Goal: Task Accomplishment & Management: Complete application form

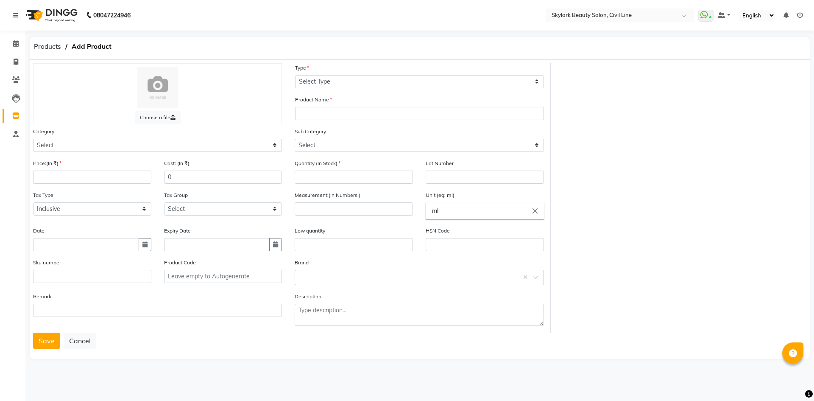
select select "true"
drag, startPoint x: 185, startPoint y: 146, endPoint x: 178, endPoint y: 151, distance: 8.5
click at [185, 146] on select "Select Hair Skin Makeup Personal Care Appliances [PERSON_NAME] Waxing Disposabl…" at bounding box center [157, 145] width 249 height 13
select select "1150"
click at [33, 139] on select "Select Hair Skin Makeup Personal Care Appliances [PERSON_NAME] Waxing Disposabl…" at bounding box center [157, 145] width 249 height 13
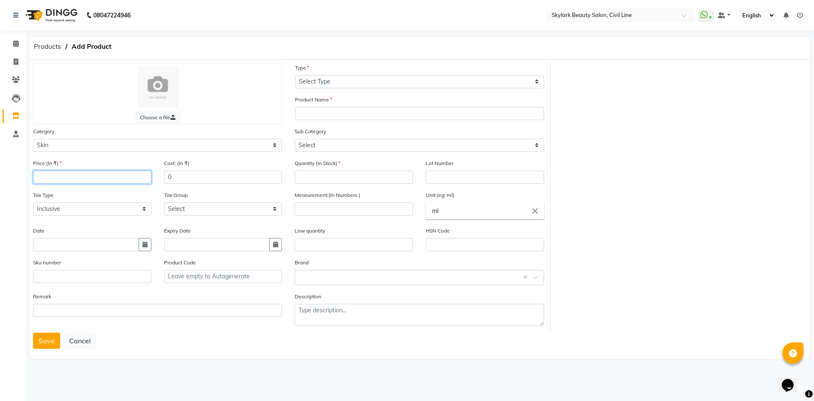
click at [114, 173] on input "number" at bounding box center [92, 176] width 118 height 13
type input "1800"
click at [77, 243] on input "text" at bounding box center [86, 244] width 106 height 13
select select "9"
select select "2025"
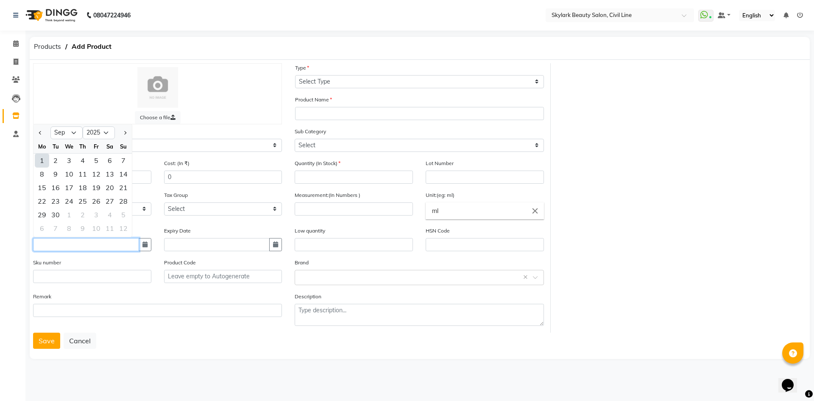
type input "[DATE]"
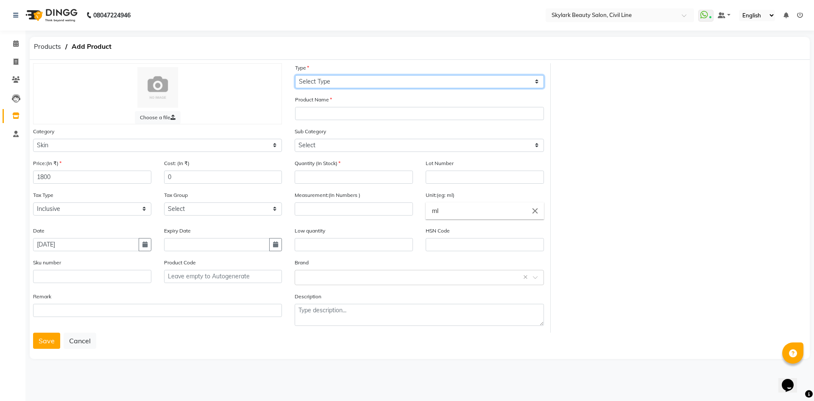
click at [331, 83] on select "Select Type Both Retail Consumable" at bounding box center [419, 81] width 249 height 13
select select "C"
click at [295, 75] on select "Select Type Both Retail Consumable" at bounding box center [419, 81] width 249 height 13
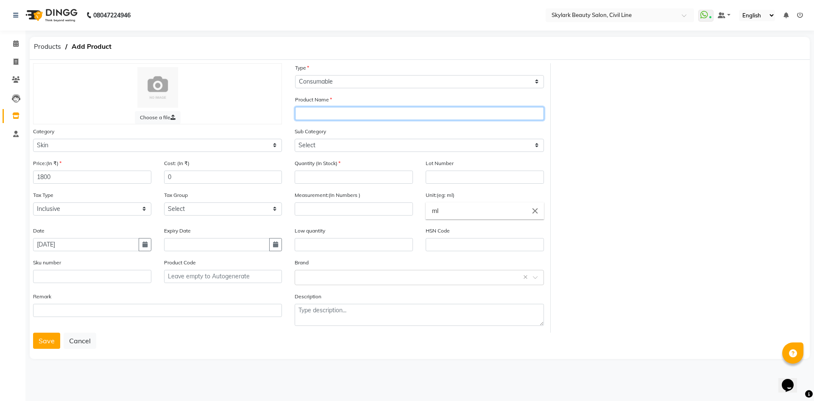
click at [326, 111] on input "text" at bounding box center [419, 113] width 249 height 13
type input "PERFECT SKIN TONE KIT"
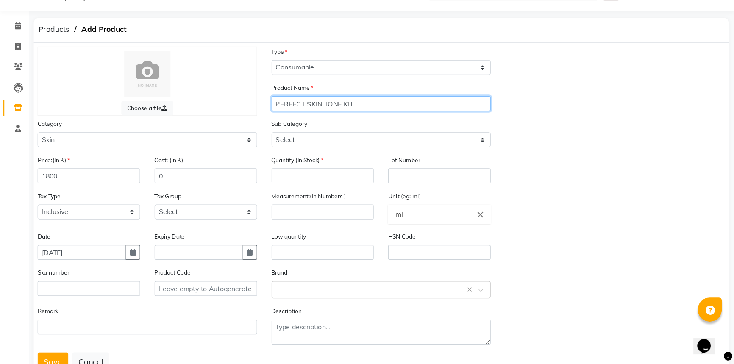
scroll to position [10, 0]
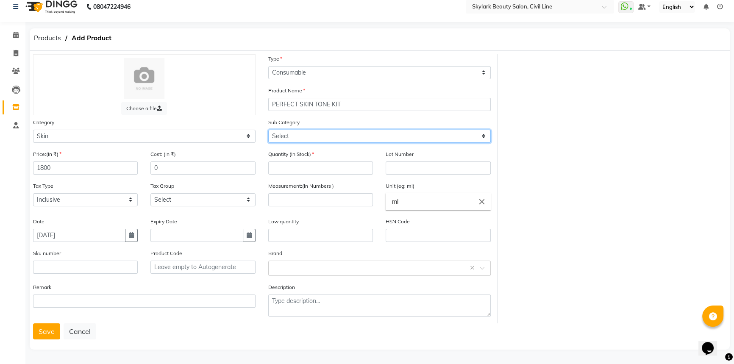
click at [308, 136] on select "Select Cleanser Facial Moisturiser Serum Toner Sun Care Masks Lip Care Eye Care…" at bounding box center [379, 136] width 223 height 13
select select "1152"
click at [268, 130] on select "Select Cleanser Facial Moisturiser Serum Toner Sun Care Masks Lip Care Eye Care…" at bounding box center [379, 136] width 223 height 13
click at [306, 132] on select "Select Cleanser Facial Moisturiser Serum Toner Sun Care Masks Lip Care Eye Care…" at bounding box center [379, 136] width 223 height 13
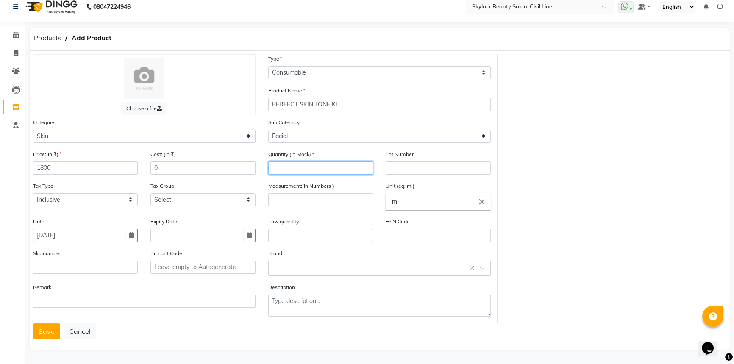
click at [316, 165] on input "number" at bounding box center [320, 167] width 105 height 13
type input "3"
click at [319, 199] on input "number" at bounding box center [320, 199] width 105 height 13
type input "500"
drag, startPoint x: 403, startPoint y: 198, endPoint x: 388, endPoint y: 206, distance: 17.1
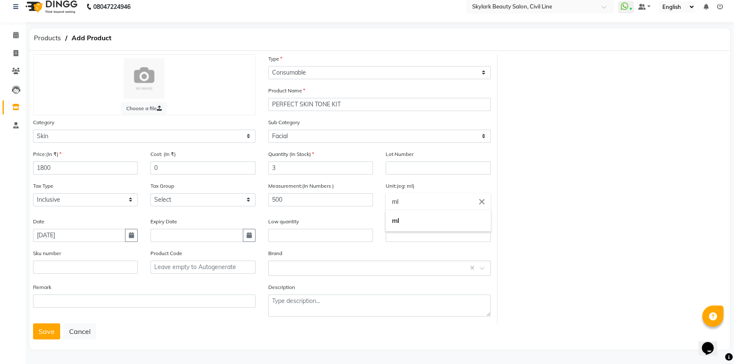
click at [388, 206] on input "ml" at bounding box center [438, 201] width 105 height 17
click at [401, 239] on link "g ms" at bounding box center [438, 242] width 105 height 22
type input "gms"
click at [297, 265] on input "text" at bounding box center [371, 267] width 196 height 9
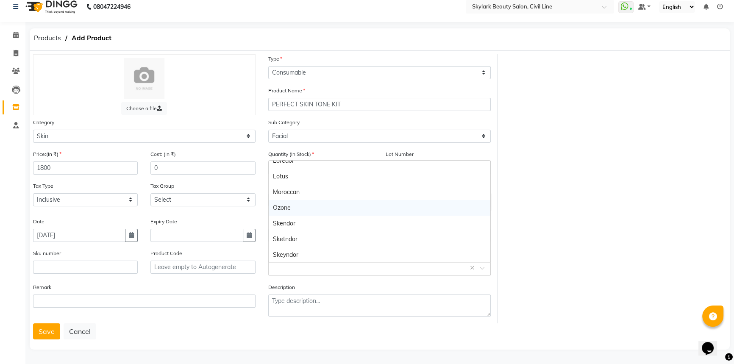
click at [300, 206] on div "Ozone" at bounding box center [380, 208] width 222 height 16
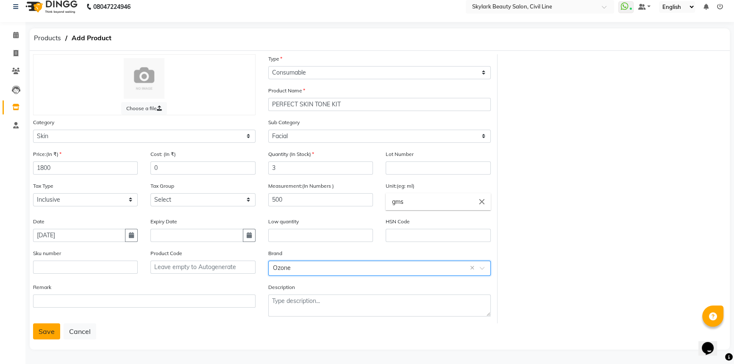
click at [46, 328] on button "Save" at bounding box center [46, 331] width 27 height 16
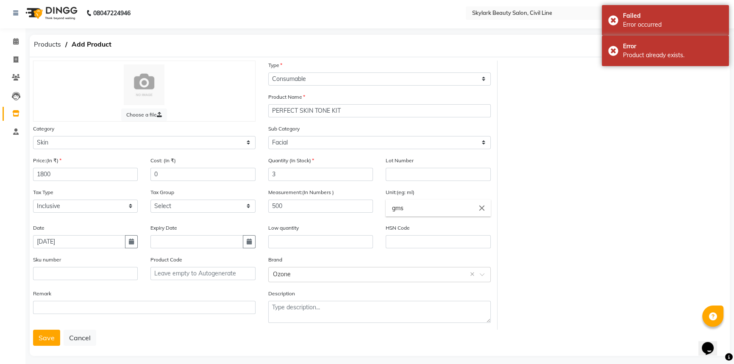
scroll to position [0, 0]
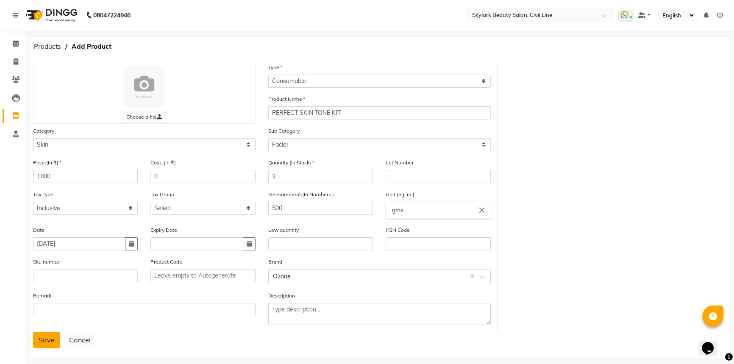
click at [41, 343] on button "Save" at bounding box center [46, 340] width 27 height 16
click at [48, 342] on button "Save" at bounding box center [46, 340] width 27 height 16
drag, startPoint x: 61, startPoint y: 176, endPoint x: 29, endPoint y: 181, distance: 31.8
click at [29, 181] on main "Products Add Product Choose a file Type Select Type Both Retail Consumable Prod…" at bounding box center [379, 205] width 709 height 336
type input "2200"
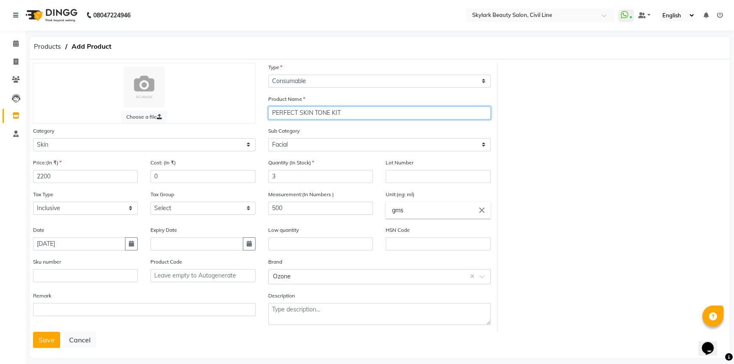
drag, startPoint x: 359, startPoint y: 113, endPoint x: 214, endPoint y: 132, distance: 146.6
click at [214, 132] on div "Choose a file Type Select Type Both Retail Consumable Product Name PERFECT SKIN…" at bounding box center [262, 197] width 471 height 269
type input "RADIANT PLATINUM KIT"
click at [45, 339] on button "Save" at bounding box center [46, 340] width 27 height 16
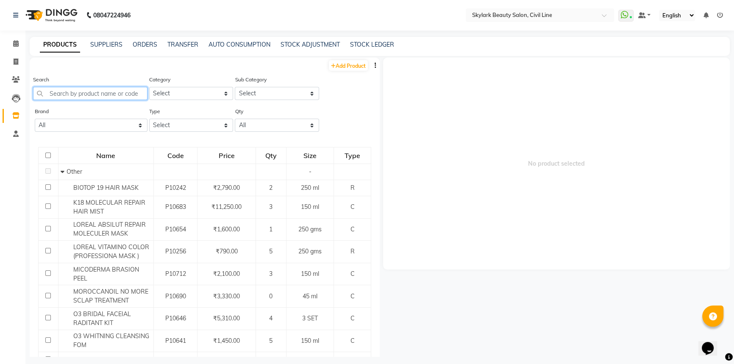
click at [124, 93] on input "text" at bounding box center [90, 93] width 114 height 13
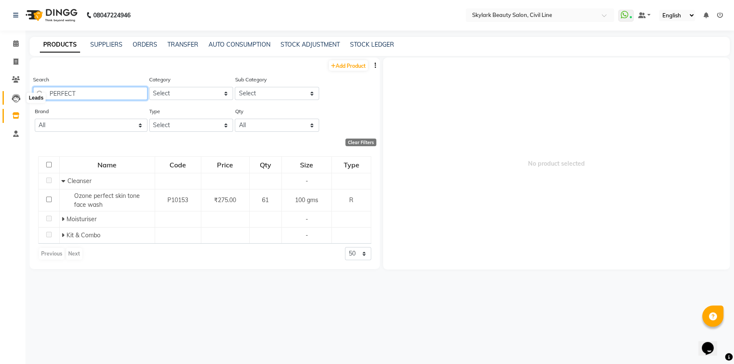
type input "PERFECT"
click at [17, 100] on icon at bounding box center [16, 98] width 8 height 8
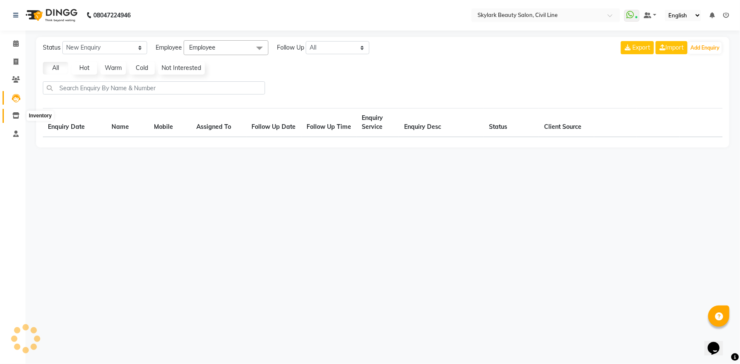
select select "10"
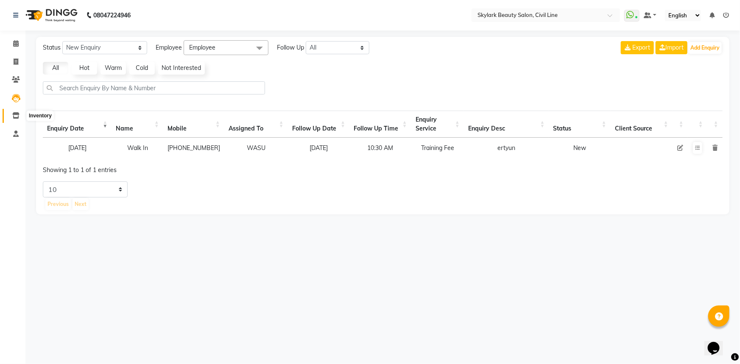
click at [14, 114] on icon at bounding box center [15, 115] width 7 height 6
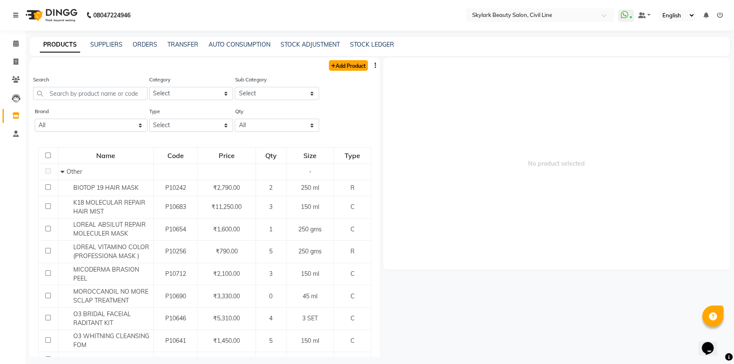
click at [341, 68] on link "Add Product" at bounding box center [348, 65] width 39 height 11
select select "true"
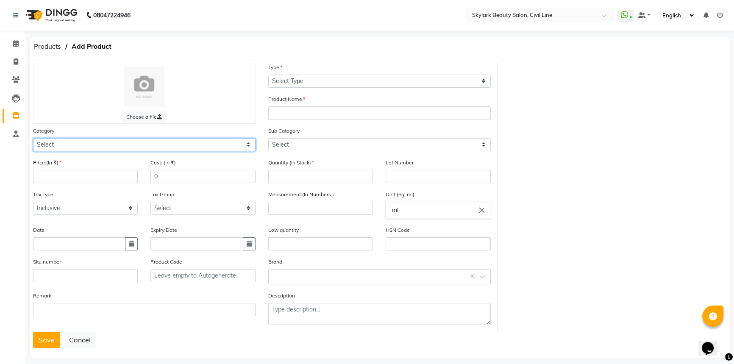
click at [90, 148] on select "Select Hair Skin Makeup Personal Care Appliances [PERSON_NAME] Waxing Disposabl…" at bounding box center [144, 144] width 223 height 13
select select "1150"
click at [33, 139] on select "Select Hair Skin Makeup Personal Care Appliances [PERSON_NAME] Waxing Disposabl…" at bounding box center [144, 144] width 223 height 13
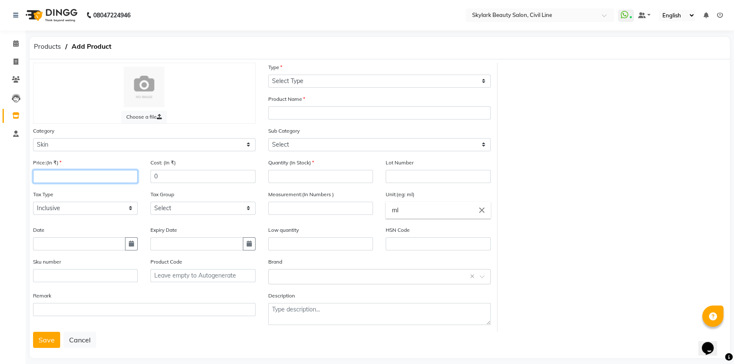
click at [57, 178] on input "number" at bounding box center [85, 176] width 105 height 13
type input "1800"
click at [46, 243] on input "text" at bounding box center [79, 243] width 92 height 13
select select "9"
select select "2025"
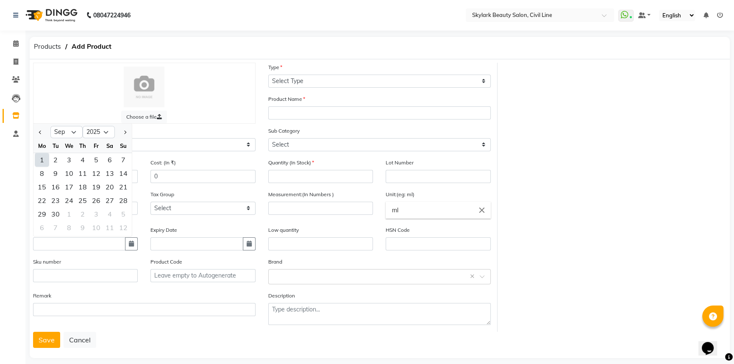
click at [40, 159] on div "1" at bounding box center [42, 160] width 14 height 14
type input "[DATE]"
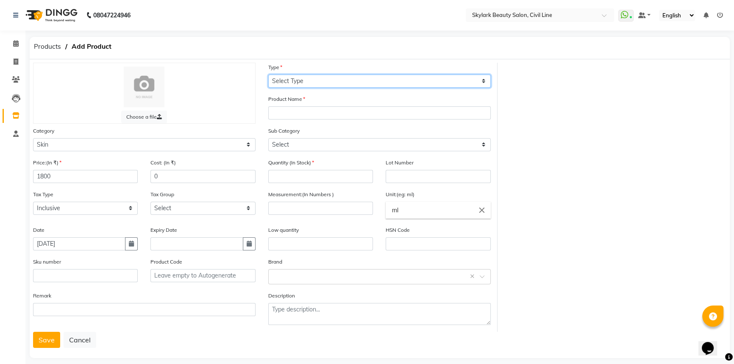
drag, startPoint x: 336, startPoint y: 76, endPoint x: 329, endPoint y: 87, distance: 13.2
click at [336, 76] on select "Select Type Both Retail Consumable" at bounding box center [379, 81] width 223 height 13
select select "C"
click at [268, 75] on select "Select Type Both Retail Consumable" at bounding box center [379, 81] width 223 height 13
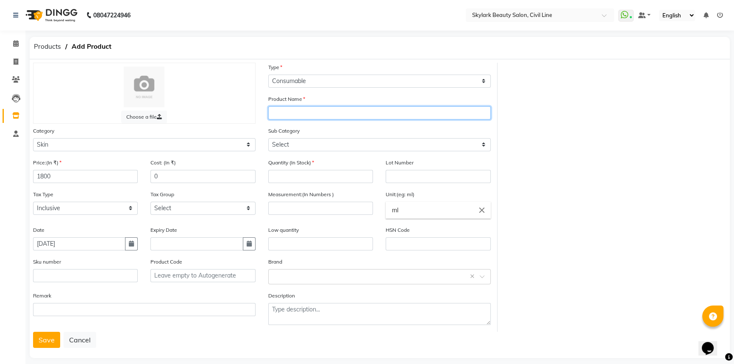
click at [301, 111] on input "text" at bounding box center [379, 112] width 223 height 13
type input "PERFECT SKIN TONE KIT"
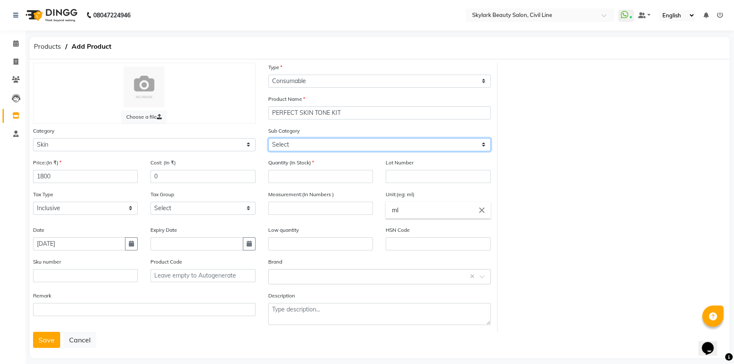
click at [301, 149] on select "Select Cleanser Facial Moisturiser Serum Toner Sun Care Masks Lip Care Eye Care…" at bounding box center [379, 144] width 223 height 13
select select "1152"
click at [268, 139] on select "Select Cleanser Facial Moisturiser Serum Toner Sun Care Masks Lip Care Eye Care…" at bounding box center [379, 144] width 223 height 13
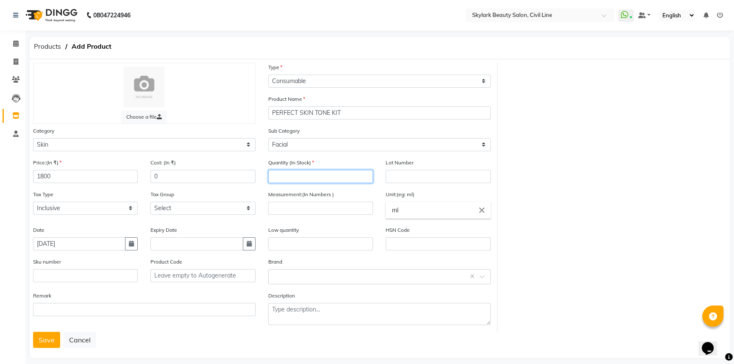
click at [298, 174] on input "number" at bounding box center [320, 176] width 105 height 13
type input "3"
click at [326, 212] on input "number" at bounding box center [320, 208] width 105 height 13
type input "500"
click at [408, 211] on input "ml" at bounding box center [438, 210] width 105 height 17
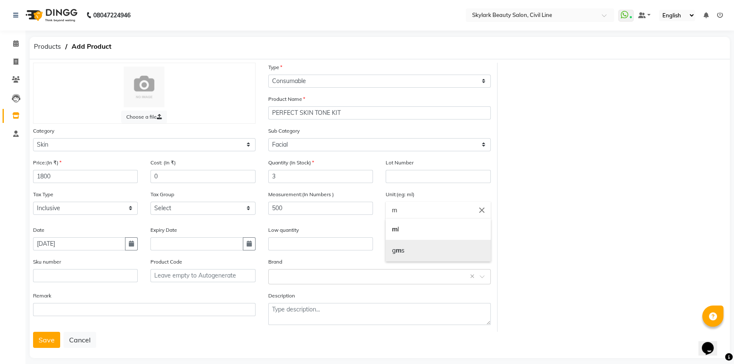
click at [406, 247] on link "g m s" at bounding box center [438, 251] width 105 height 22
type input "gms"
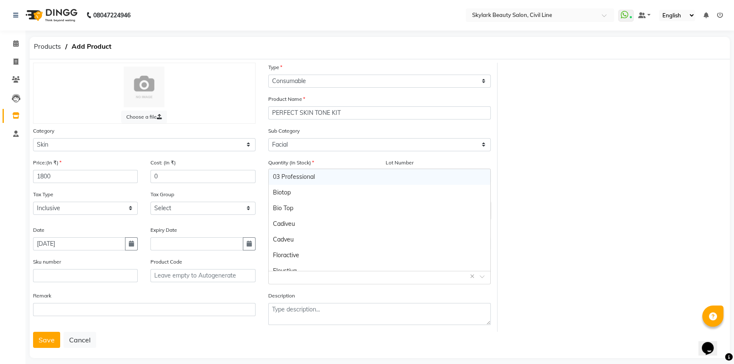
drag, startPoint x: 286, startPoint y: 275, endPoint x: 293, endPoint y: 290, distance: 16.9
click at [286, 276] on input "text" at bounding box center [371, 276] width 196 height 9
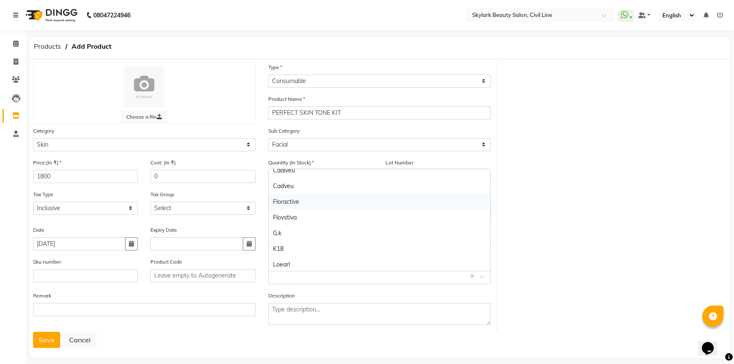
scroll to position [192, 0]
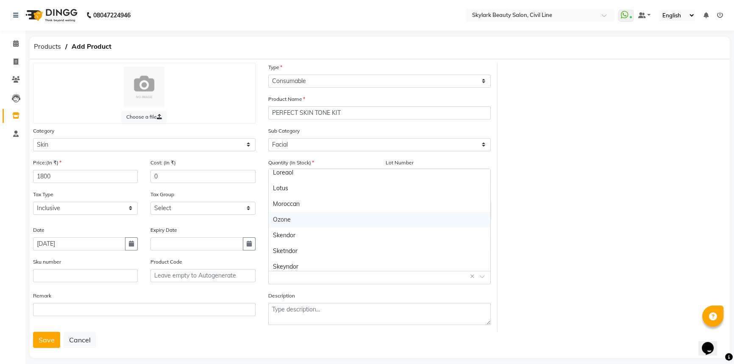
click at [298, 222] on div "Ozone" at bounding box center [380, 220] width 222 height 16
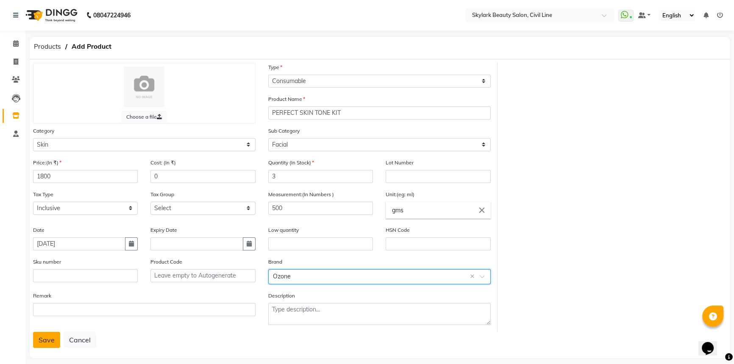
click at [45, 344] on button "Save" at bounding box center [46, 340] width 27 height 16
click at [45, 345] on button "Save" at bounding box center [46, 340] width 27 height 16
click at [39, 343] on button "Save" at bounding box center [46, 340] width 27 height 16
click at [39, 345] on button "Save" at bounding box center [46, 340] width 27 height 16
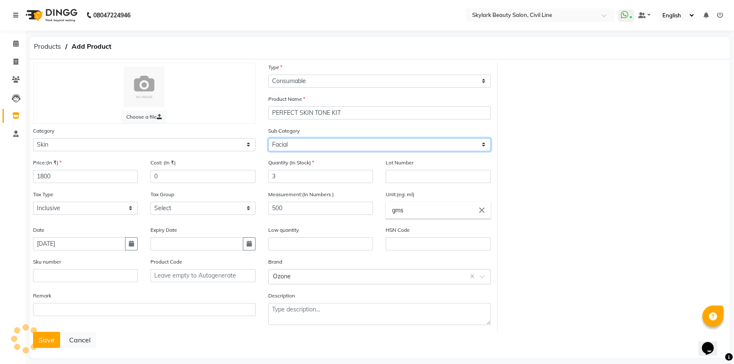
click at [367, 144] on select "Select Cleanser Facial Moisturiser Serum Toner Sun Care Masks Lip Care Eye Care…" at bounding box center [379, 144] width 223 height 13
click at [409, 147] on select "Select Cleanser Facial Moisturiser Serum Toner Sun Care Masks Lip Care Eye Care…" at bounding box center [379, 144] width 223 height 13
click at [327, 146] on select "Select Cleanser Facial Moisturiser Serum Toner Sun Care Masks Lip Care Eye Care…" at bounding box center [379, 144] width 223 height 13
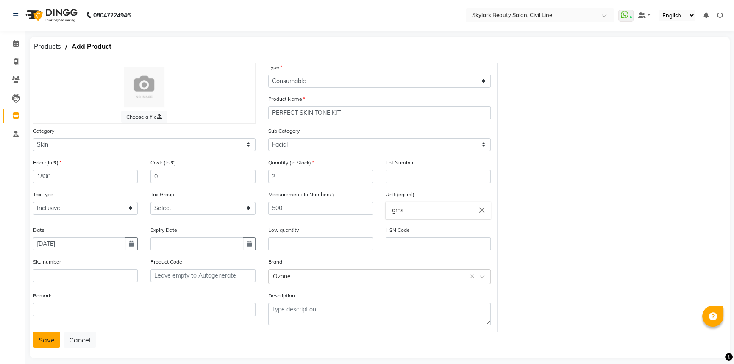
click at [42, 340] on button "Save" at bounding box center [46, 340] width 27 height 16
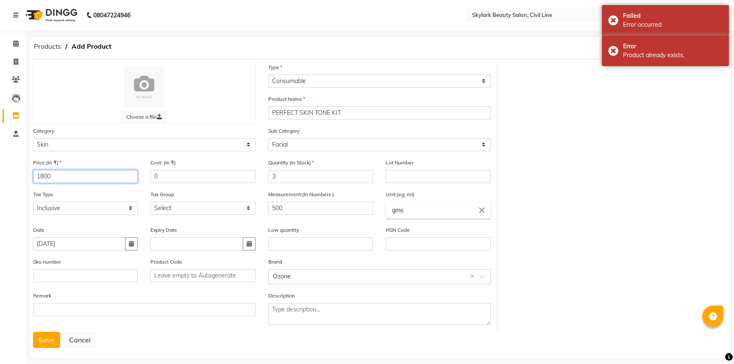
drag, startPoint x: 70, startPoint y: 174, endPoint x: 25, endPoint y: 178, distance: 45.1
click at [25, 178] on app-home "08047224946 Select Location × Skylark Beauty Salon, Civil Line WhatsApp Status …" at bounding box center [367, 186] width 734 height 373
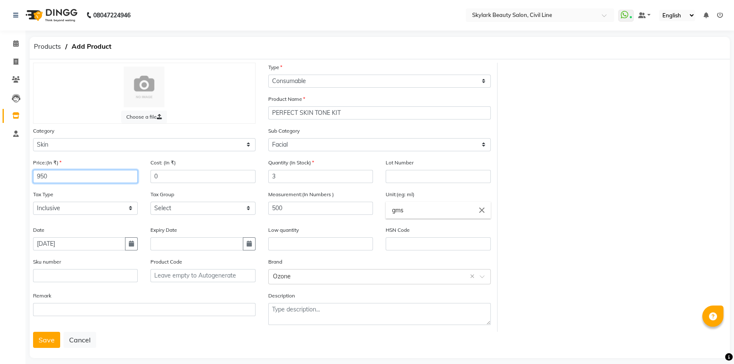
type input "950"
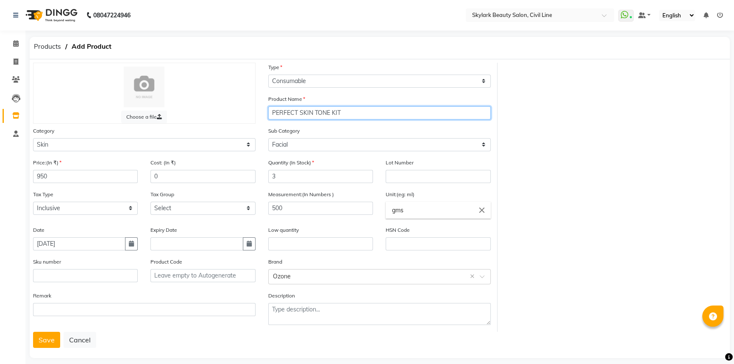
drag, startPoint x: 348, startPoint y: 113, endPoint x: 246, endPoint y: 116, distance: 102.2
click at [246, 116] on div "Choose a file Type Select Type Both Retail Consumable Product Name PERFECT SKIN…" at bounding box center [262, 197] width 471 height 269
type input "D-TAN CLEANSER"
drag, startPoint x: 301, startPoint y: 176, endPoint x: 269, endPoint y: 183, distance: 32.5
click at [269, 183] on input "3" at bounding box center [320, 176] width 105 height 13
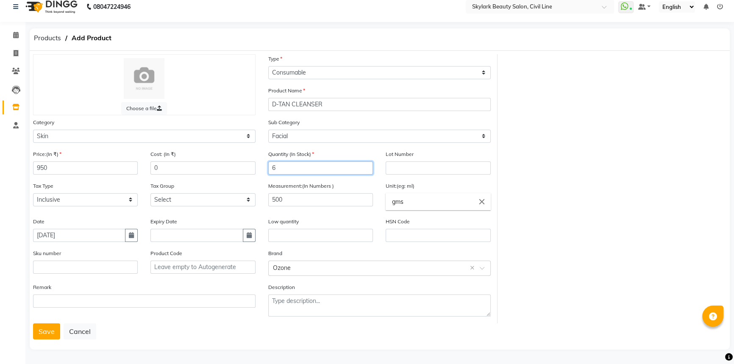
scroll to position [10, 0]
type input "6"
click at [39, 331] on button "Save" at bounding box center [46, 331] width 27 height 16
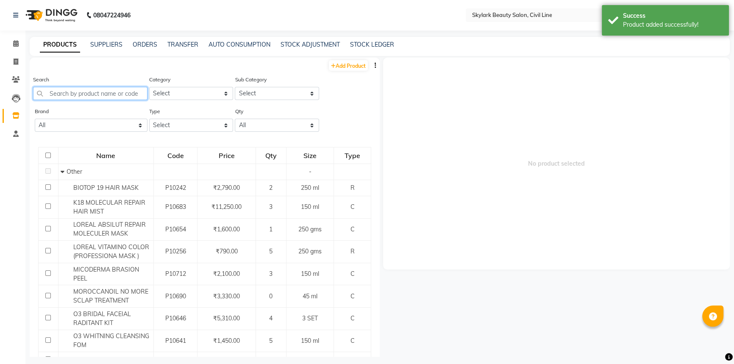
click at [129, 95] on input "text" at bounding box center [90, 93] width 114 height 13
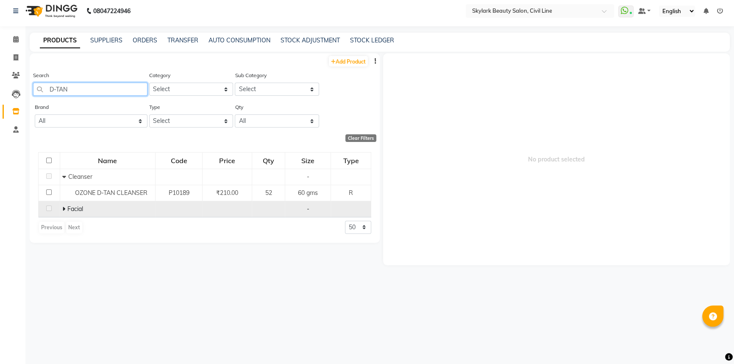
scroll to position [5, 0]
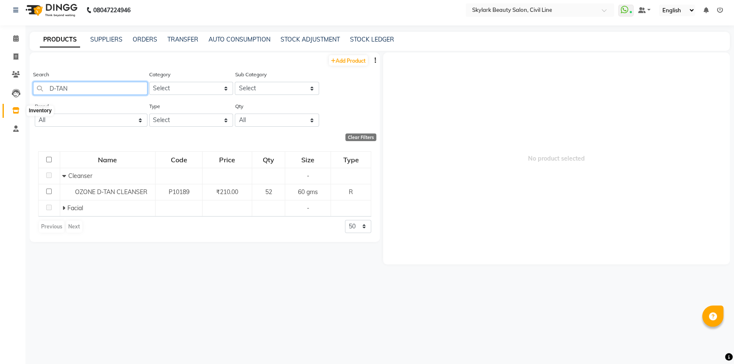
type input "D-TAN"
click at [16, 109] on icon at bounding box center [15, 110] width 7 height 6
drag, startPoint x: 88, startPoint y: 87, endPoint x: 25, endPoint y: 92, distance: 63.4
click at [25, 92] on main "PRODUCTS SUPPLIERS ORDERS TRANSFER AUTO CONSUMPTION STOCK ADJUSTMENT STOCK LEDG…" at bounding box center [379, 198] width 709 height 333
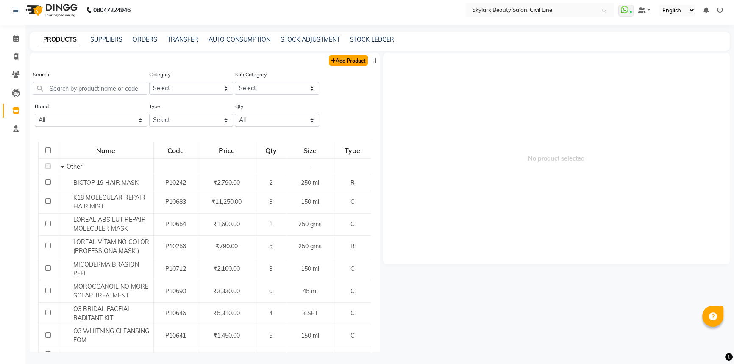
click at [346, 60] on link "Add Product" at bounding box center [348, 60] width 39 height 11
select select "true"
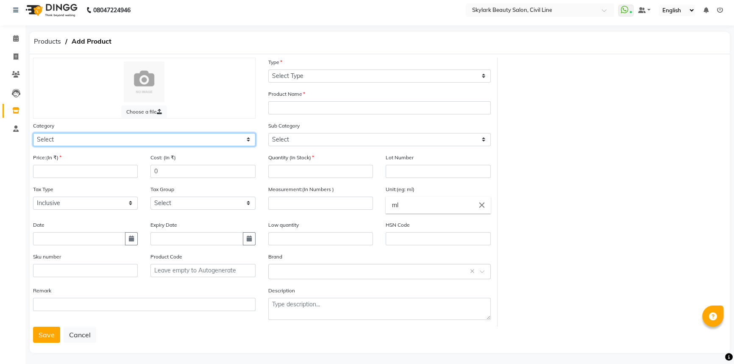
click at [104, 136] on select "Select Hair Skin Makeup Personal Care Appliances [PERSON_NAME] Waxing Disposabl…" at bounding box center [144, 139] width 223 height 13
select select "1100"
click at [33, 133] on select "Select Hair Skin Makeup Personal Care Appliances [PERSON_NAME] Waxing Disposabl…" at bounding box center [144, 139] width 223 height 13
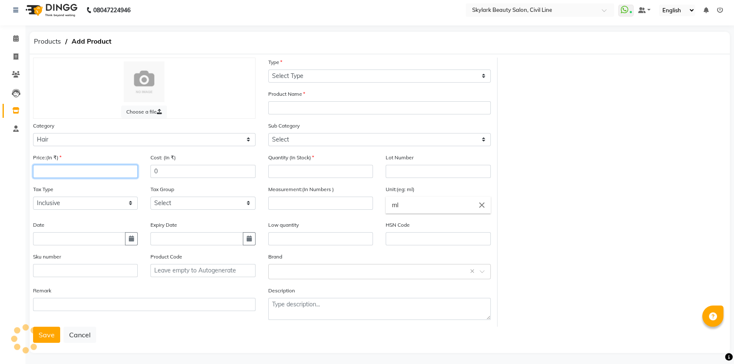
click at [81, 174] on input "number" at bounding box center [85, 171] width 105 height 13
type input "4500"
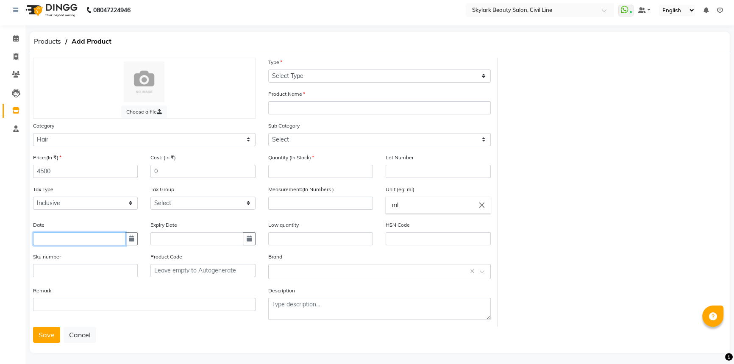
click at [58, 239] on input "text" at bounding box center [79, 238] width 92 height 13
select select "9"
select select "2025"
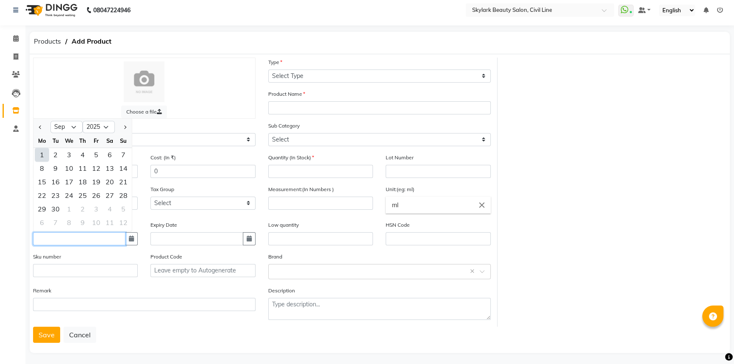
type input "[DATE]"
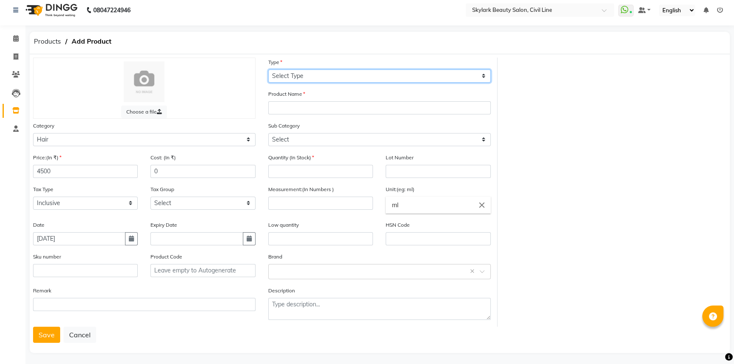
click at [317, 77] on select "Select Type Both Retail Consumable" at bounding box center [379, 76] width 223 height 13
select select "C"
click at [268, 70] on select "Select Type Both Retail Consumable" at bounding box center [379, 76] width 223 height 13
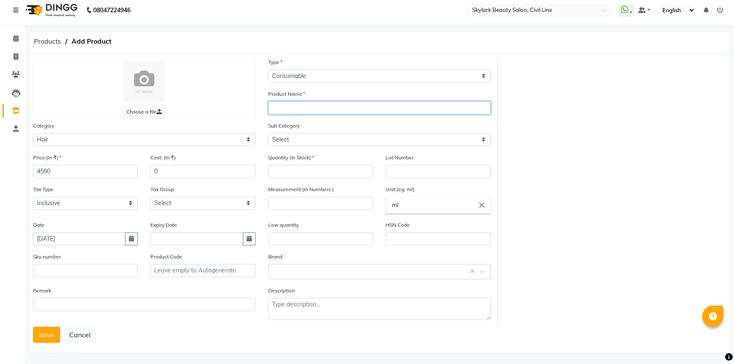
click at [302, 105] on input "text" at bounding box center [379, 107] width 223 height 13
type input "700 SHAMPOO"
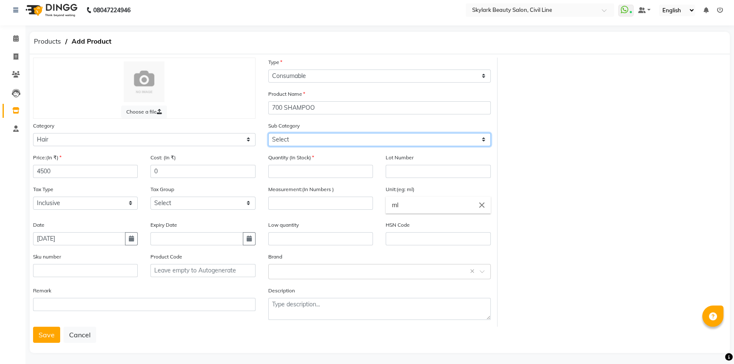
click at [292, 141] on select "Select Shampoo Conditioner Cream Mask Oil Serum Color Appliances Treatment Styl…" at bounding box center [379, 139] width 223 height 13
select select "1101"
click at [268, 133] on select "Select Shampoo Conditioner Cream Mask Oil Serum Color Appliances Treatment Styl…" at bounding box center [379, 139] width 223 height 13
click at [328, 143] on select "Select Shampoo Conditioner Cream Mask Oil Serum Color Appliances Treatment Styl…" at bounding box center [379, 139] width 223 height 13
click at [329, 141] on select "Select Shampoo Conditioner Cream Mask Oil Serum Color Appliances Treatment Styl…" at bounding box center [379, 139] width 223 height 13
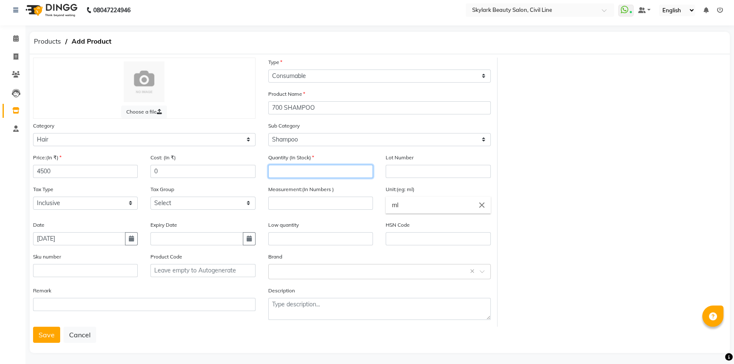
click at [312, 174] on input "number" at bounding box center [320, 171] width 105 height 13
type input "1"
click at [324, 202] on input "number" at bounding box center [320, 203] width 105 height 13
type input "1"
drag, startPoint x: 408, startPoint y: 207, endPoint x: 387, endPoint y: 210, distance: 20.9
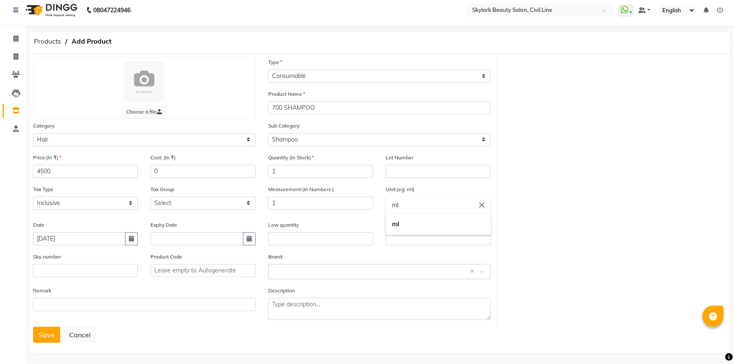
click at [386, 212] on ng-autocomplete "ml close ml" at bounding box center [438, 205] width 105 height 17
click at [399, 225] on link "k g" at bounding box center [438, 225] width 105 height 22
type input "kg"
click at [308, 273] on input "text" at bounding box center [371, 271] width 196 height 9
click at [295, 203] on div "Bio Top" at bounding box center [380, 203] width 222 height 16
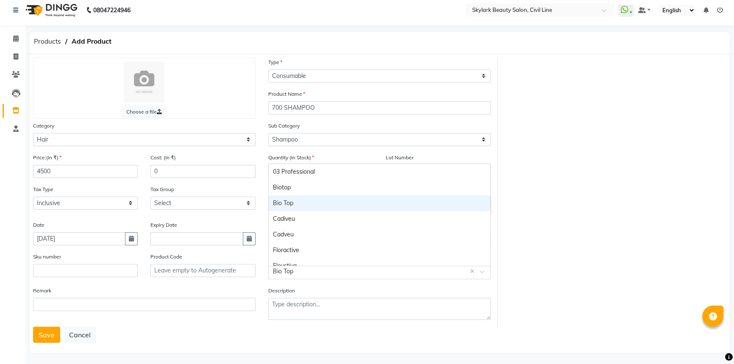
drag, startPoint x: 308, startPoint y: 276, endPoint x: 262, endPoint y: 275, distance: 45.8
click at [262, 275] on div "Brand Select brand or add custom brand Bio Top ×" at bounding box center [379, 269] width 235 height 34
click at [298, 189] on div "Biotop" at bounding box center [380, 188] width 222 height 16
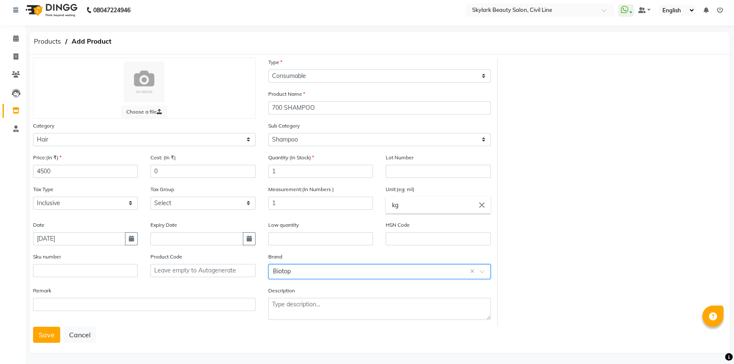
click at [291, 273] on input "text" at bounding box center [371, 271] width 196 height 9
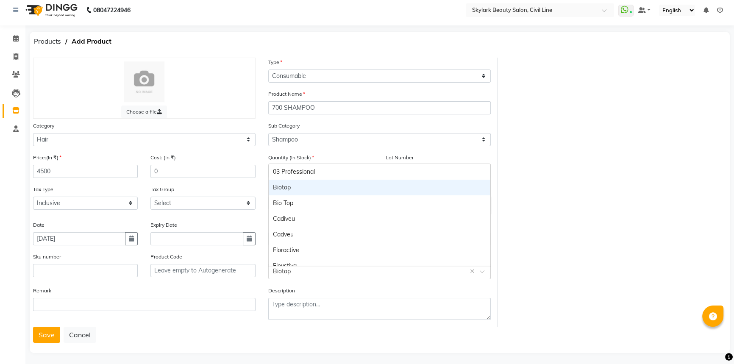
click at [283, 189] on div "Biotop" at bounding box center [380, 188] width 222 height 16
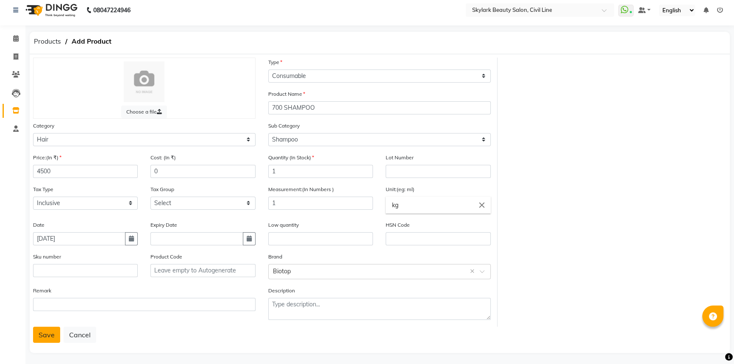
click at [41, 339] on button "Save" at bounding box center [46, 335] width 27 height 16
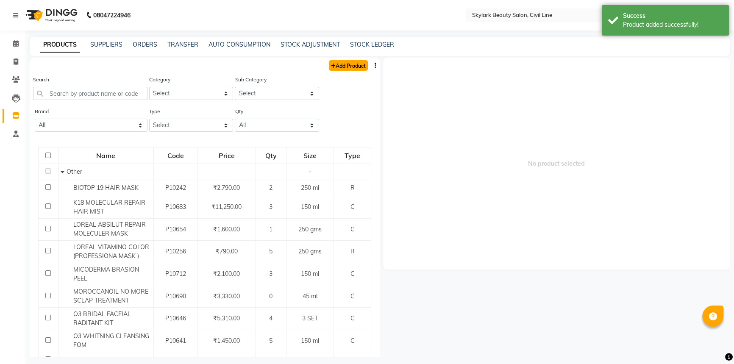
click at [340, 62] on link "Add Product" at bounding box center [348, 65] width 39 height 11
select select "true"
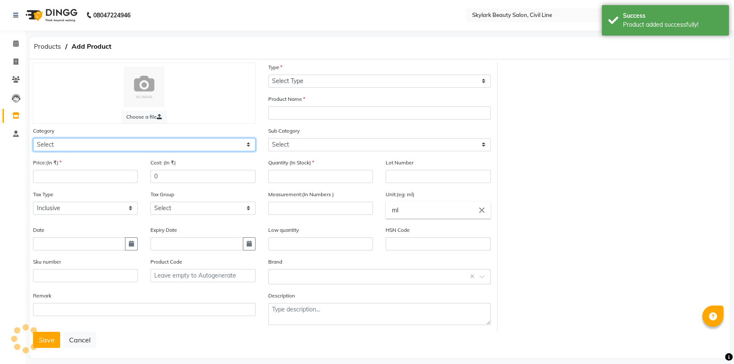
drag, startPoint x: 105, startPoint y: 142, endPoint x: 99, endPoint y: 151, distance: 10.9
click at [105, 142] on select "Select Hair Skin Makeup Personal Care Appliances [PERSON_NAME] Waxing Disposabl…" at bounding box center [144, 144] width 223 height 13
select select "1100"
click at [33, 139] on select "Select Hair Skin Makeup Personal Care Appliances [PERSON_NAME] Waxing Disposabl…" at bounding box center [144, 144] width 223 height 13
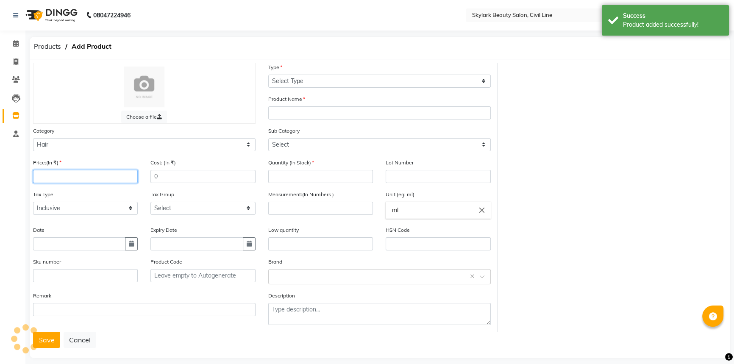
click at [58, 178] on input "number" at bounding box center [85, 176] width 105 height 13
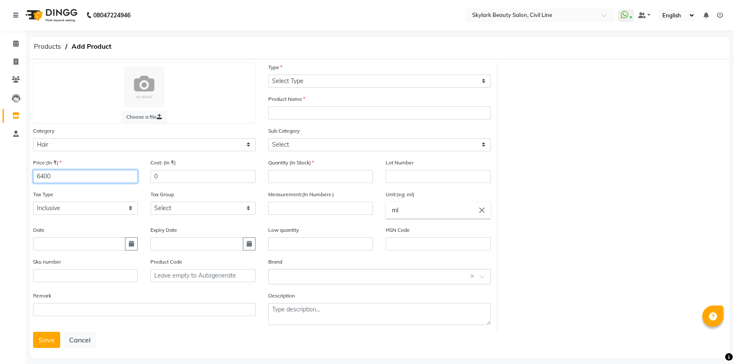
type input "6400"
click at [67, 247] on input "text" at bounding box center [79, 243] width 92 height 13
select select "9"
select select "2025"
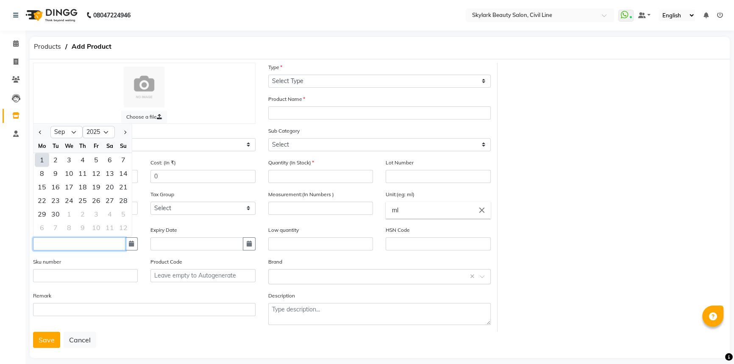
type input "[DATE]"
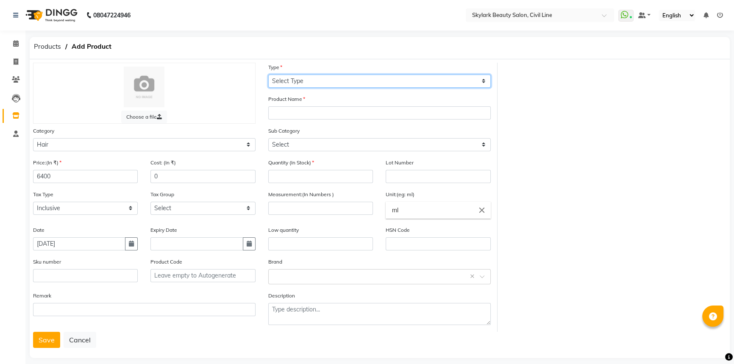
click at [354, 80] on select "Select Type Both Retail Consumable" at bounding box center [379, 81] width 223 height 13
select select "C"
click at [268, 75] on select "Select Type Both Retail Consumable" at bounding box center [379, 81] width 223 height 13
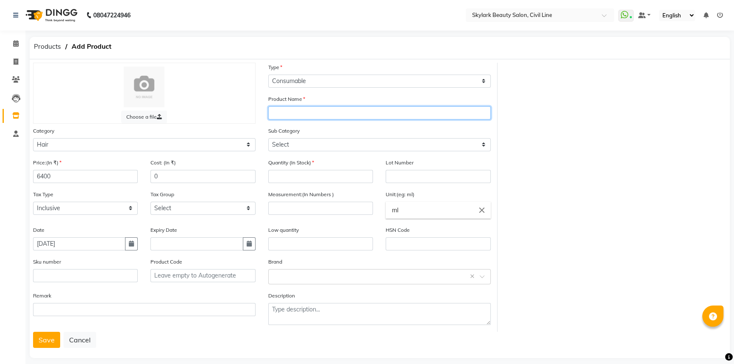
click at [309, 116] on input "text" at bounding box center [379, 112] width 223 height 13
type input "911 MASK"
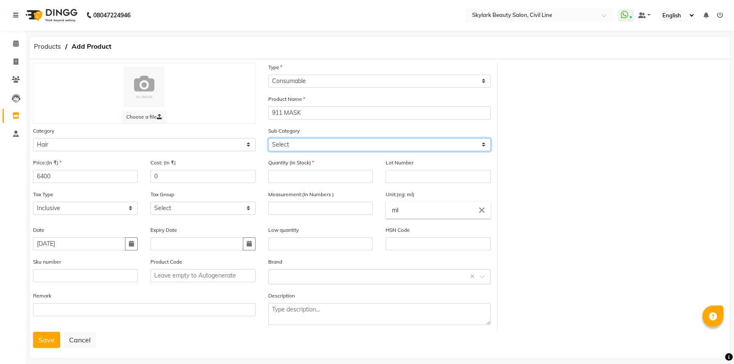
click at [285, 145] on select "Select Shampoo Conditioner Cream Mask Oil Serum Color Appliances Treatment Styl…" at bounding box center [379, 144] width 223 height 13
select select "1104"
click at [268, 139] on select "Select Shampoo Conditioner Cream Mask Oil Serum Color Appliances Treatment Styl…" at bounding box center [379, 144] width 223 height 13
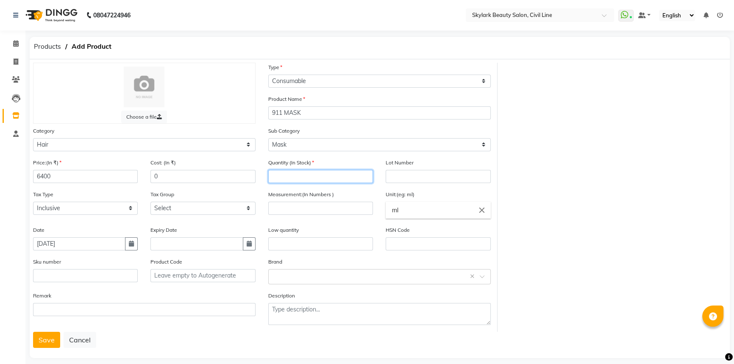
click at [297, 178] on input "number" at bounding box center [320, 176] width 105 height 13
type input "1"
click at [313, 208] on input "number" at bounding box center [320, 208] width 105 height 13
type input "1"
drag, startPoint x: 413, startPoint y: 215, endPoint x: 374, endPoint y: 218, distance: 39.5
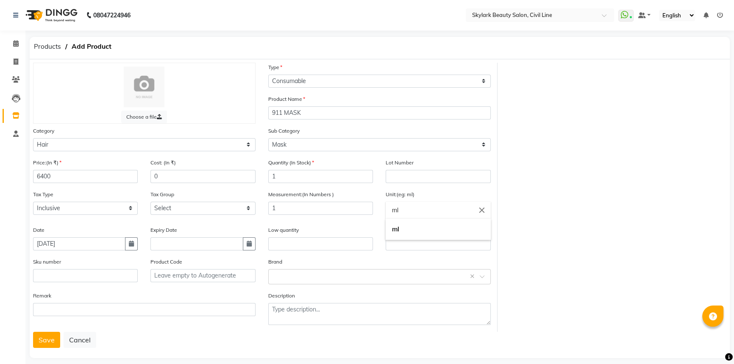
click at [386, 218] on ng-autocomplete "ml close ml" at bounding box center [438, 210] width 105 height 17
click at [401, 231] on link "k g" at bounding box center [438, 230] width 105 height 22
type input "kg"
click at [296, 278] on input "text" at bounding box center [371, 276] width 196 height 9
click at [297, 190] on div "Biotop" at bounding box center [380, 193] width 222 height 16
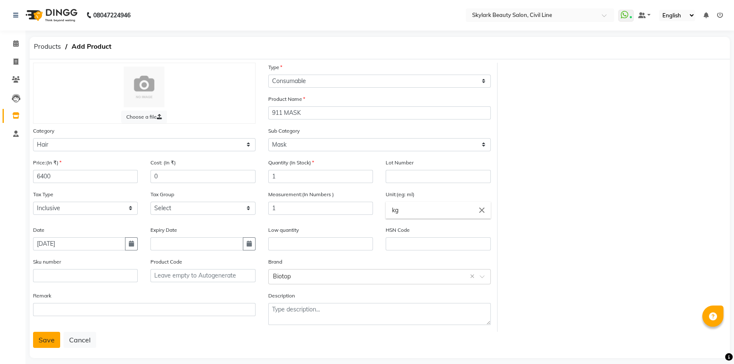
click at [48, 340] on button "Save" at bounding box center [46, 340] width 27 height 16
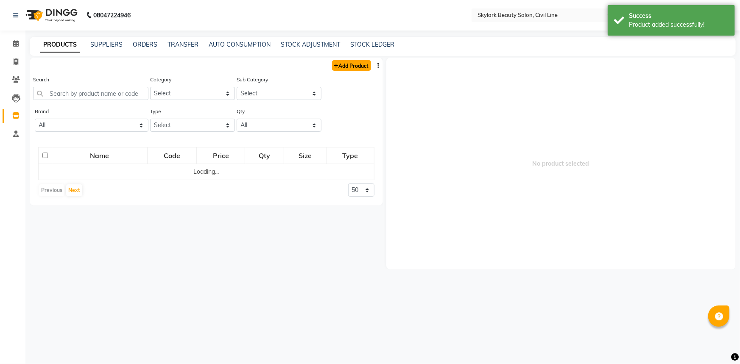
click at [345, 68] on link "Add Product" at bounding box center [351, 65] width 39 height 11
select select "true"
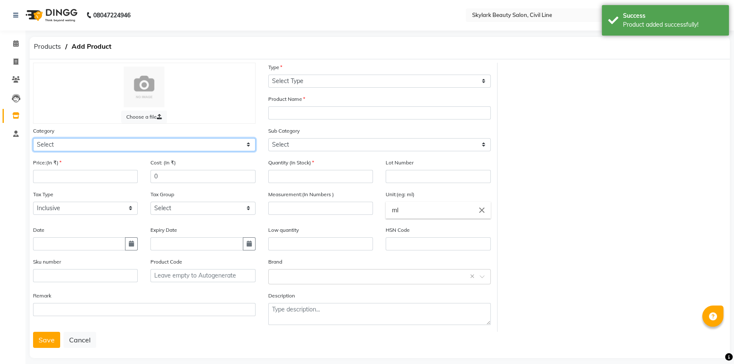
drag, startPoint x: 127, startPoint y: 143, endPoint x: 115, endPoint y: 151, distance: 14.6
click at [125, 144] on select "Select Hair Skin Makeup Personal Care Appliances [PERSON_NAME] Waxing Disposabl…" at bounding box center [144, 144] width 223 height 13
select select "1100"
click at [33, 139] on select "Select Hair Skin Makeup Personal Care Appliances [PERSON_NAME] Waxing Disposabl…" at bounding box center [144, 144] width 223 height 13
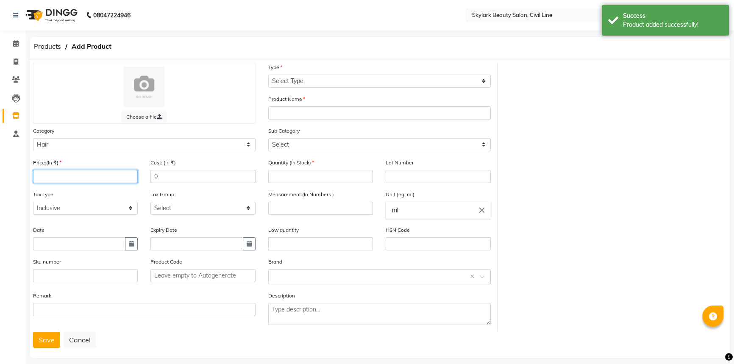
click at [58, 177] on input "number" at bounding box center [85, 176] width 105 height 13
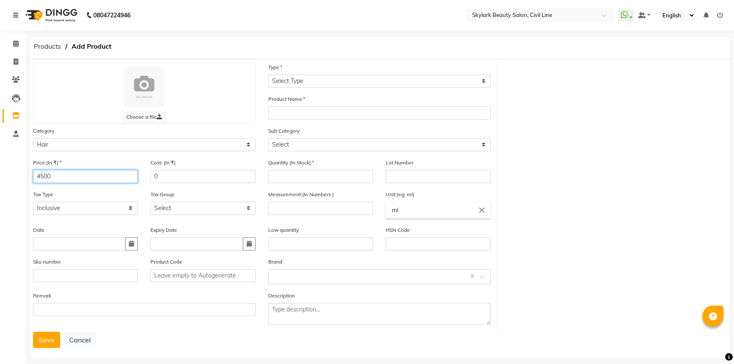
type input "4500"
click at [51, 246] on input "text" at bounding box center [79, 243] width 92 height 13
select select "9"
select select "2025"
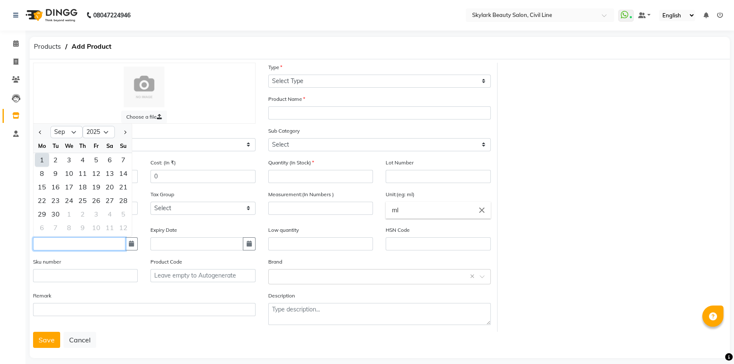
type input "[DATE]"
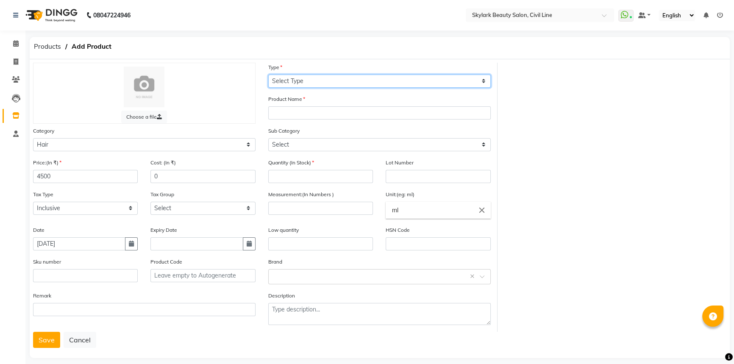
click at [305, 80] on select "Select Type Both Retail Consumable" at bounding box center [379, 81] width 223 height 13
select select "C"
click at [268, 75] on select "Select Type Both Retail Consumable" at bounding box center [379, 81] width 223 height 13
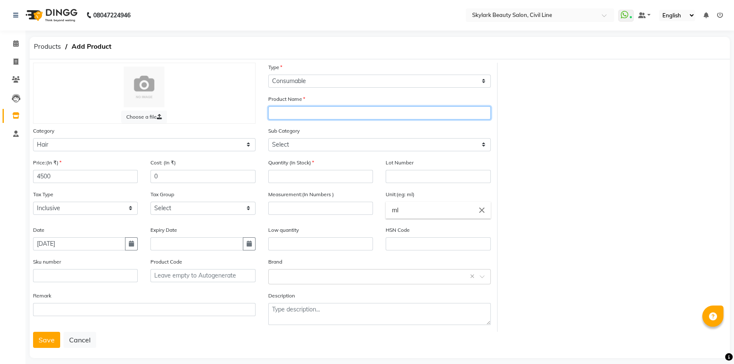
click at [303, 110] on input "text" at bounding box center [379, 112] width 223 height 13
type input "911 CONDITONER"
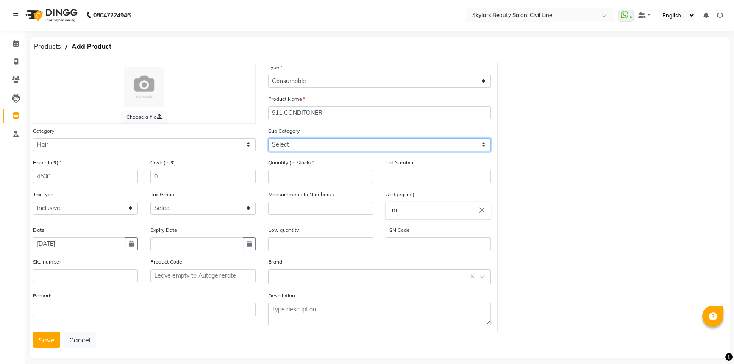
click at [310, 145] on select "Select Shampoo Conditioner Cream Mask Oil Serum Color Appliances Treatment Styl…" at bounding box center [379, 144] width 223 height 13
select select "1102"
click at [268, 139] on select "Select Shampoo Conditioner Cream Mask Oil Serum Color Appliances Treatment Styl…" at bounding box center [379, 144] width 223 height 13
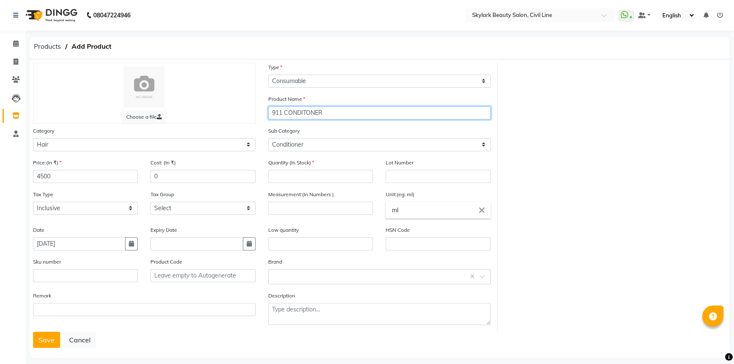
click at [307, 113] on input "911 CONDITONER" at bounding box center [379, 112] width 223 height 13
type input "911 CONDITIONER"
click at [305, 177] on input "number" at bounding box center [320, 176] width 105 height 13
type input "1"
click at [320, 211] on input "number" at bounding box center [320, 208] width 105 height 13
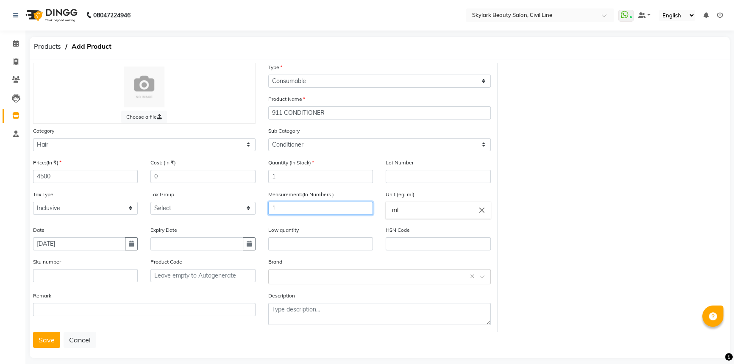
type input "1"
drag, startPoint x: 405, startPoint y: 210, endPoint x: 374, endPoint y: 218, distance: 32.3
click at [386, 218] on ng-autocomplete "ml close ml" at bounding box center [438, 210] width 105 height 17
click at [399, 233] on link "k g" at bounding box center [438, 230] width 105 height 22
type input "kg"
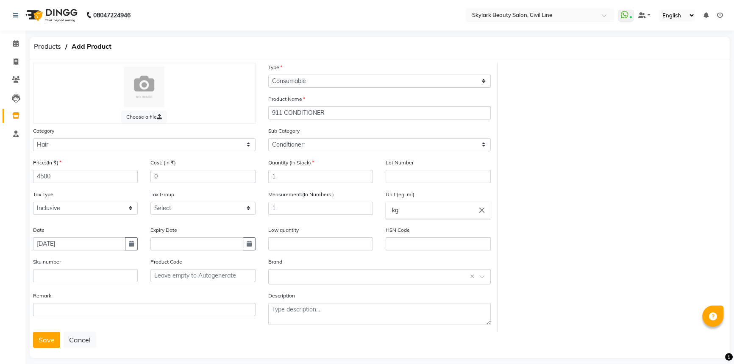
click at [284, 273] on input "text" at bounding box center [371, 276] width 196 height 9
click at [289, 194] on div "Biotop" at bounding box center [380, 193] width 222 height 16
click at [48, 340] on button "Save" at bounding box center [46, 340] width 27 height 16
click at [42, 343] on button "Save" at bounding box center [46, 340] width 27 height 16
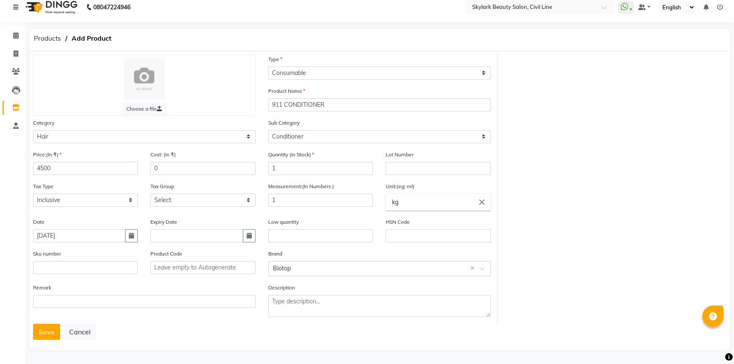
scroll to position [10, 0]
drag, startPoint x: 406, startPoint y: 204, endPoint x: 374, endPoint y: 208, distance: 32.9
click at [386, 208] on ng-autocomplete "kg close kg" at bounding box center [438, 201] width 105 height 17
click at [405, 198] on input "kg" at bounding box center [438, 201] width 105 height 17
click at [225, 333] on div at bounding box center [367, 182] width 734 height 364
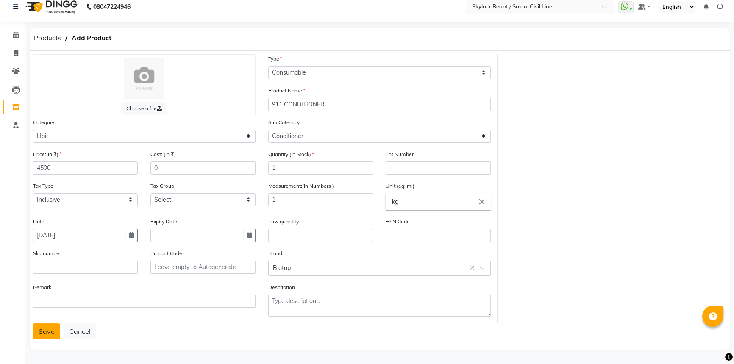
click at [46, 334] on button "Save" at bounding box center [46, 331] width 27 height 16
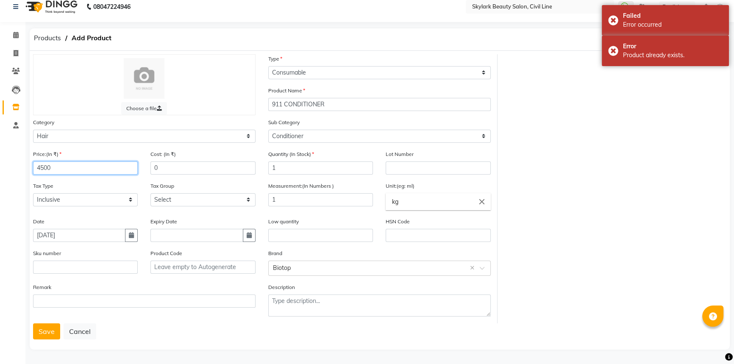
drag, startPoint x: 66, startPoint y: 168, endPoint x: 0, endPoint y: 174, distance: 66.0
click at [0, 174] on app-home "08047224946 Select Location × Skylark Beauty Salon, Civil Line WhatsApp Status …" at bounding box center [367, 178] width 734 height 373
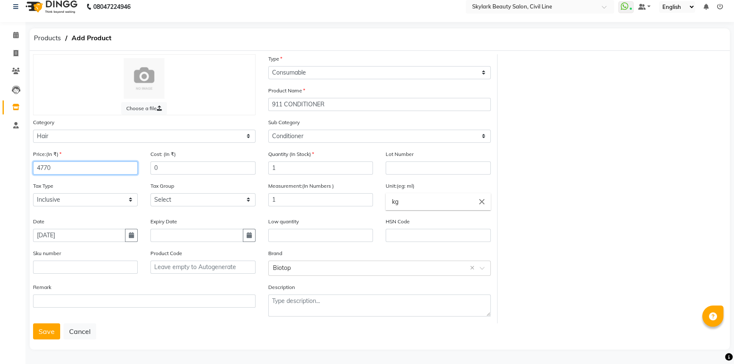
type input "4770"
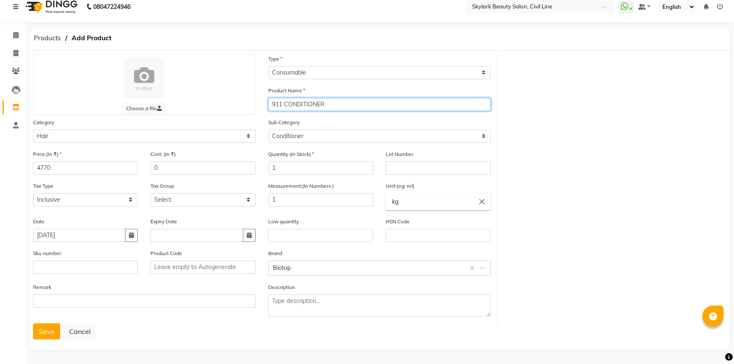
drag, startPoint x: 339, startPoint y: 98, endPoint x: 244, endPoint y: 107, distance: 94.9
click at [244, 107] on div "Choose a file Type Select Type Both Retail Consumable Product Name 911 CONDITIO…" at bounding box center [262, 188] width 471 height 269
type input "04 AMPULS"
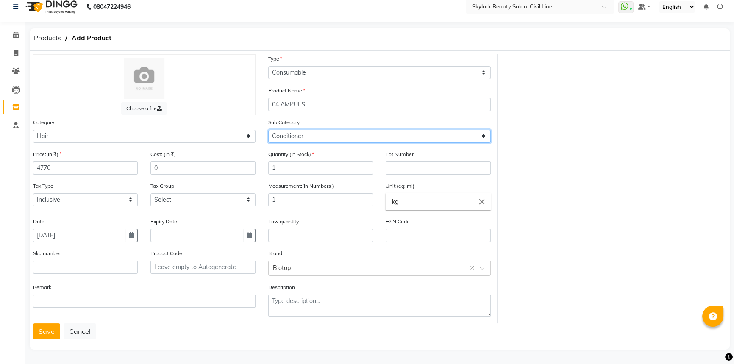
click at [315, 136] on select "Select Shampoo Conditioner Cream Mask Oil Serum Color Appliances Treatment Styl…" at bounding box center [379, 136] width 223 height 13
click at [315, 135] on select "Select Shampoo Conditioner Cream Mask Oil Serum Color Appliances Treatment Styl…" at bounding box center [379, 136] width 223 height 13
click at [325, 134] on select "Select Shampoo Conditioner Cream Mask Oil Serum Color Appliances Treatment Styl…" at bounding box center [379, 136] width 223 height 13
select select "1106"
click at [268, 130] on select "Select Shampoo Conditioner Cream Mask Oil Serum Color Appliances Treatment Styl…" at bounding box center [379, 136] width 223 height 13
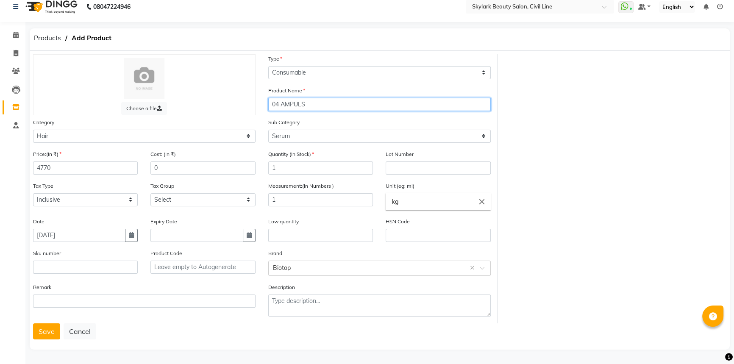
click at [301, 106] on input "04 AMPULS" at bounding box center [379, 104] width 223 height 13
type input "04 AMPULES"
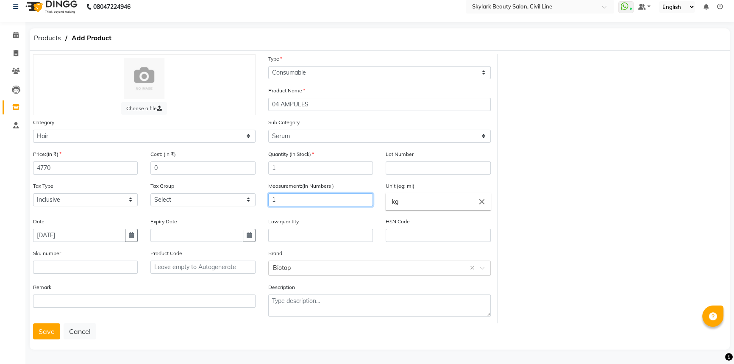
drag, startPoint x: 286, startPoint y: 198, endPoint x: 259, endPoint y: 203, distance: 27.7
click at [259, 203] on div "Price:(In ₹) 4770 Cost: (In ₹) 0 Quantity (In Stock) 1 Lot Number Tax Type Sele…" at bounding box center [262, 237] width 470 height 174
type input "500"
drag, startPoint x: 408, startPoint y: 199, endPoint x: 366, endPoint y: 214, distance: 44.7
click at [386, 210] on ng-autocomplete "kg close kg" at bounding box center [438, 201] width 105 height 17
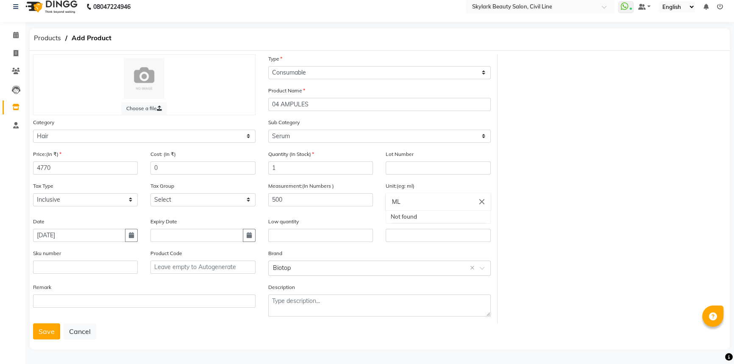
type input "M"
drag, startPoint x: 405, startPoint y: 199, endPoint x: 388, endPoint y: 201, distance: 17.5
click at [388, 201] on input "M" at bounding box center [438, 201] width 105 height 17
click at [482, 217] on icon "delete" at bounding box center [483, 219] width 8 height 8
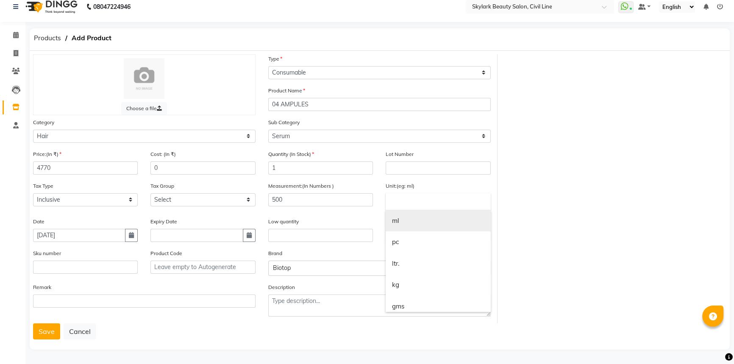
click at [418, 216] on link "ml" at bounding box center [438, 221] width 105 height 22
type input "ml"
click at [45, 329] on button "Save" at bounding box center [46, 331] width 27 height 16
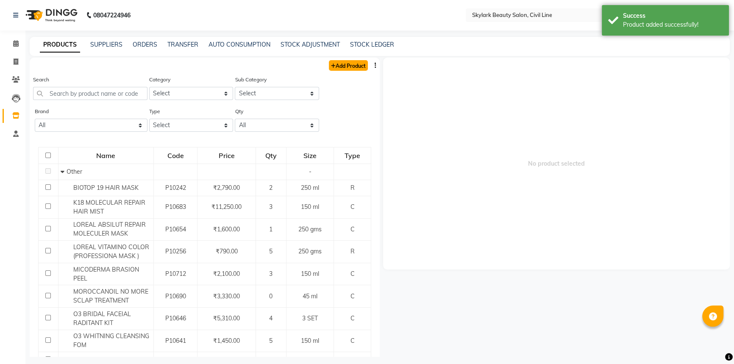
click at [336, 67] on link "Add Product" at bounding box center [348, 65] width 39 height 11
select select "true"
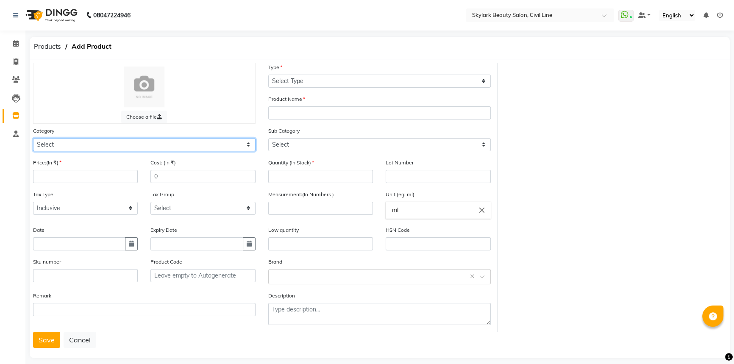
click at [114, 142] on select "Select Hair Skin Makeup Personal Care Appliances [PERSON_NAME] Waxing Disposabl…" at bounding box center [144, 144] width 223 height 13
select select "1150"
click at [33, 139] on select "Select Hair Skin Makeup Personal Care Appliances [PERSON_NAME] Waxing Disposabl…" at bounding box center [144, 144] width 223 height 13
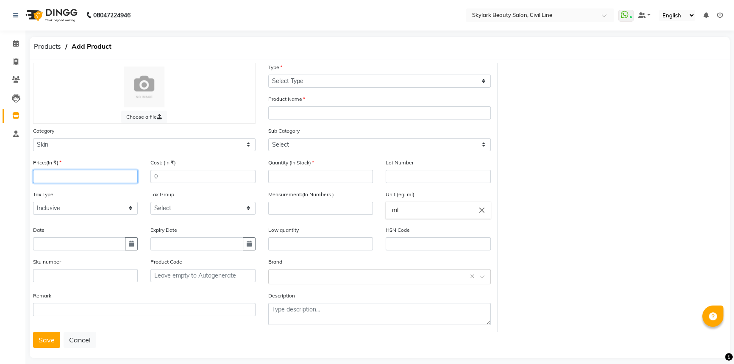
click at [76, 178] on input "number" at bounding box center [85, 176] width 105 height 13
type input "3440"
click at [42, 243] on input "text" at bounding box center [79, 243] width 92 height 13
select select "9"
select select "2025"
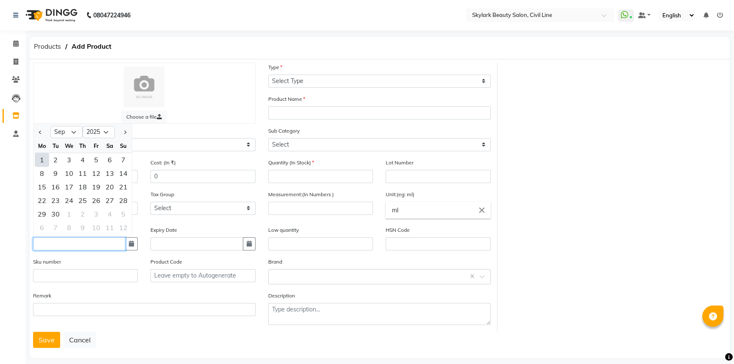
type input "[DATE]"
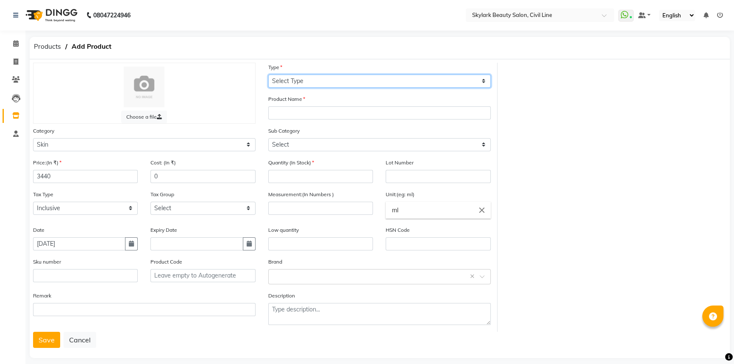
click at [320, 83] on select "Select Type Both Retail Consumable" at bounding box center [379, 81] width 223 height 13
select select "C"
click at [268, 75] on select "Select Type Both Retail Consumable" at bounding box center [379, 81] width 223 height 13
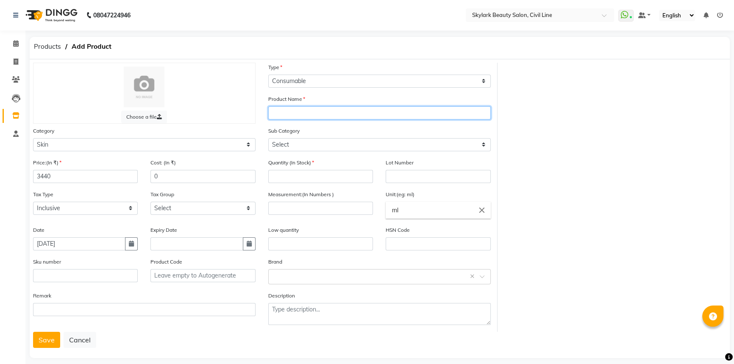
click at [291, 110] on input "text" at bounding box center [379, 112] width 223 height 13
type input "SOFT PEEL"
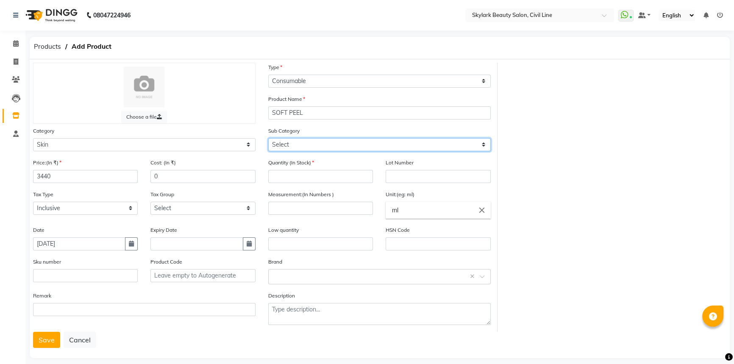
click at [285, 145] on select "Select Cleanser Facial Moisturiser Serum Toner Sun Care Masks Lip Care Eye Care…" at bounding box center [379, 144] width 223 height 13
select select "1152"
click at [268, 139] on select "Select Cleanser Facial Moisturiser Serum Toner Sun Care Masks Lip Care Eye Care…" at bounding box center [379, 144] width 223 height 13
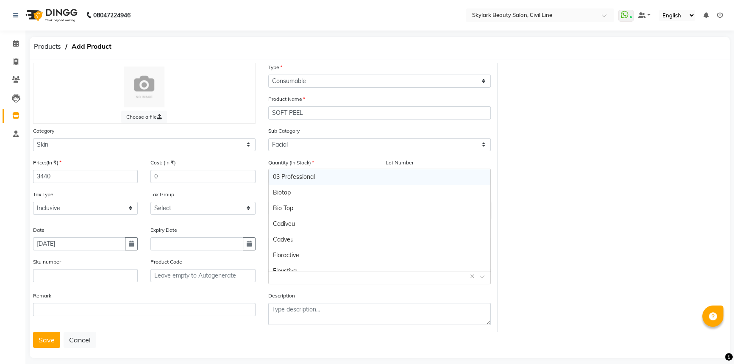
click at [298, 277] on input "text" at bounding box center [371, 276] width 196 height 9
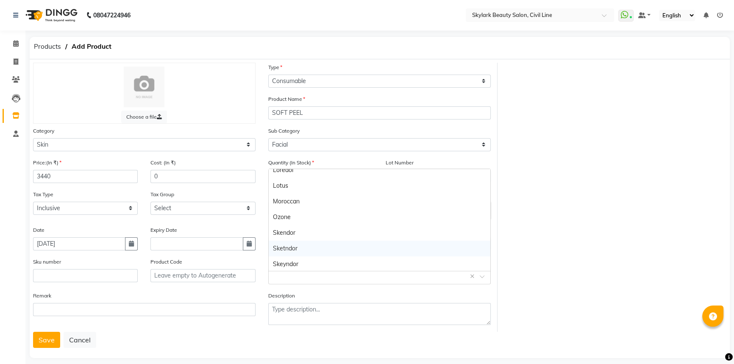
scroll to position [196, 0]
click at [301, 263] on div "Skeyndor" at bounding box center [380, 264] width 222 height 16
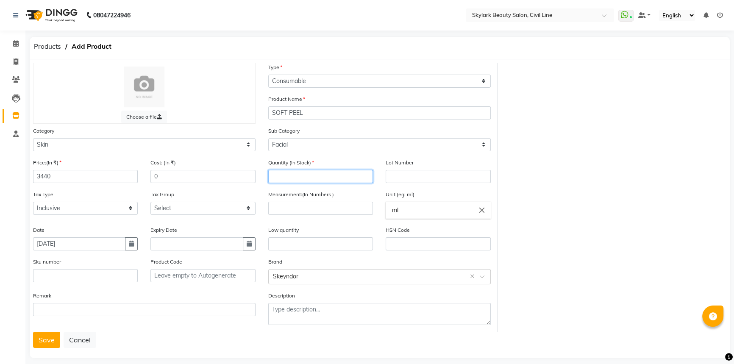
click at [328, 178] on input "number" at bounding box center [320, 176] width 105 height 13
type input "6"
click at [307, 212] on input "number" at bounding box center [320, 208] width 105 height 13
type input "100"
click at [42, 343] on button "Save" at bounding box center [46, 340] width 27 height 16
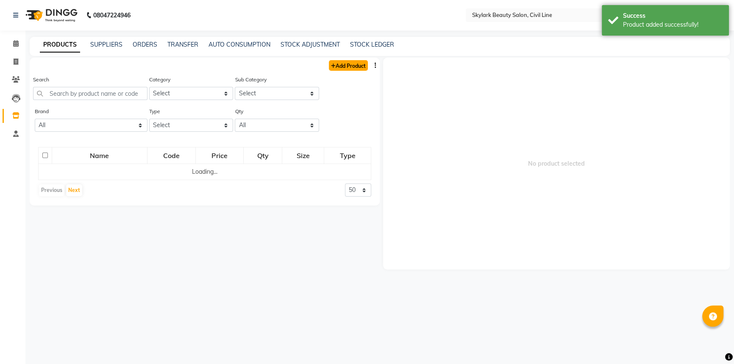
click at [348, 64] on link "Add Product" at bounding box center [348, 65] width 39 height 11
select select "true"
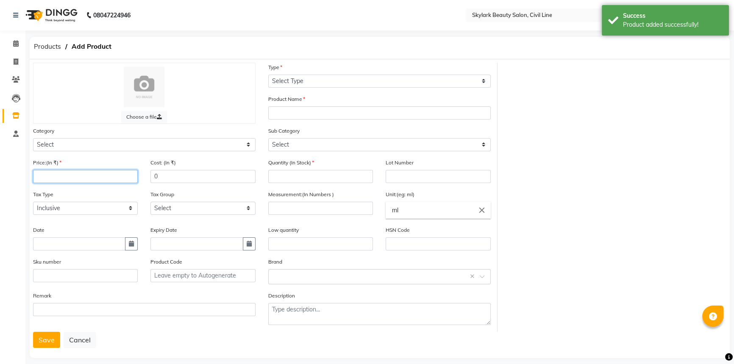
click at [86, 178] on input "number" at bounding box center [85, 176] width 105 height 13
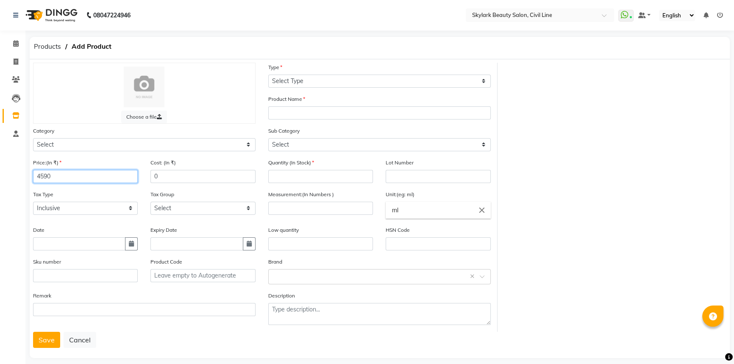
type input "4590"
click at [49, 244] on input "text" at bounding box center [79, 243] width 92 height 13
select select "9"
select select "2025"
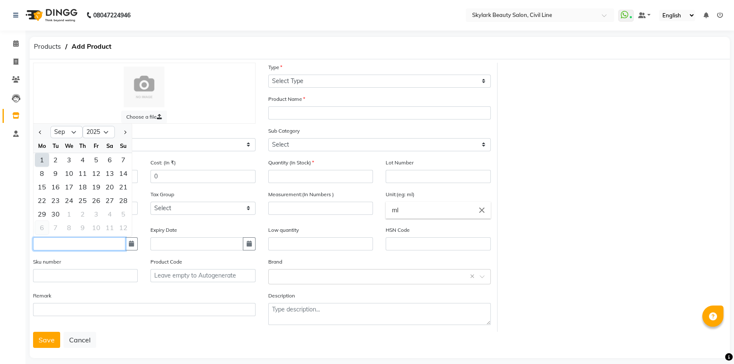
type input "[DATE]"
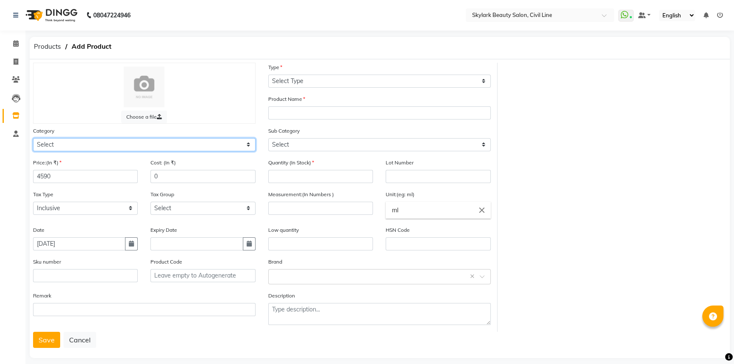
drag, startPoint x: 71, startPoint y: 140, endPoint x: 63, endPoint y: 144, distance: 9.3
click at [70, 142] on select "Select Hair Skin Makeup Personal Care Appliances [PERSON_NAME] Waxing Disposabl…" at bounding box center [144, 144] width 223 height 13
select select "1150"
click at [33, 139] on select "Select Hair Skin Makeup Personal Care Appliances [PERSON_NAME] Waxing Disposabl…" at bounding box center [144, 144] width 223 height 13
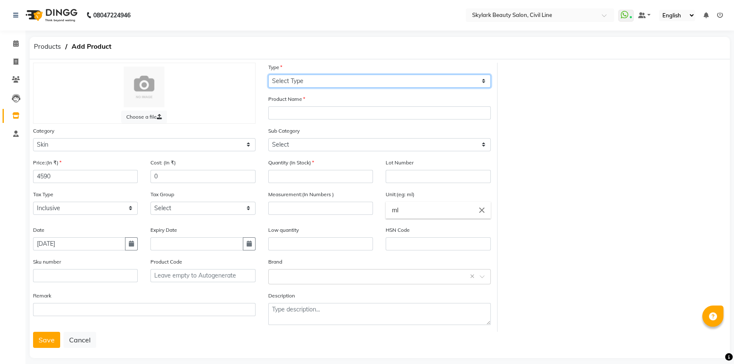
click at [301, 84] on select "Select Type Both Retail Consumable" at bounding box center [379, 81] width 223 height 13
select select "C"
click at [268, 75] on select "Select Type Both Retail Consumable" at bounding box center [379, 81] width 223 height 13
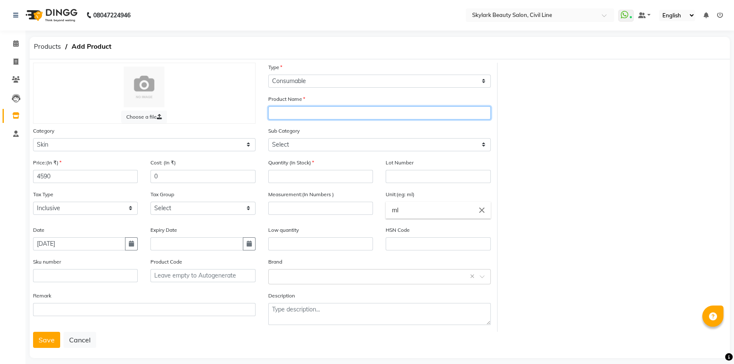
click at [295, 109] on input "text" at bounding box center [379, 112] width 223 height 13
click at [312, 112] on input "HYDRADINGH" at bounding box center [379, 112] width 223 height 13
drag, startPoint x: 276, startPoint y: 113, endPoint x: 307, endPoint y: 116, distance: 31.5
click at [307, 116] on input "HYDRADING MASK" at bounding box center [379, 112] width 223 height 13
drag, startPoint x: 317, startPoint y: 107, endPoint x: 272, endPoint y: 110, distance: 45.5
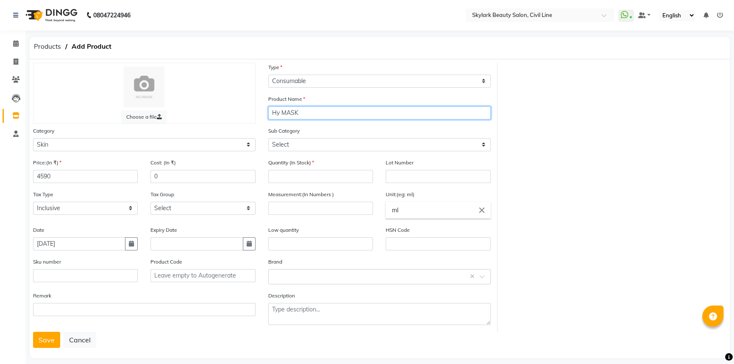
click at [272, 110] on input "Hy MASK" at bounding box center [379, 112] width 223 height 13
click at [276, 116] on input "hydrading" at bounding box center [379, 112] width 223 height 13
click at [307, 118] on input "Hydrading" at bounding box center [379, 112] width 223 height 13
drag, startPoint x: 303, startPoint y: 111, endPoint x: 259, endPoint y: 118, distance: 44.1
click at [259, 118] on div "Choose a file Type Select Type Both Retail Consumable Product Name Hydrading Ca…" at bounding box center [262, 197] width 471 height 269
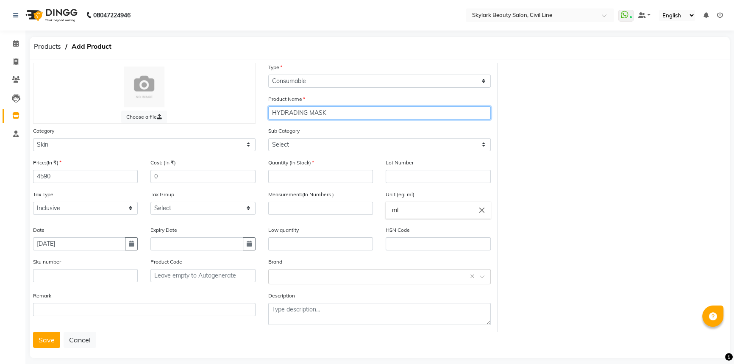
type input "HYDRADING MASK"
click at [33, 332] on button "Save" at bounding box center [46, 340] width 27 height 16
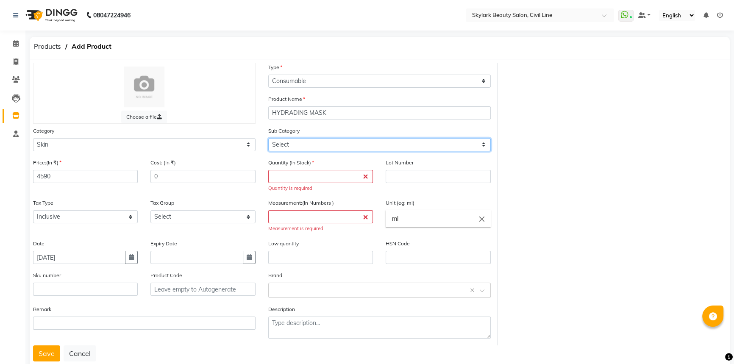
click at [314, 147] on select "Select Cleanser Facial Moisturiser Serum Toner Sun Care Masks Lip Care Eye Care…" at bounding box center [379, 144] width 223 height 13
select select "1152"
click at [268, 139] on select "Select Cleanser Facial Moisturiser Serum Toner Sun Care Masks Lip Care Eye Care…" at bounding box center [379, 144] width 223 height 13
click at [305, 178] on input "number" at bounding box center [320, 176] width 105 height 13
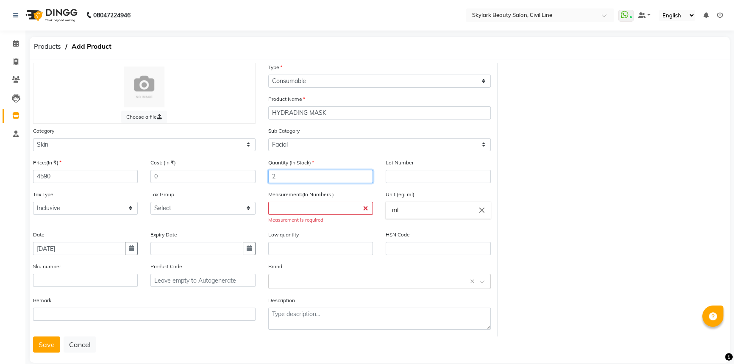
type input "2"
click at [312, 208] on input "number" at bounding box center [320, 208] width 105 height 13
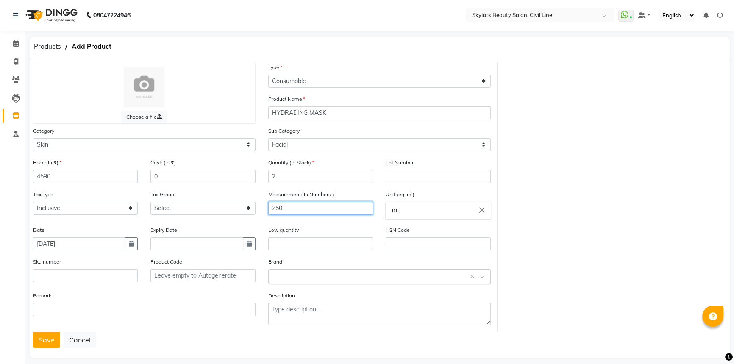
type input "250"
click at [307, 276] on input "text" at bounding box center [371, 276] width 196 height 9
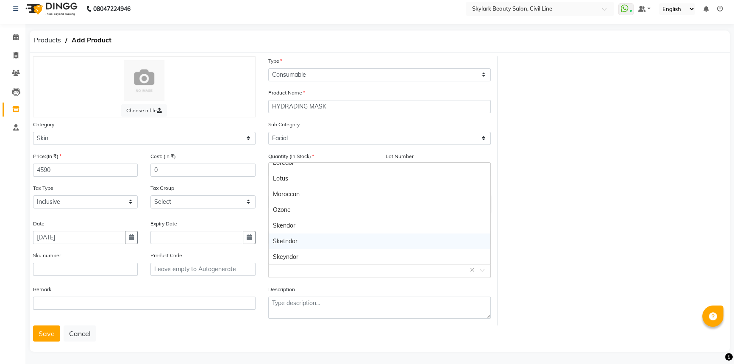
scroll to position [10, 0]
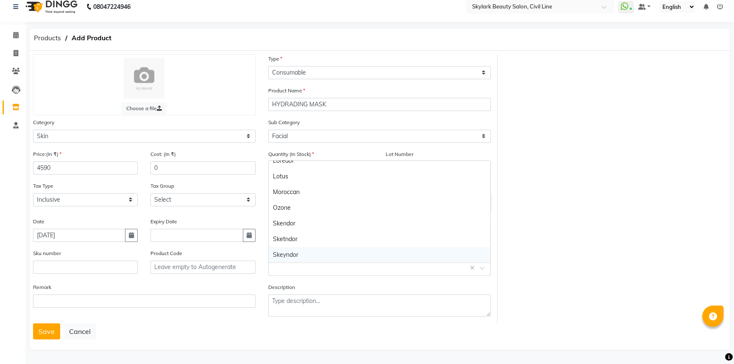
click at [309, 252] on div "Skeyndor" at bounding box center [380, 255] width 222 height 16
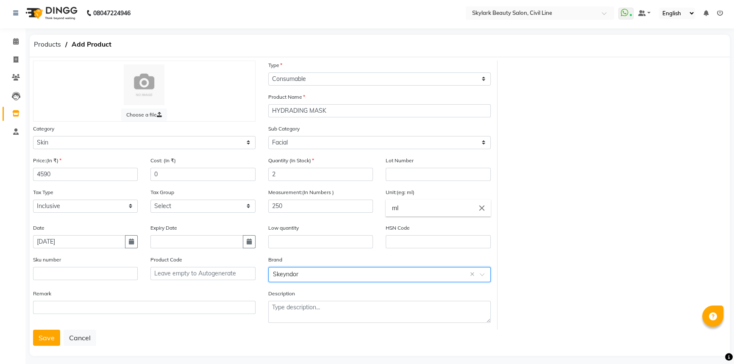
scroll to position [0, 0]
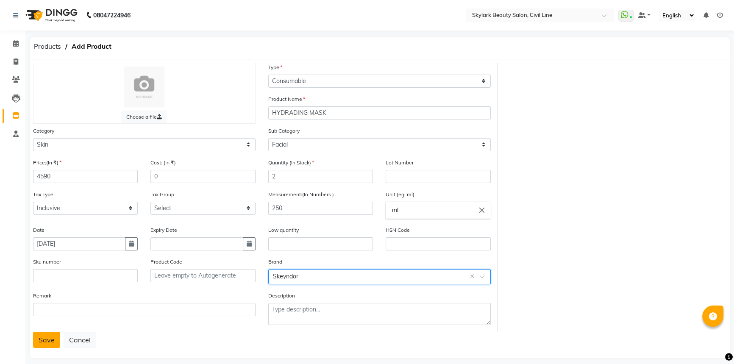
click at [41, 343] on button "Save" at bounding box center [46, 340] width 27 height 16
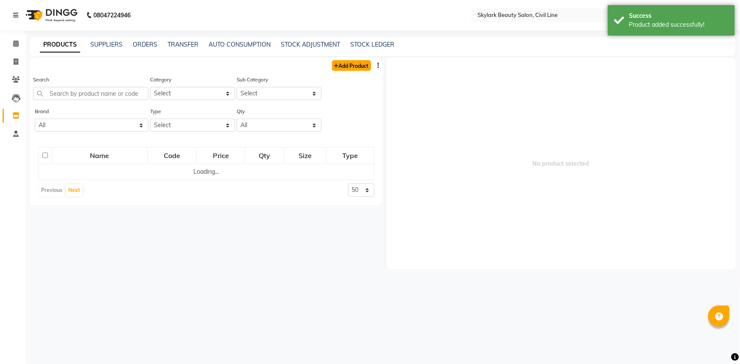
click at [340, 66] on link "Add Product" at bounding box center [351, 65] width 39 height 11
select select "true"
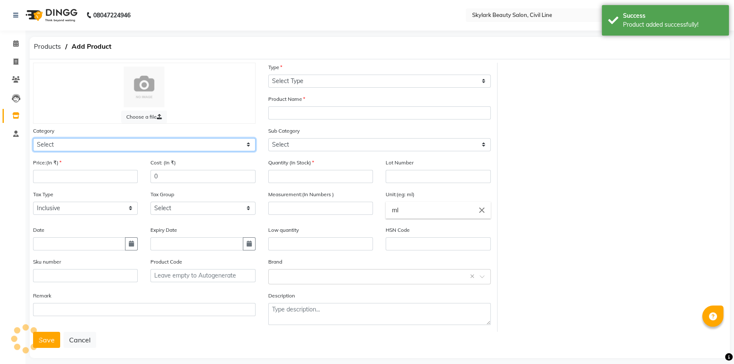
drag, startPoint x: 89, startPoint y: 140, endPoint x: 80, endPoint y: 150, distance: 13.8
click at [89, 140] on select "Select Hair Skin Makeup Personal Care Appliances [PERSON_NAME] Waxing Disposabl…" at bounding box center [144, 144] width 223 height 13
select select "1150"
click at [33, 139] on select "Select Hair Skin Makeup Personal Care Appliances [PERSON_NAME] Waxing Disposabl…" at bounding box center [144, 144] width 223 height 13
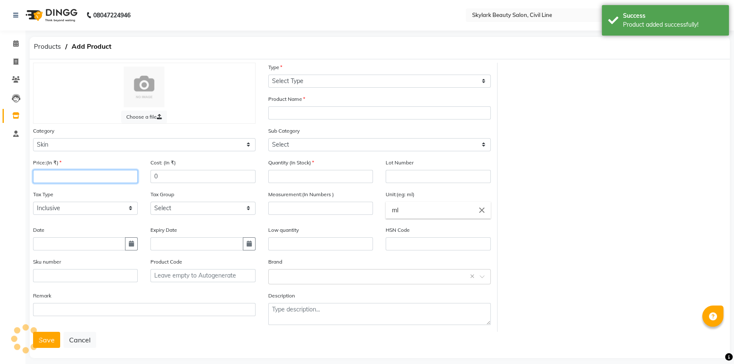
click at [53, 174] on input "number" at bounding box center [85, 176] width 105 height 13
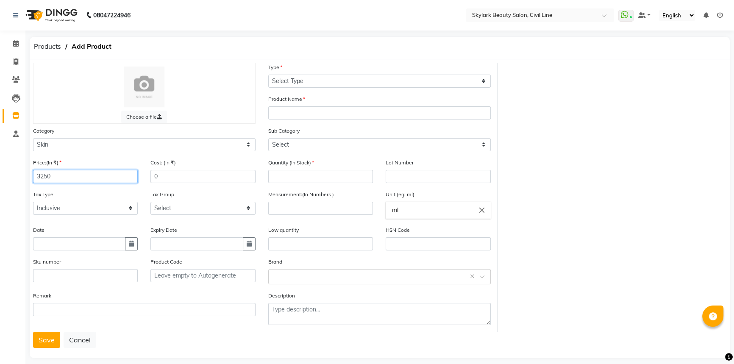
type input "3250"
click at [54, 246] on input "text" at bounding box center [79, 243] width 92 height 13
select select "9"
select select "2025"
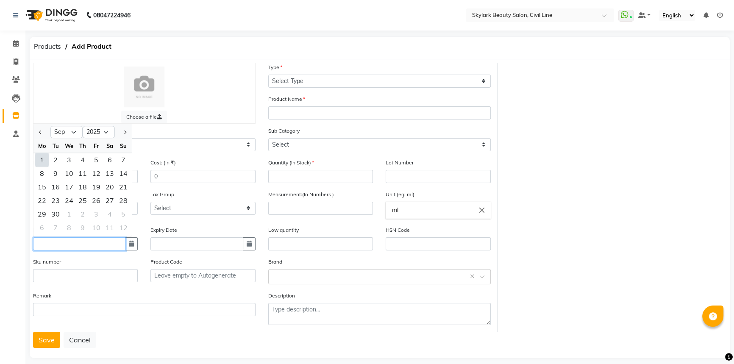
type input "[DATE]"
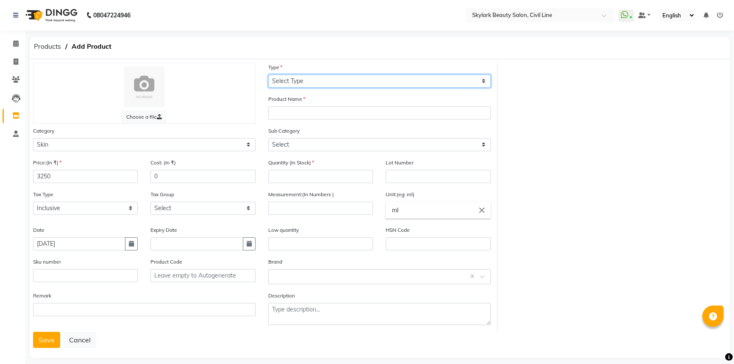
click at [322, 81] on select "Select Type Both Retail Consumable" at bounding box center [379, 81] width 223 height 13
select select "C"
click at [268, 75] on select "Select Type Both Retail Consumable" at bounding box center [379, 81] width 223 height 13
click at [300, 106] on div "Product Name" at bounding box center [379, 107] width 223 height 25
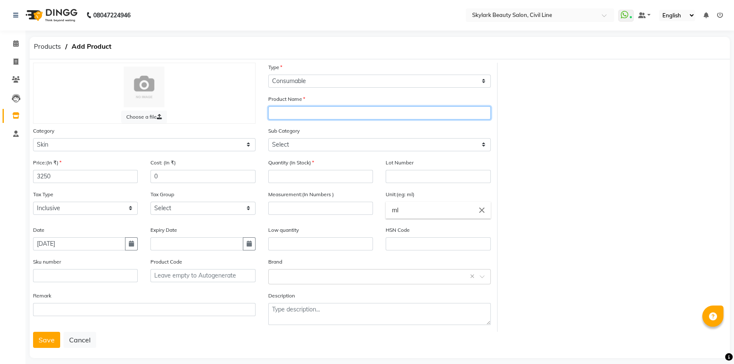
click at [301, 120] on input "text" at bounding box center [379, 112] width 223 height 13
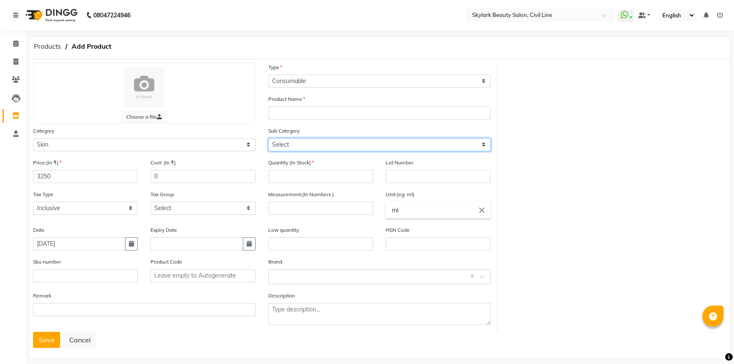
click at [293, 144] on select "Select Cleanser Facial Moisturiser Serum Toner Sun Care Masks Lip Care Eye Care…" at bounding box center [379, 144] width 223 height 13
select select "1152"
click at [268, 139] on select "Select Cleanser Facial Moisturiser Serum Toner Sun Care Masks Lip Care Eye Care…" at bounding box center [379, 144] width 223 height 13
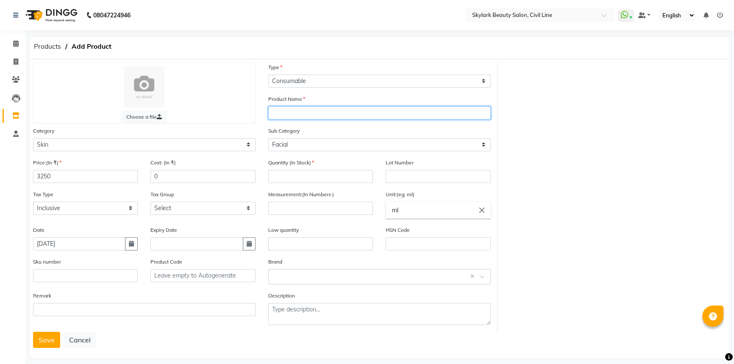
click at [300, 110] on input "text" at bounding box center [379, 112] width 223 height 13
type input "AMINOACIDS CREAM"
click at [309, 182] on input "number" at bounding box center [320, 176] width 105 height 13
type input "6"
click at [304, 206] on input "number" at bounding box center [320, 208] width 105 height 13
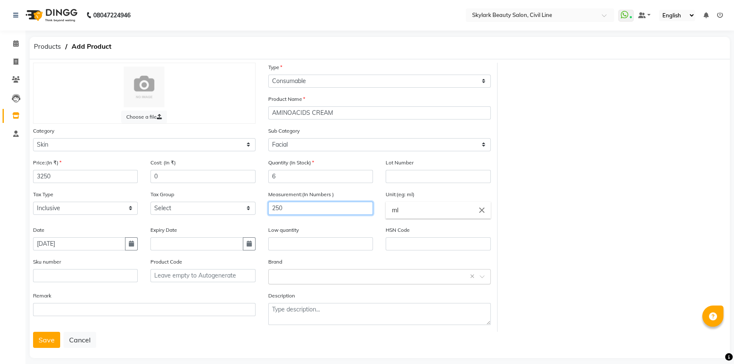
type input "250"
click at [296, 276] on input "text" at bounding box center [371, 276] width 196 height 9
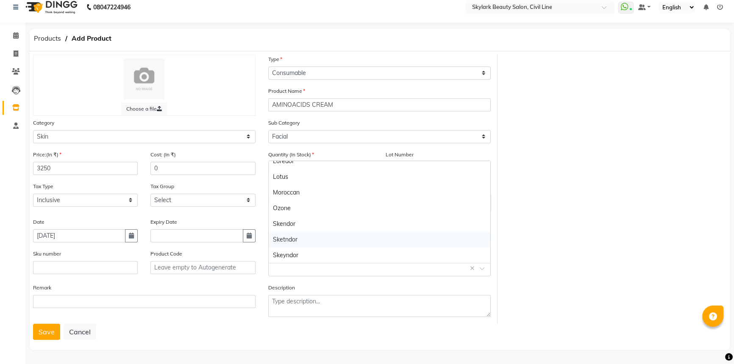
scroll to position [10, 0]
click at [293, 254] on div "Skeyndor" at bounding box center [380, 255] width 222 height 16
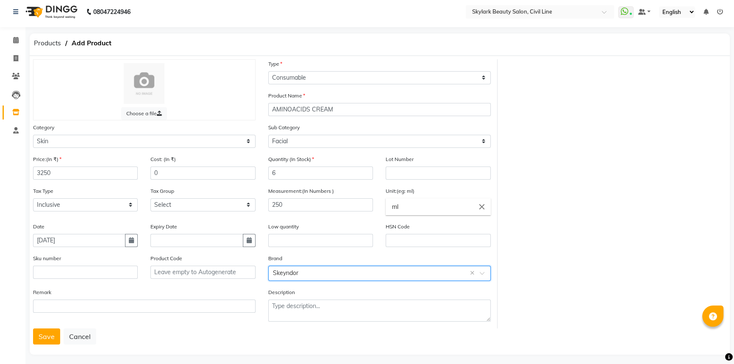
scroll to position [0, 0]
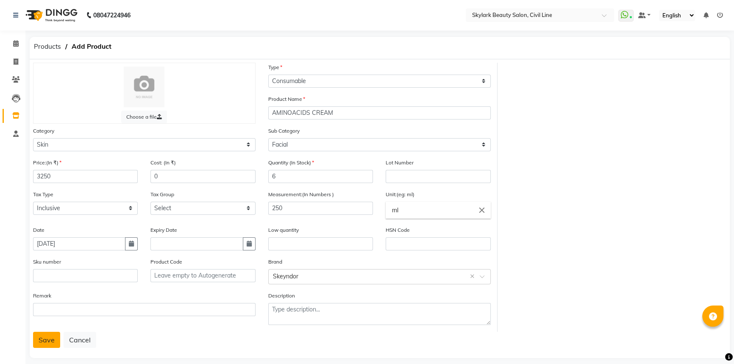
click at [44, 343] on button "Save" at bounding box center [46, 340] width 27 height 16
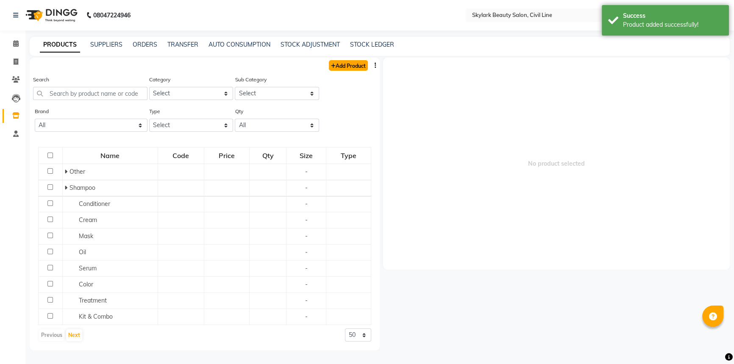
click at [350, 61] on link "Add Product" at bounding box center [348, 65] width 39 height 11
select select "true"
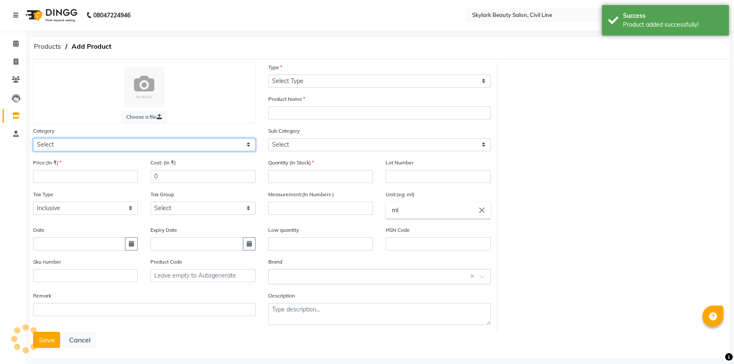
click at [95, 143] on select "Select Hair Skin Makeup Personal Care Appliances [PERSON_NAME] Waxing Disposabl…" at bounding box center [144, 144] width 223 height 13
select select "1150"
click at [33, 139] on select "Select Hair Skin Makeup Personal Care Appliances [PERSON_NAME] Waxing Disposabl…" at bounding box center [144, 144] width 223 height 13
click at [61, 186] on div "Price:(In ₹)" at bounding box center [85, 174] width 117 height 32
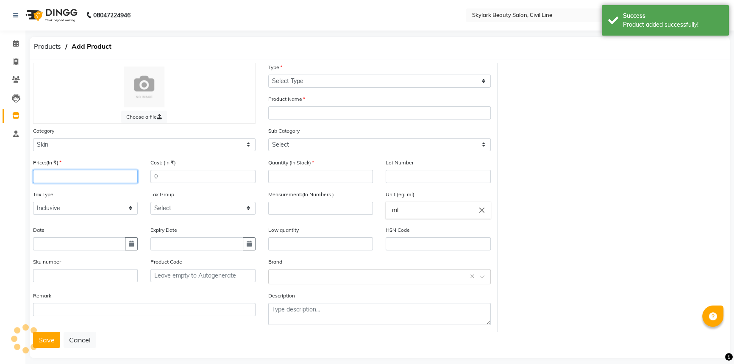
click at [64, 178] on input "number" at bounding box center [85, 176] width 105 height 13
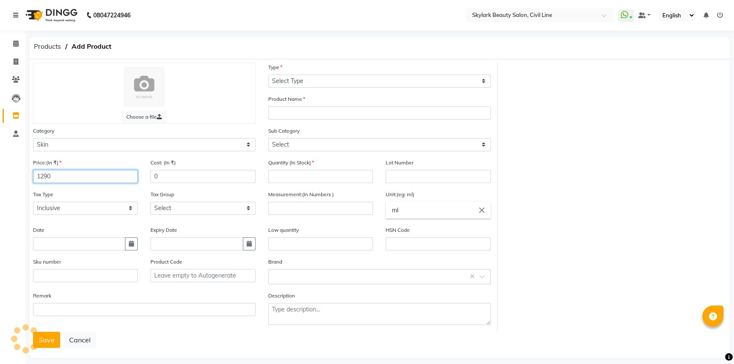
type input "1290"
click at [64, 245] on input "text" at bounding box center [79, 243] width 92 height 13
select select "9"
select select "2025"
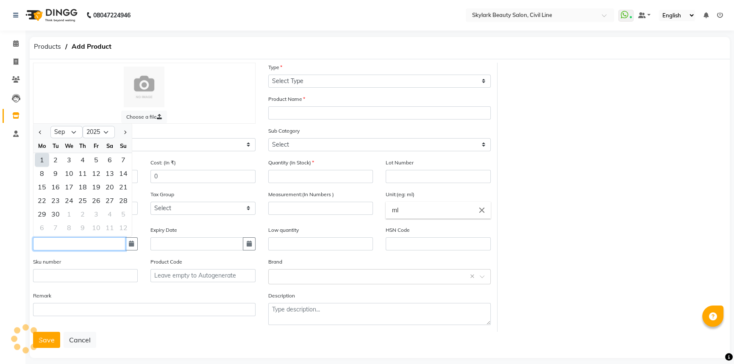
type input "[DATE]"
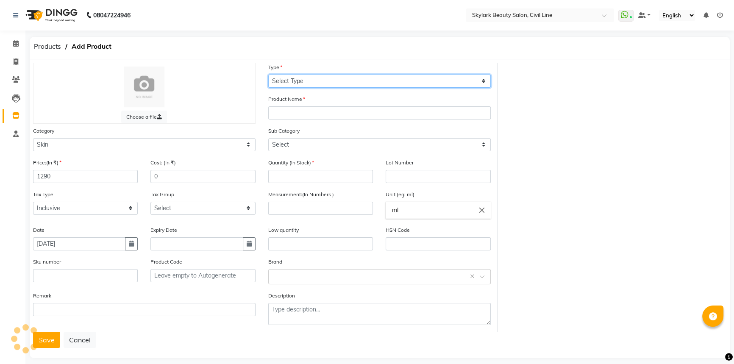
drag, startPoint x: 305, startPoint y: 82, endPoint x: 303, endPoint y: 87, distance: 5.2
click at [305, 82] on select "Select Type Both Retail Consumable" at bounding box center [379, 81] width 223 height 13
select select "C"
click at [268, 75] on select "Select Type Both Retail Consumable" at bounding box center [379, 81] width 223 height 13
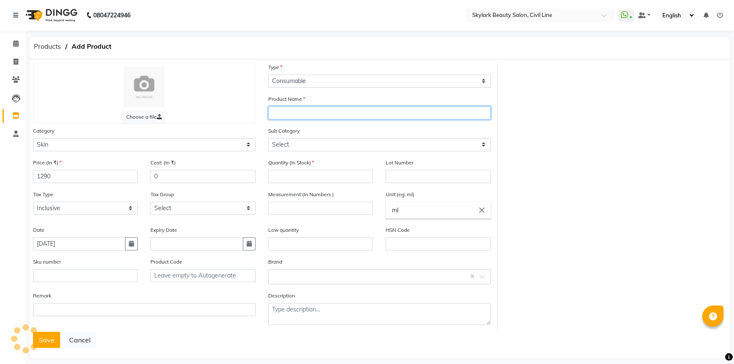
click at [295, 113] on input "text" at bounding box center [379, 112] width 223 height 13
type input "AQUATHERM TONER"
click at [285, 138] on div "Sub Category Select Cleanser Facial Moisturiser Serum Toner Sun Care Masks Lip …" at bounding box center [379, 138] width 223 height 25
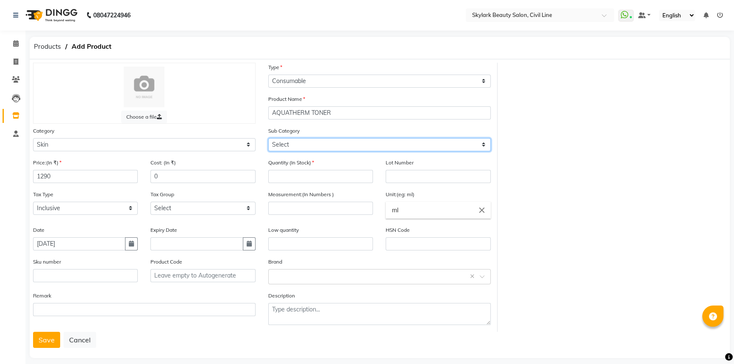
click at [293, 147] on select "Select Cleanser Facial Moisturiser Serum Toner Sun Care Masks Lip Care Eye Care…" at bounding box center [379, 144] width 223 height 13
select select "1152"
click at [268, 139] on select "Select Cleanser Facial Moisturiser Serum Toner Sun Care Masks Lip Care Eye Care…" at bounding box center [379, 144] width 223 height 13
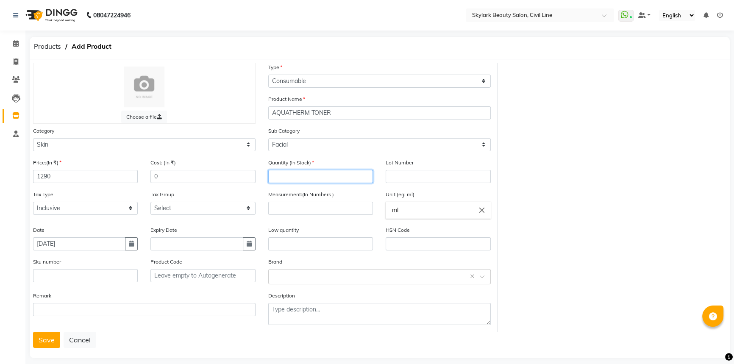
click at [301, 176] on input "number" at bounding box center [320, 176] width 105 height 13
type input "6"
click at [298, 207] on input "number" at bounding box center [320, 208] width 105 height 13
type input "250"
click at [288, 276] on input "text" at bounding box center [371, 276] width 196 height 9
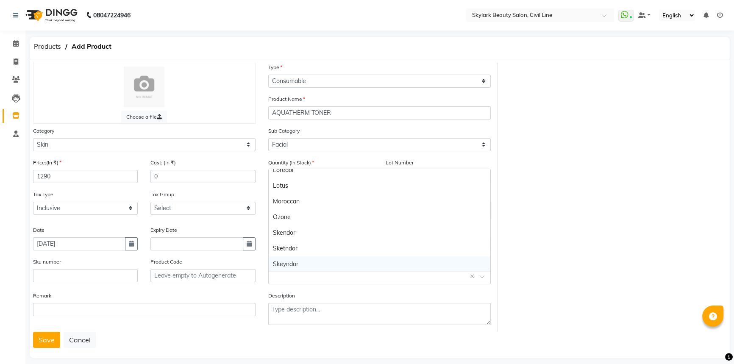
scroll to position [196, 0]
click at [297, 262] on div "Skeyndor" at bounding box center [380, 264] width 222 height 16
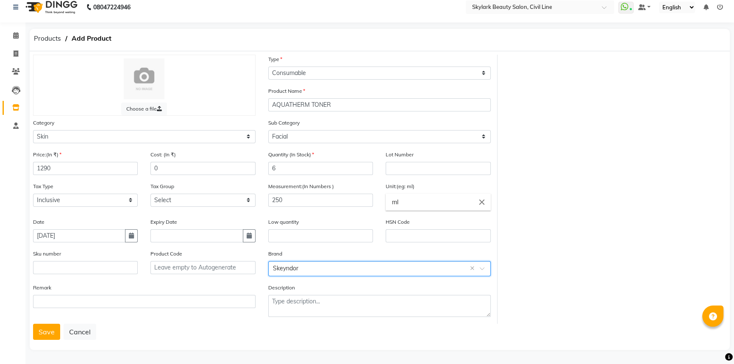
scroll to position [10, 0]
click at [50, 331] on button "Save" at bounding box center [46, 331] width 27 height 16
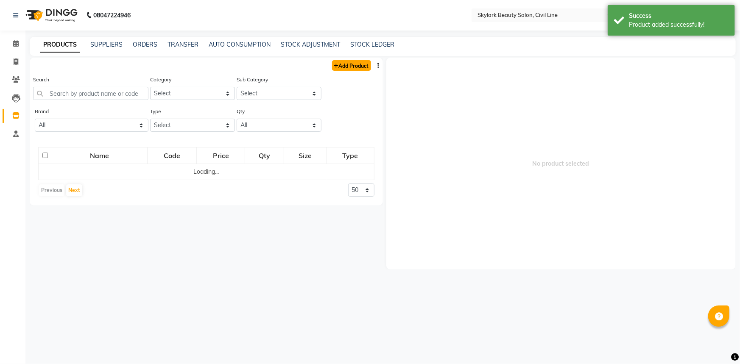
click at [356, 65] on link "Add Product" at bounding box center [351, 65] width 39 height 11
select select "true"
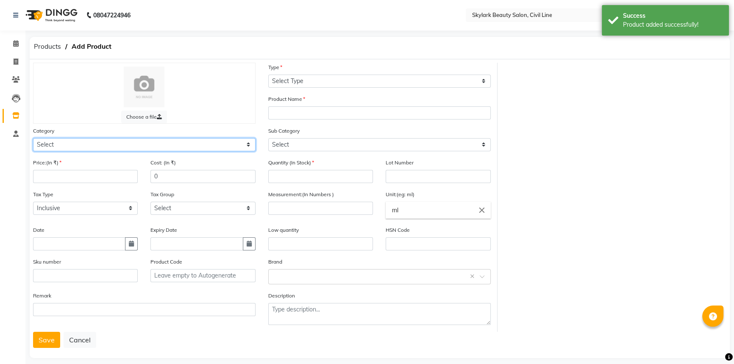
click at [73, 141] on select "Select Hair Skin Makeup Personal Care Appliances [PERSON_NAME] Waxing Disposabl…" at bounding box center [144, 144] width 223 height 13
select select "1150"
click at [33, 139] on select "Select Hair Skin Makeup Personal Care Appliances [PERSON_NAME] Waxing Disposabl…" at bounding box center [144, 144] width 223 height 13
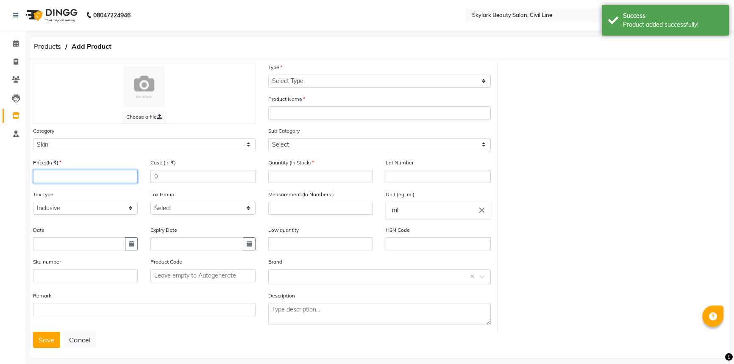
click at [52, 172] on input "number" at bounding box center [85, 176] width 105 height 13
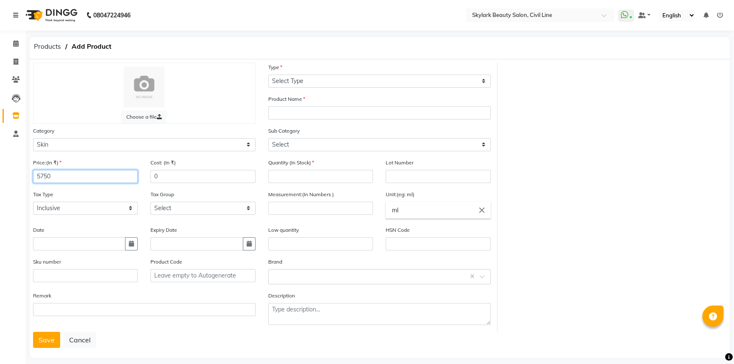
type input "5750"
click at [49, 250] on input "text" at bounding box center [79, 243] width 92 height 13
select select "9"
select select "2025"
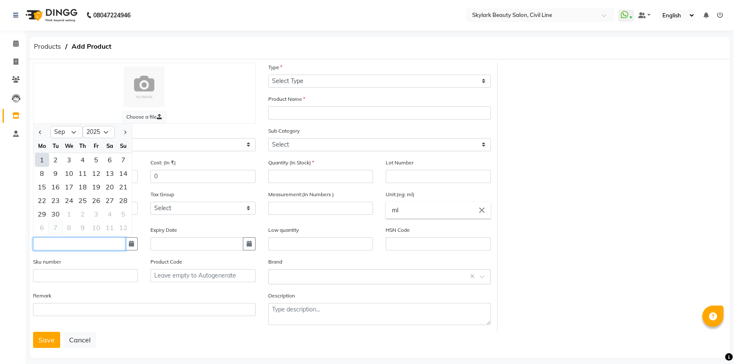
type input "[DATE]"
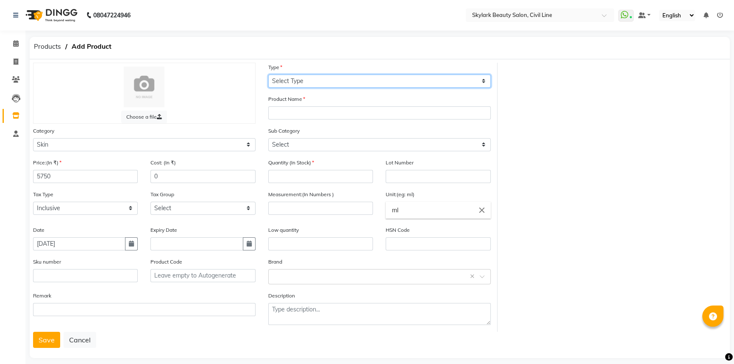
click at [312, 85] on select "Select Type Both Retail Consumable" at bounding box center [379, 81] width 223 height 13
select select "C"
click at [268, 75] on select "Select Type Both Retail Consumable" at bounding box center [379, 81] width 223 height 13
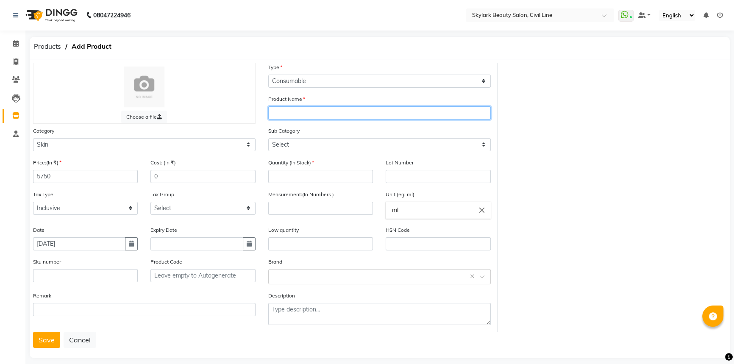
click at [306, 110] on input "text" at bounding box center [379, 112] width 223 height 13
type input "ANTI AGEING CREAM"
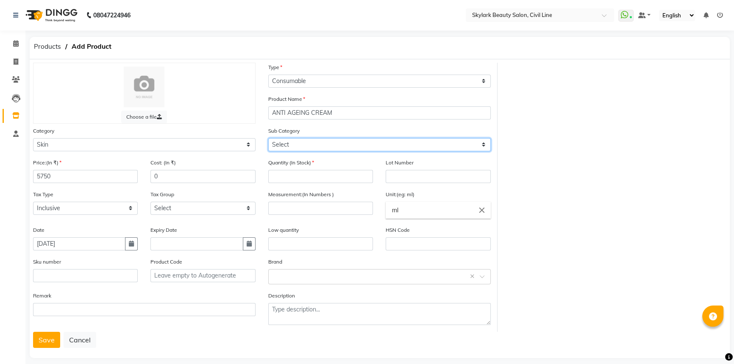
click at [303, 146] on select "Select Cleanser Facial Moisturiser Serum Toner Sun Care Masks Lip Care Eye Care…" at bounding box center [379, 144] width 223 height 13
select select "1152"
click at [268, 139] on select "Select Cleanser Facial Moisturiser Serum Toner Sun Care Masks Lip Care Eye Care…" at bounding box center [379, 144] width 223 height 13
click at [309, 144] on select "Select Cleanser Facial Moisturiser Serum Toner Sun Care Masks Lip Care Eye Care…" at bounding box center [379, 144] width 223 height 13
click at [268, 139] on select "Select Cleanser Facial Moisturiser Serum Toner Sun Care Masks Lip Care Eye Care…" at bounding box center [379, 144] width 223 height 13
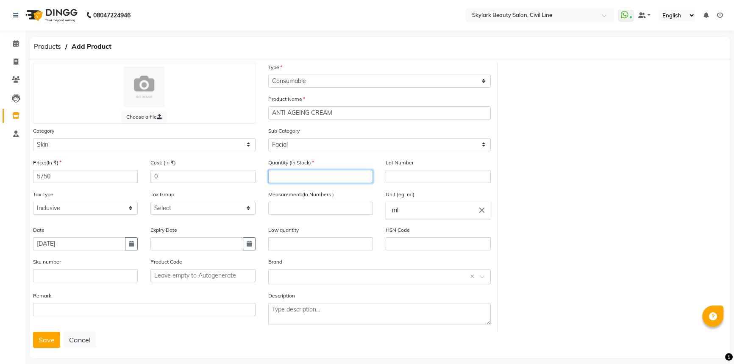
click at [299, 181] on input "number" at bounding box center [320, 176] width 105 height 13
type input "2"
click at [290, 211] on input "number" at bounding box center [320, 208] width 105 height 13
type input "250"
click at [293, 276] on input "text" at bounding box center [371, 276] width 196 height 9
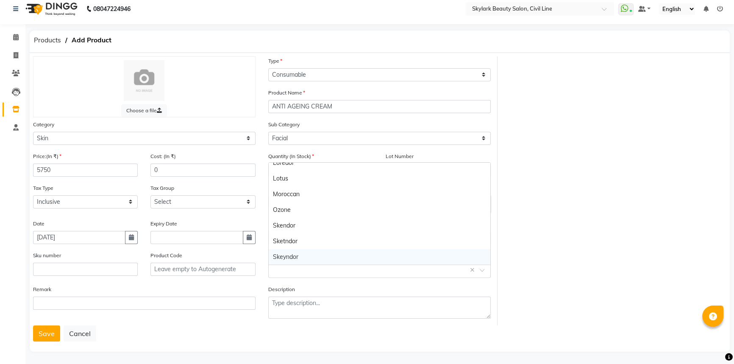
scroll to position [10, 0]
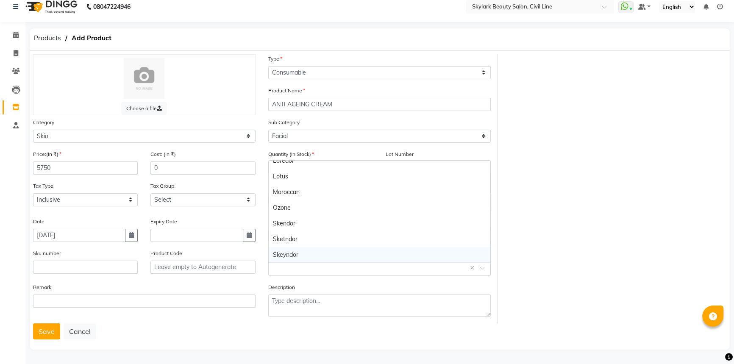
click at [286, 251] on div "Skeyndor" at bounding box center [380, 255] width 222 height 16
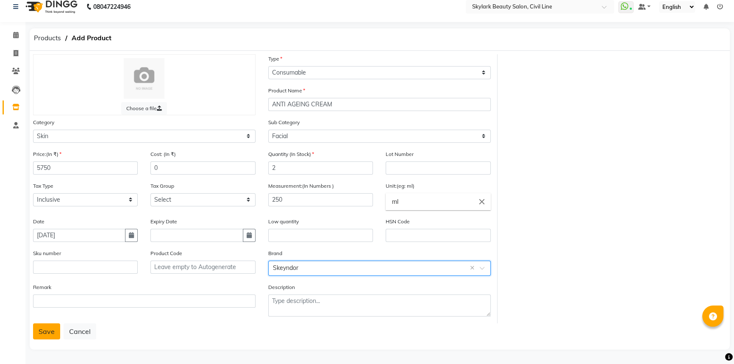
click at [48, 333] on button "Save" at bounding box center [46, 331] width 27 height 16
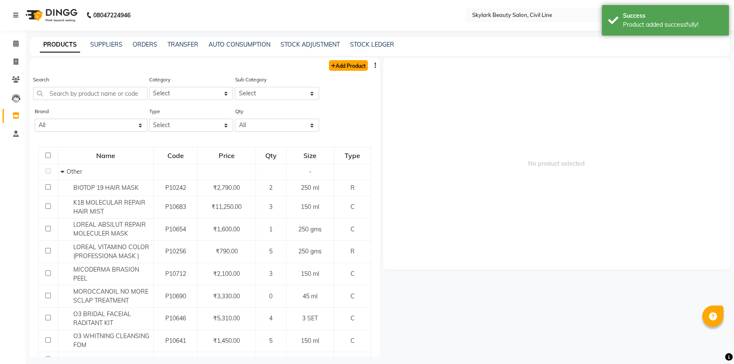
click at [339, 63] on link "Add Product" at bounding box center [348, 65] width 39 height 11
select select "true"
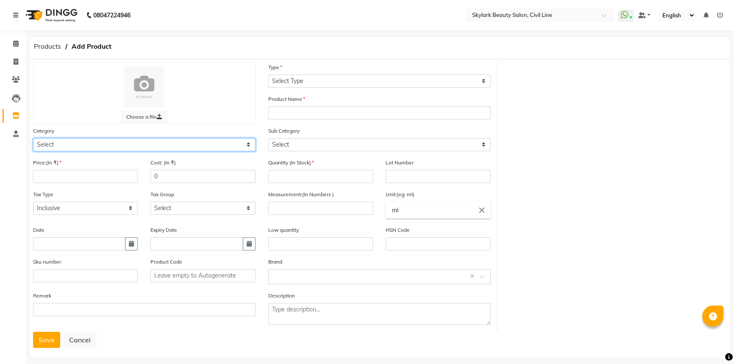
drag, startPoint x: 108, startPoint y: 141, endPoint x: 102, endPoint y: 151, distance: 11.4
click at [108, 142] on select "Select Hair Skin Makeup Personal Care Appliances [PERSON_NAME] Waxing Disposabl…" at bounding box center [144, 144] width 223 height 13
select select "1150"
click at [33, 139] on select "Select Hair Skin Makeup Personal Care Appliances [PERSON_NAME] Waxing Disposabl…" at bounding box center [144, 144] width 223 height 13
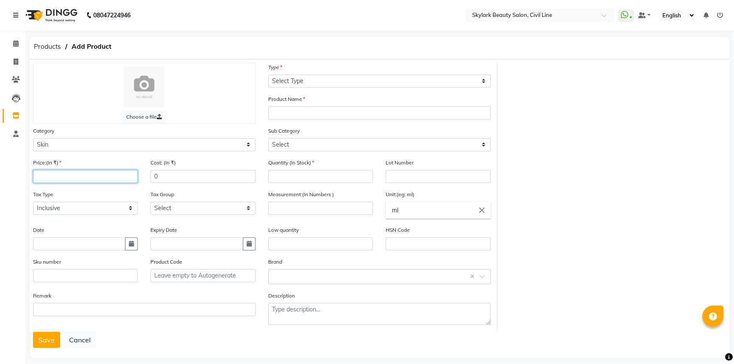
click at [57, 177] on input "number" at bounding box center [85, 176] width 105 height 13
type input "5230"
click at [72, 249] on input "text" at bounding box center [79, 243] width 92 height 13
select select "9"
select select "2025"
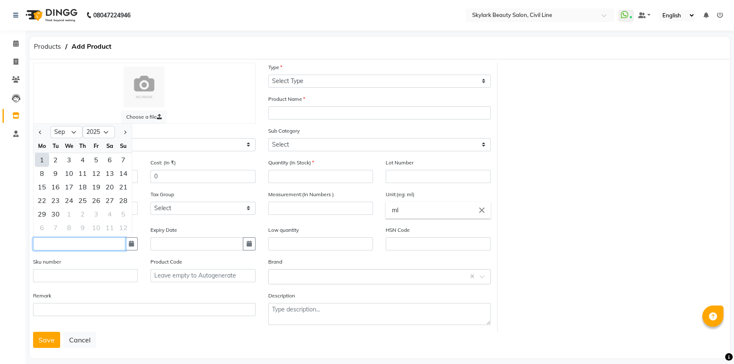
type input "[DATE]"
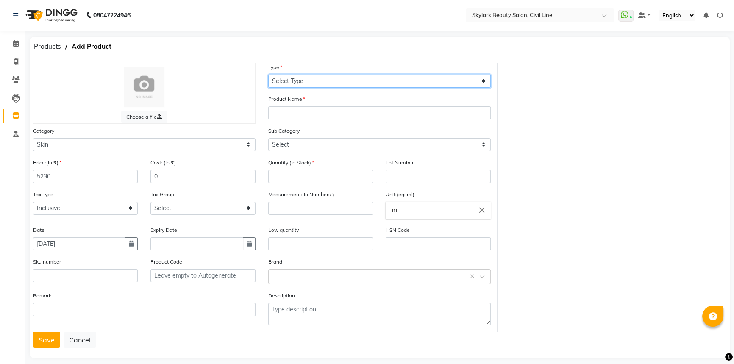
click at [305, 81] on select "Select Type Both Retail Consumable" at bounding box center [379, 81] width 223 height 13
select select "C"
click at [268, 75] on select "Select Type Both Retail Consumable" at bounding box center [379, 81] width 223 height 13
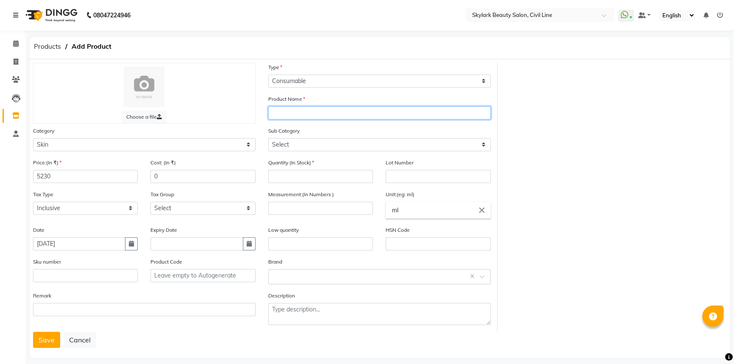
click at [300, 113] on input "text" at bounding box center [379, 112] width 223 height 13
click at [306, 116] on input "DEEP MOISTURSER CREAM F2" at bounding box center [379, 112] width 223 height 13
type input "DEEP MOISTURSER CREAM F2"
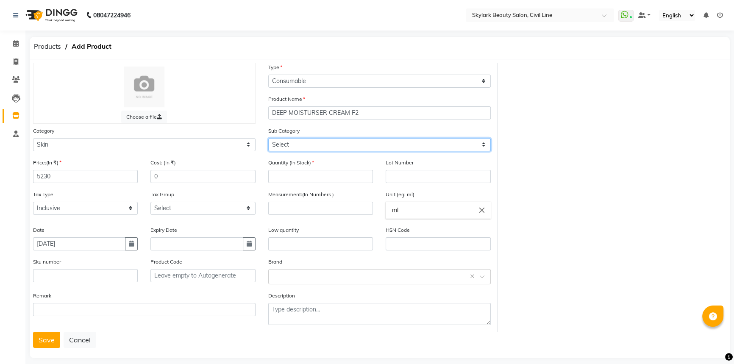
click at [315, 146] on select "Select Cleanser Facial Moisturiser Serum Toner Sun Care Masks Lip Care Eye Care…" at bounding box center [379, 144] width 223 height 13
select select "1152"
click at [268, 139] on select "Select Cleanser Facial Moisturiser Serum Toner Sun Care Masks Lip Care Eye Care…" at bounding box center [379, 144] width 223 height 13
drag, startPoint x: 324, startPoint y: 146, endPoint x: 323, endPoint y: 151, distance: 4.7
click at [324, 146] on select "Select Cleanser Facial Moisturiser Serum Toner Sun Care Masks Lip Care Eye Care…" at bounding box center [379, 144] width 223 height 13
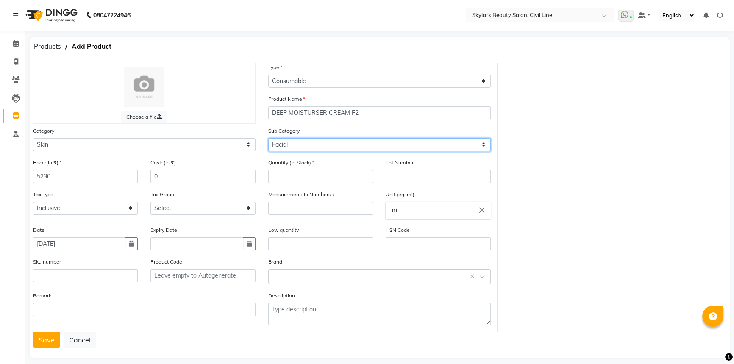
click at [268, 139] on select "Select Cleanser Facial Moisturiser Serum Toner Sun Care Masks Lip Care Eye Care…" at bounding box center [379, 144] width 223 height 13
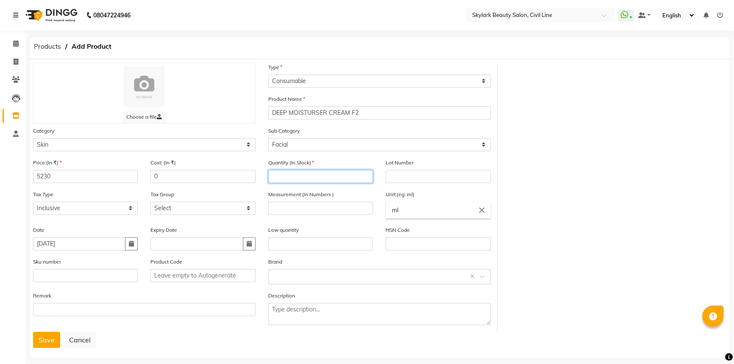
click at [289, 174] on input "number" at bounding box center [320, 176] width 105 height 13
type input "2"
click at [308, 208] on input "number" at bounding box center [320, 208] width 105 height 13
type input "250"
click at [305, 276] on input "text" at bounding box center [371, 276] width 196 height 9
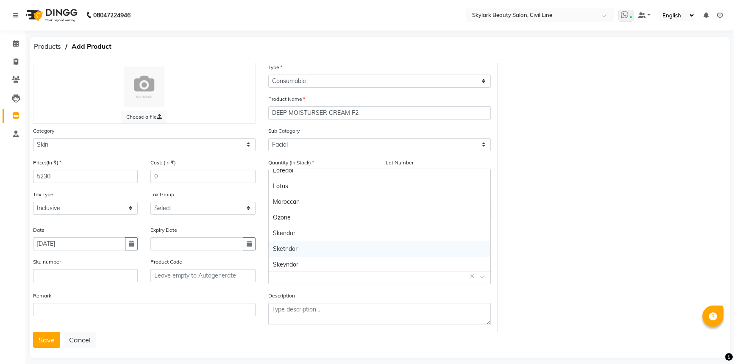
scroll to position [196, 0]
click at [293, 265] on div "Skeyndor" at bounding box center [380, 264] width 222 height 16
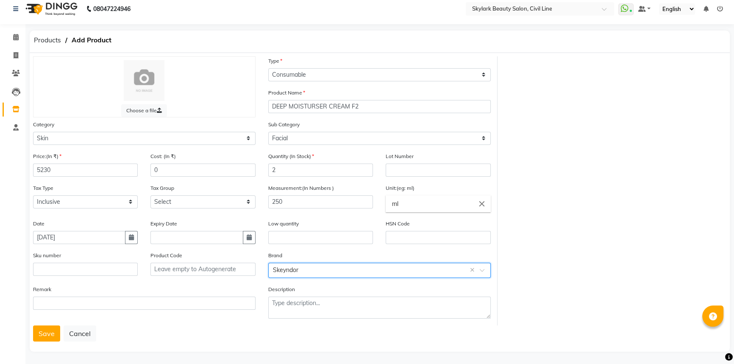
scroll to position [10, 0]
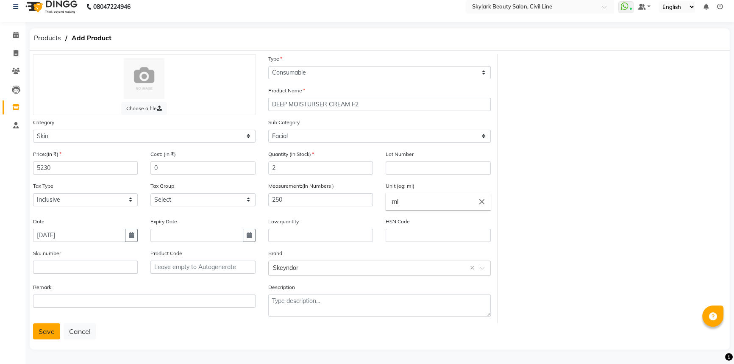
click at [42, 331] on button "Save" at bounding box center [46, 331] width 27 height 16
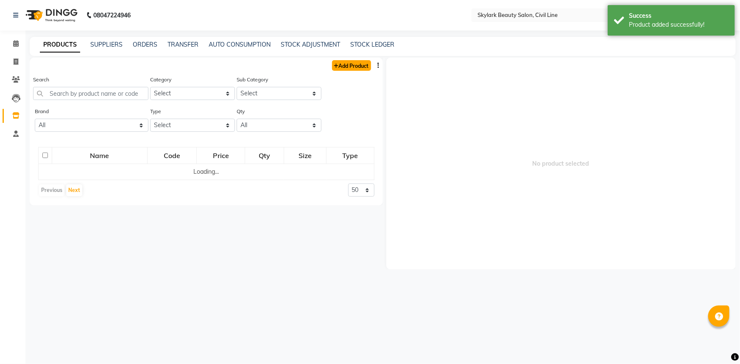
click at [340, 65] on link "Add Product" at bounding box center [351, 65] width 39 height 11
select select "true"
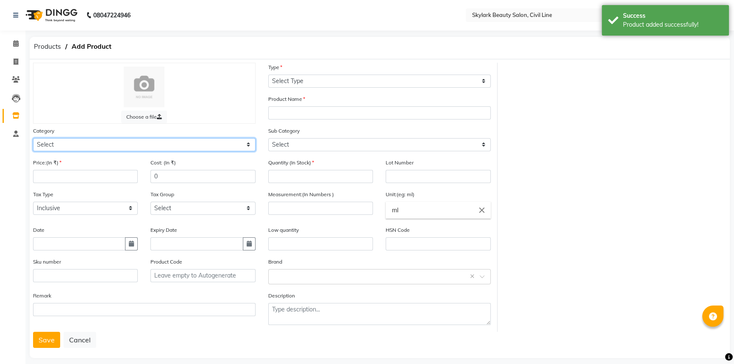
click at [92, 147] on select "Select Hair Skin Makeup Personal Care Appliances [PERSON_NAME] Waxing Disposabl…" at bounding box center [144, 144] width 223 height 13
select select "1150"
click at [33, 139] on select "Select Hair Skin Makeup Personal Care Appliances [PERSON_NAME] Waxing Disposabl…" at bounding box center [144, 144] width 223 height 13
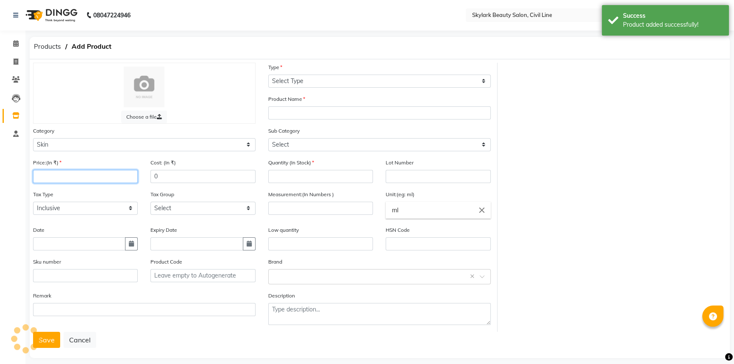
click at [57, 174] on input "number" at bounding box center [85, 176] width 105 height 13
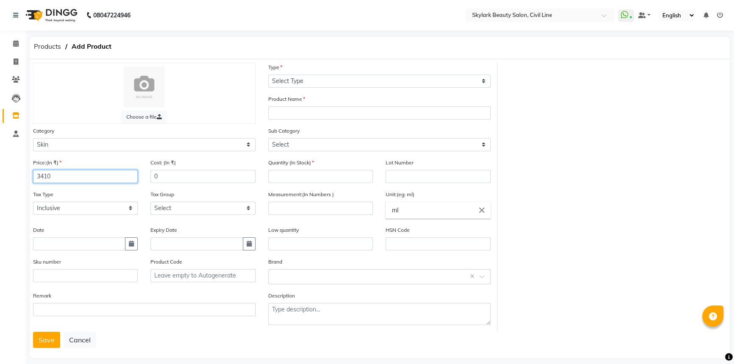
type input "3410"
click at [70, 241] on input "text" at bounding box center [79, 243] width 92 height 13
select select "9"
select select "2025"
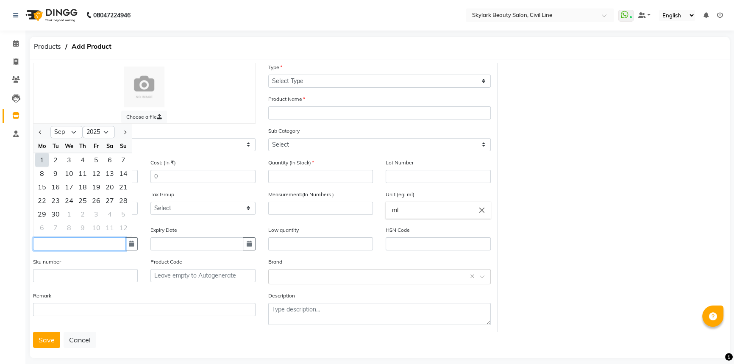
type input "[DATE]"
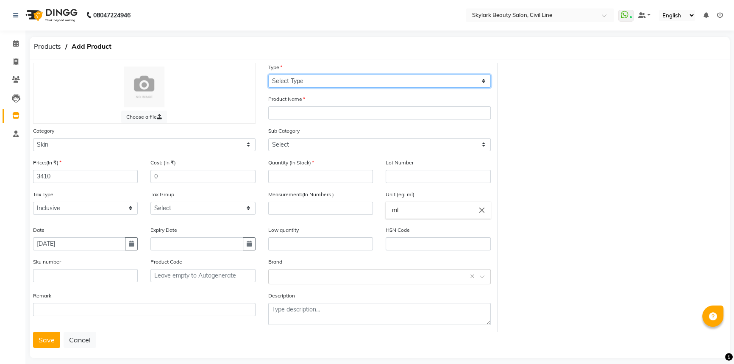
click at [295, 85] on select "Select Type Both Retail Consumable" at bounding box center [379, 81] width 223 height 13
select select "C"
click at [268, 75] on select "Select Type Both Retail Consumable" at bounding box center [379, 81] width 223 height 13
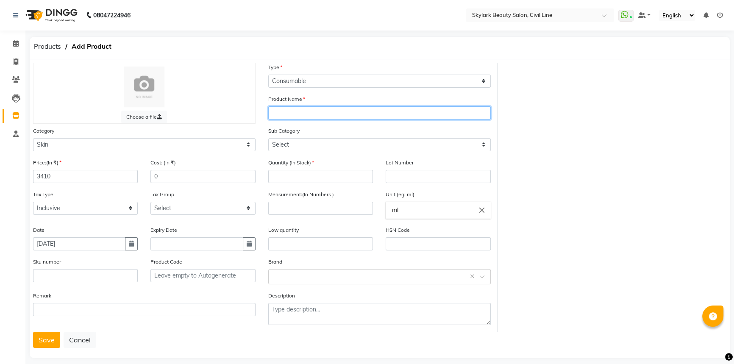
click at [293, 113] on input "text" at bounding box center [379, 112] width 223 height 13
type input "WHEAT GREM OIL CREAM"
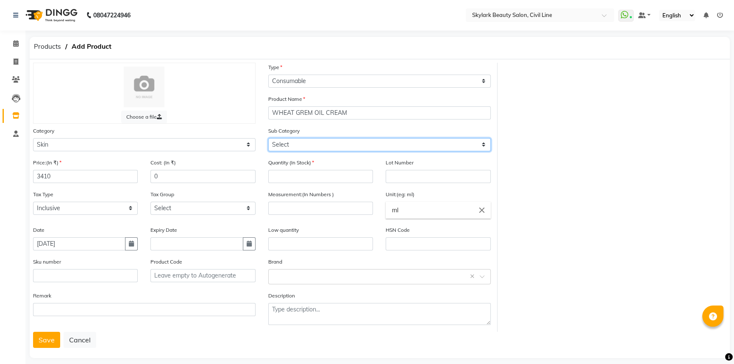
click at [309, 145] on select "Select Cleanser Facial Moisturiser Serum Toner Sun Care Masks Lip Care Eye Care…" at bounding box center [379, 144] width 223 height 13
select select "1152"
click at [268, 139] on select "Select Cleanser Facial Moisturiser Serum Toner Sun Care Masks Lip Care Eye Care…" at bounding box center [379, 144] width 223 height 13
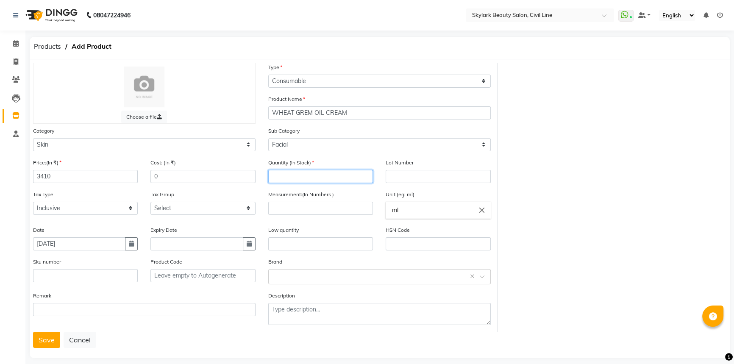
click at [305, 176] on input "number" at bounding box center [320, 176] width 105 height 13
type input "6"
click at [309, 208] on input "number" at bounding box center [320, 208] width 105 height 13
type input "2"
type input "300"
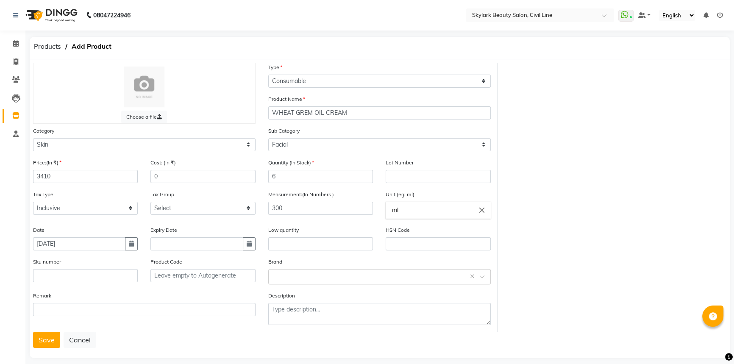
click at [309, 276] on input "text" at bounding box center [371, 276] width 196 height 9
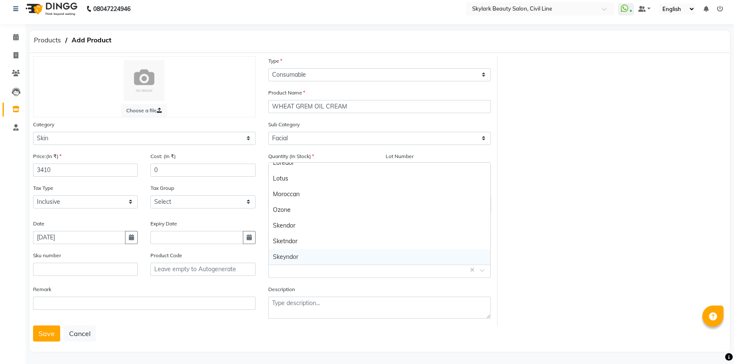
scroll to position [10, 0]
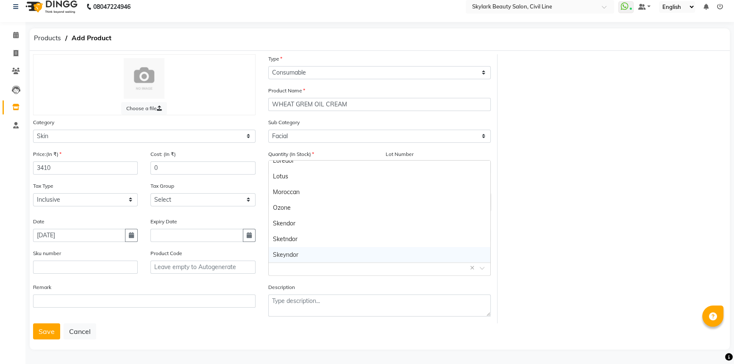
click at [305, 255] on div "Skeyndor" at bounding box center [380, 255] width 222 height 16
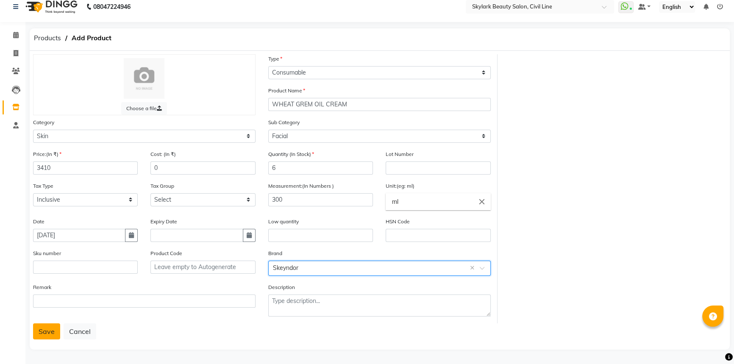
click at [40, 331] on button "Save" at bounding box center [46, 331] width 27 height 16
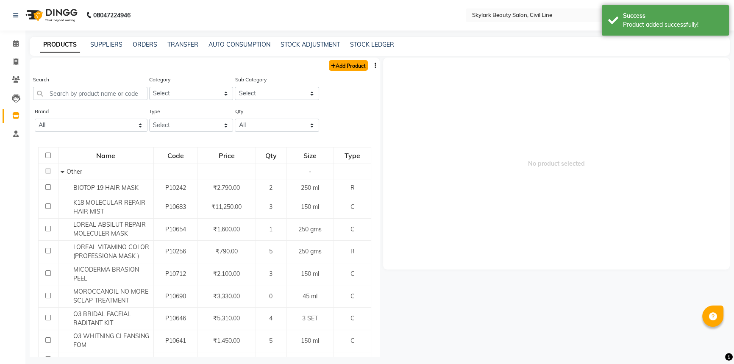
click at [344, 67] on link "Add Product" at bounding box center [348, 65] width 39 height 11
select select "true"
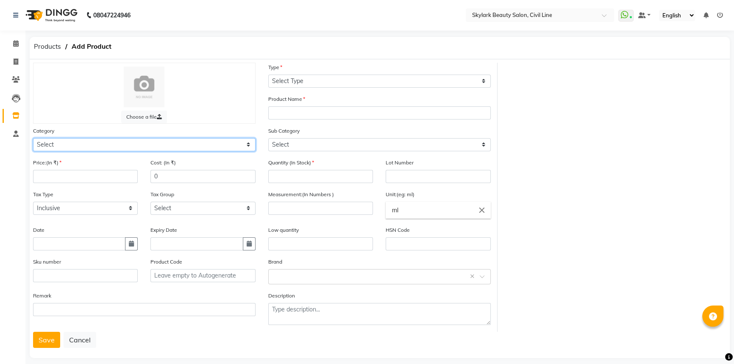
click at [63, 143] on select "Select Hair Skin Makeup Personal Care Appliances [PERSON_NAME] Waxing Disposabl…" at bounding box center [144, 144] width 223 height 13
select select "1150"
click at [33, 139] on select "Select Hair Skin Makeup Personal Care Appliances [PERSON_NAME] Waxing Disposabl…" at bounding box center [144, 144] width 223 height 13
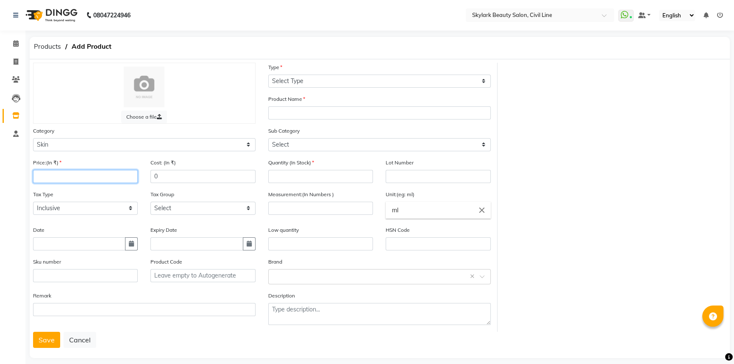
click at [64, 178] on input "number" at bounding box center [85, 176] width 105 height 13
type input "4650"
click at [50, 244] on input "text" at bounding box center [79, 243] width 92 height 13
select select "9"
select select "2025"
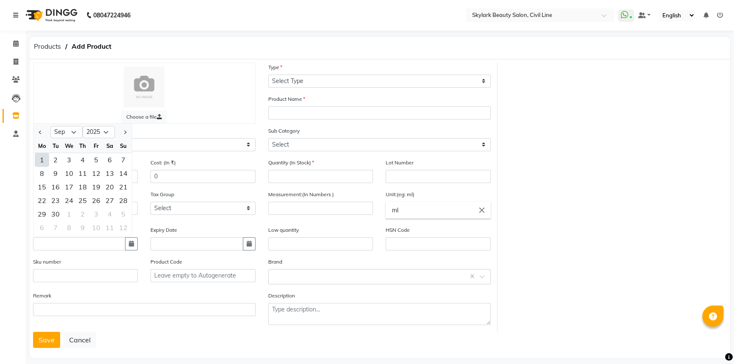
click at [42, 159] on div "1" at bounding box center [42, 160] width 14 height 14
type input "[DATE]"
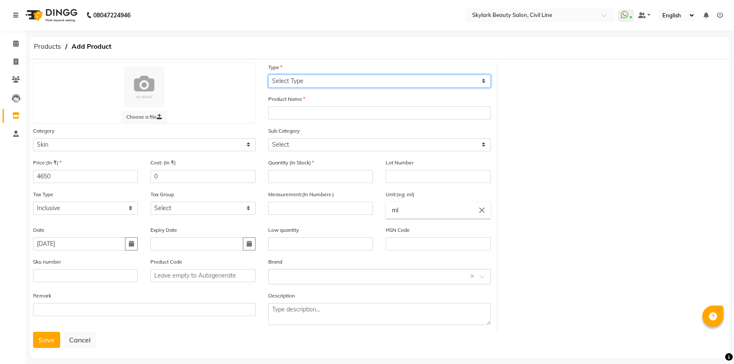
drag, startPoint x: 298, startPoint y: 75, endPoint x: 295, endPoint y: 83, distance: 8.4
click at [298, 75] on select "Select Type Both Retail Consumable" at bounding box center [379, 81] width 223 height 13
select select "C"
click at [268, 75] on select "Select Type Both Retail Consumable" at bounding box center [379, 81] width 223 height 13
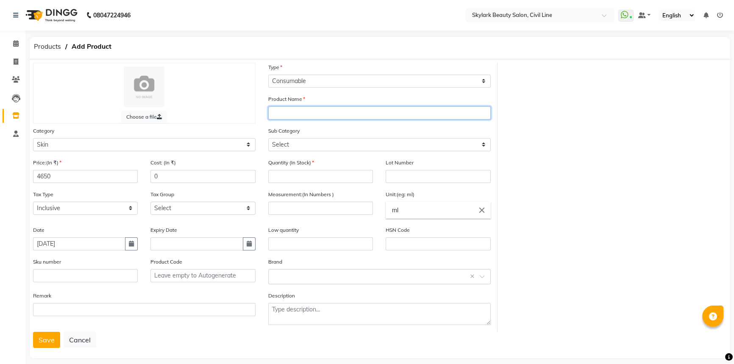
click at [292, 109] on input "text" at bounding box center [379, 112] width 223 height 13
type input "M"
type input "N"
click at [297, 114] on input "NORMALIZING" at bounding box center [379, 112] width 223 height 13
click at [300, 115] on input "NORMALIZING" at bounding box center [379, 112] width 223 height 13
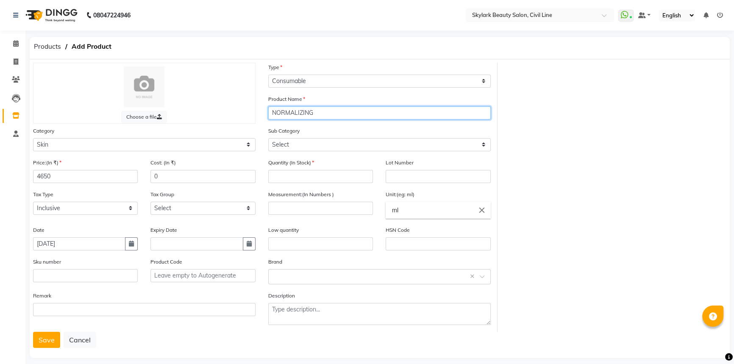
click at [318, 114] on input "NORMALIZING" at bounding box center [379, 112] width 223 height 13
click at [329, 116] on input "NORMALIZING HYDRATING MASK" at bounding box center [379, 112] width 223 height 13
click at [327, 116] on input "NORMALIZING HYDRATING MASK" at bounding box center [379, 112] width 223 height 13
click at [335, 116] on input "NORMALIZING HYDRATING MASK" at bounding box center [379, 112] width 223 height 13
type input "NORMALIZING HYDRATING MASK"
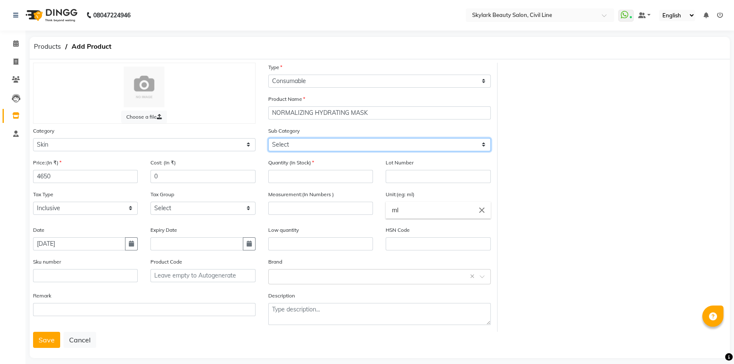
drag, startPoint x: 312, startPoint y: 144, endPoint x: 305, endPoint y: 152, distance: 9.9
click at [312, 144] on select "Select Cleanser Facial Moisturiser Serum Toner Sun Care Masks Lip Care Eye Care…" at bounding box center [379, 144] width 223 height 13
select select "1152"
click at [268, 139] on select "Select Cleanser Facial Moisturiser Serum Toner Sun Care Masks Lip Care Eye Care…" at bounding box center [379, 144] width 223 height 13
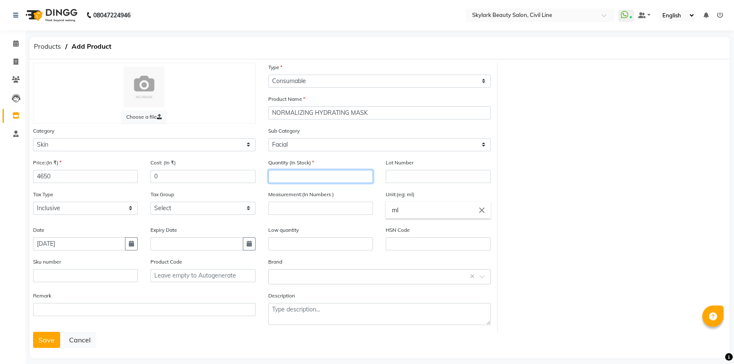
click at [299, 176] on input "number" at bounding box center [320, 176] width 105 height 13
type input "3"
click at [309, 208] on input "number" at bounding box center [320, 208] width 105 height 13
type input "250"
click at [301, 278] on input "text" at bounding box center [371, 276] width 196 height 9
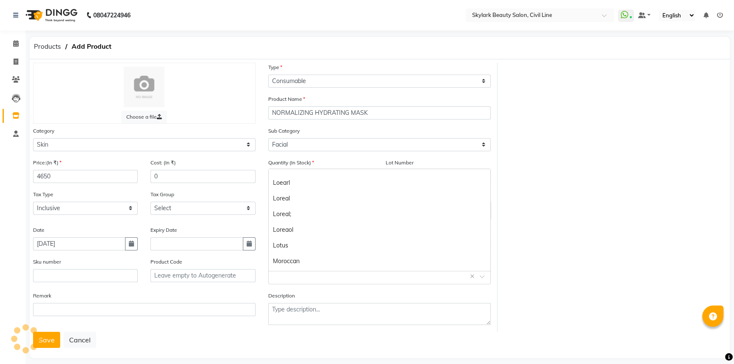
scroll to position [196, 0]
click at [292, 260] on div "Skeyndor" at bounding box center [380, 264] width 222 height 16
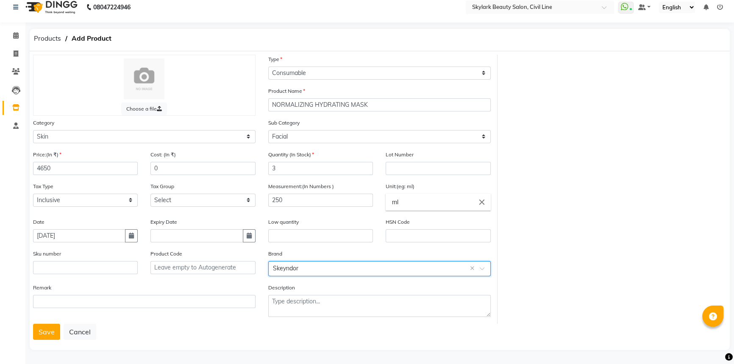
scroll to position [10, 0]
click at [39, 334] on button "Save" at bounding box center [46, 331] width 27 height 16
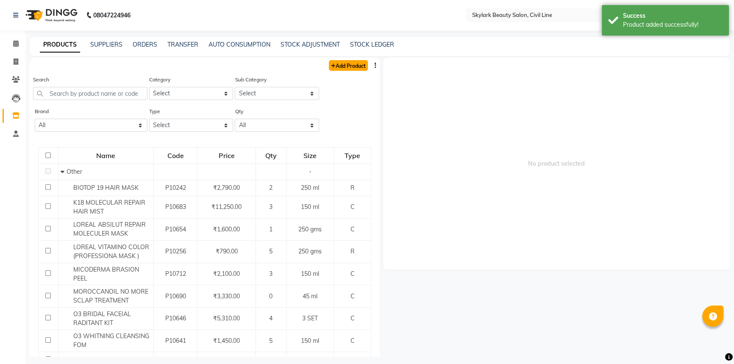
click at [345, 66] on link "Add Product" at bounding box center [348, 65] width 39 height 11
select select "true"
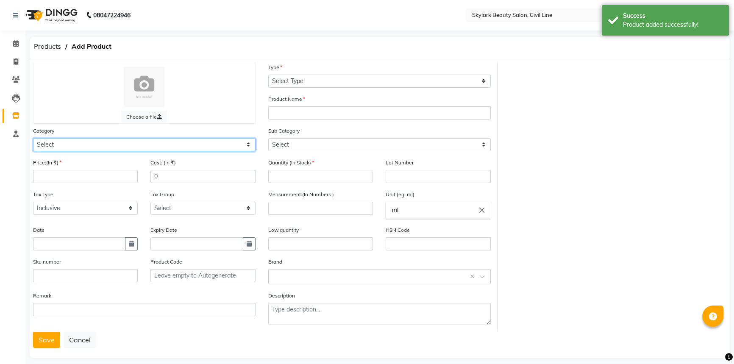
drag, startPoint x: 148, startPoint y: 144, endPoint x: 131, endPoint y: 152, distance: 19.0
click at [148, 144] on select "Select Hair Skin Makeup Personal Care Appliances [PERSON_NAME] Waxing Disposabl…" at bounding box center [144, 144] width 223 height 13
select select "1150"
click at [33, 139] on select "Select Hair Skin Makeup Personal Care Appliances [PERSON_NAME] Waxing Disposabl…" at bounding box center [144, 144] width 223 height 13
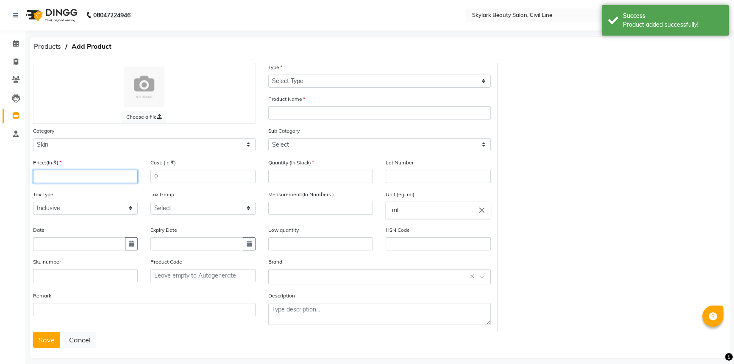
click at [64, 178] on input "number" at bounding box center [85, 176] width 105 height 13
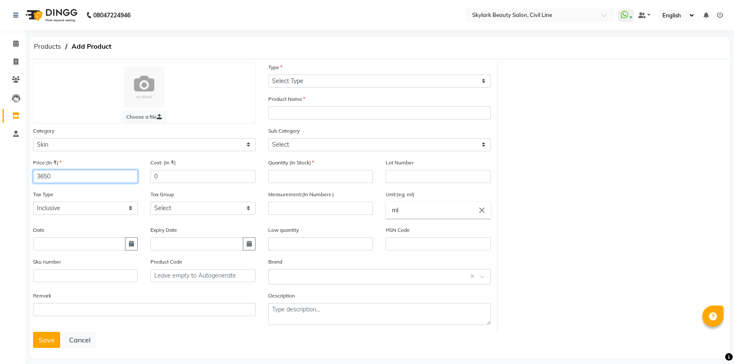
type input "3650"
click at [290, 174] on input "number" at bounding box center [320, 176] width 105 height 13
type input "1"
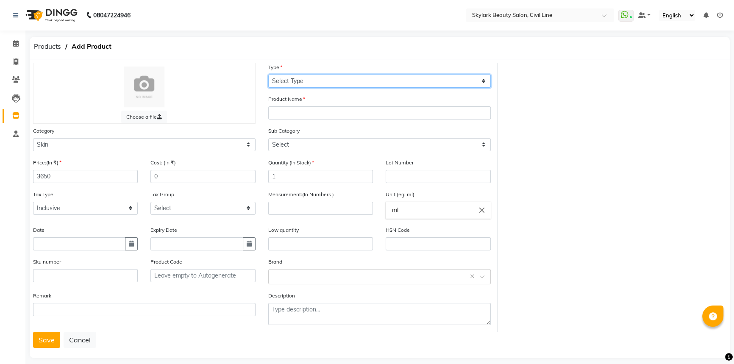
click at [329, 75] on select "Select Type Both Retail Consumable" at bounding box center [379, 81] width 223 height 13
select select "C"
click at [268, 75] on select "Select Type Both Retail Consumable" at bounding box center [379, 81] width 223 height 13
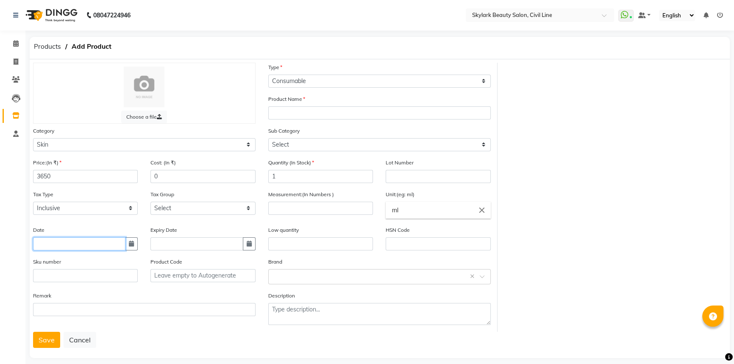
click at [52, 245] on input "text" at bounding box center [79, 243] width 92 height 13
select select "9"
select select "2025"
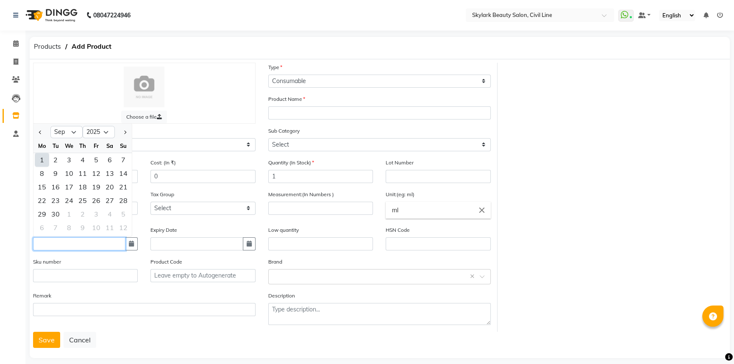
type input "[DATE]"
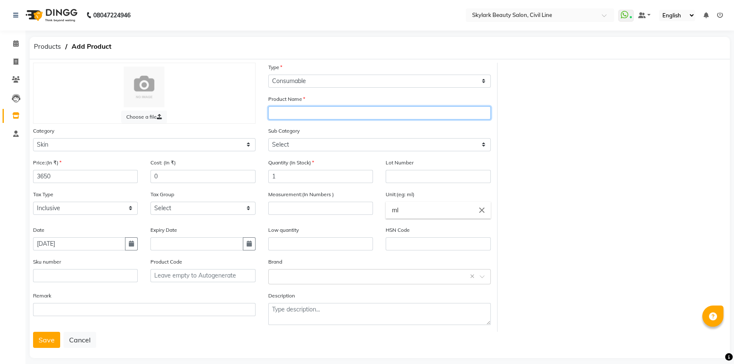
click at [306, 109] on input "text" at bounding box center [379, 112] width 223 height 13
type input "CLEANSING ENULSION WITH CUC-EXTRACT"
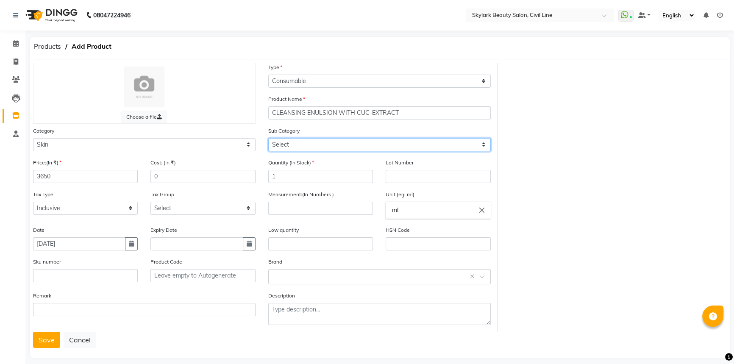
click at [299, 148] on select "Select Cleanser Facial Moisturiser Serum Toner Sun Care Masks Lip Care Eye Care…" at bounding box center [379, 144] width 223 height 13
click at [268, 139] on select "Select Cleanser Facial Moisturiser Serum Toner Sun Care Masks Lip Care Eye Care…" at bounding box center [379, 144] width 223 height 13
drag, startPoint x: 305, startPoint y: 145, endPoint x: 303, endPoint y: 150, distance: 4.6
click at [305, 145] on select "Select Cleanser Facial Moisturiser Serum Toner Sun Care Masks Lip Care Eye Care…" at bounding box center [379, 144] width 223 height 13
select select "1151"
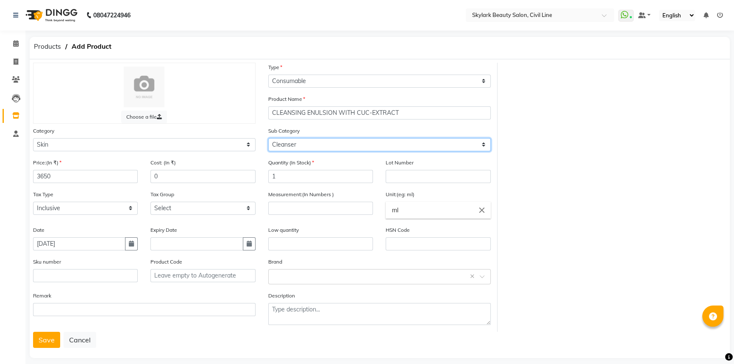
click at [268, 139] on select "Select Cleanser Facial Moisturiser Serum Toner Sun Care Masks Lip Care Eye Care…" at bounding box center [379, 144] width 223 height 13
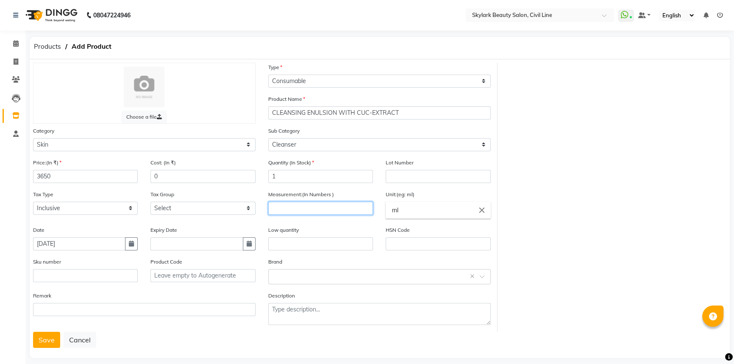
click at [291, 209] on input "number" at bounding box center [320, 208] width 105 height 13
type input "250"
click at [293, 276] on input "text" at bounding box center [371, 276] width 196 height 9
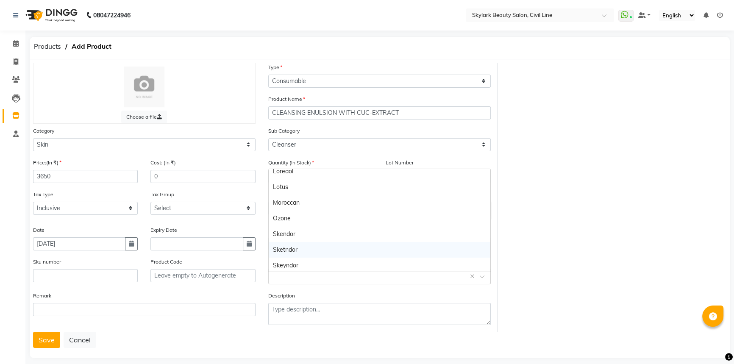
scroll to position [196, 0]
click at [300, 263] on div "Skeyndor" at bounding box center [380, 264] width 222 height 16
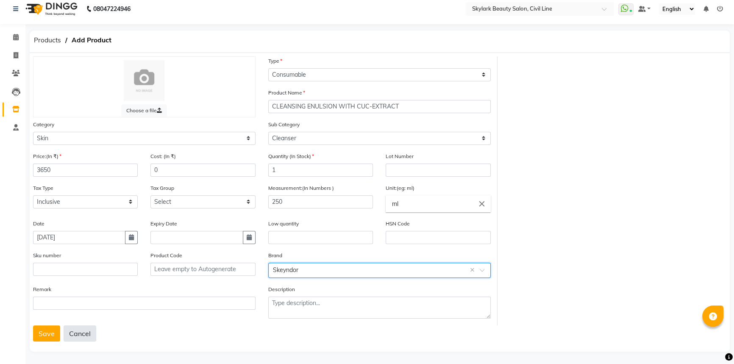
scroll to position [10, 0]
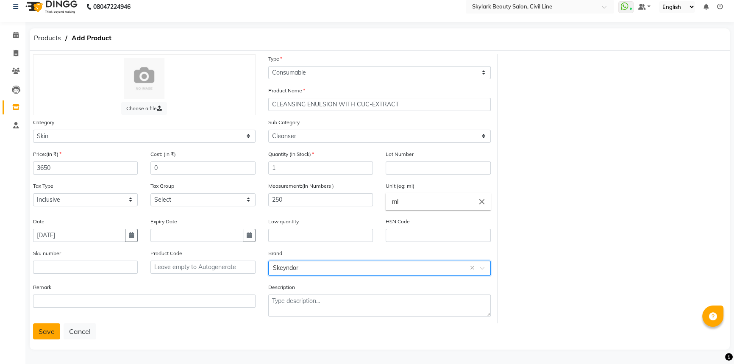
click at [44, 335] on button "Save" at bounding box center [46, 331] width 27 height 16
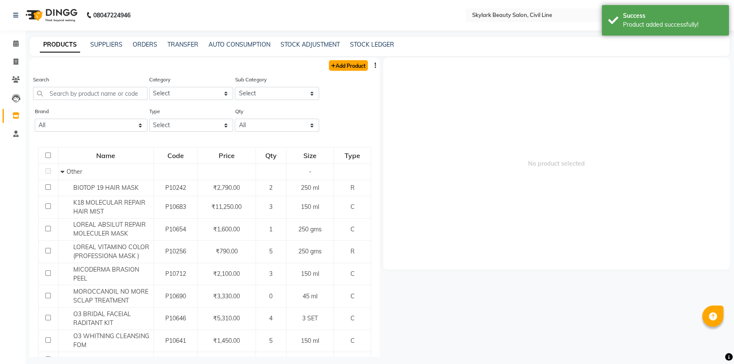
click at [338, 68] on link "Add Product" at bounding box center [348, 65] width 39 height 11
select select "true"
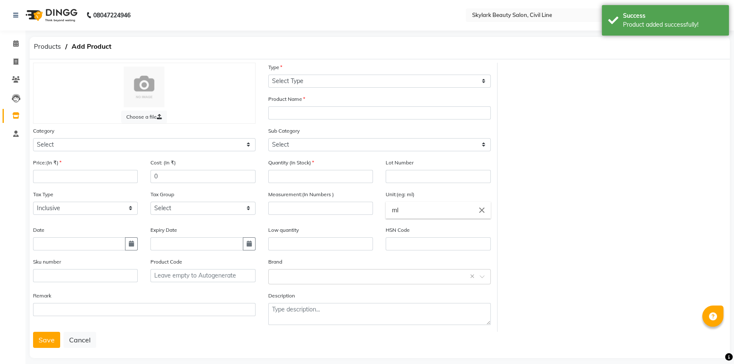
click at [157, 137] on div "Category Select Hair Skin Makeup Personal Care Appliances [PERSON_NAME] Waxing …" at bounding box center [144, 138] width 223 height 25
click at [130, 143] on select "Select Hair Skin Makeup Personal Care Appliances [PERSON_NAME] Waxing Disposabl…" at bounding box center [144, 144] width 223 height 13
select select "1150"
click at [33, 139] on select "Select Hair Skin Makeup Personal Care Appliances [PERSON_NAME] Waxing Disposabl…" at bounding box center [144, 144] width 223 height 13
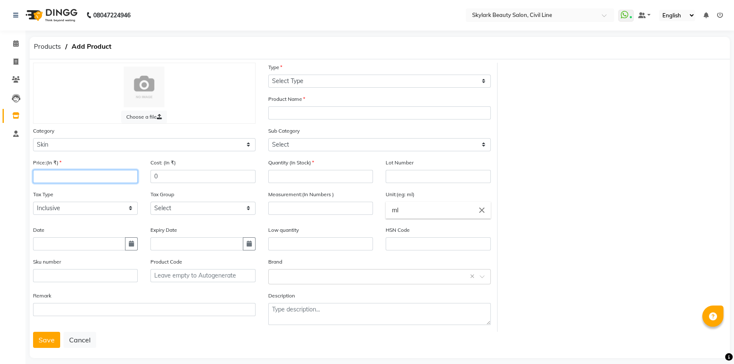
click at [72, 178] on input "number" at bounding box center [85, 176] width 105 height 13
type input "5200"
click at [60, 240] on input "text" at bounding box center [79, 243] width 92 height 13
select select "9"
select select "2025"
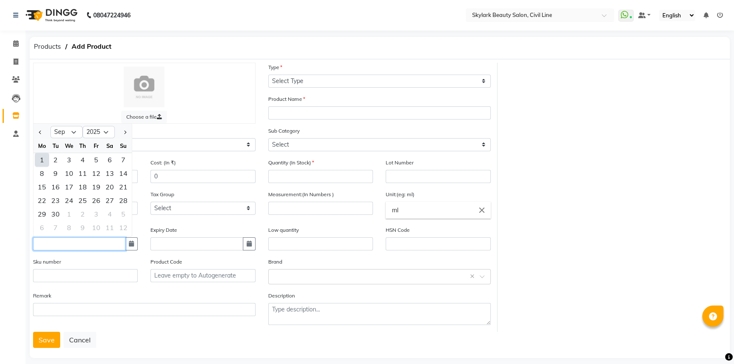
type input "[DATE]"
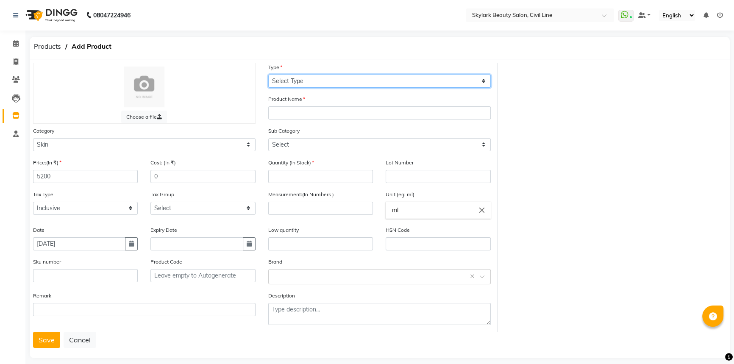
click at [302, 77] on select "Select Type Both Retail Consumable" at bounding box center [379, 81] width 223 height 13
select select "C"
click at [268, 75] on select "Select Type Both Retail Consumable" at bounding box center [379, 81] width 223 height 13
click at [295, 106] on div "Product Name" at bounding box center [379, 107] width 223 height 25
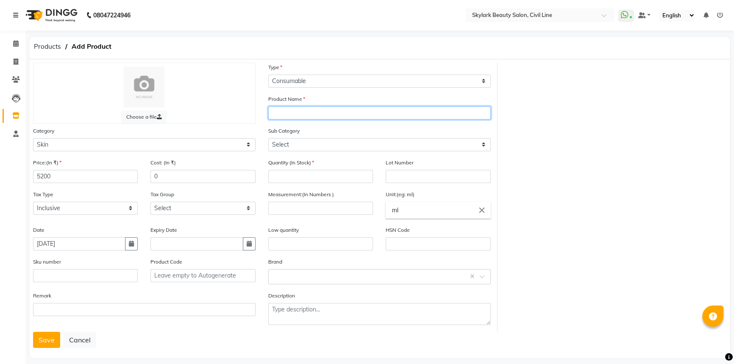
click at [291, 113] on input "text" at bounding box center [379, 112] width 223 height 13
click at [305, 117] on input "RICH NOURSHING MASK" at bounding box center [379, 112] width 223 height 13
type input "RICH NOURSHING MASK"
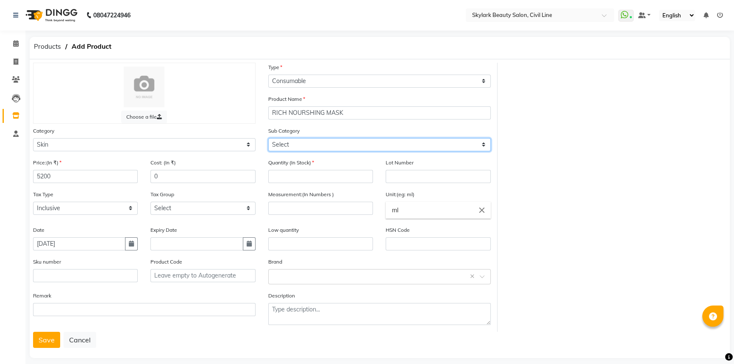
click at [314, 142] on select "Select Cleanser Facial Moisturiser Serum Toner Sun Care Masks Lip Care Eye Care…" at bounding box center [379, 144] width 223 height 13
select select "1157"
click at [268, 139] on select "Select Cleanser Facial Moisturiser Serum Toner Sun Care Masks Lip Care Eye Care…" at bounding box center [379, 144] width 223 height 13
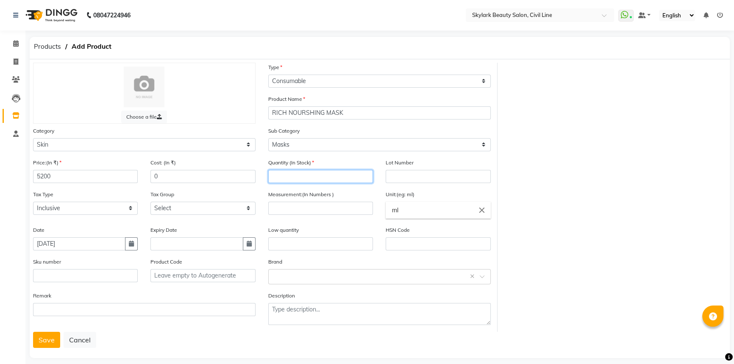
click at [313, 181] on input "number" at bounding box center [320, 176] width 105 height 13
type input "3"
click at [311, 217] on div "Measurement:(In Numbers )" at bounding box center [320, 208] width 117 height 36
click at [315, 212] on input "number" at bounding box center [320, 208] width 105 height 13
type input "250"
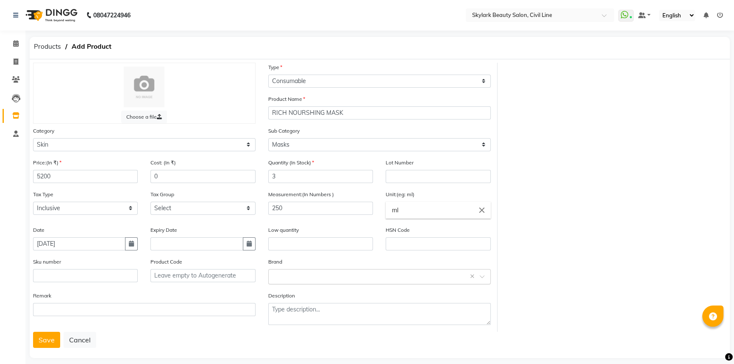
click at [322, 279] on input "text" at bounding box center [371, 276] width 196 height 9
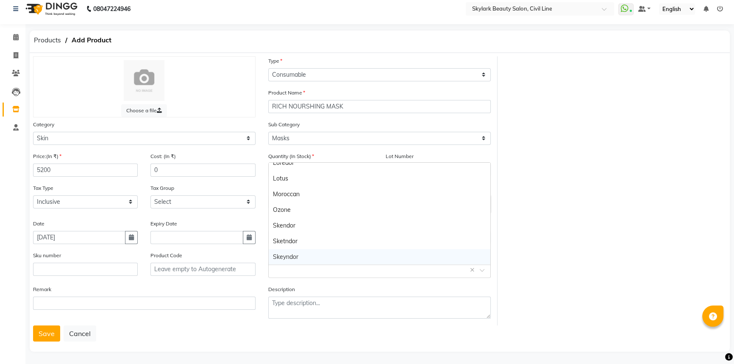
scroll to position [10, 0]
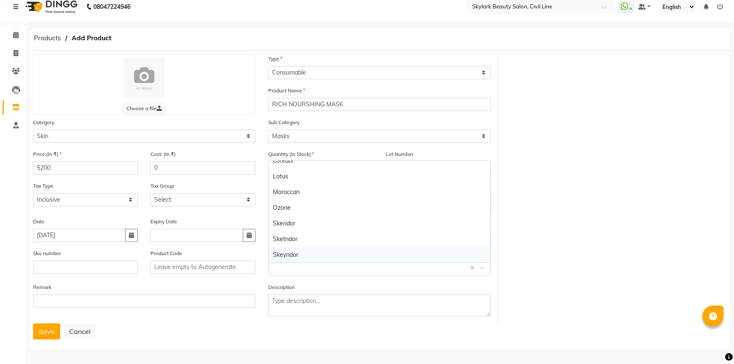
click at [305, 250] on div "Skeyndor" at bounding box center [380, 255] width 222 height 16
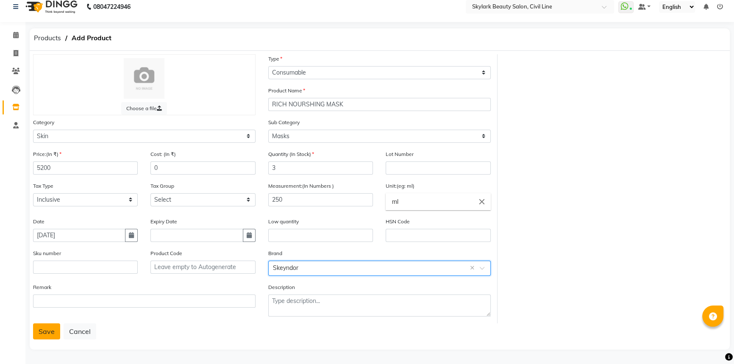
click at [45, 332] on button "Save" at bounding box center [46, 331] width 27 height 16
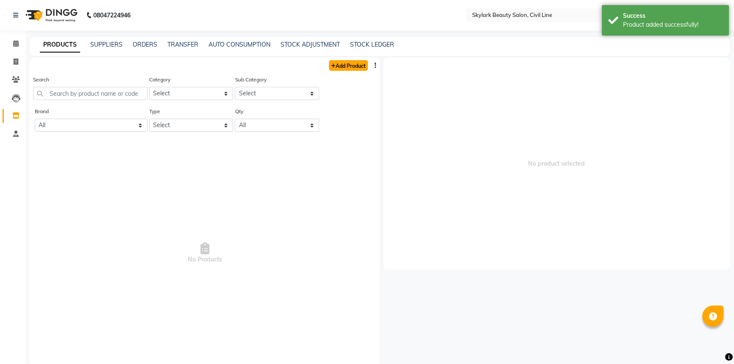
click at [347, 67] on link "Add Product" at bounding box center [348, 65] width 39 height 11
select select "true"
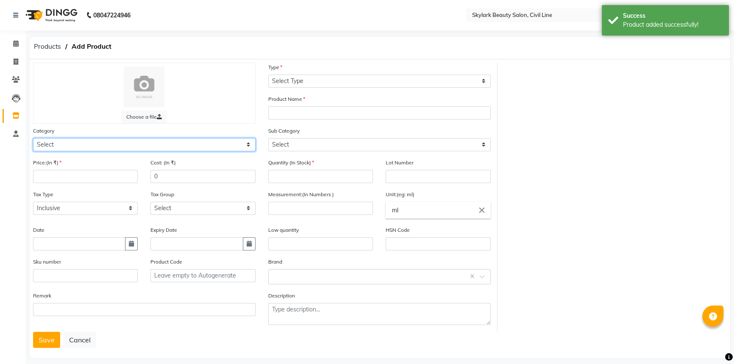
click at [86, 146] on select "Select Hair Skin Makeup Personal Care Appliances [PERSON_NAME] Waxing Disposabl…" at bounding box center [144, 144] width 223 height 13
select select "1150"
click at [33, 139] on select "Select Hair Skin Makeup Personal Care Appliances [PERSON_NAME] Waxing Disposabl…" at bounding box center [144, 144] width 223 height 13
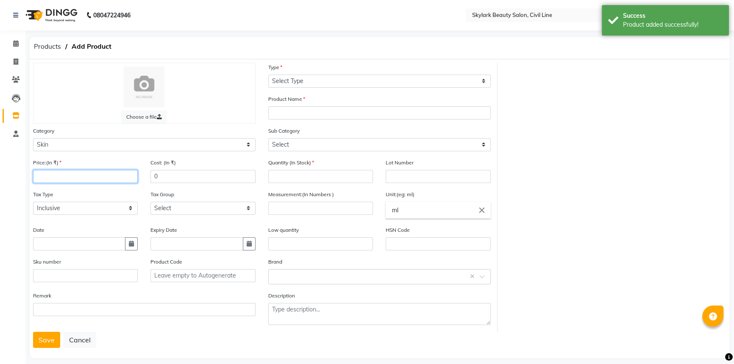
click at [56, 174] on input "number" at bounding box center [85, 176] width 105 height 13
type input "4450"
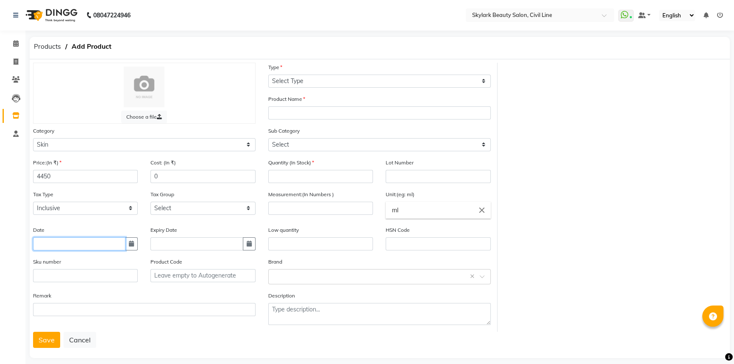
click at [42, 244] on input "text" at bounding box center [79, 243] width 92 height 13
select select "9"
select select "2025"
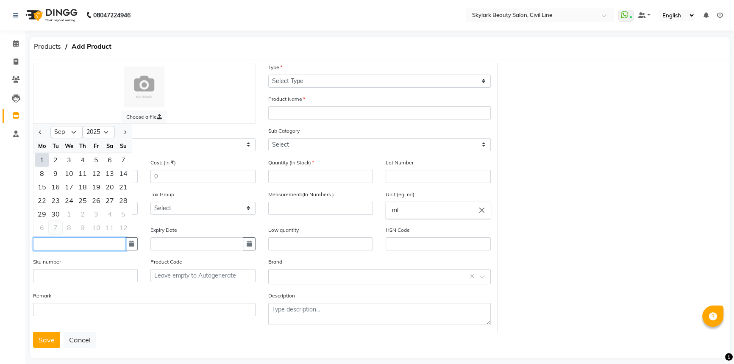
type input "[DATE]"
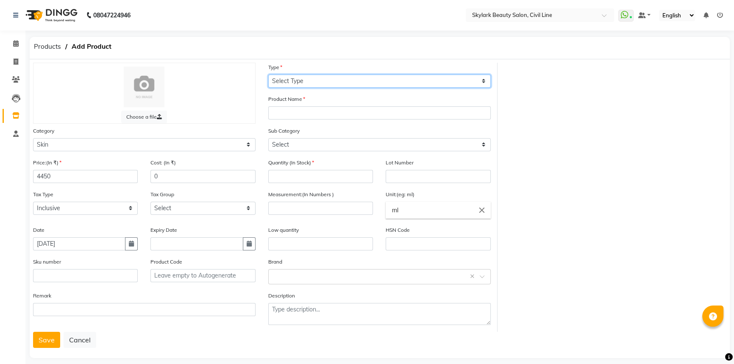
click at [319, 78] on select "Select Type Both Retail Consumable" at bounding box center [379, 81] width 223 height 13
select select "C"
click at [268, 75] on select "Select Type Both Retail Consumable" at bounding box center [379, 81] width 223 height 13
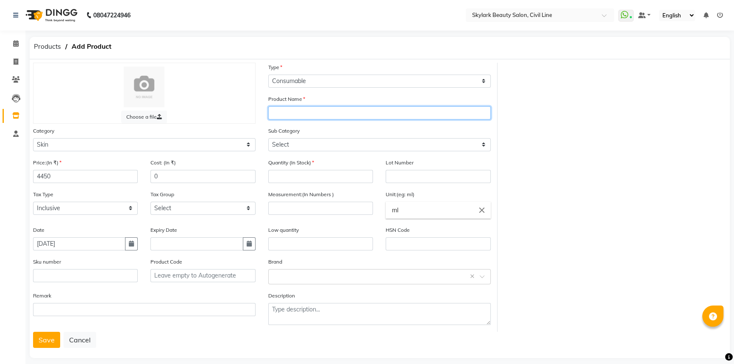
click at [305, 111] on input "text" at bounding box center [379, 112] width 223 height 13
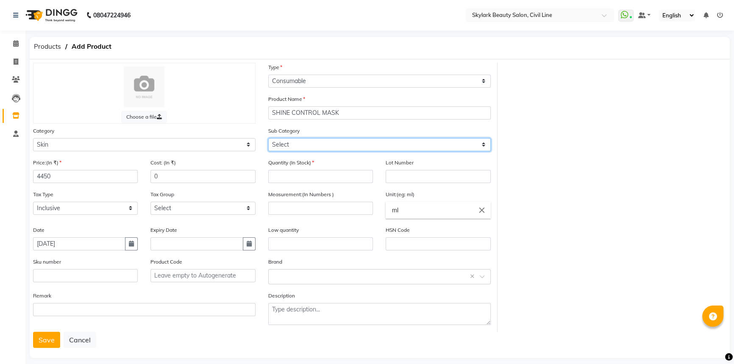
drag, startPoint x: 324, startPoint y: 146, endPoint x: 322, endPoint y: 151, distance: 5.5
click at [324, 146] on select "Select Cleanser Facial Moisturiser Serum Toner Sun Care Masks Lip Care Eye Care…" at bounding box center [379, 144] width 223 height 13
click at [268, 139] on select "Select Cleanser Facial Moisturiser Serum Toner Sun Care Masks Lip Care Eye Care…" at bounding box center [379, 144] width 223 height 13
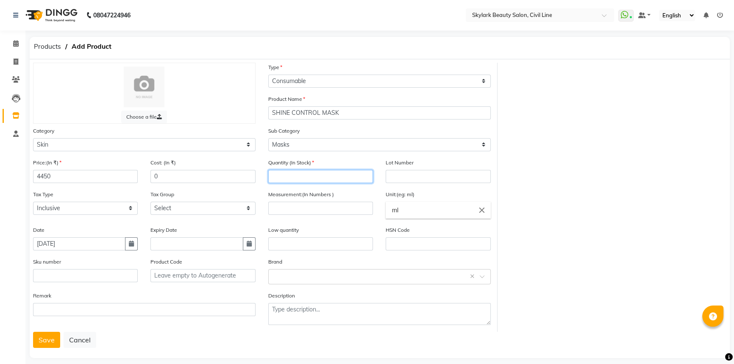
click at [309, 178] on input "number" at bounding box center [320, 176] width 105 height 13
click at [295, 207] on input "number" at bounding box center [320, 208] width 105 height 13
click at [301, 273] on div "Select brand or add custom brand ×" at bounding box center [379, 276] width 223 height 15
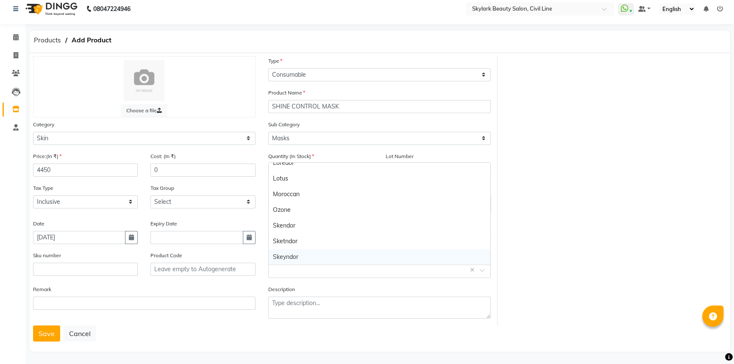
scroll to position [10, 0]
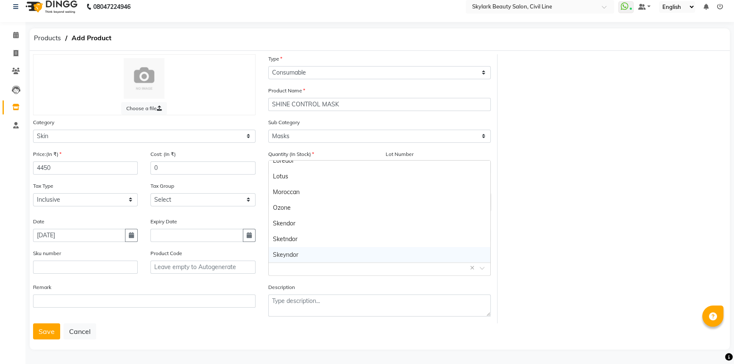
click at [304, 254] on div "Skeyndor" at bounding box center [380, 255] width 222 height 16
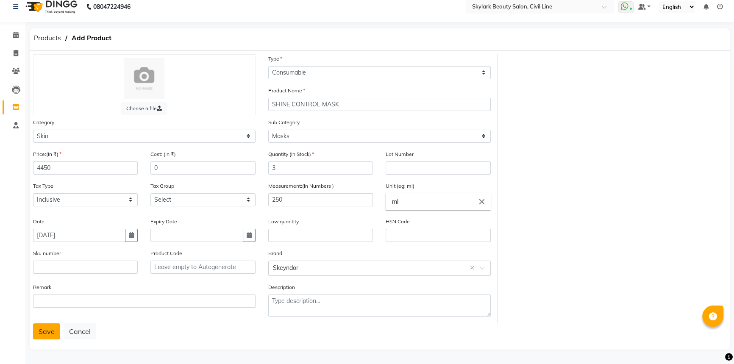
click at [43, 334] on button "Save" at bounding box center [46, 331] width 27 height 16
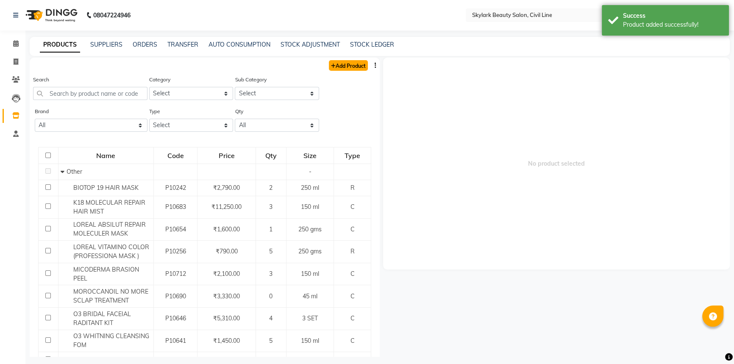
click at [340, 68] on link "Add Product" at bounding box center [348, 65] width 39 height 11
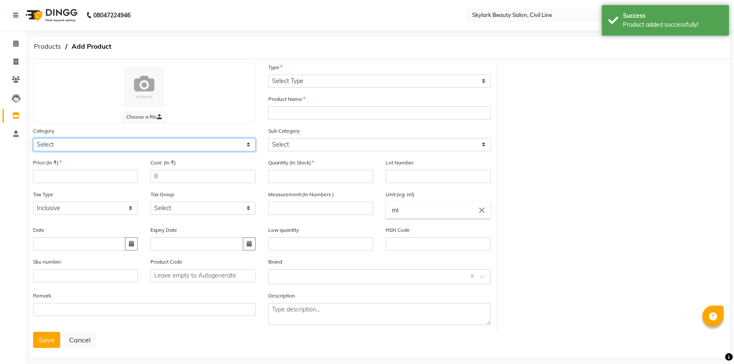
click at [93, 140] on select "Select Hair Skin Makeup Personal Care Appliances [PERSON_NAME] Waxing Disposabl…" at bounding box center [144, 144] width 223 height 13
click at [33, 139] on select "Select Hair Skin Makeup Personal Care Appliances [PERSON_NAME] Waxing Disposabl…" at bounding box center [144, 144] width 223 height 13
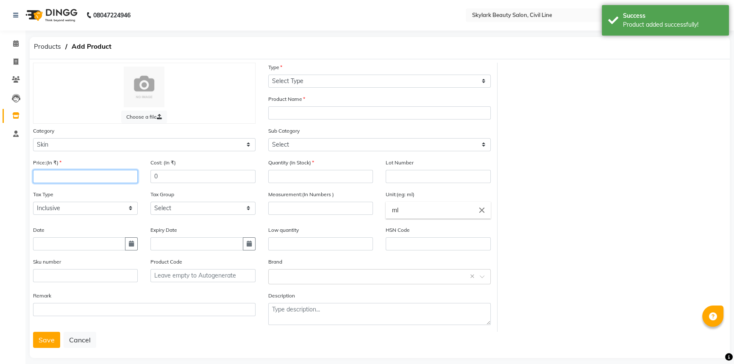
click at [48, 181] on input "number" at bounding box center [85, 176] width 105 height 13
click at [46, 247] on input "text" at bounding box center [79, 243] width 92 height 13
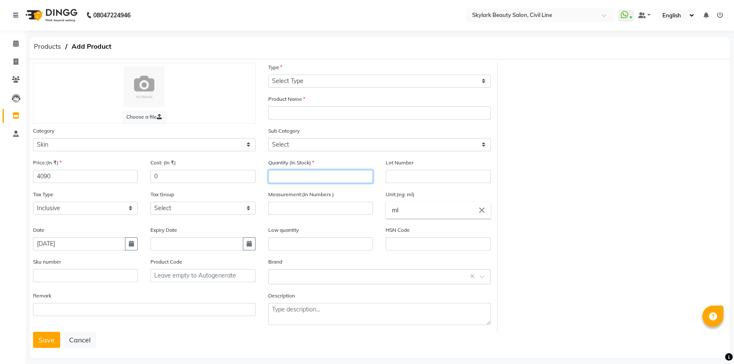
click at [295, 176] on input "number" at bounding box center [320, 176] width 105 height 13
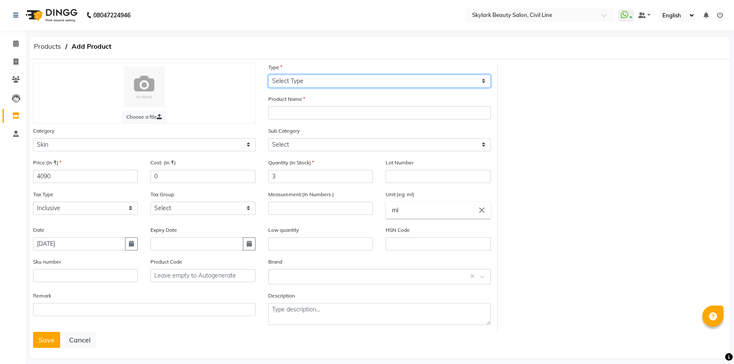
click at [307, 81] on select "Select Type Both Retail Consumable" at bounding box center [379, 81] width 223 height 13
click at [268, 75] on select "Select Type Both Retail Consumable" at bounding box center [379, 81] width 223 height 13
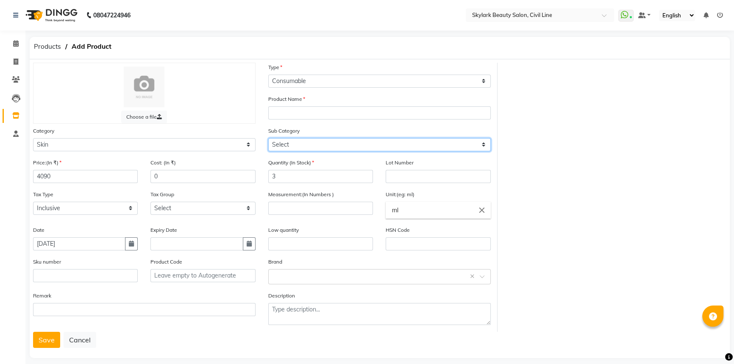
click at [293, 147] on select "Select Cleanser Facial Moisturiser Serum Toner Sun Care Masks Lip Care Eye Care…" at bounding box center [379, 144] width 223 height 13
click at [268, 139] on select "Select Cleanser Facial Moisturiser Serum Toner Sun Care Masks Lip Care Eye Care…" at bounding box center [379, 144] width 223 height 13
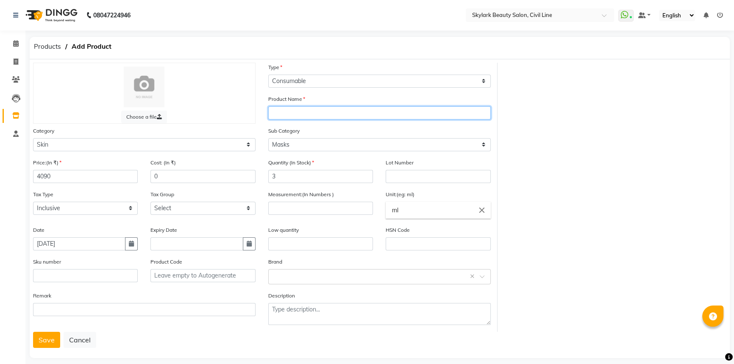
click at [309, 114] on input "text" at bounding box center [379, 112] width 223 height 13
click at [298, 204] on input "number" at bounding box center [320, 208] width 105 height 13
click at [305, 107] on input "text" at bounding box center [379, 112] width 223 height 13
click at [302, 277] on input "text" at bounding box center [371, 276] width 196 height 9
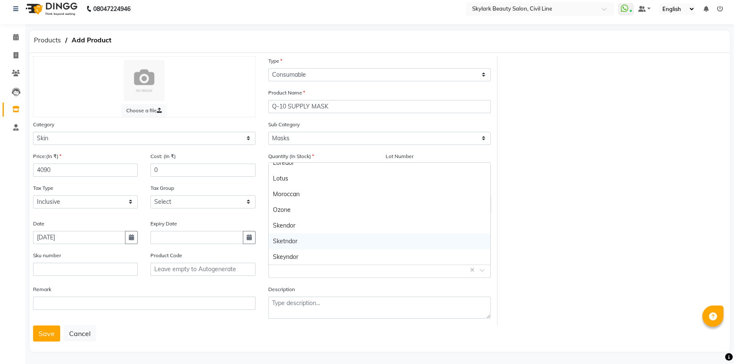
scroll to position [10, 0]
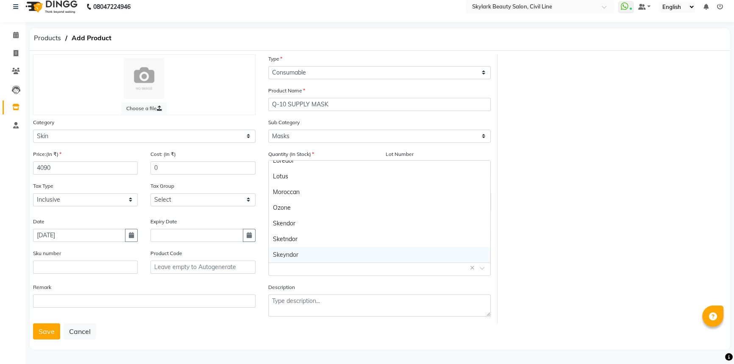
click at [296, 251] on div "Skeyndor" at bounding box center [380, 255] width 222 height 16
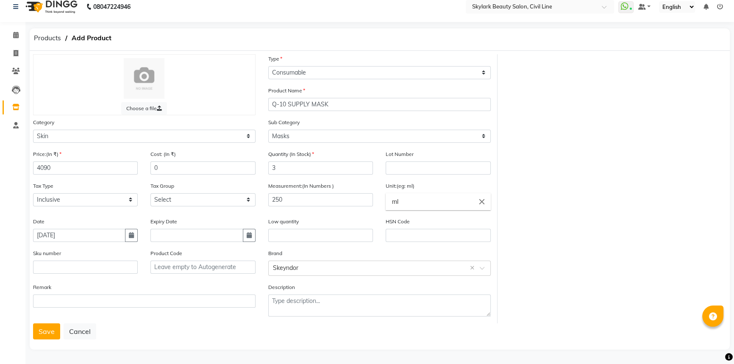
click at [45, 332] on button "Save" at bounding box center [46, 331] width 27 height 16
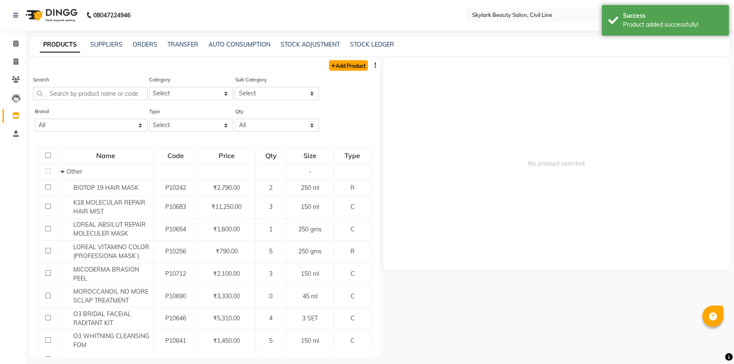
click at [340, 60] on link "Add Product" at bounding box center [348, 65] width 39 height 11
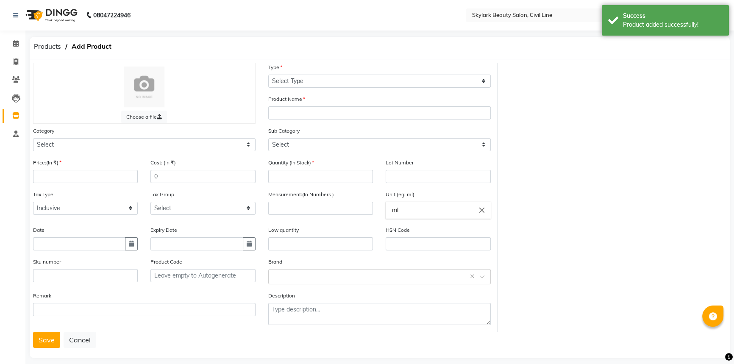
click at [109, 137] on div "Category Select Hair Skin Makeup Personal Care Appliances [PERSON_NAME] Waxing …" at bounding box center [144, 138] width 223 height 25
click at [92, 148] on select "Select Hair Skin Makeup Personal Care Appliances [PERSON_NAME] Waxing Disposabl…" at bounding box center [144, 144] width 223 height 13
click at [33, 139] on select "Select Hair Skin Makeup Personal Care Appliances [PERSON_NAME] Waxing Disposabl…" at bounding box center [144, 144] width 223 height 13
click at [78, 178] on input "number" at bounding box center [85, 176] width 105 height 13
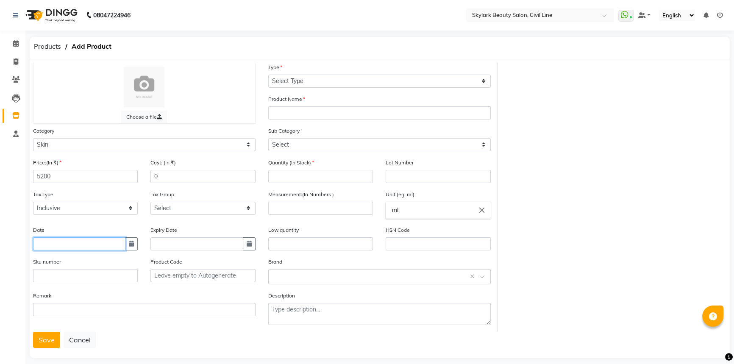
click at [44, 246] on input "text" at bounding box center [79, 243] width 92 height 13
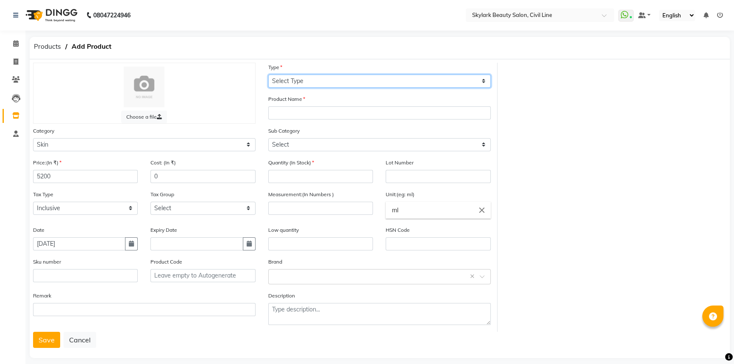
click at [308, 79] on select "Select Type Both Retail Consumable" at bounding box center [379, 81] width 223 height 13
click at [268, 75] on select "Select Type Both Retail Consumable" at bounding box center [379, 81] width 223 height 13
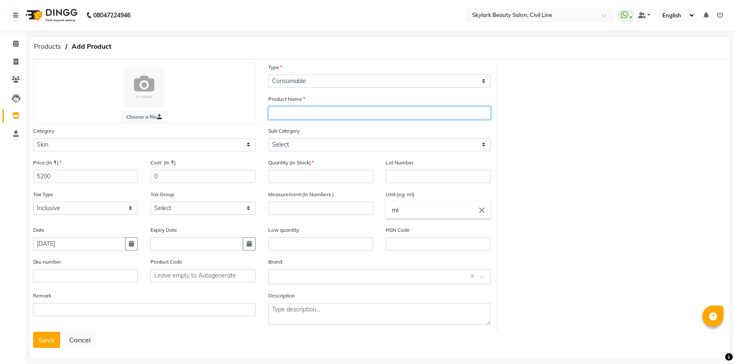
click at [303, 110] on input "text" at bounding box center [379, 112] width 223 height 13
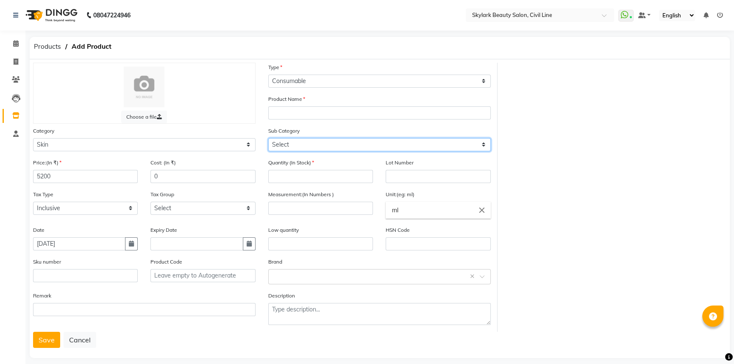
click at [304, 147] on select "Select Cleanser Facial Moisturiser Serum Toner Sun Care Masks Lip Care Eye Care…" at bounding box center [379, 144] width 223 height 13
click at [268, 139] on select "Select Cleanser Facial Moisturiser Serum Toner Sun Care Masks Lip Care Eye Care…" at bounding box center [379, 144] width 223 height 13
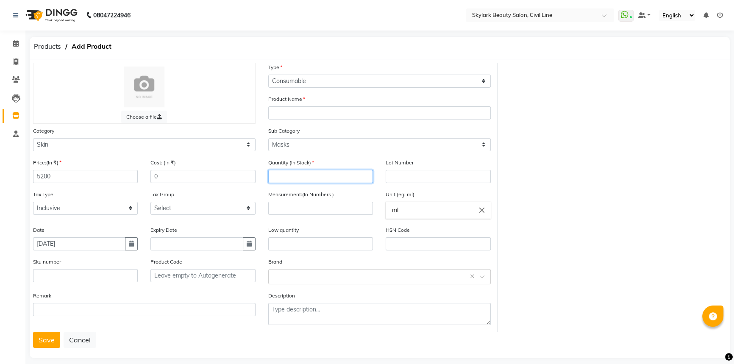
click at [310, 180] on input "number" at bounding box center [320, 176] width 105 height 13
click at [301, 210] on input "number" at bounding box center [320, 208] width 105 height 13
drag, startPoint x: 297, startPoint y: 280, endPoint x: 297, endPoint y: 271, distance: 8.5
click at [298, 280] on input "text" at bounding box center [371, 276] width 196 height 9
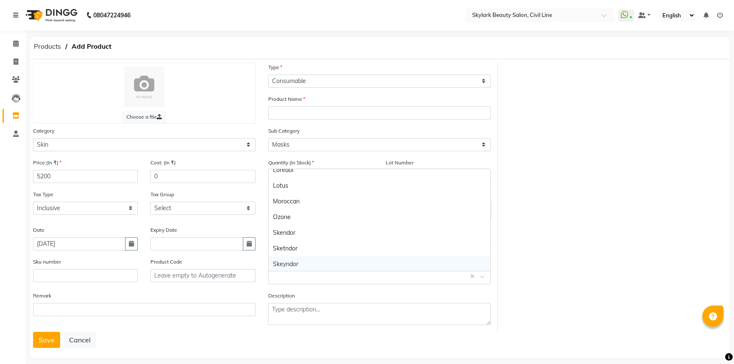
scroll to position [196, 0]
click at [292, 264] on div "Skeyndor" at bounding box center [380, 264] width 222 height 16
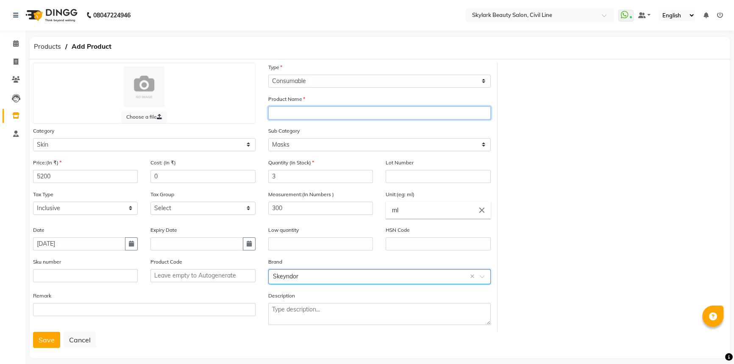
click at [290, 113] on input "text" at bounding box center [379, 112] width 223 height 13
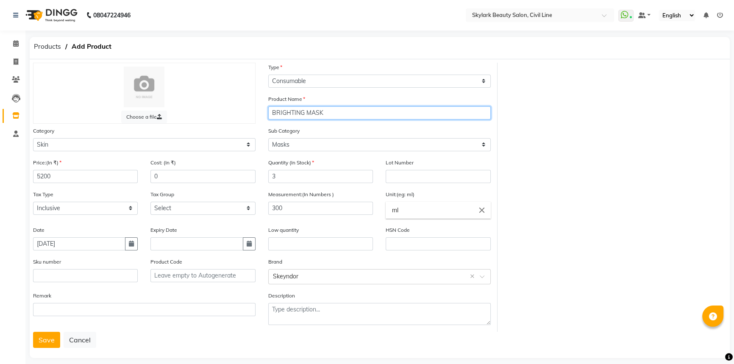
click at [281, 114] on input "BRIGHTING MASK" at bounding box center [379, 112] width 223 height 13
click at [282, 114] on input "BRIGHTING MASK" at bounding box center [379, 112] width 223 height 13
click at [293, 114] on input "BRIGHTING MASK" at bounding box center [379, 112] width 223 height 13
click at [43, 342] on button "Save" at bounding box center [46, 340] width 27 height 16
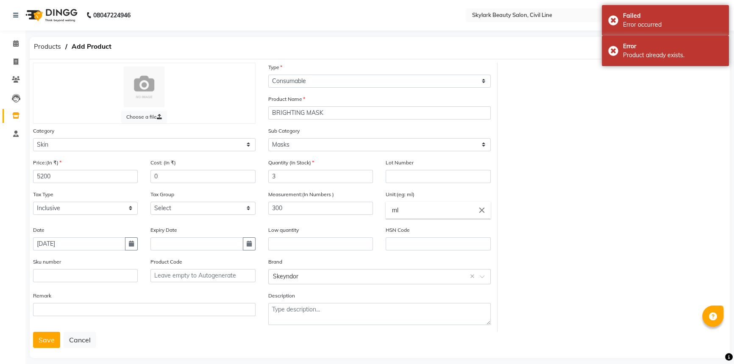
click at [308, 166] on label "Quantity (In Stock)" at bounding box center [291, 163] width 46 height 8
click at [290, 109] on input "BRIGHTING MASK" at bounding box center [379, 112] width 223 height 13
click at [303, 114] on input "BRIGHTING MASK" at bounding box center [379, 112] width 223 height 13
click at [319, 116] on input "BRIGHTING MASK" at bounding box center [379, 112] width 223 height 13
click at [322, 114] on input "BRIGHTING MASK" at bounding box center [379, 112] width 223 height 13
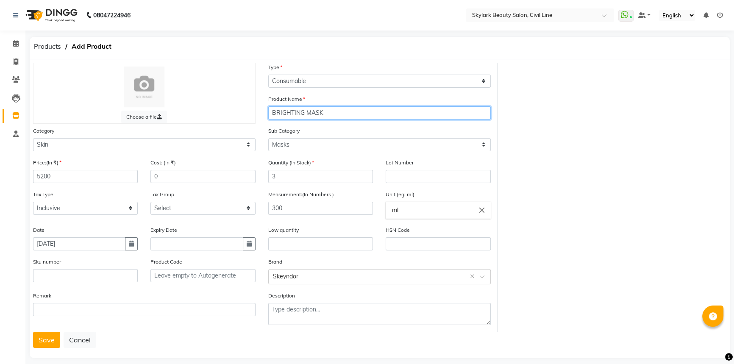
click at [295, 115] on input "BRIGHTING MASK" at bounding box center [379, 112] width 223 height 13
click at [41, 339] on button "Save" at bounding box center [46, 340] width 27 height 16
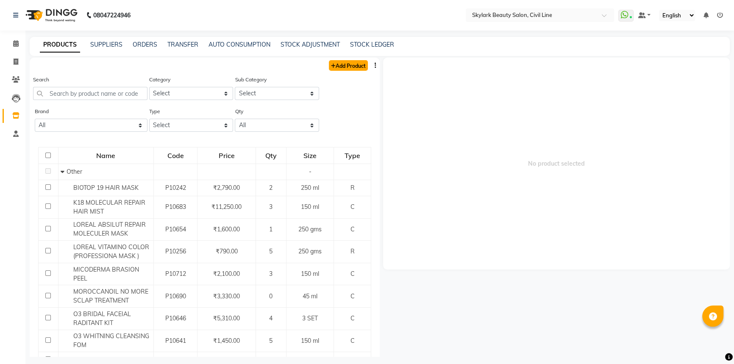
click at [337, 69] on link "Add Product" at bounding box center [348, 65] width 39 height 11
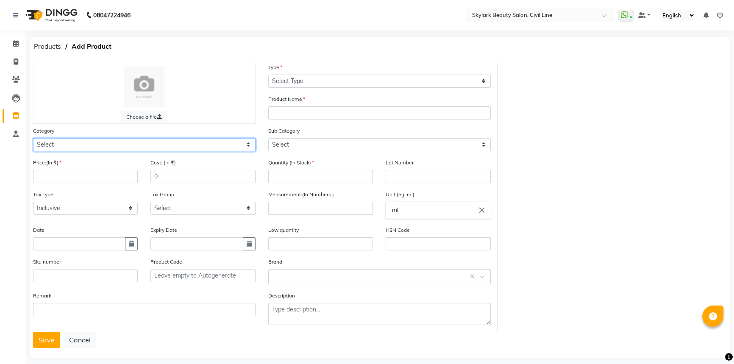
click at [77, 145] on select "Select Hair Skin Makeup Personal Care Appliances [PERSON_NAME] Waxing Disposabl…" at bounding box center [144, 144] width 223 height 13
click at [33, 139] on select "Select Hair Skin Makeup Personal Care Appliances [PERSON_NAME] Waxing Disposabl…" at bounding box center [144, 144] width 223 height 13
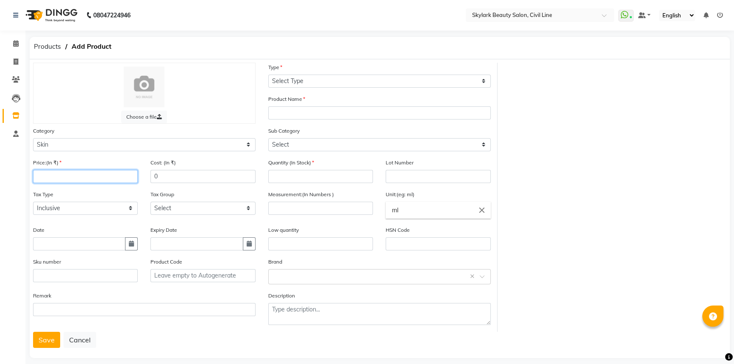
click at [59, 176] on input "number" at bounding box center [85, 176] width 105 height 13
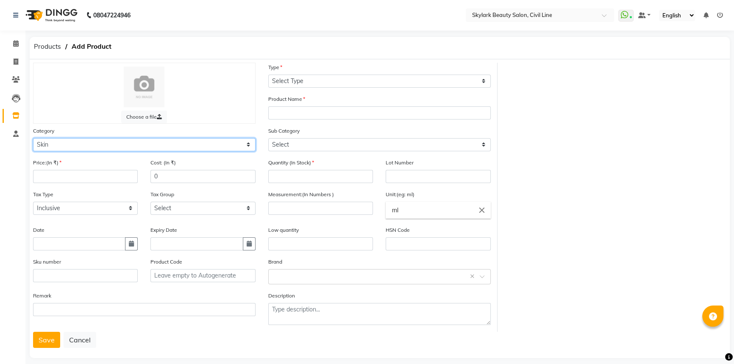
click at [72, 148] on select "Select Hair Skin Makeup Personal Care Appliances [PERSON_NAME] Waxing Disposabl…" at bounding box center [144, 144] width 223 height 13
click at [33, 139] on select "Select Hair Skin Makeup Personal Care Appliances [PERSON_NAME] Waxing Disposabl…" at bounding box center [144, 144] width 223 height 13
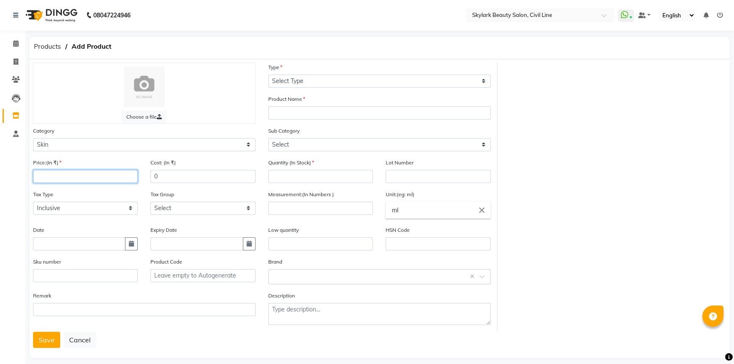
click at [68, 175] on input "number" at bounding box center [85, 176] width 105 height 13
click at [61, 240] on input "text" at bounding box center [79, 243] width 92 height 13
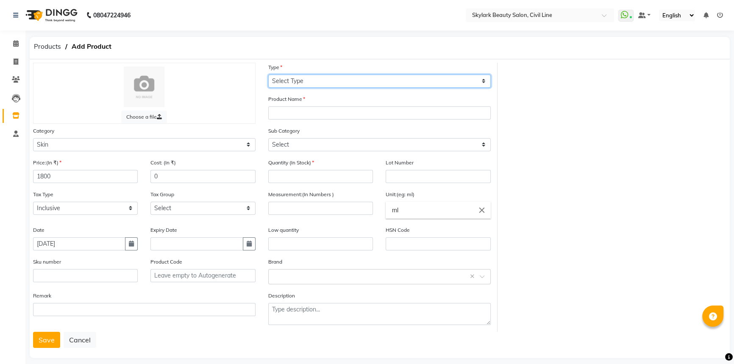
click at [302, 79] on select "Select Type Both Retail Consumable" at bounding box center [379, 81] width 223 height 13
click at [268, 75] on select "Select Type Both Retail Consumable" at bounding box center [379, 81] width 223 height 13
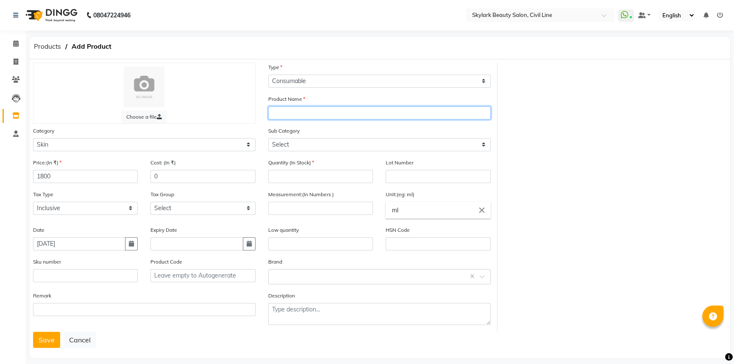
click at [292, 114] on input "text" at bounding box center [379, 112] width 223 height 13
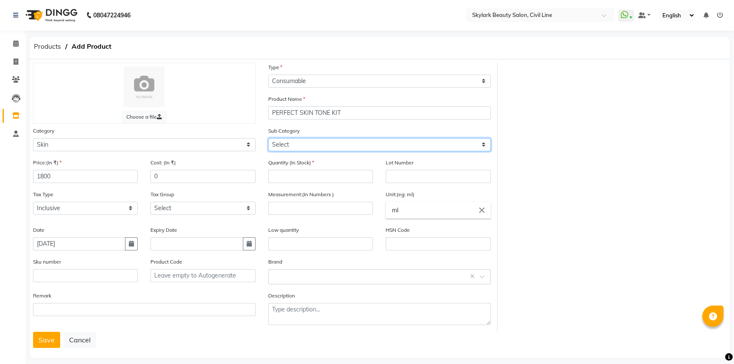
click at [328, 144] on select "Select Cleanser Facial Moisturiser Serum Toner Sun Care Masks Lip Care Eye Care…" at bounding box center [379, 144] width 223 height 13
click at [268, 139] on select "Select Cleanser Facial Moisturiser Serum Toner Sun Care Masks Lip Care Eye Care…" at bounding box center [379, 144] width 223 height 13
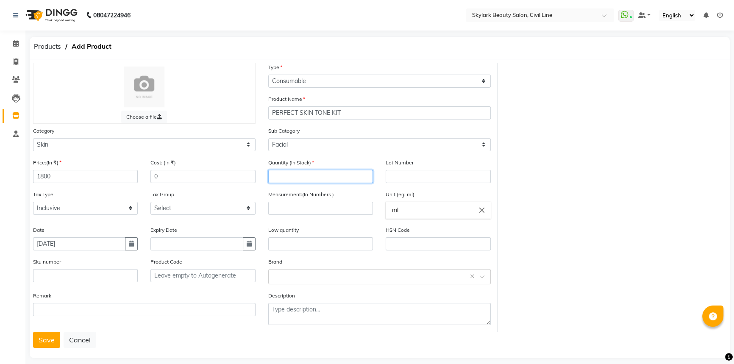
click at [300, 178] on input "number" at bounding box center [320, 176] width 105 height 13
click at [292, 200] on div "Measurement:(In Numbers )" at bounding box center [320, 202] width 105 height 25
click at [294, 207] on input "number" at bounding box center [320, 208] width 105 height 13
drag, startPoint x: 411, startPoint y: 214, endPoint x: 387, endPoint y: 214, distance: 24.2
click at [387, 214] on input "ml" at bounding box center [438, 210] width 105 height 17
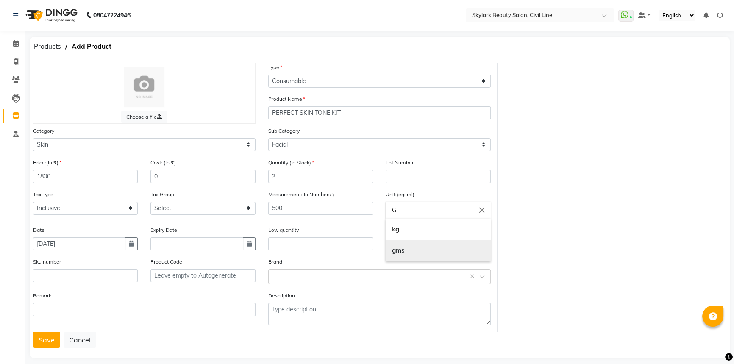
click at [401, 252] on link "g ms" at bounding box center [438, 251] width 105 height 22
click at [305, 279] on input "text" at bounding box center [371, 276] width 196 height 9
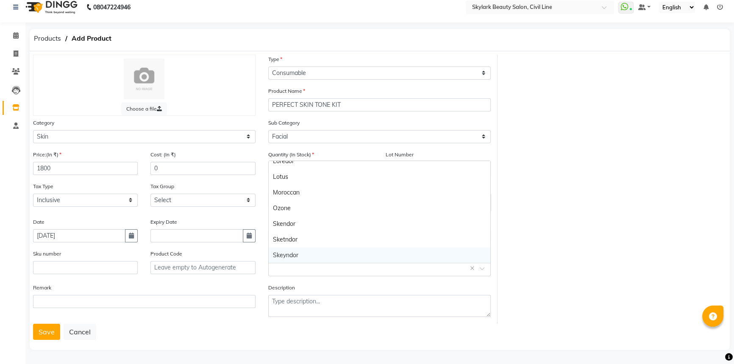
scroll to position [10, 0]
click at [303, 208] on div "Ozone" at bounding box center [380, 208] width 222 height 16
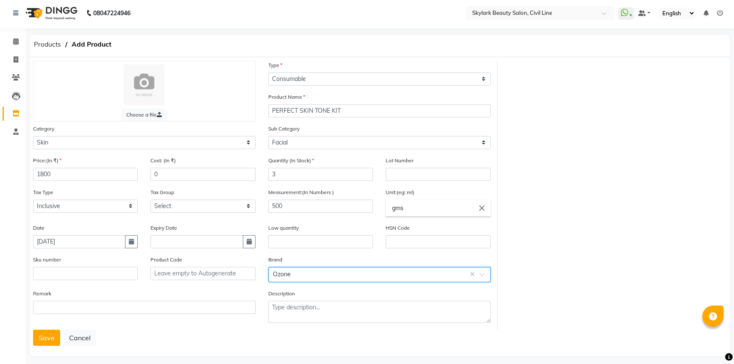
scroll to position [0, 0]
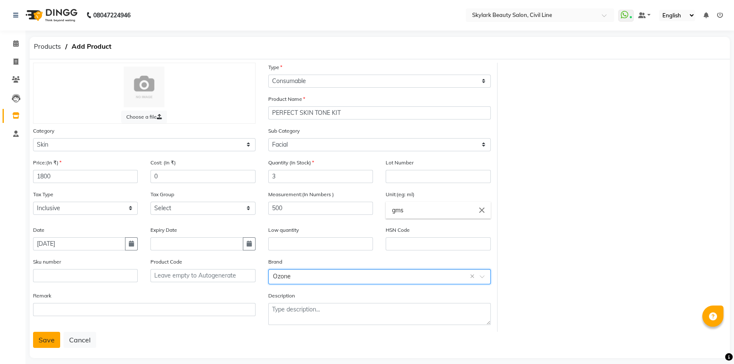
click at [39, 342] on button "Save" at bounding box center [46, 340] width 27 height 16
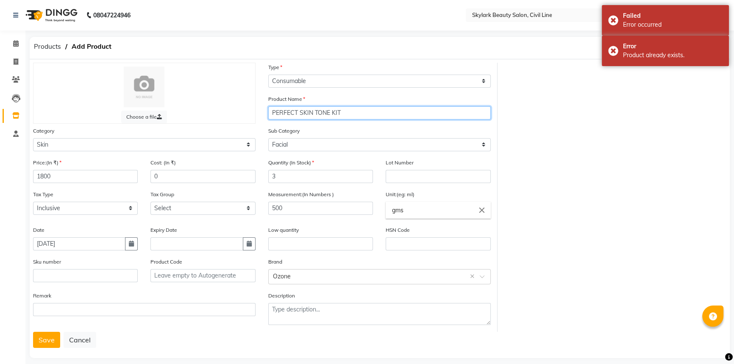
click at [304, 117] on input "PERFECT SKIN TONE KIT" at bounding box center [379, 112] width 223 height 13
click at [339, 114] on input "PERFECT SKIN TONE KIT" at bounding box center [379, 112] width 223 height 13
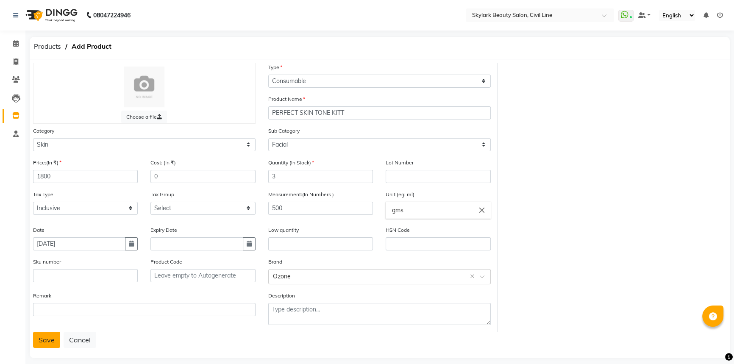
click at [47, 341] on button "Save" at bounding box center [46, 340] width 27 height 16
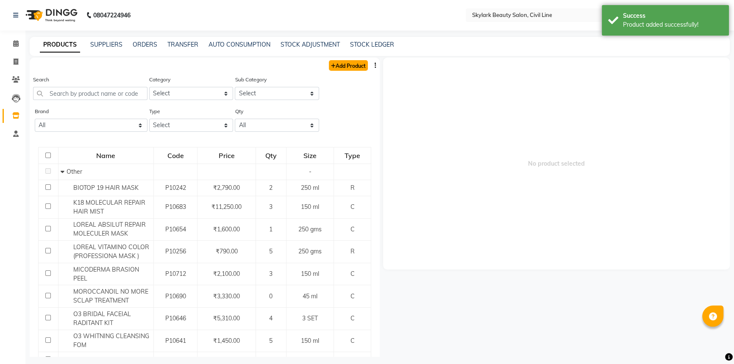
click at [336, 67] on link "Add Product" at bounding box center [348, 65] width 39 height 11
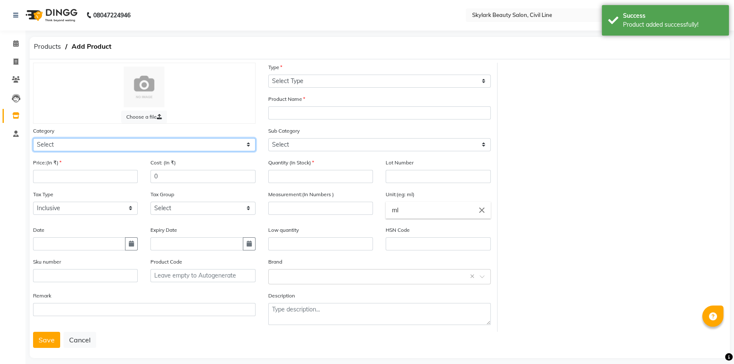
drag, startPoint x: 123, startPoint y: 145, endPoint x: 117, endPoint y: 152, distance: 9.0
click at [123, 145] on select "Select Hair Skin Makeup Personal Care Appliances [PERSON_NAME] Waxing Disposabl…" at bounding box center [144, 144] width 223 height 13
click at [33, 139] on select "Select Hair Skin Makeup Personal Care Appliances [PERSON_NAME] Waxing Disposabl…" at bounding box center [144, 144] width 223 height 13
click at [309, 280] on input "text" at bounding box center [371, 276] width 196 height 9
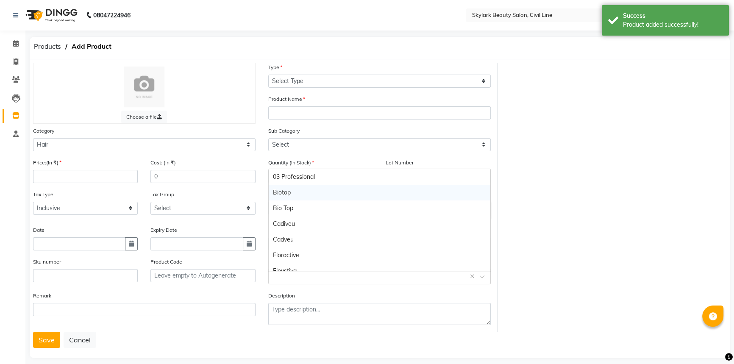
click at [300, 191] on div "Biotop" at bounding box center [380, 193] width 222 height 16
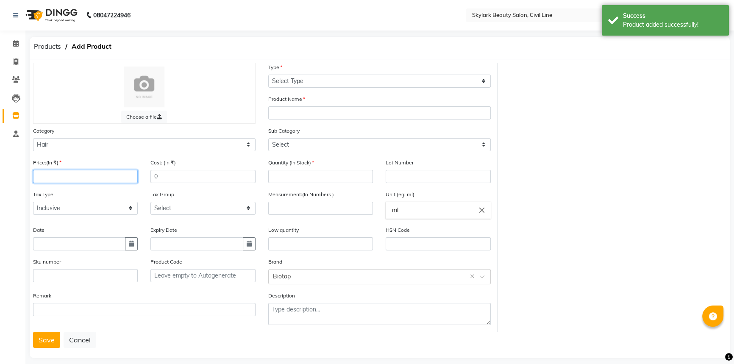
click at [75, 177] on input "number" at bounding box center [85, 176] width 105 height 13
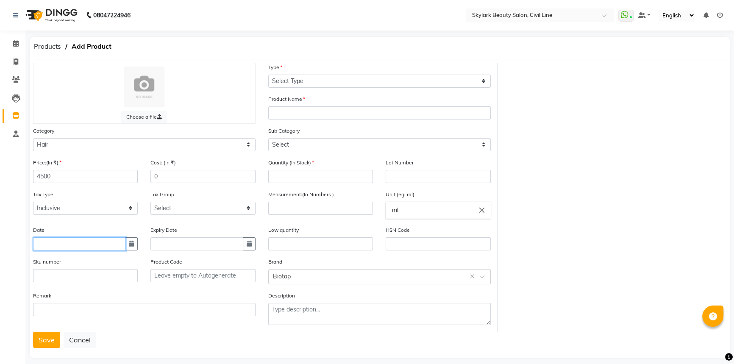
click at [77, 240] on input "text" at bounding box center [79, 243] width 92 height 13
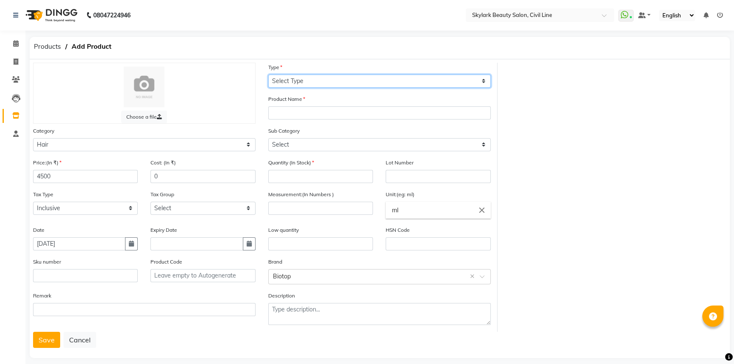
click at [308, 86] on select "Select Type Both Retail Consumable" at bounding box center [379, 81] width 223 height 13
click at [268, 75] on select "Select Type Both Retail Consumable" at bounding box center [379, 81] width 223 height 13
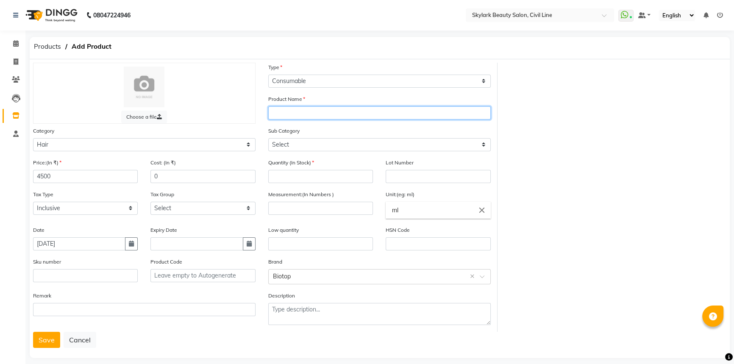
click at [297, 116] on input "text" at bounding box center [379, 112] width 223 height 13
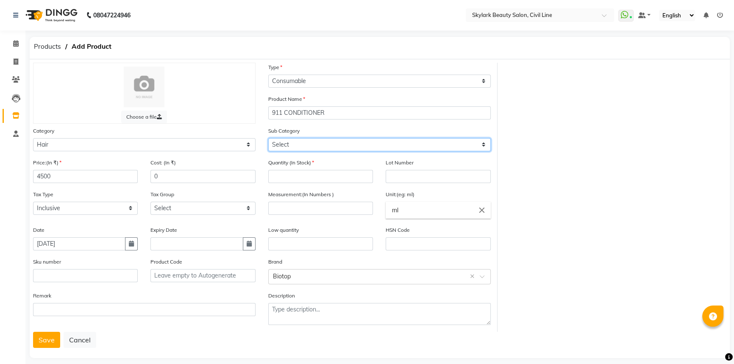
click at [284, 147] on select "Select Shampoo Conditioner Cream Mask Oil Serum Color Appliances Treatment Styl…" at bounding box center [379, 144] width 223 height 13
click at [268, 139] on select "Select Shampoo Conditioner Cream Mask Oil Serum Color Appliances Treatment Styl…" at bounding box center [379, 144] width 223 height 13
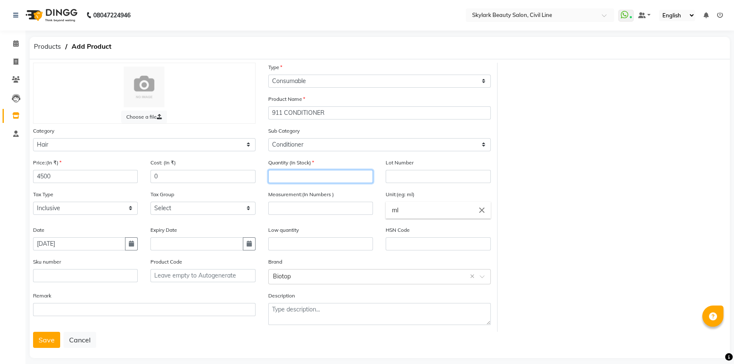
click at [321, 176] on input "number" at bounding box center [320, 176] width 105 height 13
click at [312, 209] on input "number" at bounding box center [320, 208] width 105 height 13
drag, startPoint x: 404, startPoint y: 211, endPoint x: 376, endPoint y: 218, distance: 29.6
click at [386, 218] on ng-autocomplete "ml close ml" at bounding box center [438, 210] width 105 height 17
click at [398, 231] on link "k g" at bounding box center [438, 230] width 105 height 22
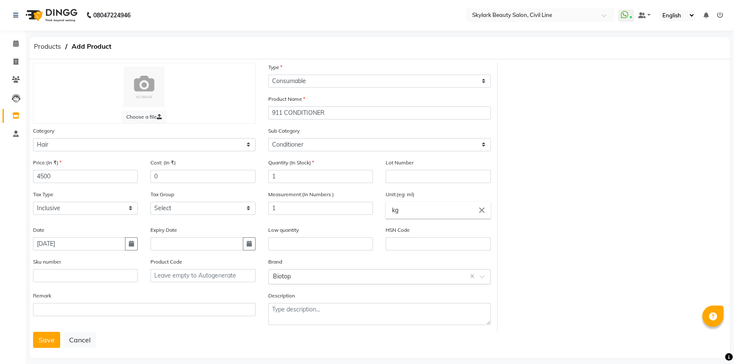
click at [297, 281] on input "text" at bounding box center [371, 276] width 196 height 9
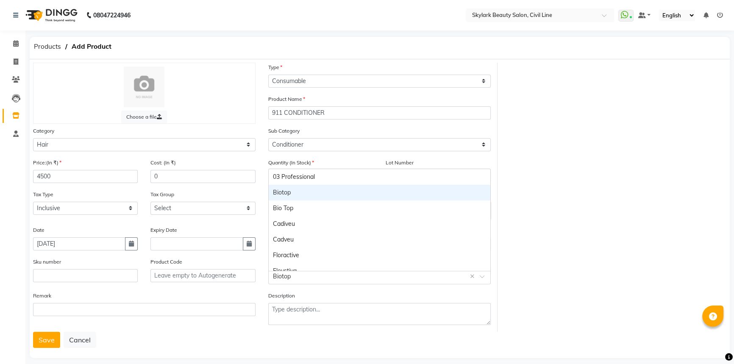
click at [309, 195] on div "Biotop" at bounding box center [380, 193] width 222 height 16
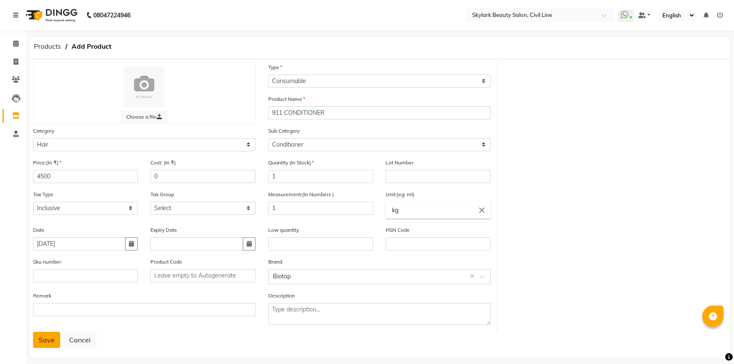
click at [45, 342] on button "Save" at bounding box center [46, 340] width 27 height 16
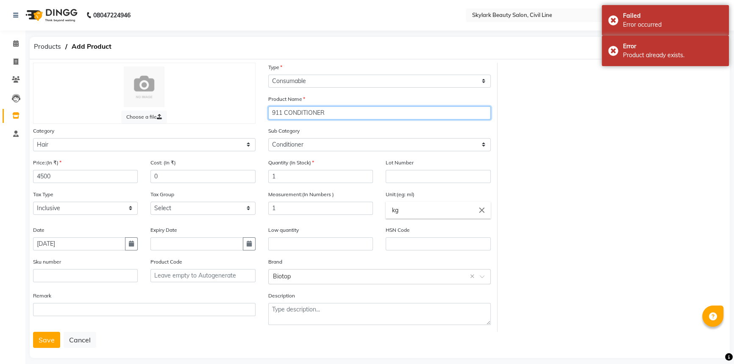
click at [309, 116] on input "911 CONDITIONER" at bounding box center [379, 112] width 223 height 13
click at [48, 346] on button "Save" at bounding box center [46, 340] width 27 height 16
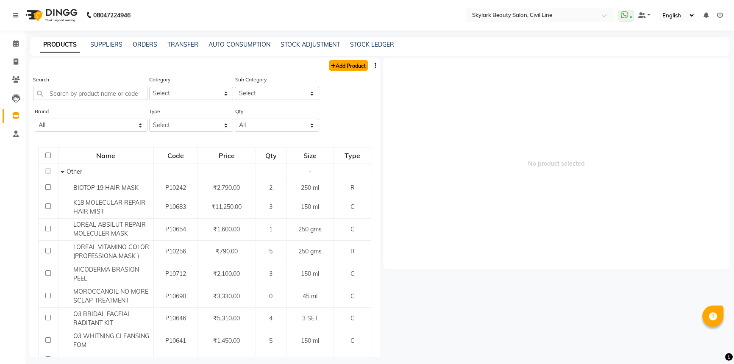
click at [350, 66] on link "Add Product" at bounding box center [348, 65] width 39 height 11
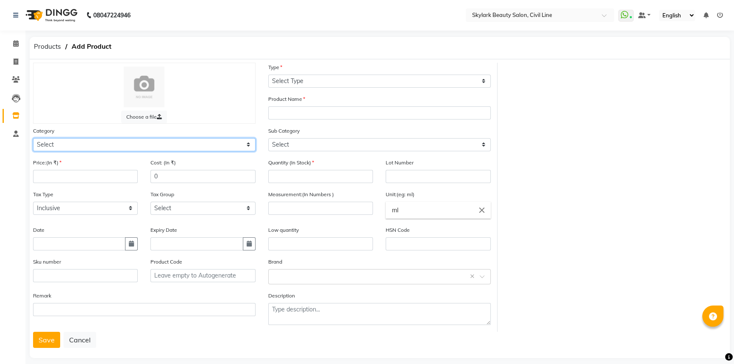
click at [89, 142] on select "Select Hair Skin Makeup Personal Care Appliances [PERSON_NAME] Waxing Disposabl…" at bounding box center [144, 144] width 223 height 13
click at [33, 139] on select "Select Hair Skin Makeup Personal Care Appliances [PERSON_NAME] Waxing Disposabl…" at bounding box center [144, 144] width 223 height 13
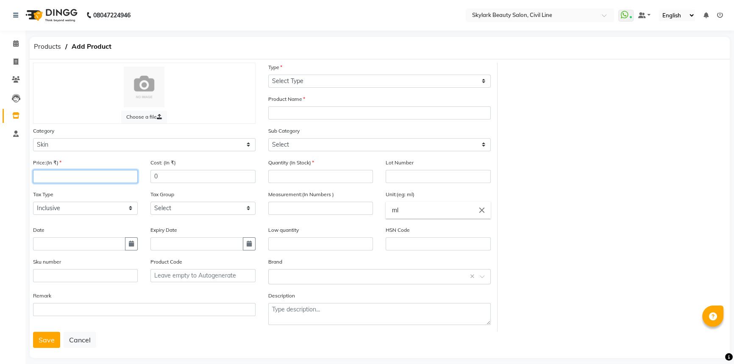
click at [66, 180] on input "number" at bounding box center [85, 176] width 105 height 13
click at [45, 248] on input "text" at bounding box center [79, 243] width 92 height 13
click at [320, 178] on input "number" at bounding box center [320, 176] width 105 height 13
click at [295, 207] on input "number" at bounding box center [320, 208] width 105 height 13
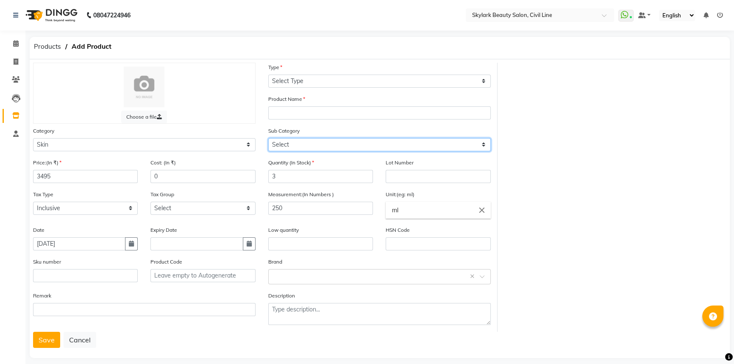
click at [331, 144] on select "Select Cleanser Facial Moisturiser Serum Toner Sun Care Masks Lip Care Eye Care…" at bounding box center [379, 144] width 223 height 13
click at [268, 139] on select "Select Cleanser Facial Moisturiser Serum Toner Sun Care Masks Lip Care Eye Care…" at bounding box center [379, 144] width 223 height 13
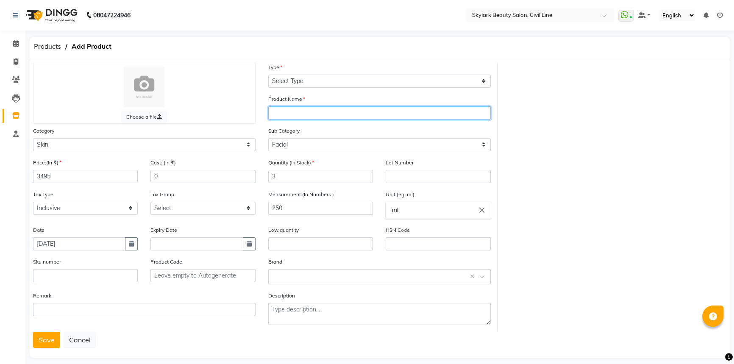
click at [318, 117] on input "text" at bounding box center [379, 112] width 223 height 13
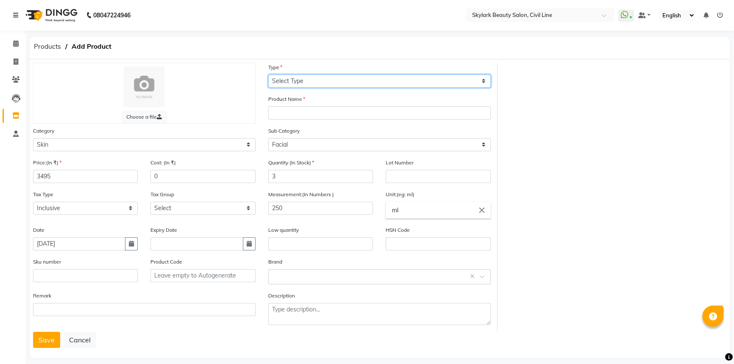
click at [326, 79] on select "Select Type Both Retail Consumable" at bounding box center [379, 81] width 223 height 13
click at [268, 75] on select "Select Type Both Retail Consumable" at bounding box center [379, 81] width 223 height 13
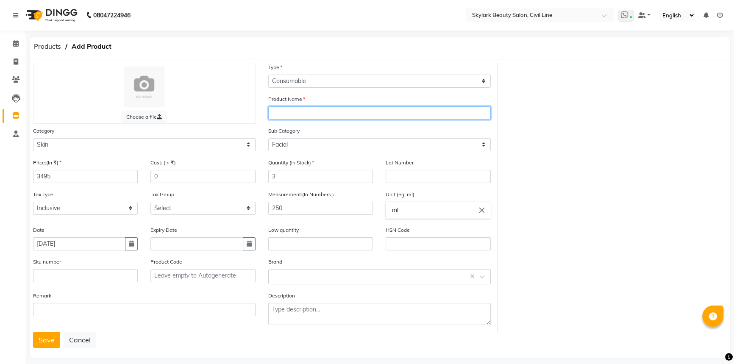
click at [316, 117] on input "text" at bounding box center [379, 112] width 223 height 13
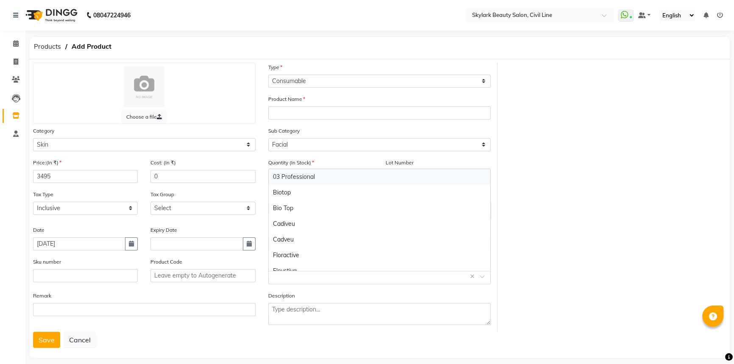
click at [295, 278] on input "text" at bounding box center [371, 276] width 196 height 9
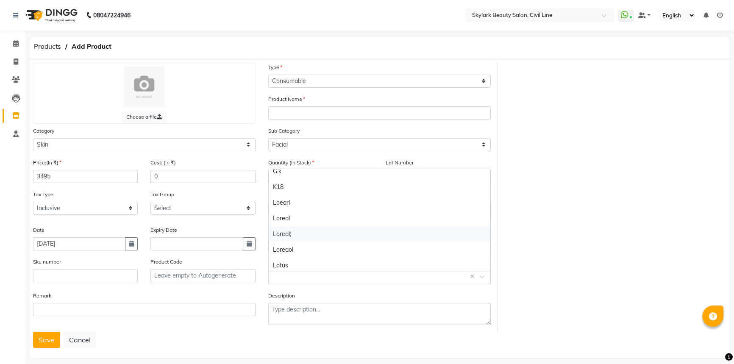
scroll to position [154, 0]
click at [304, 228] on div "Lotus" at bounding box center [380, 227] width 222 height 16
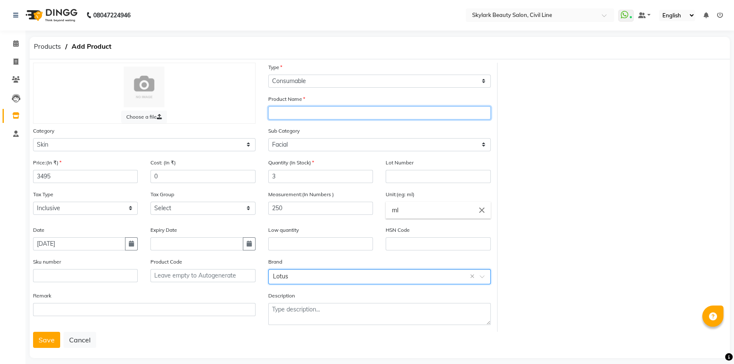
click at [314, 114] on input "text" at bounding box center [379, 112] width 223 height 13
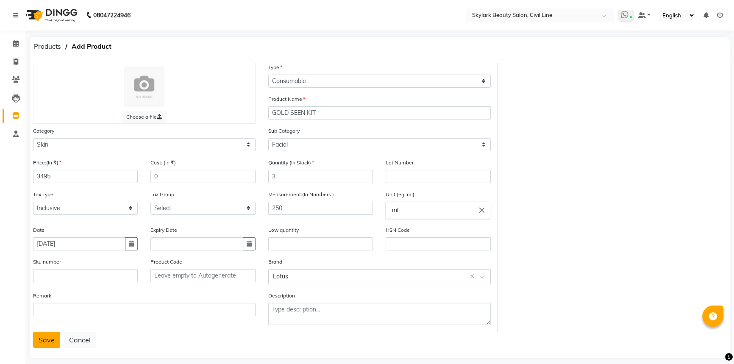
click at [47, 342] on button "Save" at bounding box center [46, 340] width 27 height 16
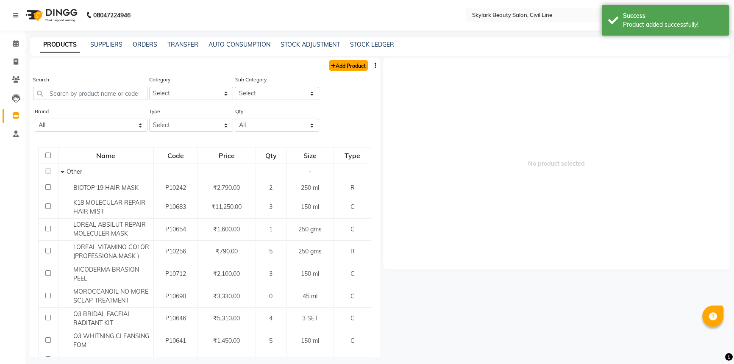
click at [341, 64] on link "Add Product" at bounding box center [348, 65] width 39 height 11
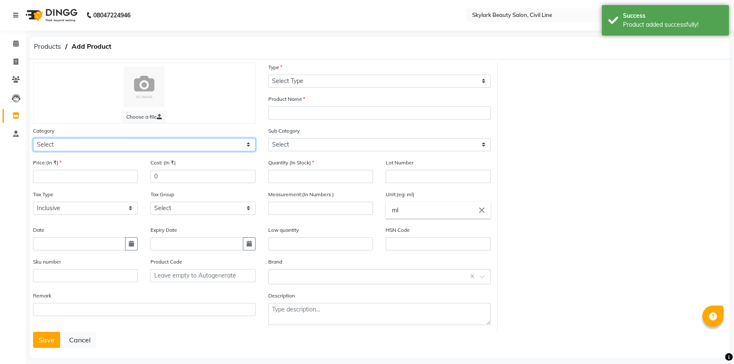
drag, startPoint x: 91, startPoint y: 147, endPoint x: 70, endPoint y: 152, distance: 21.4
click at [84, 148] on select "Select Hair Skin Makeup Personal Care Appliances [PERSON_NAME] Waxing Disposabl…" at bounding box center [144, 144] width 223 height 13
click at [33, 139] on select "Select Hair Skin Makeup Personal Care Appliances [PERSON_NAME] Waxing Disposabl…" at bounding box center [144, 144] width 223 height 13
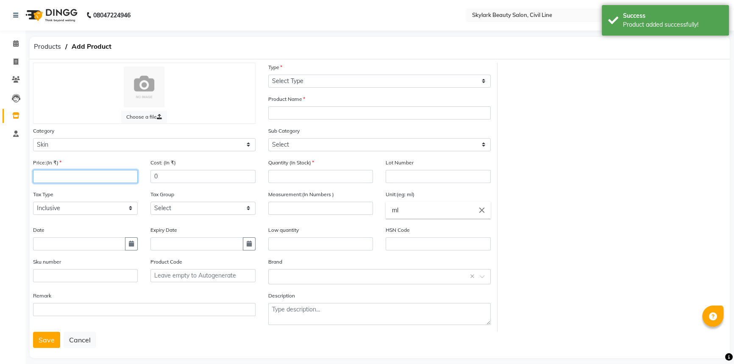
click at [51, 182] on input "number" at bounding box center [85, 176] width 105 height 13
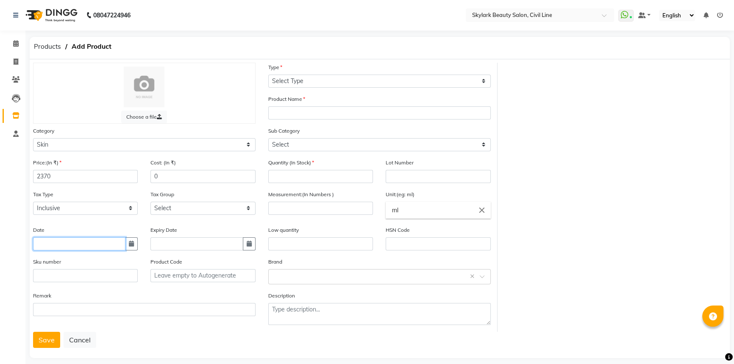
click at [61, 246] on input "text" at bounding box center [79, 243] width 92 height 13
click at [302, 175] on input "number" at bounding box center [320, 176] width 105 height 13
click at [290, 211] on input "number" at bounding box center [320, 208] width 105 height 13
click at [281, 280] on input "text" at bounding box center [371, 276] width 196 height 9
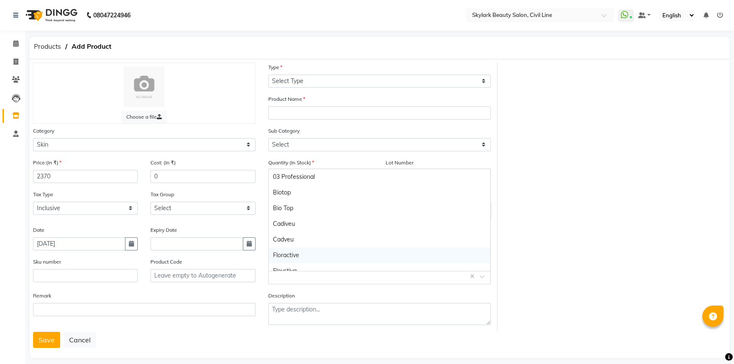
scroll to position [154, 0]
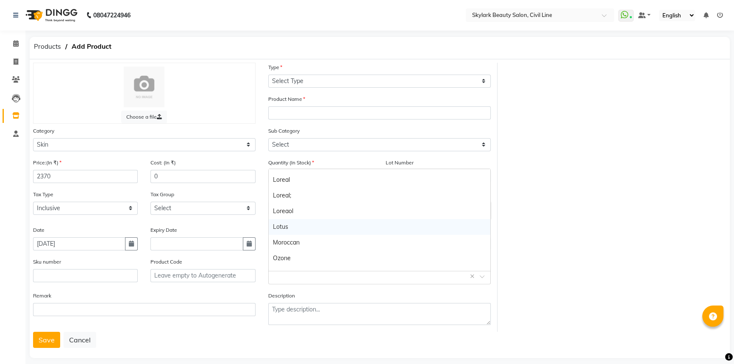
click at [300, 229] on div "Lotus" at bounding box center [380, 227] width 222 height 16
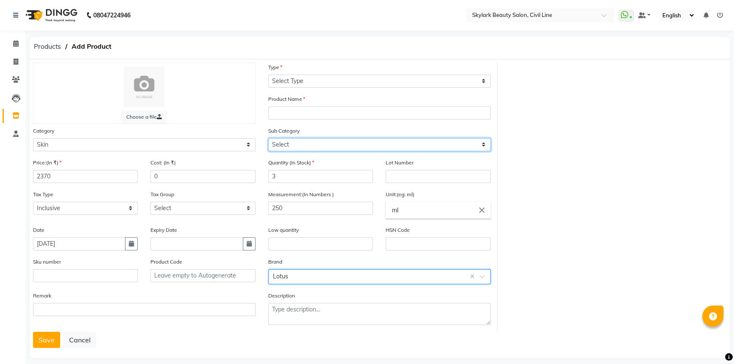
click at [309, 145] on select "Select Cleanser Facial Moisturiser Serum Toner Sun Care Masks Lip Care Eye Care…" at bounding box center [379, 144] width 223 height 13
click at [268, 139] on select "Select Cleanser Facial Moisturiser Serum Toner Sun Care Masks Lip Care Eye Care…" at bounding box center [379, 144] width 223 height 13
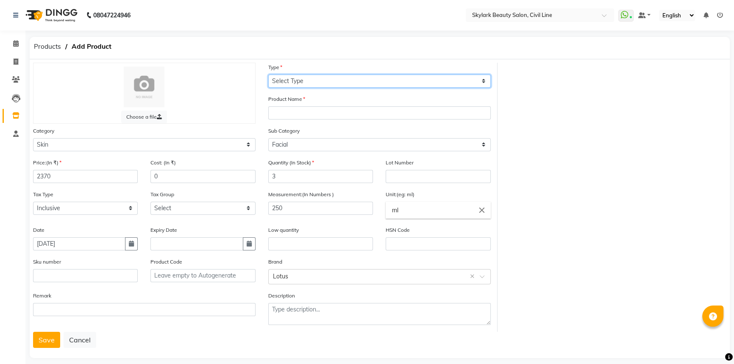
click at [315, 84] on select "Select Type Both Retail Consumable" at bounding box center [379, 81] width 223 height 13
click at [268, 75] on select "Select Type Both Retail Consumable" at bounding box center [379, 81] width 223 height 13
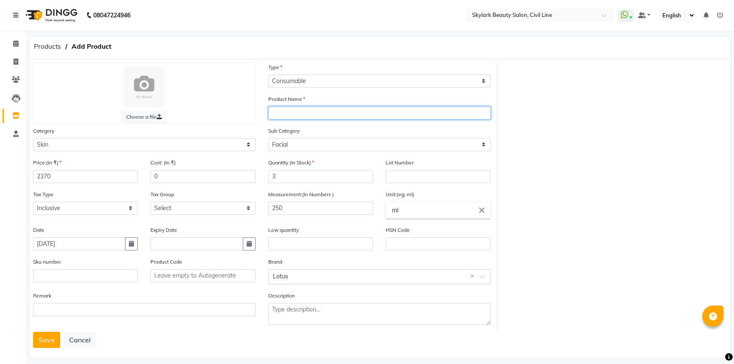
click at [307, 109] on input "text" at bounding box center [379, 112] width 223 height 13
click at [42, 343] on button "Save" at bounding box center [46, 340] width 27 height 16
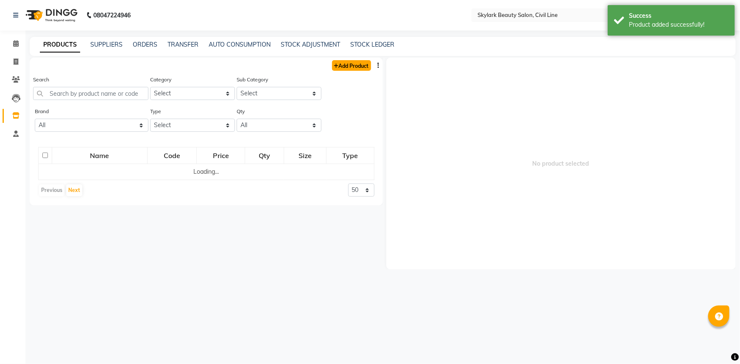
click at [360, 64] on link "Add Product" at bounding box center [351, 65] width 39 height 11
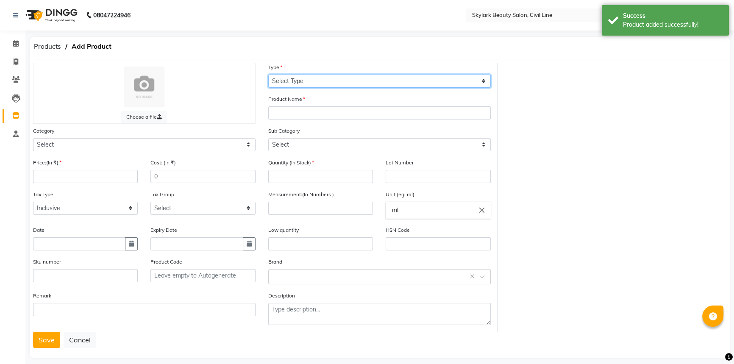
click at [301, 79] on select "Select Type Both Retail Consumable" at bounding box center [379, 81] width 223 height 13
click at [268, 75] on select "Select Type Both Retail Consumable" at bounding box center [379, 81] width 223 height 13
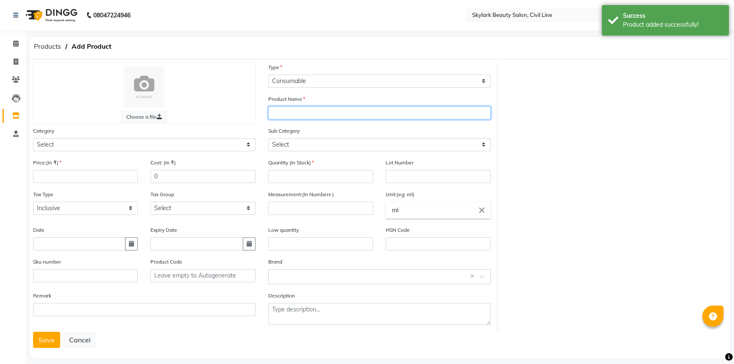
click at [303, 113] on input "text" at bounding box center [379, 112] width 223 height 13
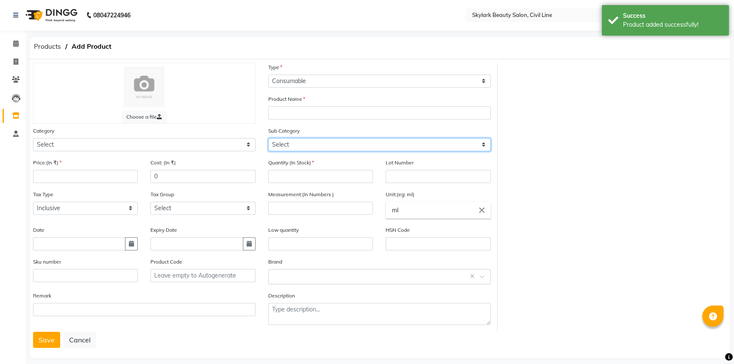
drag, startPoint x: 299, startPoint y: 143, endPoint x: 297, endPoint y: 151, distance: 8.3
click at [299, 145] on select "Select" at bounding box center [379, 144] width 223 height 13
click at [297, 142] on select "Select" at bounding box center [379, 144] width 223 height 13
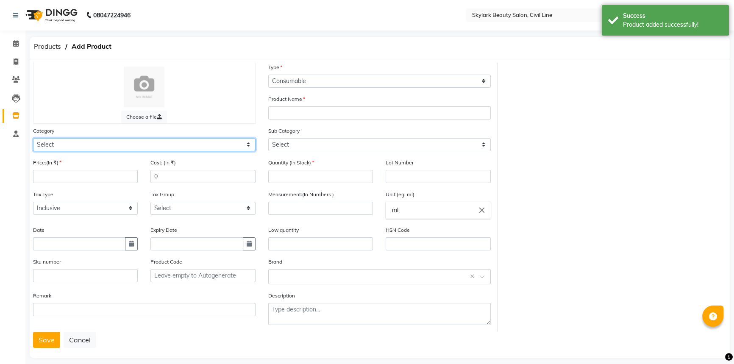
click at [80, 148] on select "Select Hair Skin Makeup Personal Care Appliances [PERSON_NAME] Waxing Disposabl…" at bounding box center [144, 144] width 223 height 13
click at [33, 139] on select "Select Hair Skin Makeup Personal Care Appliances [PERSON_NAME] Waxing Disposabl…" at bounding box center [144, 144] width 223 height 13
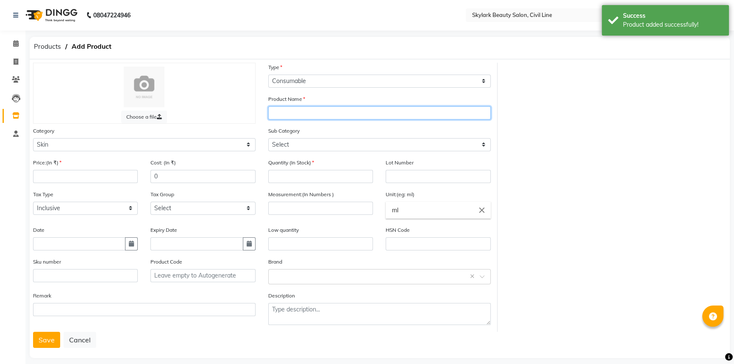
click at [301, 116] on input "text" at bounding box center [379, 112] width 223 height 13
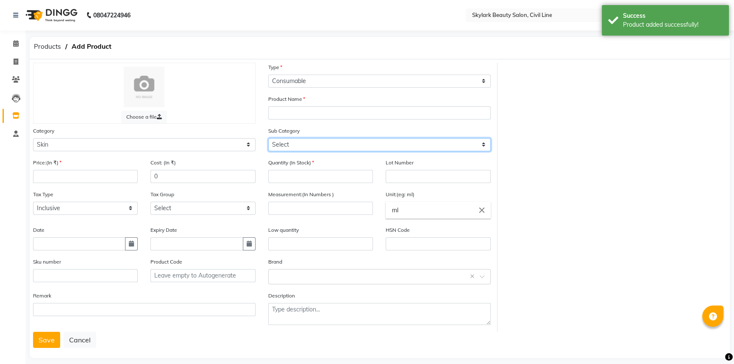
click at [287, 149] on select "Select Cleanser Facial Moisturiser Serum Toner Sun Care Masks Lip Care Eye Care…" at bounding box center [379, 144] width 223 height 13
click at [268, 139] on select "Select Cleanser Facial Moisturiser Serum Toner Sun Care Masks Lip Care Eye Care…" at bounding box center [379, 144] width 223 height 13
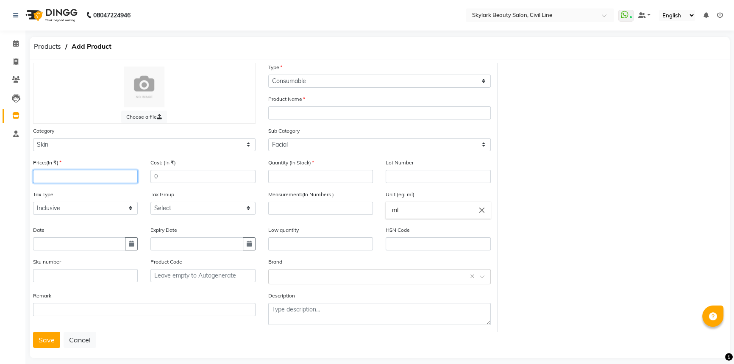
click at [56, 174] on input "number" at bounding box center [85, 176] width 105 height 13
click at [44, 240] on input "text" at bounding box center [79, 243] width 92 height 13
click at [71, 171] on input "number" at bounding box center [85, 176] width 105 height 13
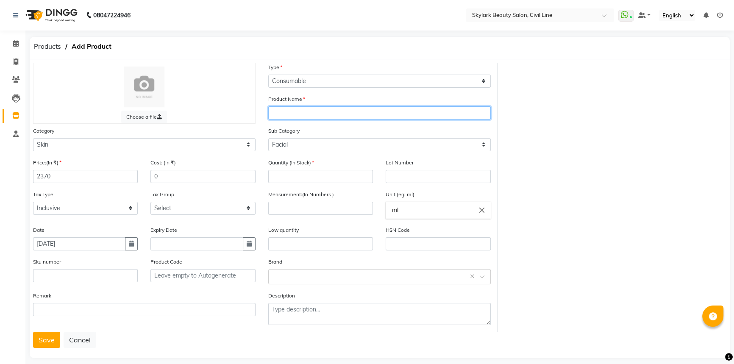
click at [309, 115] on input "text" at bounding box center [379, 112] width 223 height 13
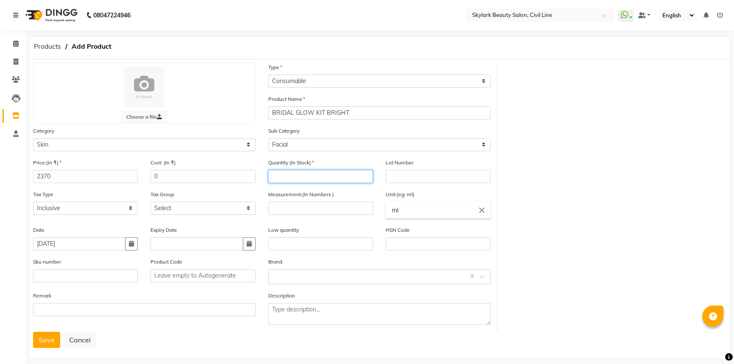
click at [300, 181] on input "number" at bounding box center [320, 176] width 105 height 13
click at [288, 214] on input "number" at bounding box center [320, 208] width 105 height 13
click at [292, 277] on input "text" at bounding box center [371, 276] width 196 height 9
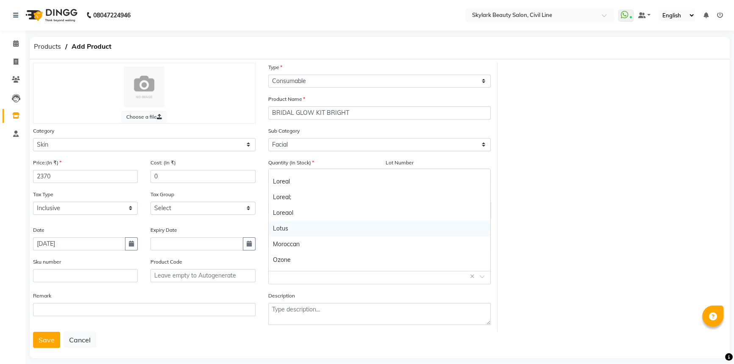
scroll to position [154, 0]
click at [300, 224] on div "Lotus" at bounding box center [380, 227] width 222 height 16
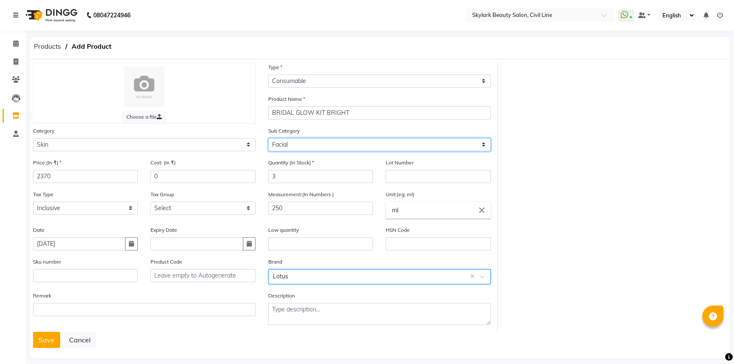
click at [297, 144] on select "Select Cleanser Facial Moisturiser Serum Toner Sun Care Masks Lip Care Eye Care…" at bounding box center [379, 144] width 223 height 13
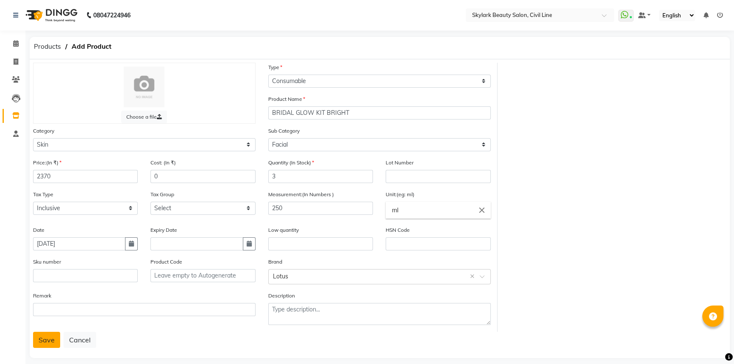
click at [47, 344] on button "Save" at bounding box center [46, 340] width 27 height 16
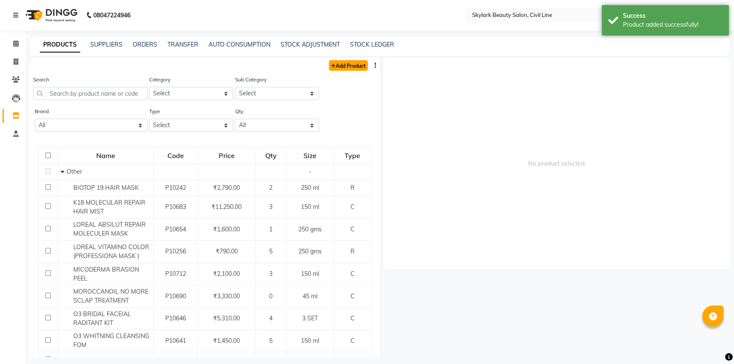
click at [347, 64] on link "Add Product" at bounding box center [348, 65] width 39 height 11
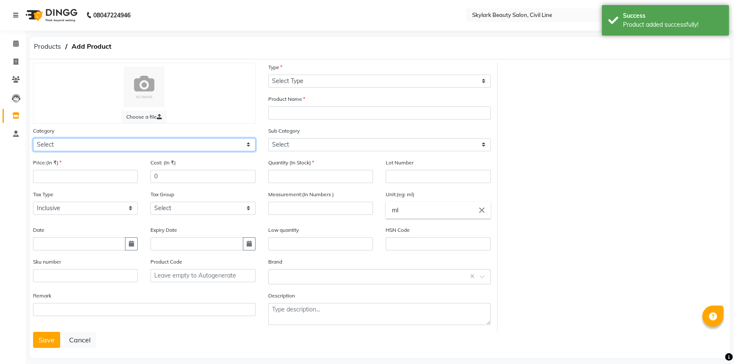
click at [41, 144] on select "Select Hair Skin Makeup Personal Care Appliances [PERSON_NAME] Waxing Disposabl…" at bounding box center [144, 144] width 223 height 13
click at [33, 139] on select "Select Hair Skin Makeup Personal Care Appliances [PERSON_NAME] Waxing Disposabl…" at bounding box center [144, 144] width 223 height 13
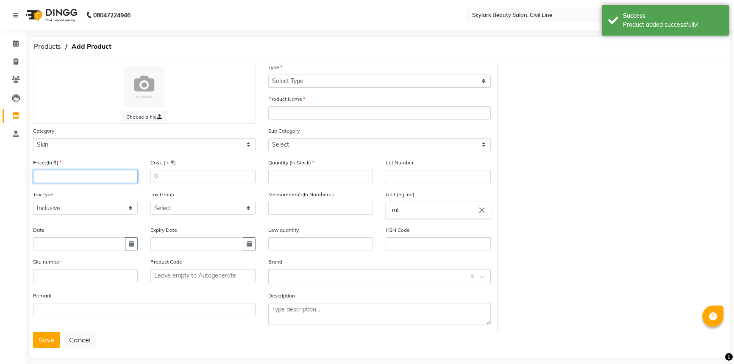
click at [64, 180] on input "number" at bounding box center [85, 176] width 105 height 13
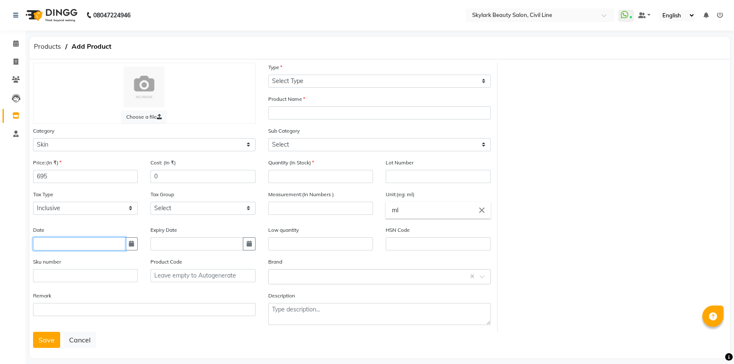
click at [59, 244] on input "text" at bounding box center [79, 243] width 92 height 13
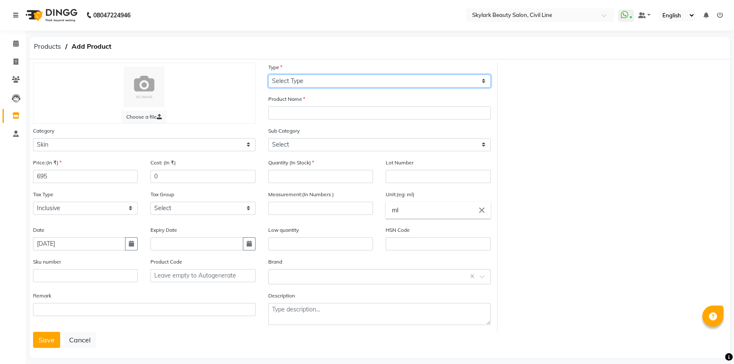
click at [296, 77] on select "Select Type Both Retail Consumable" at bounding box center [379, 81] width 223 height 13
click at [268, 75] on select "Select Type Both Retail Consumable" at bounding box center [379, 81] width 223 height 13
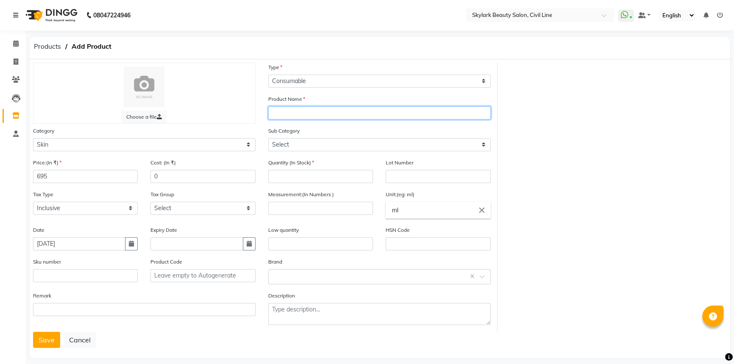
click at [290, 107] on input "text" at bounding box center [379, 112] width 223 height 13
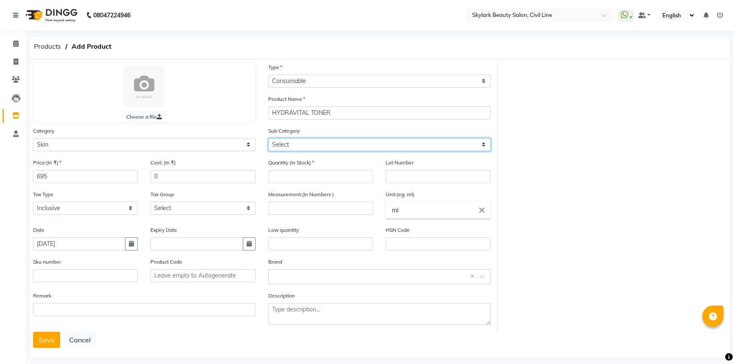
drag, startPoint x: 298, startPoint y: 145, endPoint x: 299, endPoint y: 150, distance: 5.2
click at [298, 145] on select "Select Cleanser Facial Moisturiser Serum Toner Sun Care Masks Lip Care Eye Care…" at bounding box center [379, 144] width 223 height 13
click at [268, 139] on select "Select Cleanser Facial Moisturiser Serum Toner Sun Care Masks Lip Care Eye Care…" at bounding box center [379, 144] width 223 height 13
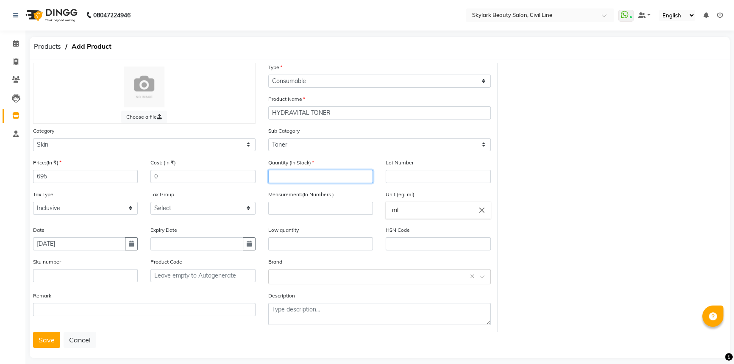
click at [327, 177] on input "number" at bounding box center [320, 176] width 105 height 13
click at [319, 212] on input "number" at bounding box center [320, 208] width 105 height 13
click at [298, 281] on input "text" at bounding box center [371, 276] width 196 height 9
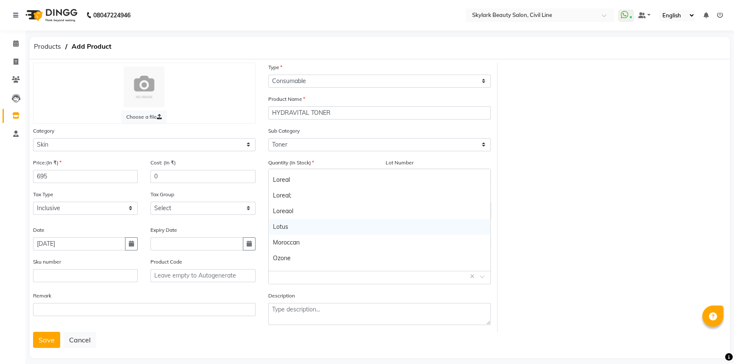
click at [298, 224] on div "Lotus" at bounding box center [380, 227] width 222 height 16
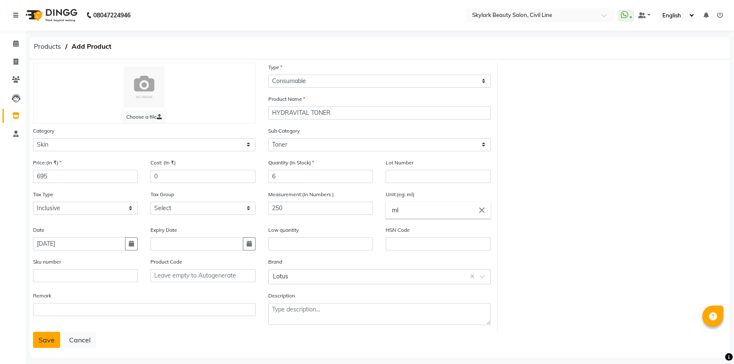
click at [40, 343] on button "Save" at bounding box center [46, 340] width 27 height 16
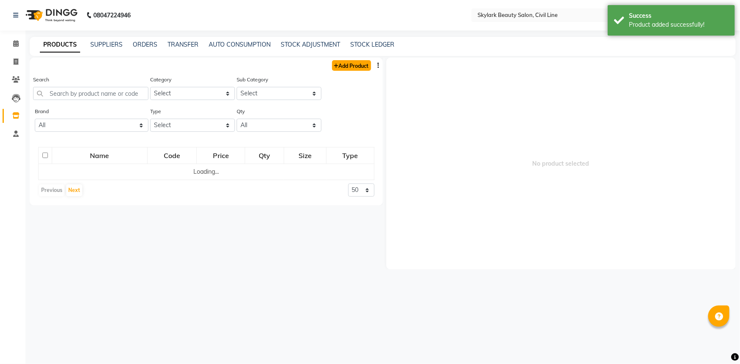
click at [346, 68] on link "Add Product" at bounding box center [351, 65] width 39 height 11
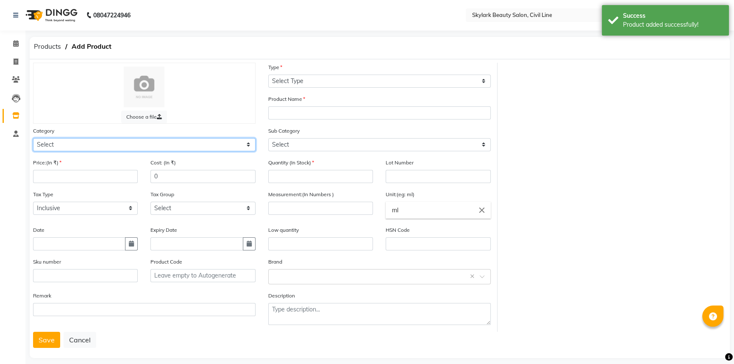
drag, startPoint x: 74, startPoint y: 146, endPoint x: 72, endPoint y: 151, distance: 5.7
click at [73, 148] on select "Select Hair Skin Makeup Personal Care Appliances [PERSON_NAME] Waxing Disposabl…" at bounding box center [144, 144] width 223 height 13
click at [33, 139] on select "Select Hair Skin Makeup Personal Care Appliances [PERSON_NAME] Waxing Disposabl…" at bounding box center [144, 144] width 223 height 13
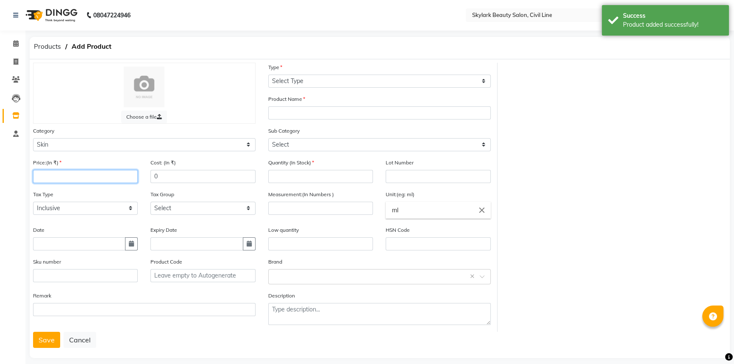
click at [52, 174] on input "number" at bounding box center [85, 176] width 105 height 13
click at [63, 256] on div "Date" at bounding box center [85, 241] width 117 height 32
click at [67, 245] on input "text" at bounding box center [79, 243] width 92 height 13
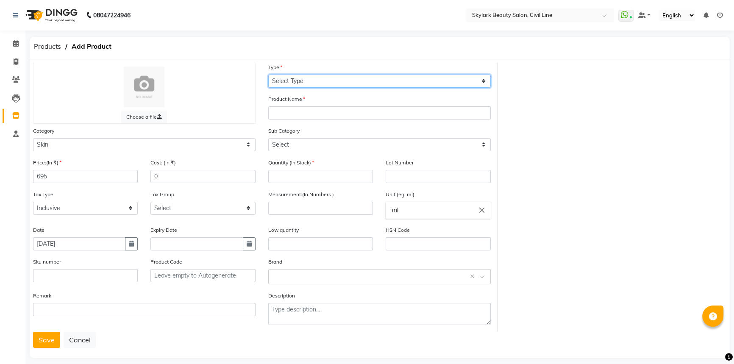
click at [351, 84] on select "Select Type Both Retail Consumable" at bounding box center [379, 81] width 223 height 13
click at [268, 75] on select "Select Type Both Retail Consumable" at bounding box center [379, 81] width 223 height 13
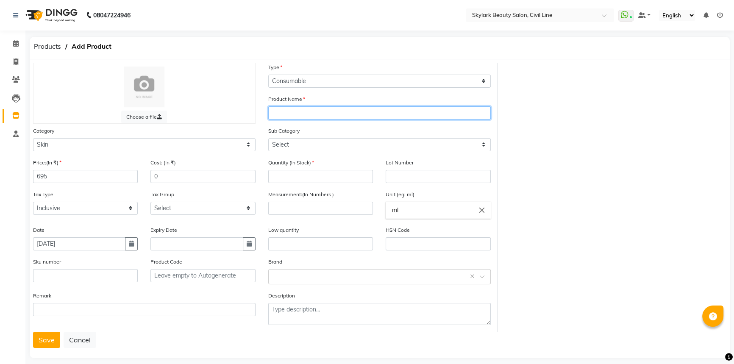
click at [323, 117] on input "text" at bounding box center [379, 112] width 223 height 13
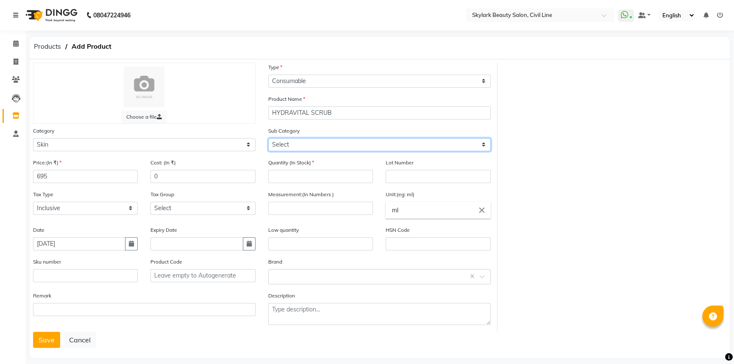
click at [298, 143] on select "Select Cleanser Facial Moisturiser Serum Toner Sun Care Masks Lip Care Eye Care…" at bounding box center [379, 144] width 223 height 13
click at [268, 139] on select "Select Cleanser Facial Moisturiser Serum Toner Sun Care Masks Lip Care Eye Care…" at bounding box center [379, 144] width 223 height 13
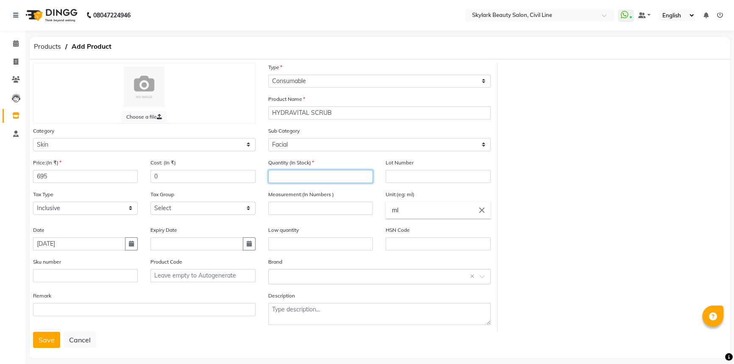
click at [311, 174] on input "number" at bounding box center [320, 176] width 105 height 13
click at [315, 209] on input "number" at bounding box center [320, 208] width 105 height 13
click at [288, 273] on input "text" at bounding box center [371, 276] width 196 height 9
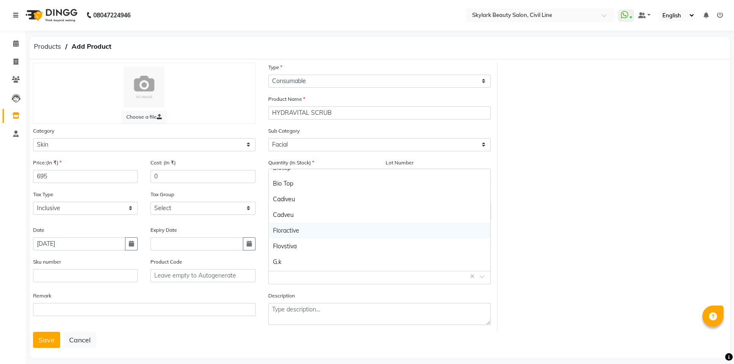
scroll to position [154, 0]
click at [293, 228] on div "Lotus" at bounding box center [380, 227] width 222 height 16
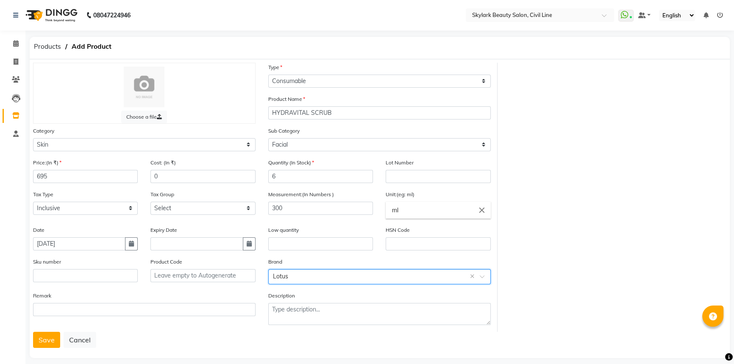
click at [37, 348] on button "Save" at bounding box center [46, 340] width 27 height 16
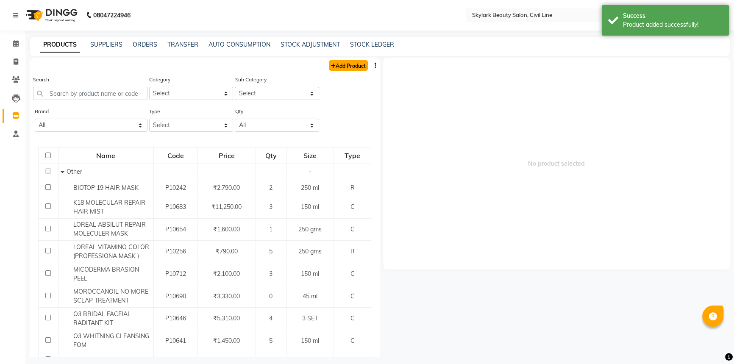
click at [334, 68] on link "Add Product" at bounding box center [348, 65] width 39 height 11
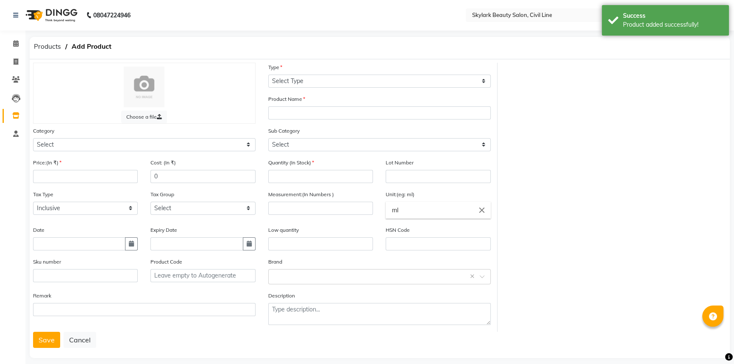
click at [63, 152] on div "Category Select Hair Skin Makeup Personal Care Appliances [PERSON_NAME] Waxing …" at bounding box center [144, 142] width 235 height 32
click at [64, 147] on select "Select Hair Skin Makeup Personal Care Appliances [PERSON_NAME] Waxing Disposabl…" at bounding box center [144, 144] width 223 height 13
click at [33, 139] on select "Select Hair Skin Makeup Personal Care Appliances [PERSON_NAME] Waxing Disposabl…" at bounding box center [144, 144] width 223 height 13
click at [50, 175] on input "number" at bounding box center [85, 176] width 105 height 13
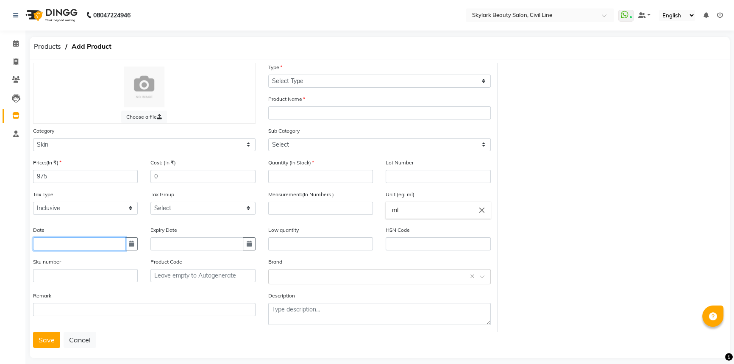
click at [105, 247] on input "text" at bounding box center [79, 243] width 92 height 13
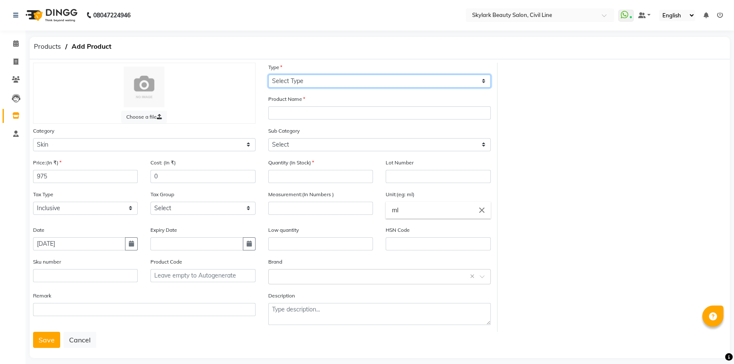
click at [314, 86] on select "Select Type Both Retail Consumable" at bounding box center [379, 81] width 223 height 13
click at [268, 75] on select "Select Type Both Retail Consumable" at bounding box center [379, 81] width 223 height 13
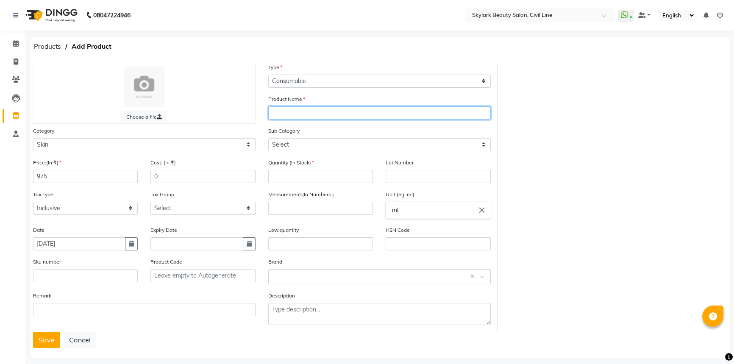
click at [316, 116] on input "text" at bounding box center [379, 112] width 223 height 13
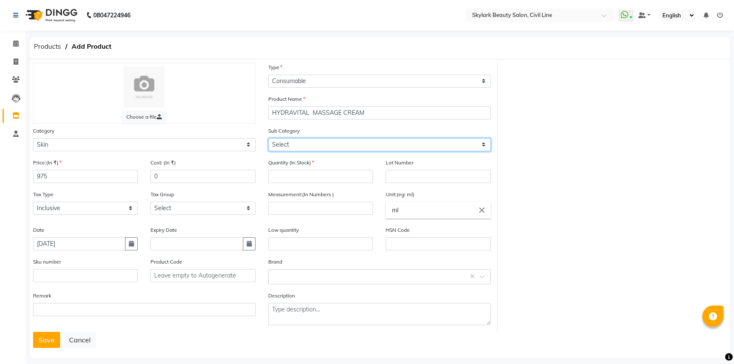
click at [315, 143] on select "Select Cleanser Facial Moisturiser Serum Toner Sun Care Masks Lip Care Eye Care…" at bounding box center [379, 144] width 223 height 13
click at [268, 139] on select "Select Cleanser Facial Moisturiser Serum Toner Sun Care Masks Lip Care Eye Care…" at bounding box center [379, 144] width 223 height 13
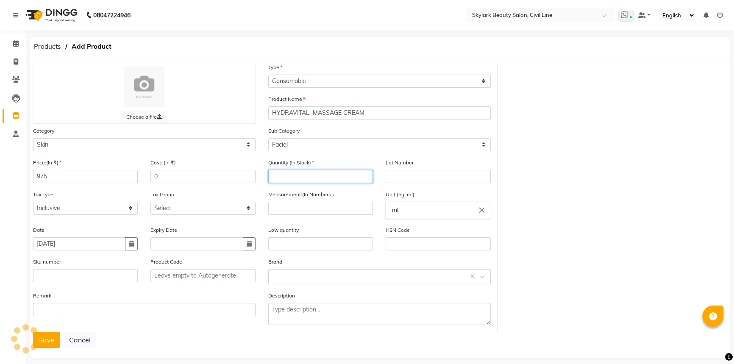
click at [305, 178] on input "number" at bounding box center [320, 176] width 105 height 13
click at [303, 206] on input "number" at bounding box center [320, 208] width 105 height 13
click at [291, 276] on input "text" at bounding box center [371, 276] width 196 height 9
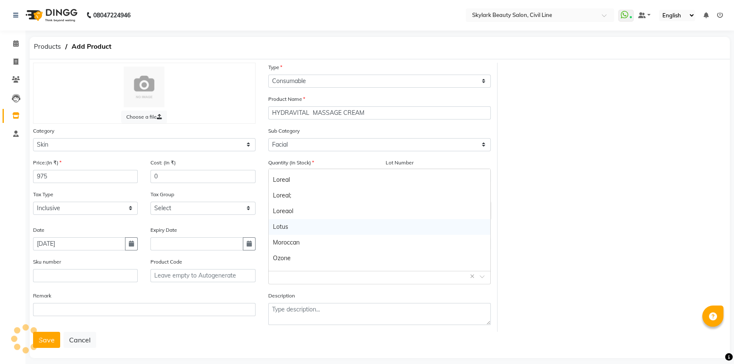
click at [303, 231] on div "Lotus" at bounding box center [380, 227] width 222 height 16
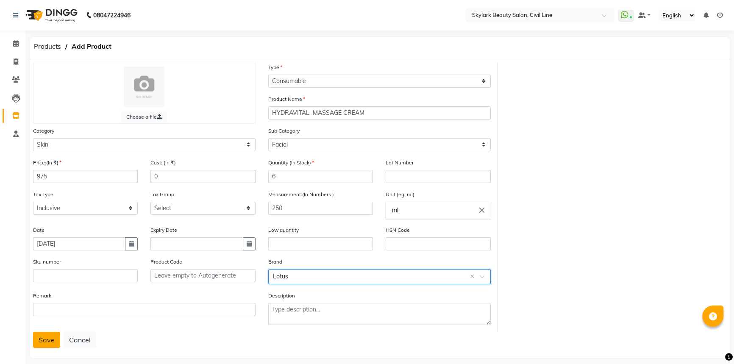
click at [42, 342] on button "Save" at bounding box center [46, 340] width 27 height 16
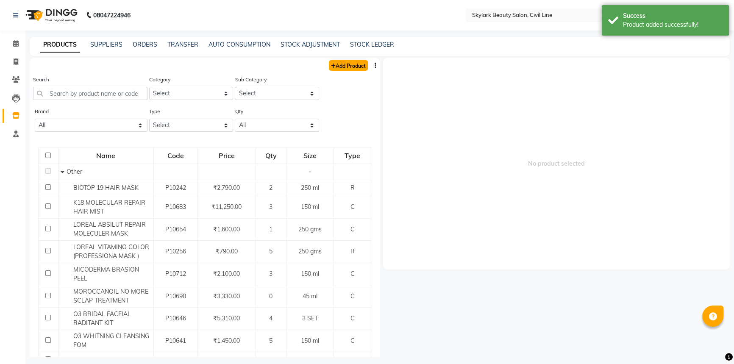
click at [334, 66] on link "Add Product" at bounding box center [348, 65] width 39 height 11
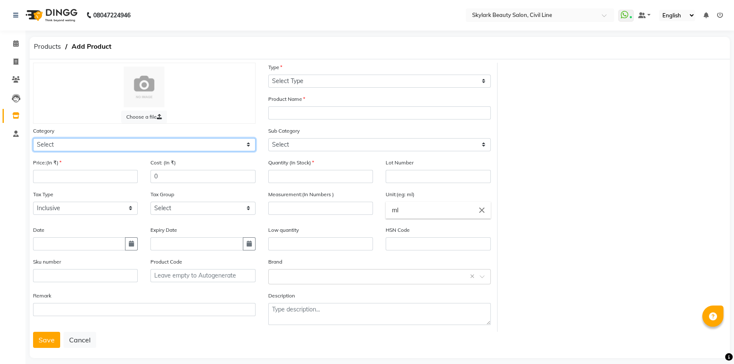
click at [60, 143] on select "Select Hair Skin Makeup Personal Care Appliances [PERSON_NAME] Waxing Disposabl…" at bounding box center [144, 144] width 223 height 13
click at [33, 139] on select "Select Hair Skin Makeup Personal Care Appliances [PERSON_NAME] Waxing Disposabl…" at bounding box center [144, 144] width 223 height 13
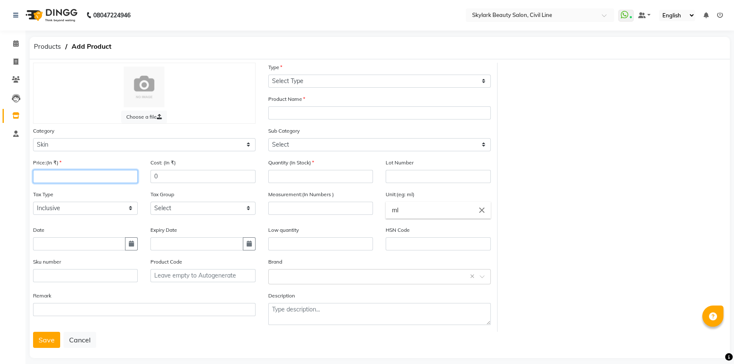
click at [76, 175] on input "number" at bounding box center [85, 176] width 105 height 13
click at [36, 244] on input "text" at bounding box center [79, 243] width 92 height 13
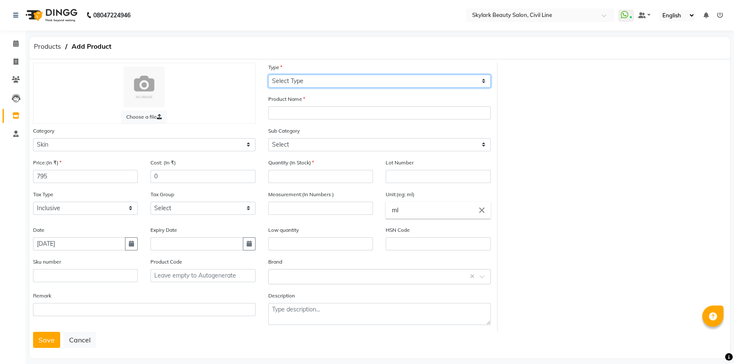
click at [285, 82] on select "Select Type Both Retail Consumable" at bounding box center [379, 81] width 223 height 13
click at [268, 75] on select "Select Type Both Retail Consumable" at bounding box center [379, 81] width 223 height 13
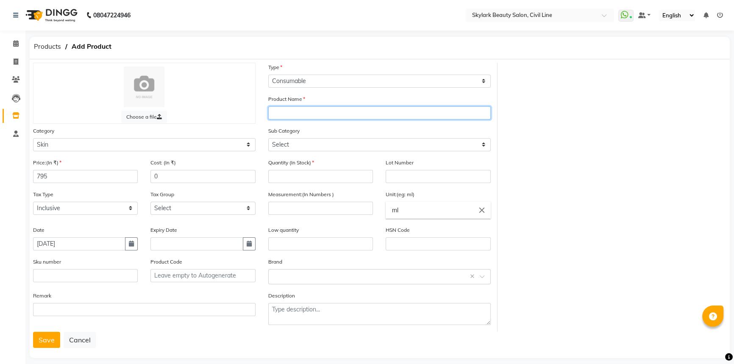
click at [299, 113] on input "text" at bounding box center [379, 112] width 223 height 13
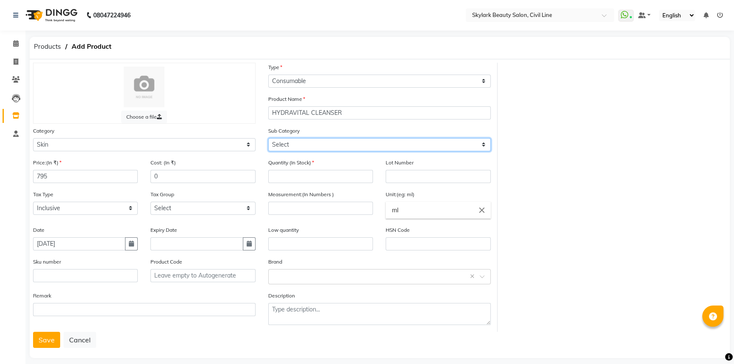
click at [287, 145] on select "Select Cleanser Facial Moisturiser Serum Toner Sun Care Masks Lip Care Eye Care…" at bounding box center [379, 144] width 223 height 13
click at [268, 139] on select "Select Cleanser Facial Moisturiser Serum Toner Sun Care Masks Lip Care Eye Care…" at bounding box center [379, 144] width 223 height 13
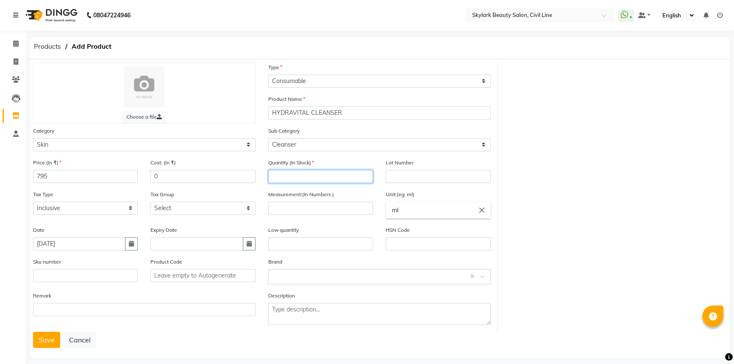
click at [310, 179] on input "number" at bounding box center [320, 176] width 105 height 13
click at [310, 209] on input "number" at bounding box center [320, 208] width 105 height 13
click at [318, 277] on input "text" at bounding box center [371, 276] width 196 height 9
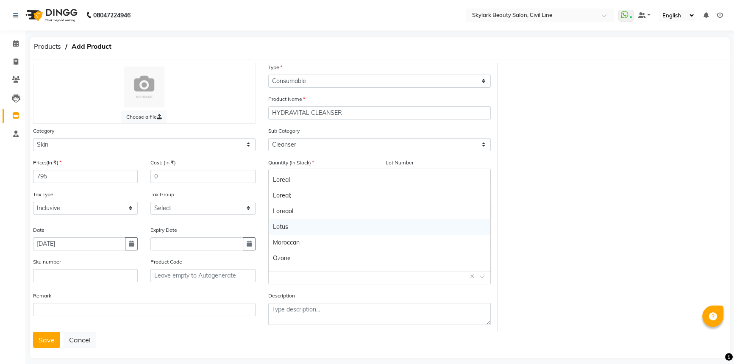
click at [293, 228] on div "Lotus" at bounding box center [380, 227] width 222 height 16
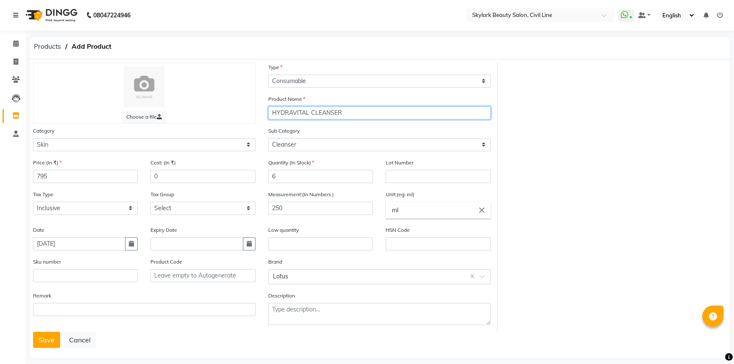
click at [292, 115] on input "HYDRAVITAL CLEANSER" at bounding box center [379, 112] width 223 height 13
click at [308, 114] on input "HYDRAVITAL CLEANSER" at bounding box center [379, 112] width 223 height 13
click at [42, 341] on button "Save" at bounding box center [46, 340] width 27 height 16
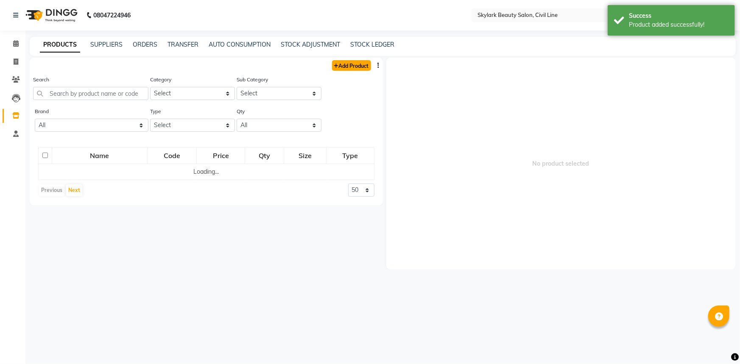
click at [339, 62] on link "Add Product" at bounding box center [351, 65] width 39 height 11
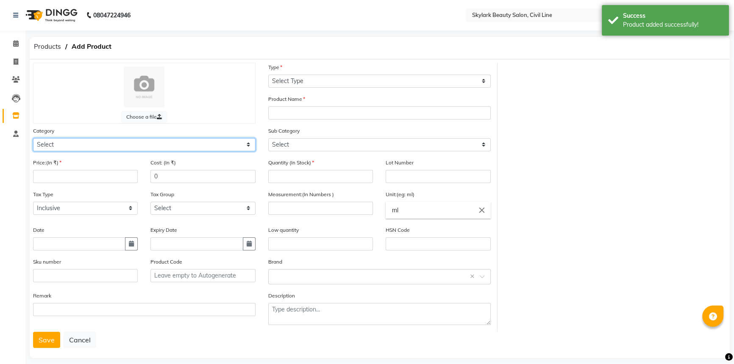
drag, startPoint x: 127, startPoint y: 145, endPoint x: 119, endPoint y: 150, distance: 10.0
click at [125, 145] on select "Select Hair Skin Makeup Personal Care Appliances [PERSON_NAME] Waxing Disposabl…" at bounding box center [144, 144] width 223 height 13
click at [33, 139] on select "Select Hair Skin Makeup Personal Care Appliances [PERSON_NAME] Waxing Disposabl…" at bounding box center [144, 144] width 223 height 13
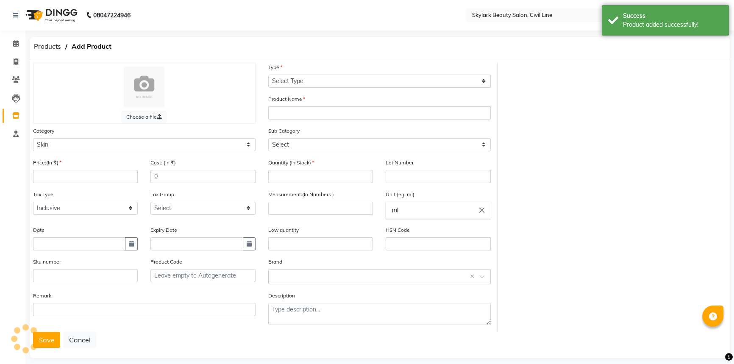
drag, startPoint x: 57, startPoint y: 168, endPoint x: 56, endPoint y: 173, distance: 4.3
click at [57, 169] on div "Price:(In ₹)" at bounding box center [85, 170] width 105 height 25
click at [56, 175] on input "number" at bounding box center [85, 176] width 105 height 13
click at [52, 241] on input "text" at bounding box center [79, 243] width 92 height 13
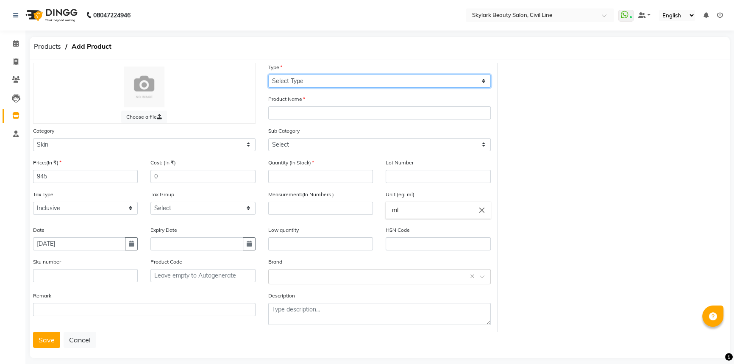
drag, startPoint x: 298, startPoint y: 83, endPoint x: 288, endPoint y: 86, distance: 10.6
click at [298, 83] on select "Select Type Both Retail Consumable" at bounding box center [379, 81] width 223 height 13
click at [268, 75] on select "Select Type Both Retail Consumable" at bounding box center [379, 81] width 223 height 13
click at [295, 105] on div "Product Name" at bounding box center [379, 107] width 223 height 25
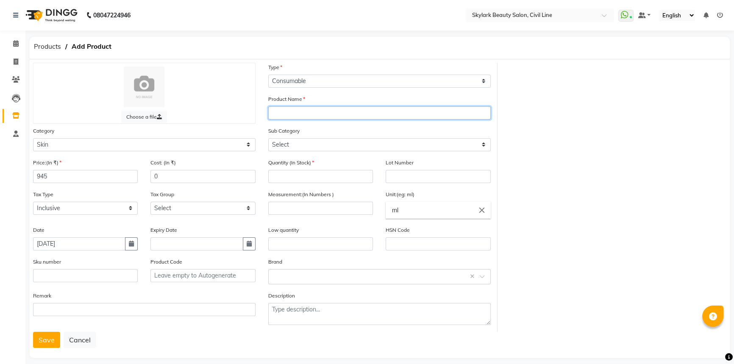
click at [296, 115] on input "text" at bounding box center [379, 112] width 223 height 13
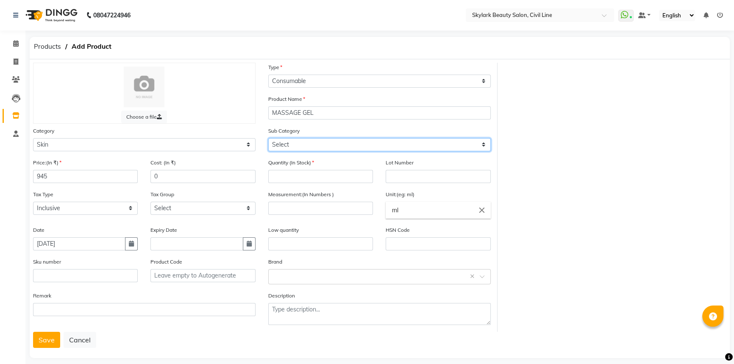
click at [287, 139] on select "Select Cleanser Facial Moisturiser Serum Toner Sun Care Masks Lip Care Eye Care…" at bounding box center [379, 144] width 223 height 13
click at [268, 139] on select "Select Cleanser Facial Moisturiser Serum Toner Sun Care Masks Lip Care Eye Care…" at bounding box center [379, 144] width 223 height 13
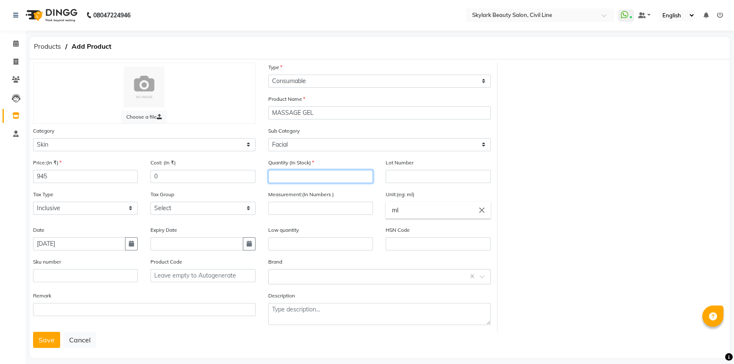
click at [300, 178] on input "number" at bounding box center [320, 176] width 105 height 13
click at [306, 212] on input "number" at bounding box center [320, 208] width 105 height 13
click at [303, 280] on input "text" at bounding box center [371, 276] width 196 height 9
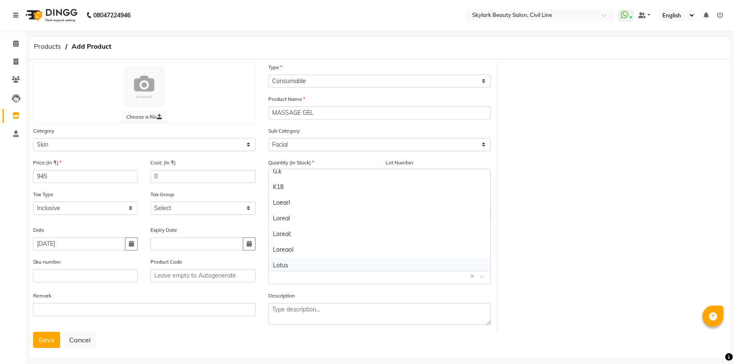
click at [295, 265] on div "Lotus" at bounding box center [380, 266] width 222 height 16
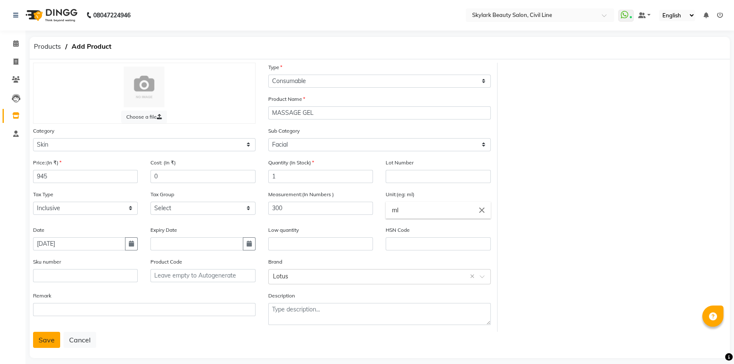
click at [43, 343] on button "Save" at bounding box center [46, 340] width 27 height 16
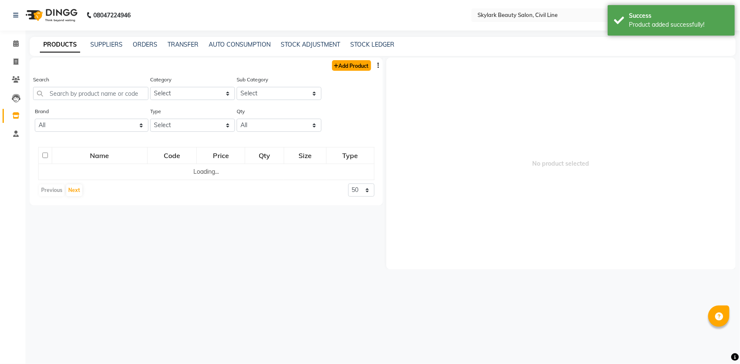
click at [349, 65] on link "Add Product" at bounding box center [351, 65] width 39 height 11
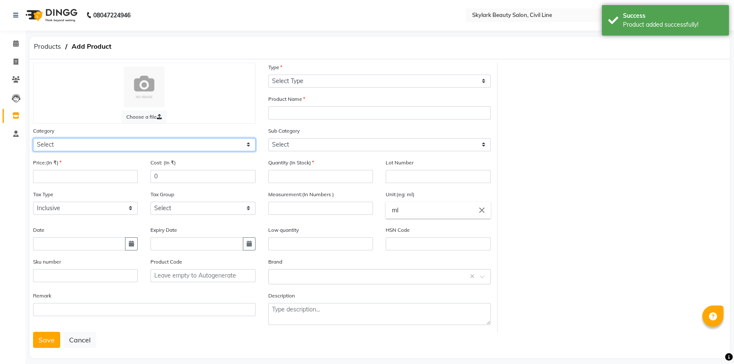
drag, startPoint x: 109, startPoint y: 144, endPoint x: 90, endPoint y: 150, distance: 19.9
click at [103, 147] on select "Select Hair Skin Makeup Personal Care Appliances [PERSON_NAME] Waxing Disposabl…" at bounding box center [144, 144] width 223 height 13
click at [33, 139] on select "Select Hair Skin Makeup Personal Care Appliances [PERSON_NAME] Waxing Disposabl…" at bounding box center [144, 144] width 223 height 13
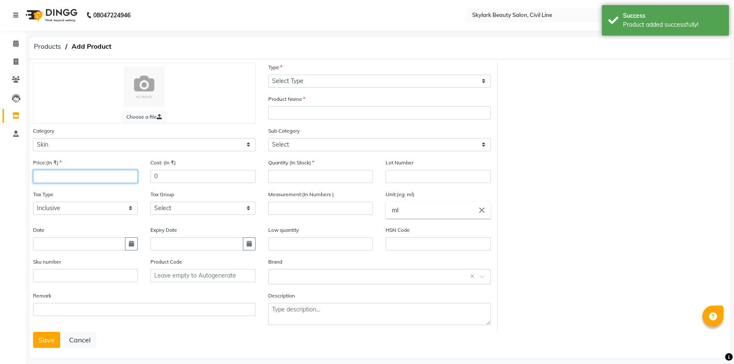
click at [39, 177] on input "number" at bounding box center [85, 176] width 105 height 13
click at [53, 242] on input "text" at bounding box center [79, 243] width 92 height 13
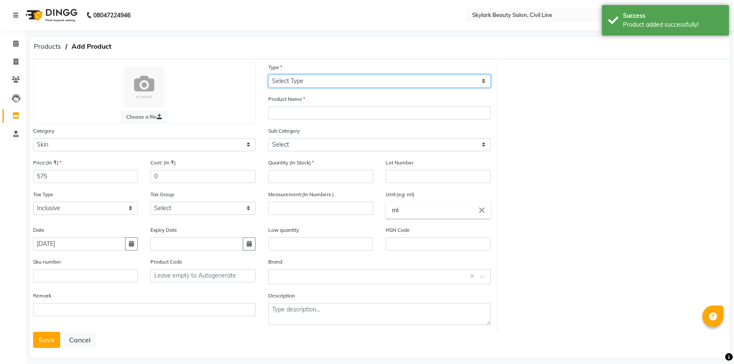
drag, startPoint x: 300, startPoint y: 79, endPoint x: 300, endPoint y: 84, distance: 4.3
click at [300, 79] on select "Select Type Both Retail Consumable" at bounding box center [379, 81] width 223 height 13
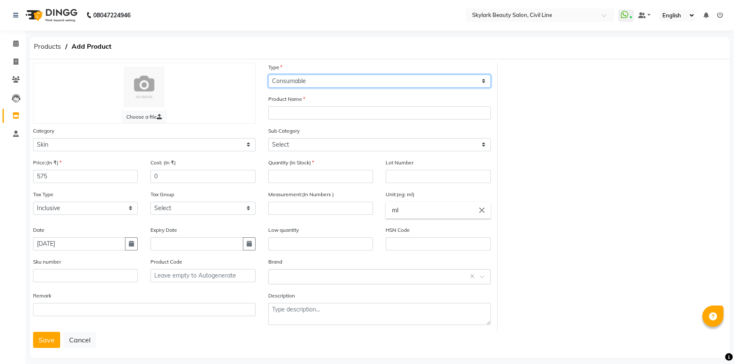
click at [268, 75] on select "Select Type Both Retail Consumable" at bounding box center [379, 81] width 223 height 13
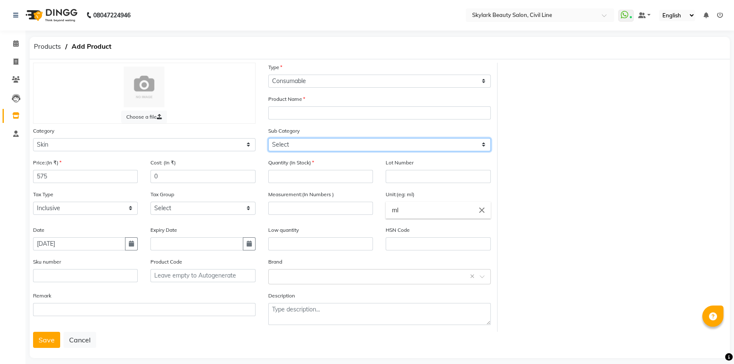
click at [286, 142] on select "Select Cleanser Facial Moisturiser Serum Toner Sun Care Masks Lip Care Eye Care…" at bounding box center [379, 144] width 223 height 13
click at [268, 139] on select "Select Cleanser Facial Moisturiser Serum Toner Sun Care Masks Lip Care Eye Care…" at bounding box center [379, 144] width 223 height 13
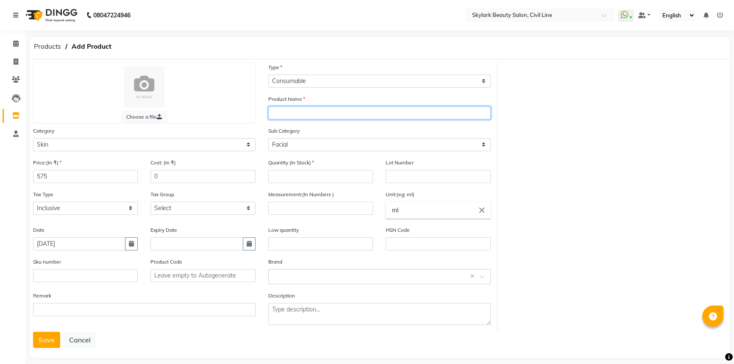
click at [306, 114] on input "text" at bounding box center [379, 112] width 223 height 13
click at [289, 177] on input "number" at bounding box center [320, 176] width 105 height 13
click at [327, 205] on input "number" at bounding box center [320, 208] width 105 height 13
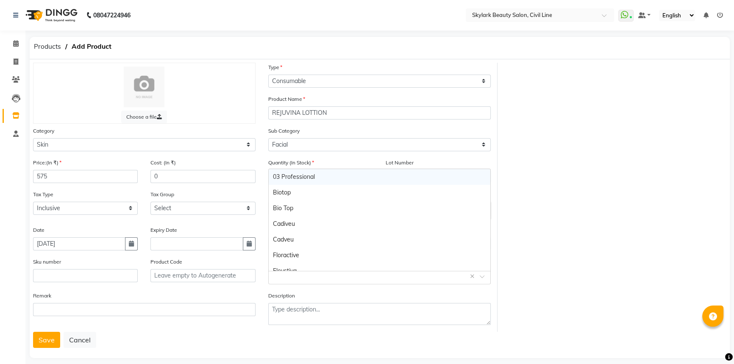
click at [287, 278] on input "text" at bounding box center [371, 276] width 196 height 9
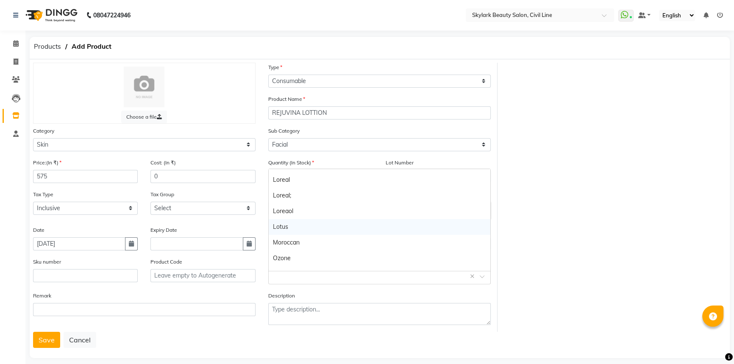
click at [303, 223] on div "Lotus" at bounding box center [380, 227] width 222 height 16
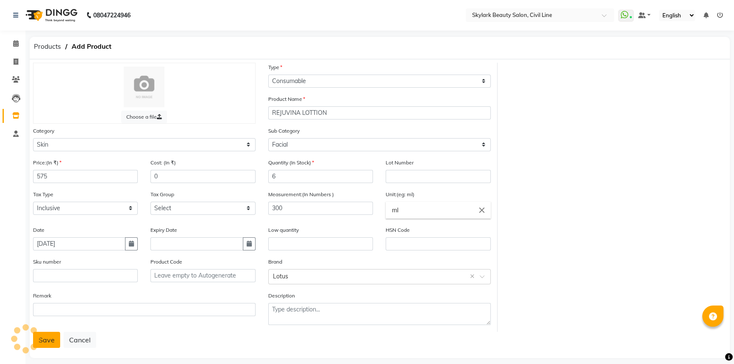
click at [42, 344] on button "Save" at bounding box center [46, 340] width 27 height 16
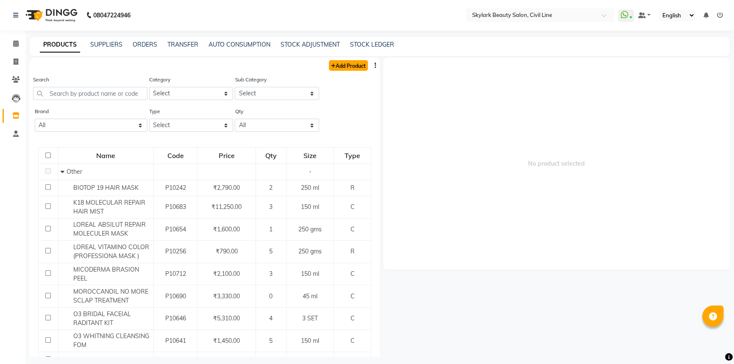
click at [338, 62] on link "Add Product" at bounding box center [348, 65] width 39 height 11
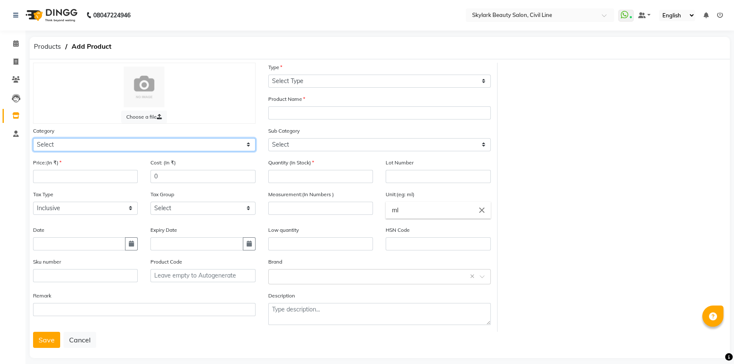
click at [115, 144] on select "Select Hair Skin Makeup Personal Care Appliances [PERSON_NAME] Waxing Disposabl…" at bounding box center [144, 144] width 223 height 13
click at [33, 139] on select "Select Hair Skin Makeup Personal Care Appliances [PERSON_NAME] Waxing Disposabl…" at bounding box center [144, 144] width 223 height 13
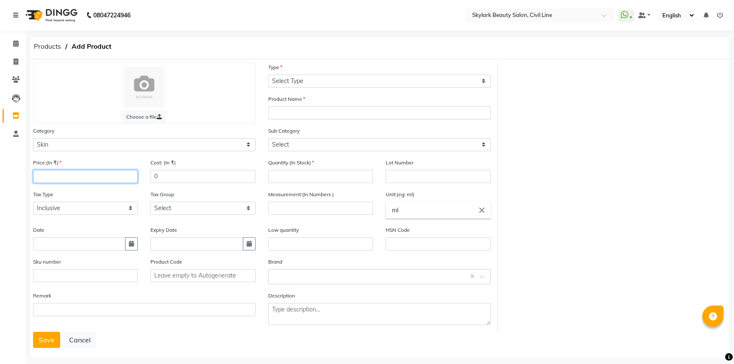
click at [66, 177] on input "number" at bounding box center [85, 176] width 105 height 13
click at [57, 251] on input "text" at bounding box center [79, 243] width 92 height 13
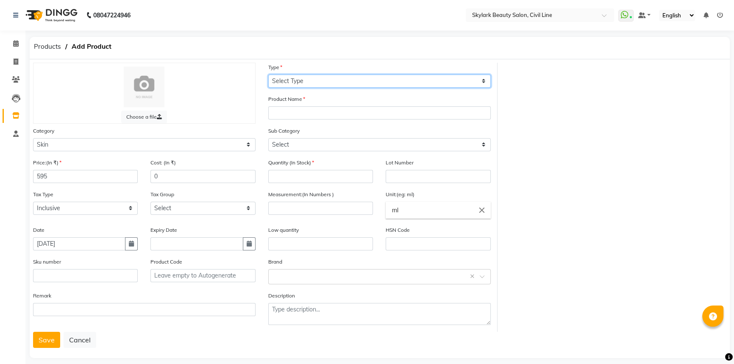
drag, startPoint x: 297, startPoint y: 82, endPoint x: 295, endPoint y: 87, distance: 5.7
click at [297, 82] on select "Select Type Both Retail Consumable" at bounding box center [379, 81] width 223 height 13
click at [268, 75] on select "Select Type Both Retail Consumable" at bounding box center [379, 81] width 223 height 13
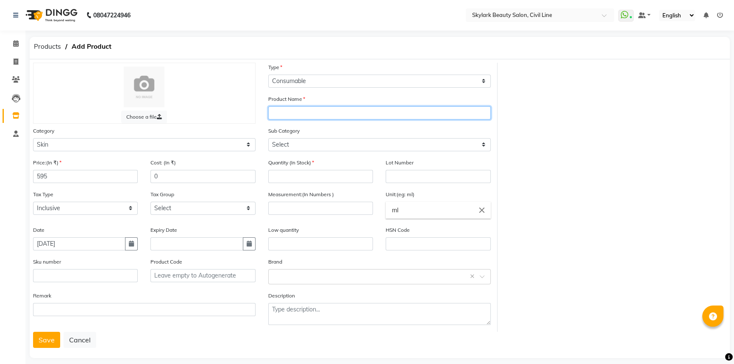
click at [295, 114] on input "text" at bounding box center [379, 112] width 223 height 13
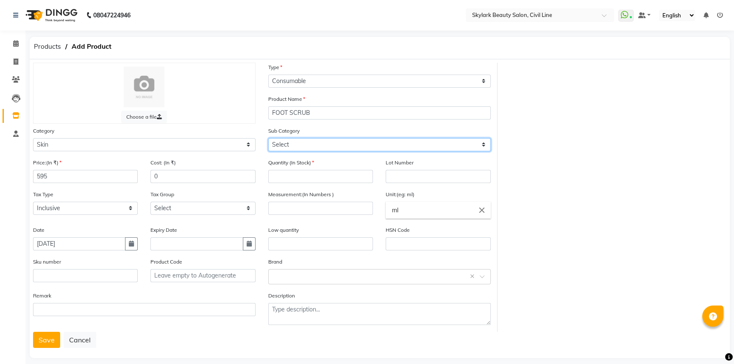
click at [316, 140] on select "Select Cleanser Facial Moisturiser Serum Toner Sun Care Masks Lip Care Eye Care…" at bounding box center [379, 144] width 223 height 13
click at [303, 146] on select "Select Cleanser Facial Moisturiser Serum Toner Sun Care Masks Lip Care Eye Care…" at bounding box center [379, 144] width 223 height 13
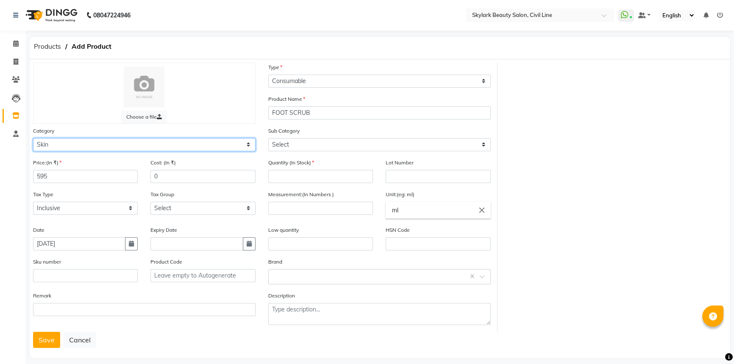
click at [131, 148] on select "Select Hair Skin Makeup Personal Care Appliances [PERSON_NAME] Waxing Disposabl…" at bounding box center [144, 144] width 223 height 13
drag, startPoint x: 104, startPoint y: 140, endPoint x: 95, endPoint y: 145, distance: 9.9
click at [95, 145] on select "Select Hair Skin Makeup Personal Care Appliances [PERSON_NAME] Waxing Disposabl…" at bounding box center [144, 144] width 223 height 13
drag, startPoint x: 79, startPoint y: 143, endPoint x: 21, endPoint y: 145, distance: 57.7
click at [21, 145] on app-home "08047224946 Select Location × Skylark Beauty Salon, Civil Line WhatsApp Status …" at bounding box center [367, 186] width 734 height 373
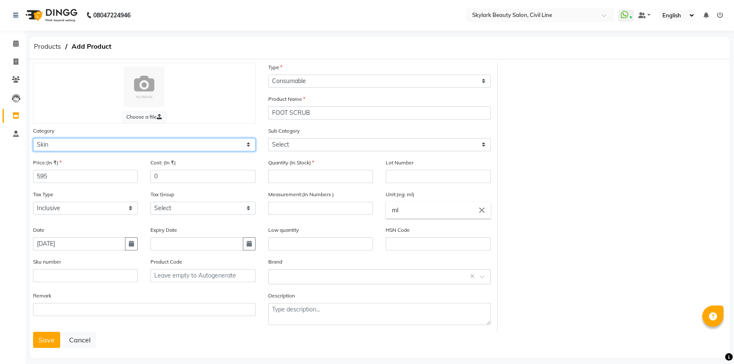
click at [56, 140] on select "Select Hair Skin Makeup Personal Care Appliances [PERSON_NAME] Waxing Disposabl…" at bounding box center [144, 144] width 223 height 13
click at [85, 144] on select "Select Hair Skin Makeup Personal Care Appliances [PERSON_NAME] Waxing Disposabl…" at bounding box center [144, 144] width 223 height 13
click at [81, 145] on select "Select Hair Skin Makeup Personal Care Appliances [PERSON_NAME] Waxing Disposabl…" at bounding box center [144, 144] width 223 height 13
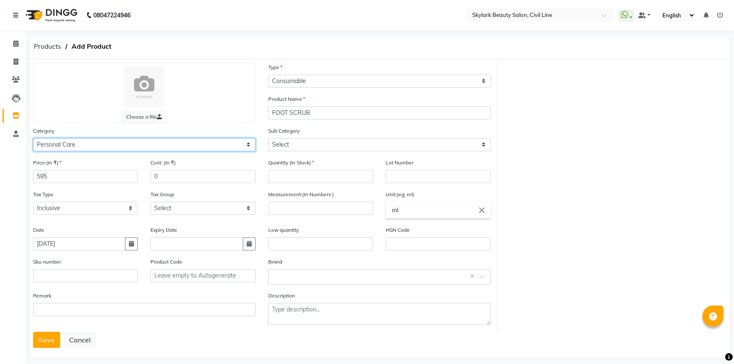
click at [81, 145] on select "Select Hair Skin Makeup Personal Care Appliances [PERSON_NAME] Waxing Disposabl…" at bounding box center [144, 144] width 223 height 13
click at [88, 143] on select "Select Hair Skin Makeup Personal Care Appliances [PERSON_NAME] Waxing Disposabl…" at bounding box center [144, 144] width 223 height 13
click at [114, 147] on select "Select Hair Skin Makeup Personal Care Appliances [PERSON_NAME] Waxing Disposabl…" at bounding box center [144, 144] width 223 height 13
drag, startPoint x: 112, startPoint y: 148, endPoint x: 64, endPoint y: 148, distance: 48.3
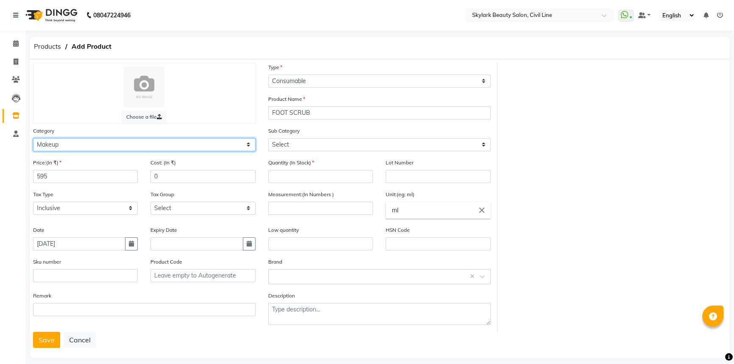
click at [64, 148] on select "Select Hair Skin Makeup Personal Care Appliances [PERSON_NAME] Waxing Disposabl…" at bounding box center [144, 144] width 223 height 13
click at [33, 139] on select "Select Hair Skin Makeup Personal Care Appliances [PERSON_NAME] Waxing Disposabl…" at bounding box center [144, 144] width 223 height 13
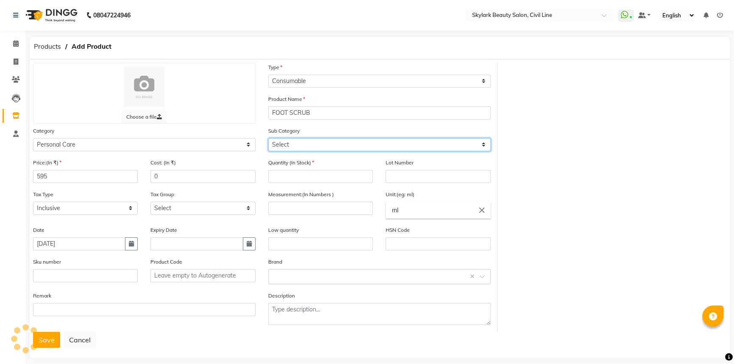
click at [327, 145] on select "Select Lips Nails Eyes Face Tools Brushes Makeup Remover Makeup Kit Other Makeup" at bounding box center [379, 144] width 223 height 13
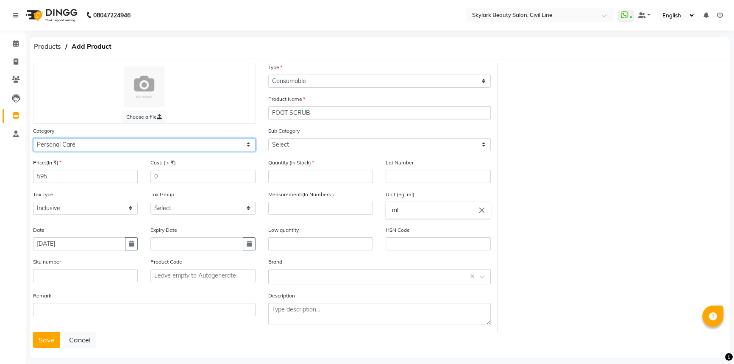
click at [54, 148] on select "Select Hair Skin Makeup Personal Care Appliances [PERSON_NAME] Waxing Disposabl…" at bounding box center [144, 144] width 223 height 13
click at [33, 139] on select "Select Hair Skin Makeup Personal Care Appliances [PERSON_NAME] Waxing Disposabl…" at bounding box center [144, 144] width 223 height 13
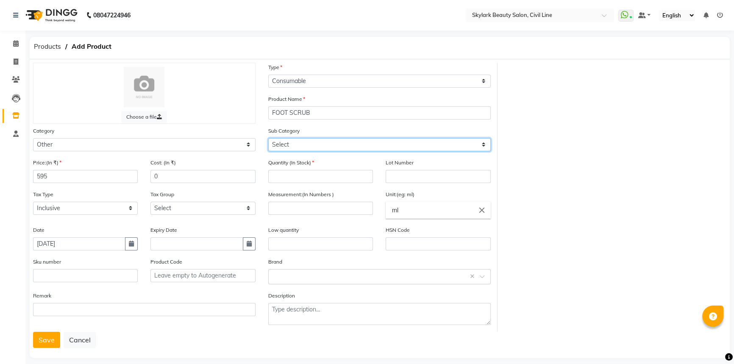
click at [295, 150] on select "Select Houskeeping Other" at bounding box center [379, 144] width 223 height 13
click at [295, 149] on select "Select Houskeeping Other" at bounding box center [379, 144] width 223 height 13
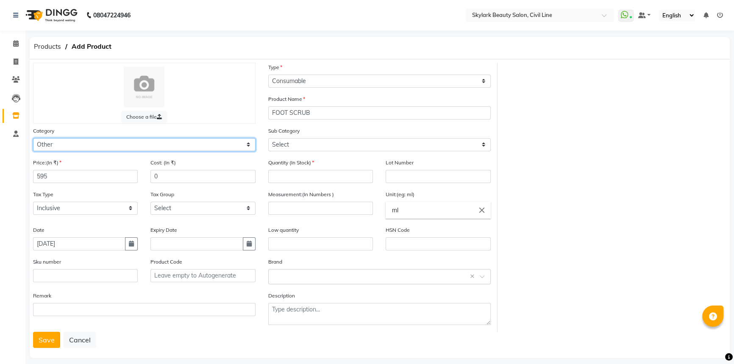
click at [155, 149] on select "Select Hair Skin Makeup Personal Care Appliances [PERSON_NAME] Waxing Disposabl…" at bounding box center [144, 144] width 223 height 13
click at [33, 139] on select "Select Hair Skin Makeup Personal Care Appliances [PERSON_NAME] Waxing Disposabl…" at bounding box center [144, 144] width 223 height 13
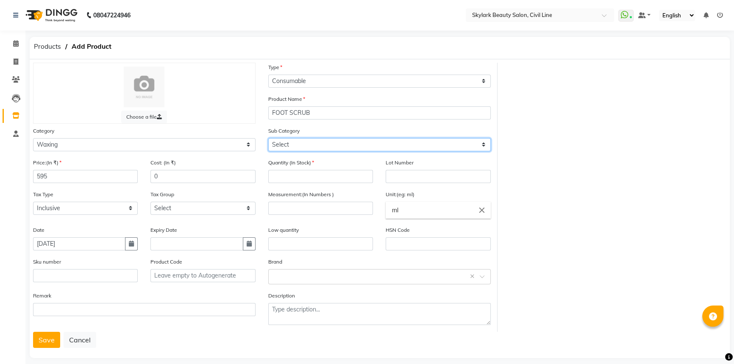
click at [326, 146] on select "Select Honey Liposoulable Brazilian Pre Post Massage Cream Strips Appliances Ot…" at bounding box center [379, 144] width 223 height 13
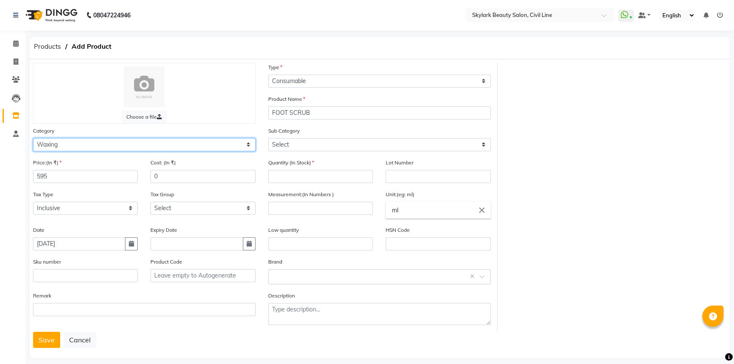
click at [45, 144] on select "Select Hair Skin Makeup Personal Care Appliances [PERSON_NAME] Waxing Disposabl…" at bounding box center [144, 144] width 223 height 13
click at [33, 139] on select "Select Hair Skin Makeup Personal Care Appliances [PERSON_NAME] Waxing Disposabl…" at bounding box center [144, 144] width 223 height 13
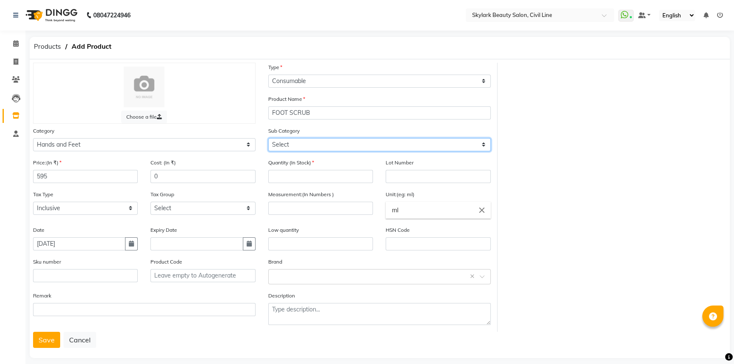
click at [301, 147] on select "Select Products Appliances" at bounding box center [379, 144] width 223 height 13
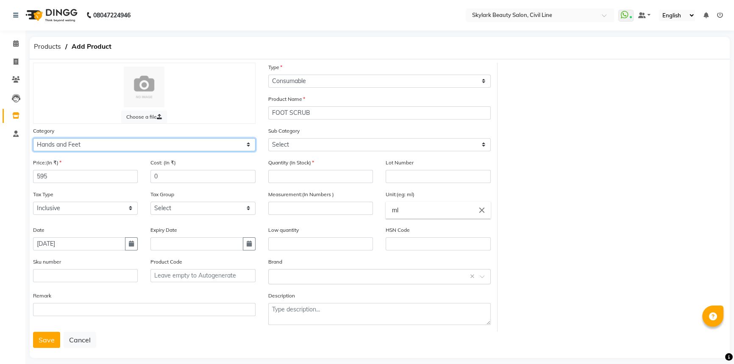
click at [212, 145] on select "Select Hair Skin Makeup Personal Care Appliances [PERSON_NAME] Waxing Disposabl…" at bounding box center [144, 144] width 223 height 13
click at [356, 138] on div "Sub Category Select Products Appliances" at bounding box center [379, 138] width 223 height 25
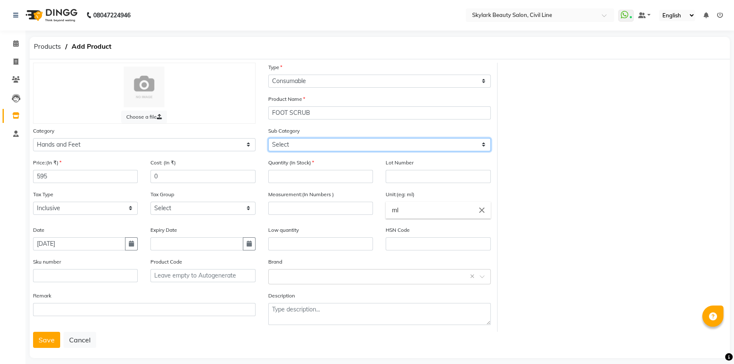
click at [334, 142] on select "Select Products Appliances" at bounding box center [379, 144] width 223 height 13
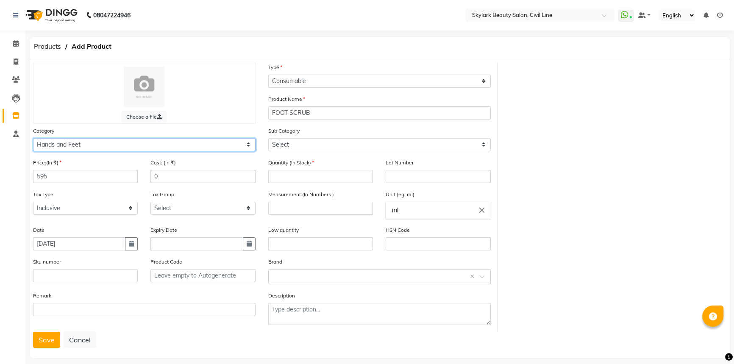
click at [187, 148] on select "Select Hair Skin Makeup Personal Care Appliances [PERSON_NAME] Waxing Disposabl…" at bounding box center [144, 144] width 223 height 13
click at [33, 139] on select "Select Hair Skin Makeup Personal Care Appliances [PERSON_NAME] Waxing Disposabl…" at bounding box center [144, 144] width 223 height 13
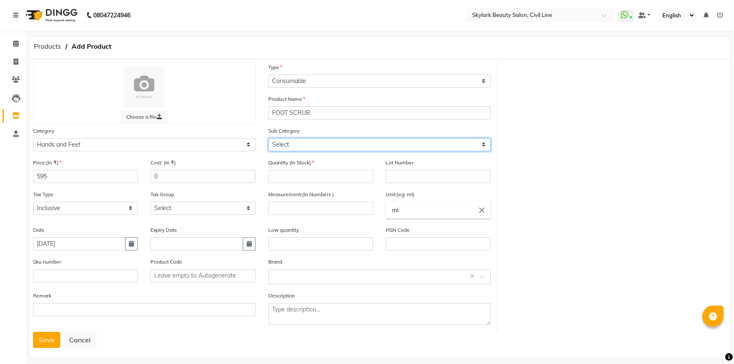
click at [293, 144] on select "Select Products Appliances" at bounding box center [379, 144] width 223 height 13
click at [286, 137] on div "Sub Category Select Products Appliances" at bounding box center [379, 138] width 223 height 25
drag, startPoint x: 558, startPoint y: 297, endPoint x: 593, endPoint y: 333, distance: 50.4
click at [559, 297] on div "Choose a file Type Select Type Both Retail Consumable Product Name FOOT SCRUB C…" at bounding box center [380, 197] width 706 height 269
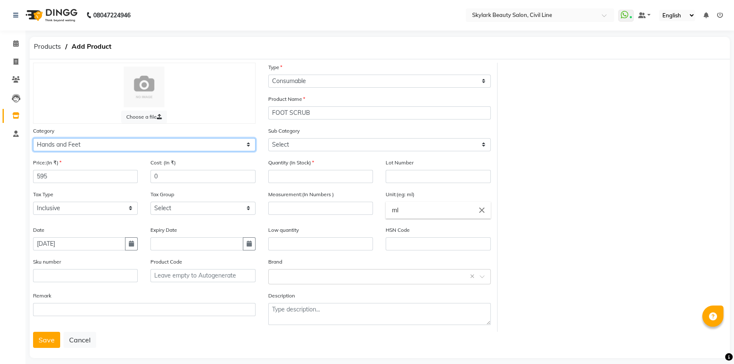
click at [153, 140] on select "Select Hair Skin Makeup Personal Care Appliances [PERSON_NAME] Waxing Disposabl…" at bounding box center [144, 144] width 223 height 13
click at [33, 139] on select "Select Hair Skin Makeup Personal Care Appliances [PERSON_NAME] Waxing Disposabl…" at bounding box center [144, 144] width 223 height 13
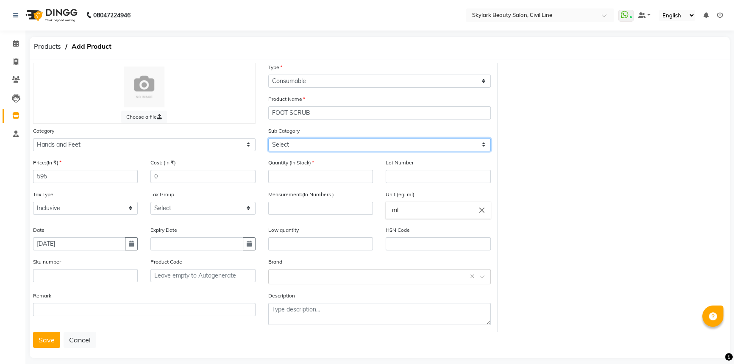
click at [302, 142] on select "Select Products Appliances" at bounding box center [379, 144] width 223 height 13
click at [302, 144] on select "Select Products Appliances" at bounding box center [379, 144] width 223 height 13
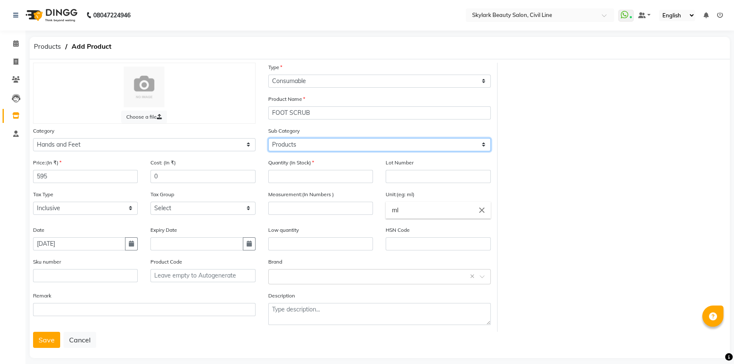
click at [268, 139] on select "Select Products Appliances" at bounding box center [379, 144] width 223 height 13
drag, startPoint x: 309, startPoint y: 146, endPoint x: 308, endPoint y: 151, distance: 5.7
click at [308, 150] on select "Select Products Appliances" at bounding box center [379, 144] width 223 height 13
click at [268, 139] on select "Select Products Appliances" at bounding box center [379, 144] width 223 height 13
click at [303, 151] on select "Select Products Appliances" at bounding box center [379, 144] width 223 height 13
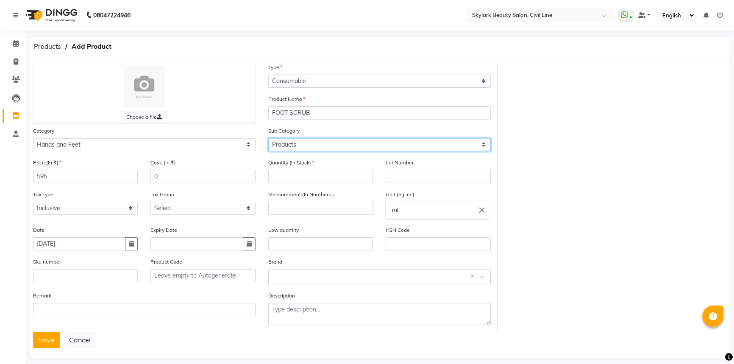
click at [268, 139] on select "Select Products Appliances" at bounding box center [379, 144] width 223 height 13
click at [305, 144] on select "Select Products Appliances" at bounding box center [379, 144] width 223 height 13
click at [268, 139] on select "Select Products Appliances" at bounding box center [379, 144] width 223 height 13
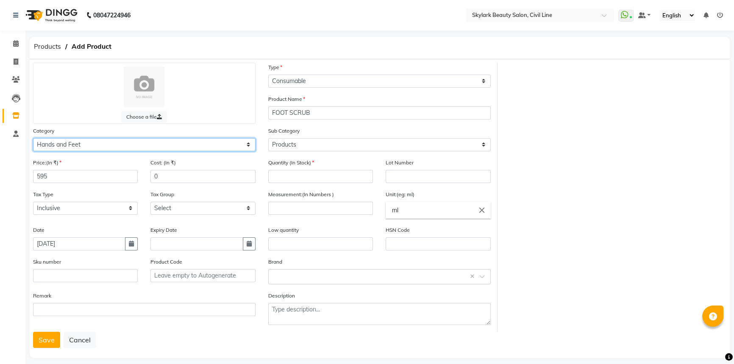
drag, startPoint x: 154, startPoint y: 141, endPoint x: 144, endPoint y: 147, distance: 11.4
click at [151, 142] on select "Select Hair Skin Makeup Personal Care Appliances [PERSON_NAME] Waxing Disposabl…" at bounding box center [144, 144] width 223 height 13
click at [33, 139] on select "Select Hair Skin Makeup Personal Care Appliances [PERSON_NAME] Waxing Disposabl…" at bounding box center [144, 144] width 223 height 13
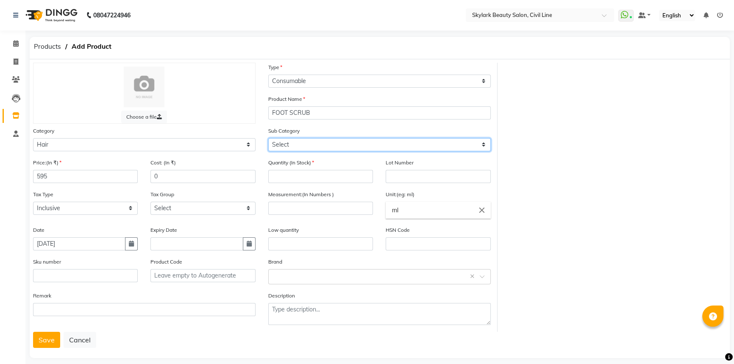
click at [288, 148] on select "Select Shampoo Conditioner Cream Mask Oil Serum Color Appliances Treatment Styl…" at bounding box center [379, 144] width 223 height 13
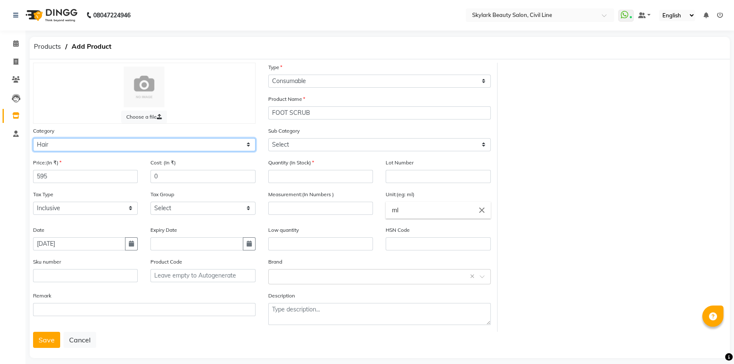
drag, startPoint x: 170, startPoint y: 148, endPoint x: 162, endPoint y: 149, distance: 7.7
click at [162, 149] on select "Select Hair Skin Makeup Personal Care Appliances [PERSON_NAME] Waxing Disposabl…" at bounding box center [144, 144] width 223 height 13
click at [33, 139] on select "Select Hair Skin Makeup Personal Care Appliances [PERSON_NAME] Waxing Disposabl…" at bounding box center [144, 144] width 223 height 13
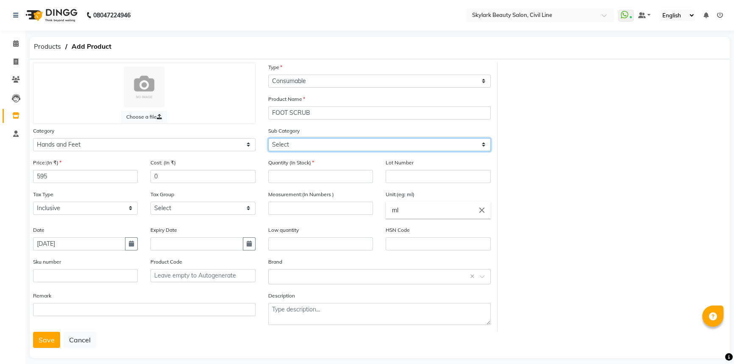
click at [292, 144] on select "Select Products Appliances" at bounding box center [379, 144] width 223 height 13
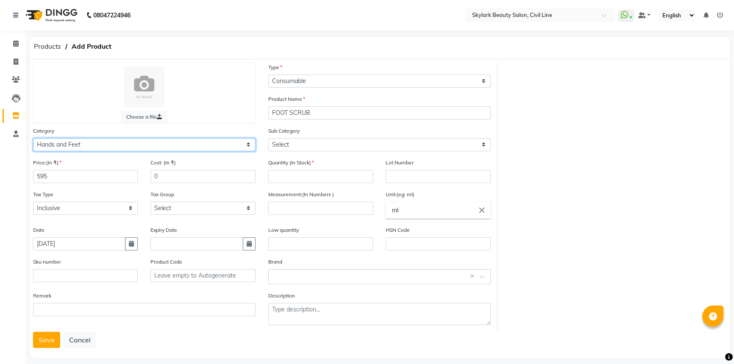
click at [124, 142] on select "Select Hair Skin Makeup Personal Care Appliances [PERSON_NAME] Waxing Disposabl…" at bounding box center [144, 144] width 223 height 13
click at [33, 139] on select "Select Hair Skin Makeup Personal Care Appliances [PERSON_NAME] Waxing Disposabl…" at bounding box center [144, 144] width 223 height 13
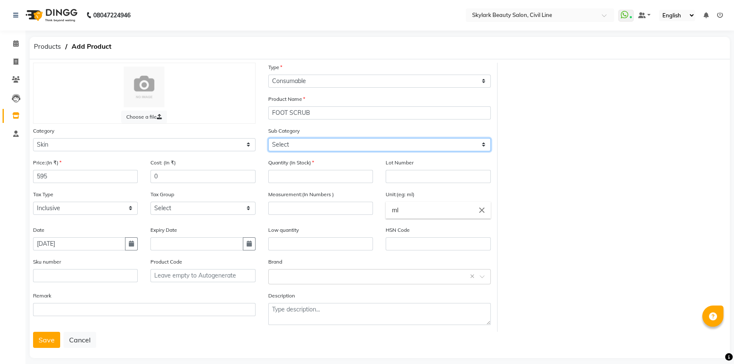
click at [335, 149] on select "Select Cleanser Facial Moisturiser Serum Toner Sun Care Masks Lip Care Eye Care…" at bounding box center [379, 144] width 223 height 13
click at [268, 139] on select "Select Cleanser Facial Moisturiser Serum Toner Sun Care Masks Lip Care Eye Care…" at bounding box center [379, 144] width 223 height 13
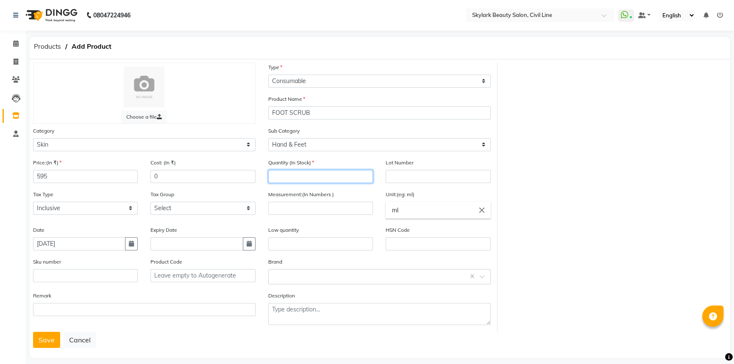
click at [301, 180] on input "number" at bounding box center [320, 176] width 105 height 13
click at [287, 213] on input "number" at bounding box center [320, 208] width 105 height 13
click at [303, 280] on input "text" at bounding box center [371, 276] width 196 height 9
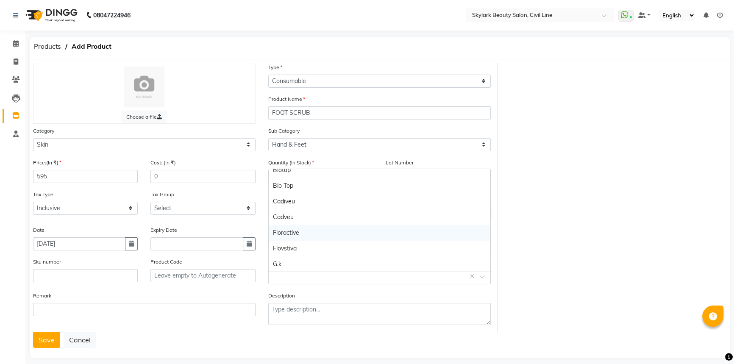
scroll to position [115, 0]
click at [290, 263] on div "Lotus" at bounding box center [380, 266] width 222 height 16
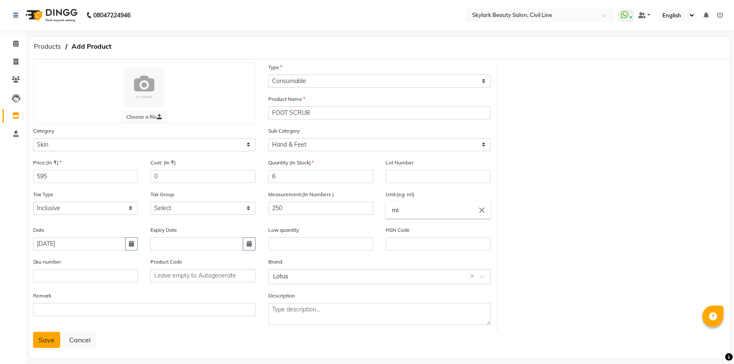
click at [49, 342] on button "Save" at bounding box center [46, 340] width 27 height 16
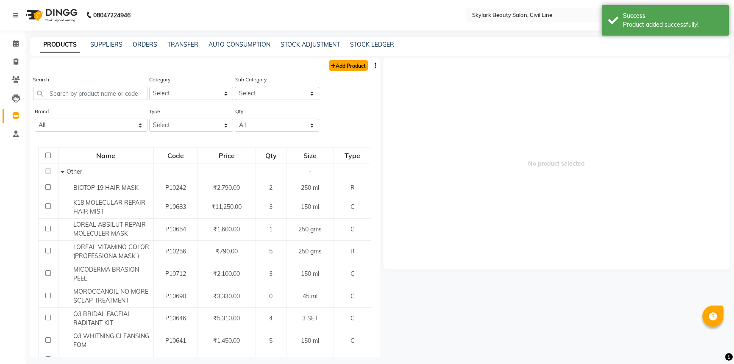
click at [345, 66] on link "Add Product" at bounding box center [348, 65] width 39 height 11
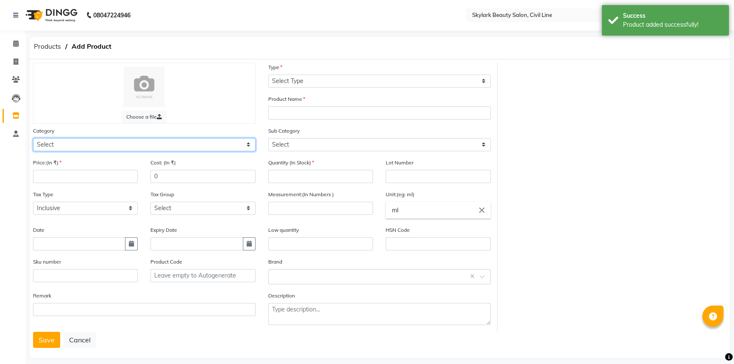
drag, startPoint x: 124, startPoint y: 146, endPoint x: 119, endPoint y: 151, distance: 7.8
click at [119, 151] on select "Select Hair Skin Makeup Personal Care Appliances [PERSON_NAME] Waxing Disposabl…" at bounding box center [144, 144] width 223 height 13
click at [33, 139] on select "Select Hair Skin Makeup Personal Care Appliances [PERSON_NAME] Waxing Disposabl…" at bounding box center [144, 144] width 223 height 13
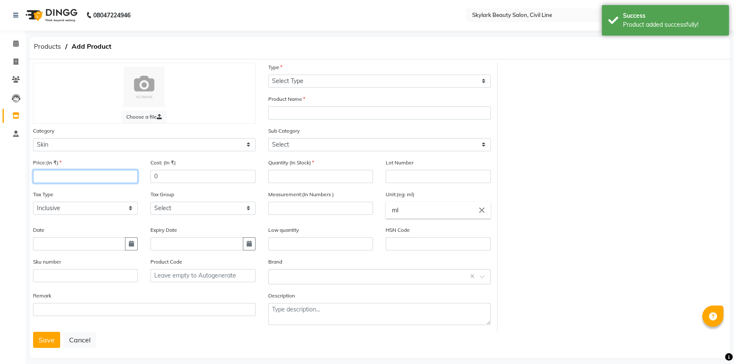
click at [65, 178] on input "number" at bounding box center [85, 176] width 105 height 13
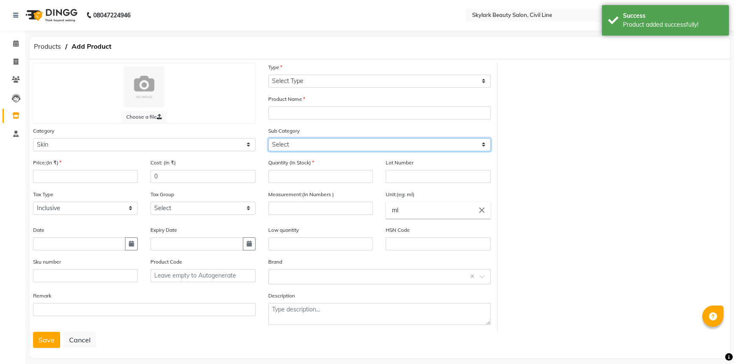
drag, startPoint x: 324, startPoint y: 144, endPoint x: 321, endPoint y: 151, distance: 7.2
click at [323, 147] on select "Select Cleanser Facial Moisturiser Serum Toner Sun Care Masks Lip Care Eye Care…" at bounding box center [379, 144] width 223 height 13
click at [268, 139] on select "Select Cleanser Facial Moisturiser Serum Toner Sun Care Masks Lip Care Eye Care…" at bounding box center [379, 144] width 223 height 13
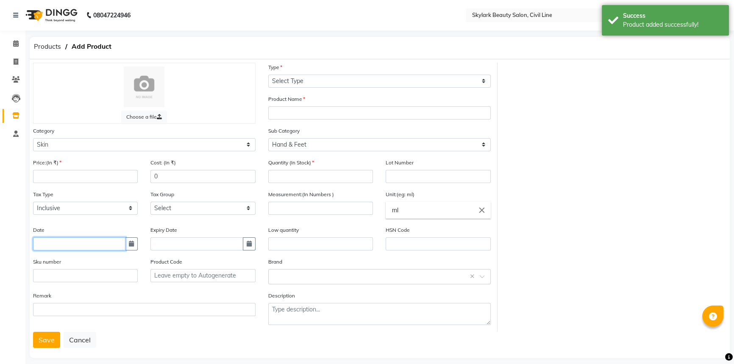
click at [58, 244] on input "text" at bounding box center [79, 243] width 92 height 13
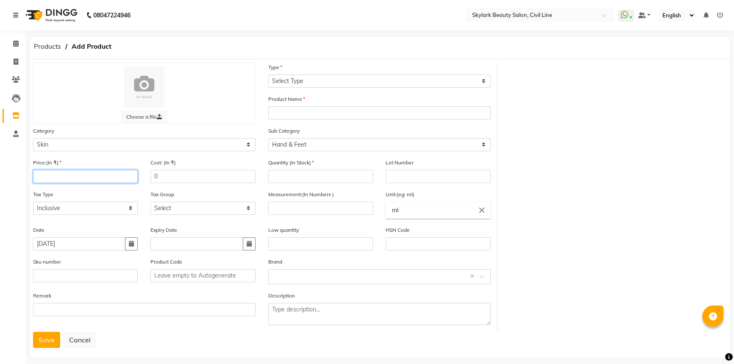
click at [75, 181] on input "number" at bounding box center [85, 176] width 105 height 13
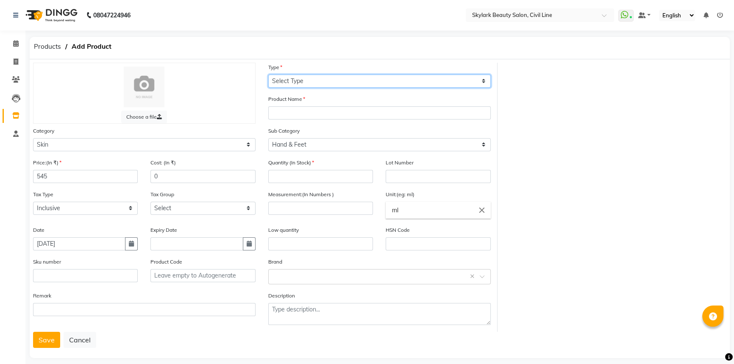
click at [330, 81] on select "Select Type Both Retail Consumable" at bounding box center [379, 81] width 223 height 13
click at [268, 75] on select "Select Type Both Retail Consumable" at bounding box center [379, 81] width 223 height 13
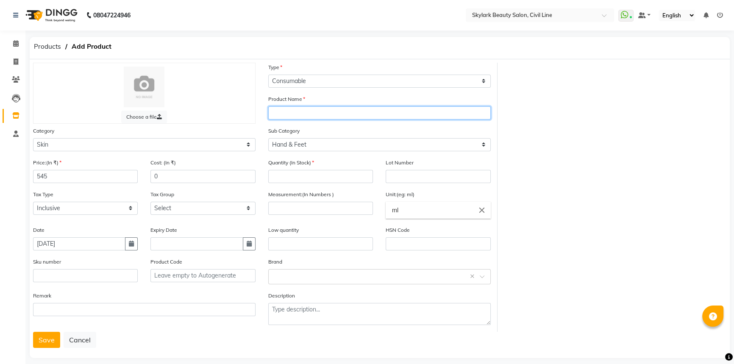
click at [290, 112] on input "text" at bounding box center [379, 112] width 223 height 13
click at [292, 175] on input "number" at bounding box center [320, 176] width 105 height 13
click at [306, 209] on input "number" at bounding box center [320, 208] width 105 height 13
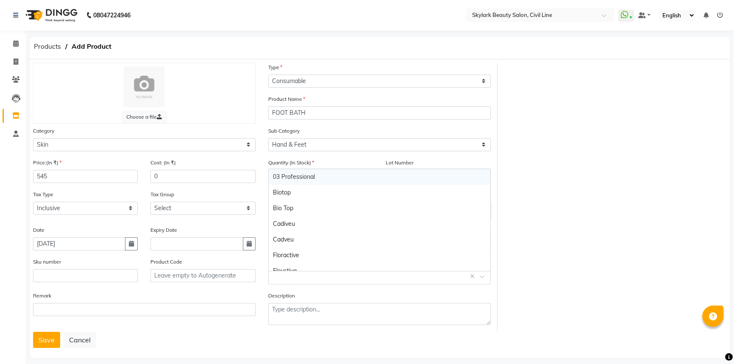
click at [293, 284] on div "Select brand or add custom brand ×" at bounding box center [379, 276] width 223 height 15
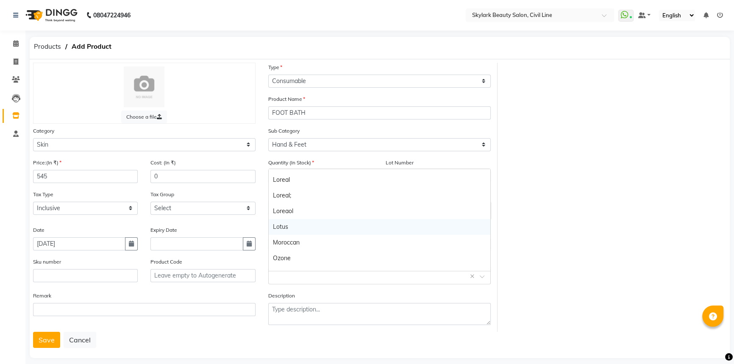
click at [292, 225] on div "Lotus" at bounding box center [380, 227] width 222 height 16
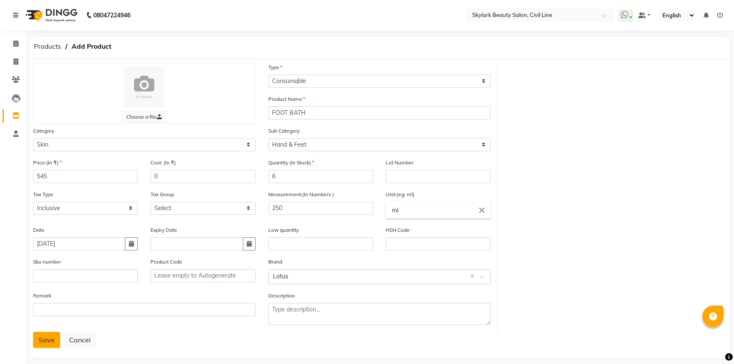
click at [40, 343] on button "Save" at bounding box center [46, 340] width 27 height 16
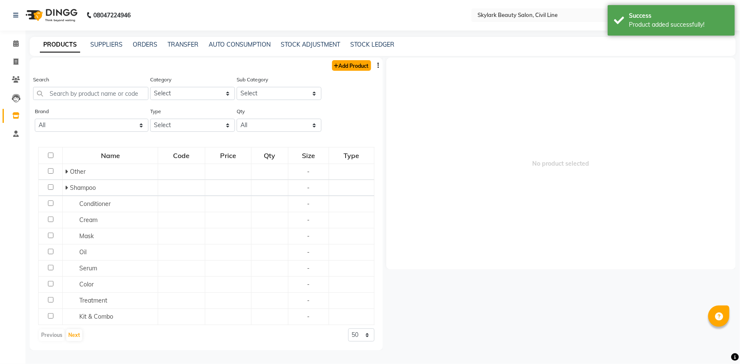
click at [340, 68] on link "Add Product" at bounding box center [351, 65] width 39 height 11
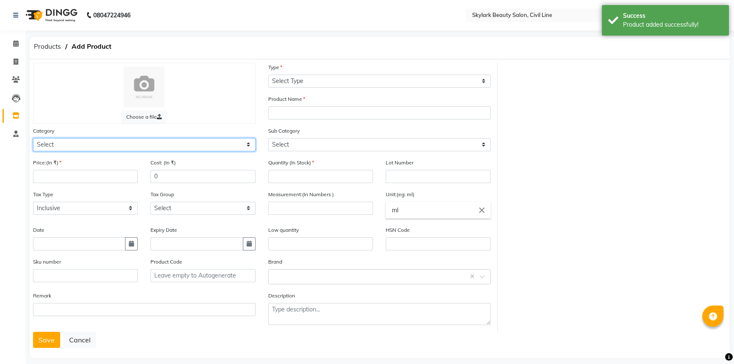
click at [114, 143] on select "Select Hair Skin Makeup Personal Care Appliances [PERSON_NAME] Waxing Disposabl…" at bounding box center [144, 144] width 223 height 13
click at [33, 139] on select "Select Hair Skin Makeup Personal Care Appliances [PERSON_NAME] Waxing Disposabl…" at bounding box center [144, 144] width 223 height 13
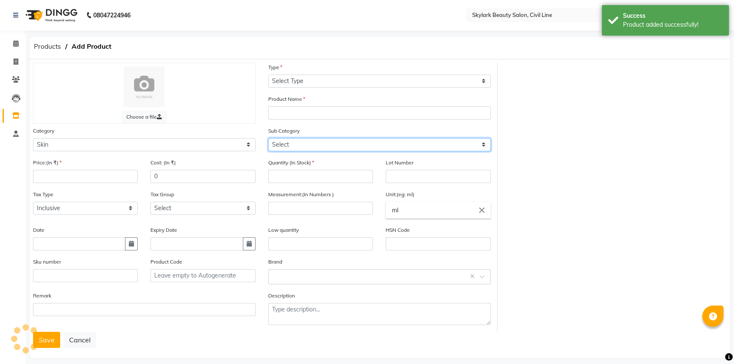
click at [288, 147] on select "Select" at bounding box center [379, 144] width 223 height 13
click at [268, 139] on select "Select Cleanser Facial Moisturiser Serum Toner Sun Care Masks Lip Care Eye Care…" at bounding box center [379, 144] width 223 height 13
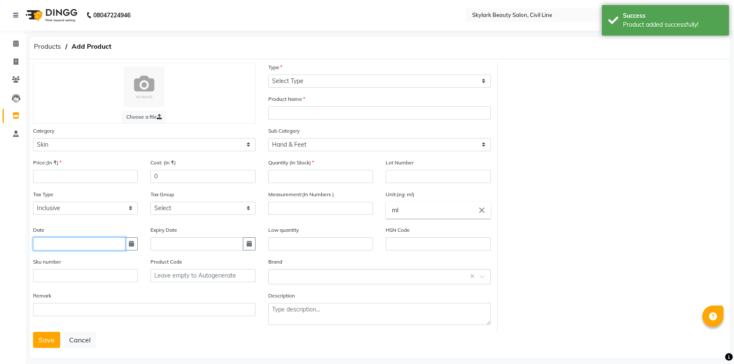
drag, startPoint x: 54, startPoint y: 244, endPoint x: 64, endPoint y: 247, distance: 9.9
click at [55, 244] on input "text" at bounding box center [79, 243] width 92 height 13
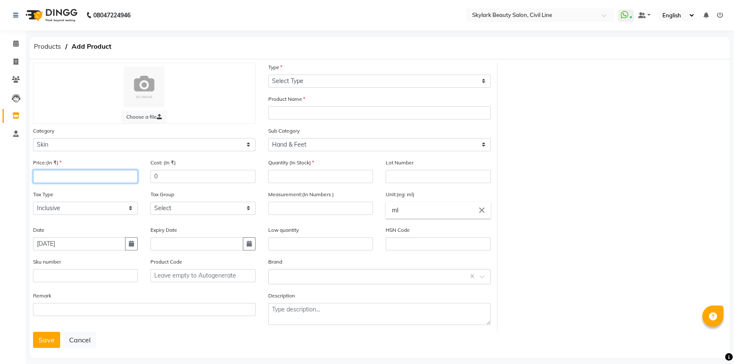
click at [66, 178] on input "number" at bounding box center [85, 176] width 105 height 13
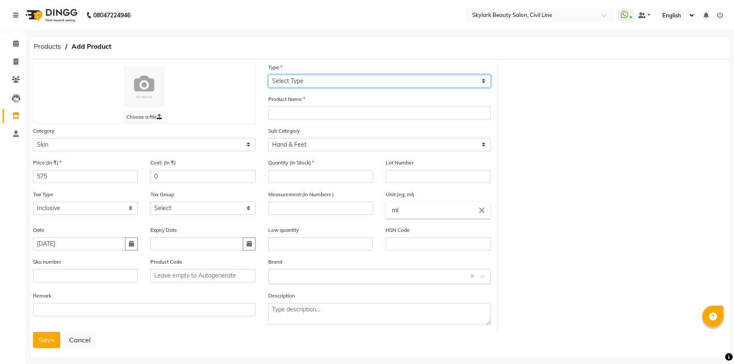
click at [307, 83] on select "Select Type Both Retail Consumable" at bounding box center [379, 81] width 223 height 13
click at [268, 75] on select "Select Type Both Retail Consumable" at bounding box center [379, 81] width 223 height 13
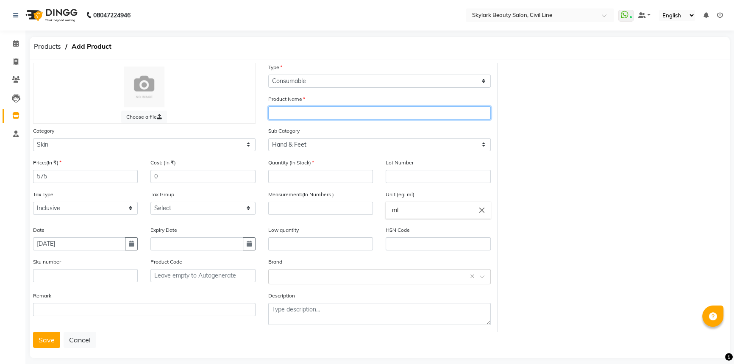
click at [303, 116] on input "text" at bounding box center [379, 112] width 223 height 13
click at [302, 178] on input "number" at bounding box center [320, 176] width 105 height 13
click at [301, 212] on input "number" at bounding box center [320, 208] width 105 height 13
click at [283, 278] on input "text" at bounding box center [371, 276] width 196 height 9
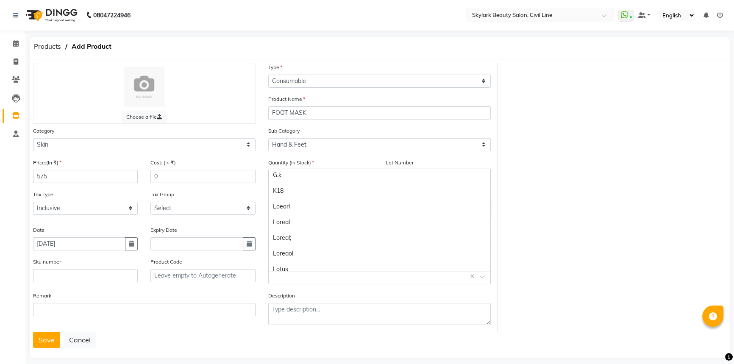
scroll to position [115, 0]
click at [285, 265] on div "Lotus" at bounding box center [380, 266] width 222 height 16
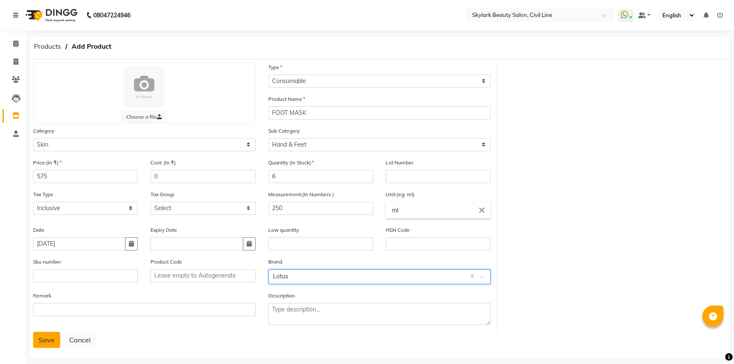
click at [44, 345] on button "Save" at bounding box center [46, 340] width 27 height 16
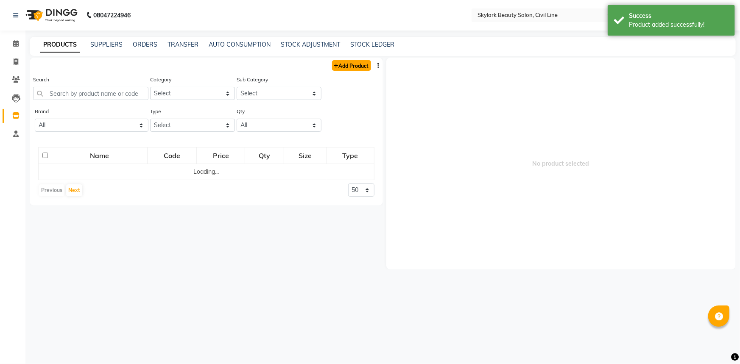
click at [351, 66] on link "Add Product" at bounding box center [351, 65] width 39 height 11
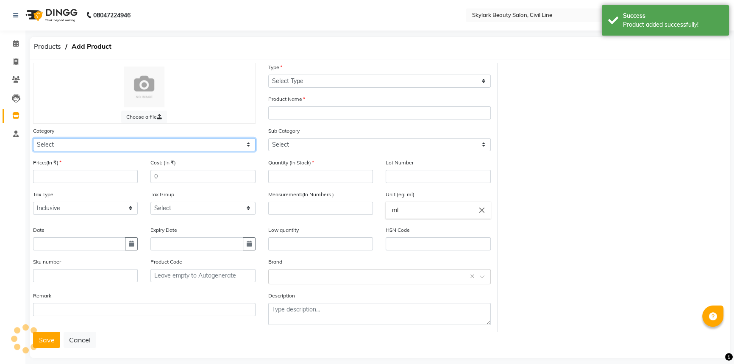
drag, startPoint x: 135, startPoint y: 140, endPoint x: 131, endPoint y: 151, distance: 11.7
click at [135, 141] on select "Select" at bounding box center [144, 144] width 223 height 13
click at [33, 139] on select "Select Hair Skin Makeup Personal Care Appliances [PERSON_NAME] Waxing Disposabl…" at bounding box center [144, 144] width 223 height 13
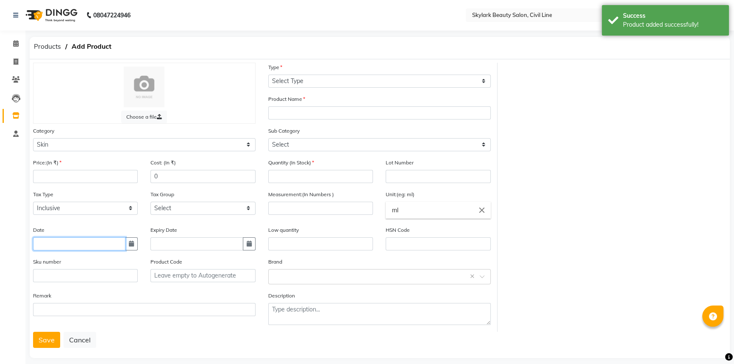
click at [59, 245] on input "text" at bounding box center [79, 243] width 92 height 13
click at [78, 179] on input "number" at bounding box center [85, 176] width 105 height 13
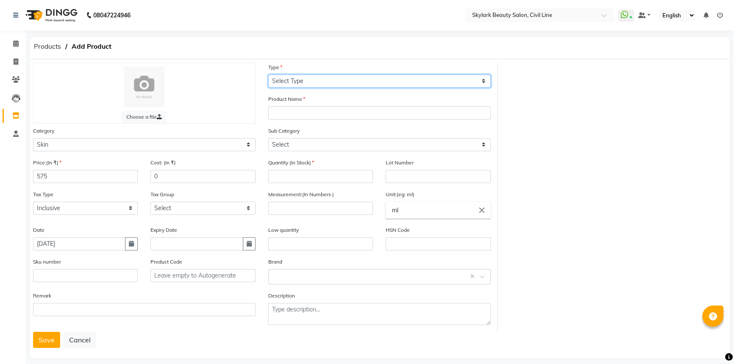
click at [316, 81] on select "Select Type Both Retail Consumable" at bounding box center [379, 81] width 223 height 13
click at [268, 75] on select "Select Type Both Retail Consumable" at bounding box center [379, 81] width 223 height 13
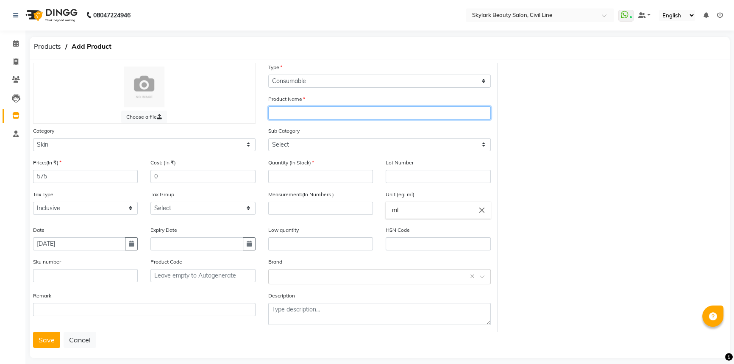
click at [301, 108] on input "text" at bounding box center [379, 112] width 223 height 13
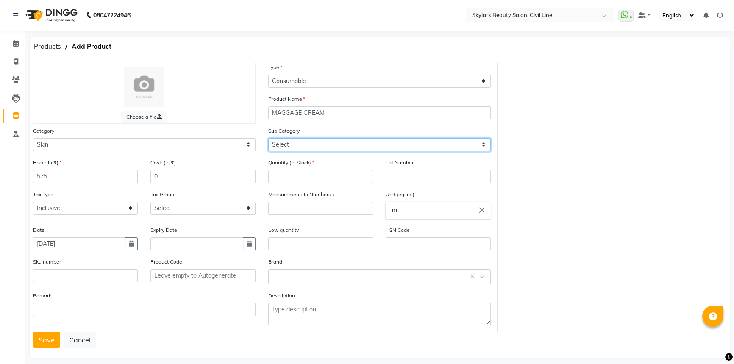
drag, startPoint x: 305, startPoint y: 145, endPoint x: 306, endPoint y: 150, distance: 4.3
click at [305, 145] on select "Select Cleanser Facial Moisturiser Serum Toner Sun Care Masks Lip Care Eye Care…" at bounding box center [379, 144] width 223 height 13
click at [268, 139] on select "Select Cleanser Facial Moisturiser Serum Toner Sun Care Masks Lip Care Eye Care…" at bounding box center [379, 144] width 223 height 13
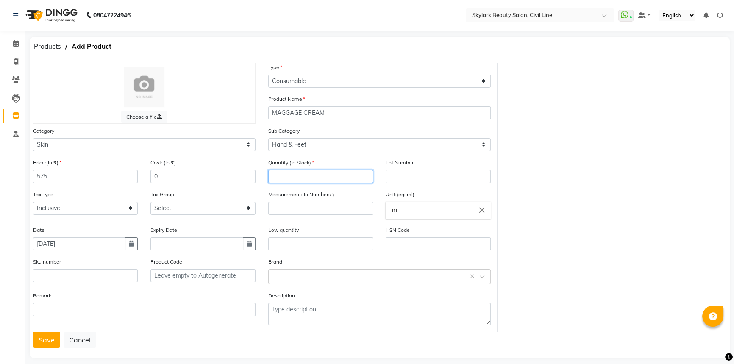
click at [299, 177] on input "number" at bounding box center [320, 176] width 105 height 13
click at [296, 211] on input "number" at bounding box center [320, 208] width 105 height 13
click at [291, 280] on input "text" at bounding box center [371, 276] width 196 height 9
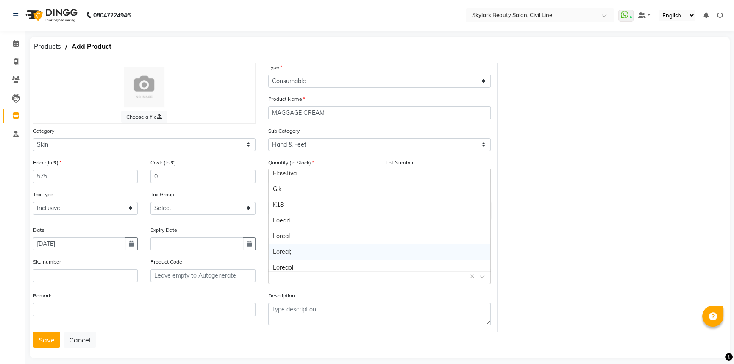
scroll to position [115, 0]
click at [284, 262] on div "Lotus" at bounding box center [380, 266] width 222 height 16
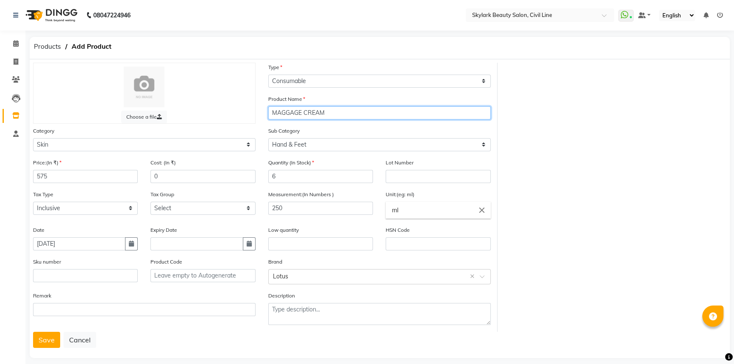
drag, startPoint x: 292, startPoint y: 114, endPoint x: 281, endPoint y: 115, distance: 10.6
click at [281, 115] on input "MAGGAGE CREAM" at bounding box center [379, 112] width 223 height 13
click at [40, 340] on button "Save" at bounding box center [46, 340] width 27 height 16
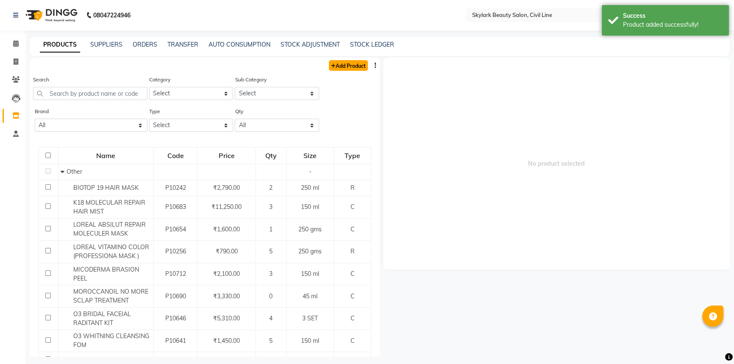
click at [342, 64] on link "Add Product" at bounding box center [348, 65] width 39 height 11
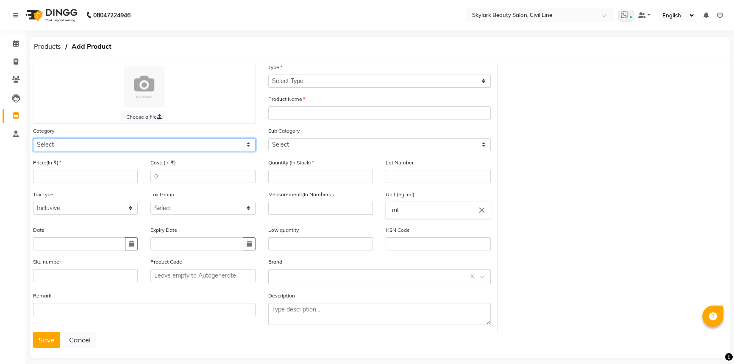
click at [97, 145] on select "Select Hair Skin Makeup Personal Care Appliances [PERSON_NAME] Waxing Disposabl…" at bounding box center [144, 144] width 223 height 13
drag, startPoint x: 97, startPoint y: 145, endPoint x: 639, endPoint y: 167, distance: 542.6
click at [653, 173] on div "Choose a file Type Select Type Both Retail Consumable Product Name Category Sel…" at bounding box center [380, 197] width 706 height 269
click at [77, 145] on select "Select Hair Skin Makeup Personal Care Appliances [PERSON_NAME] Waxing Disposabl…" at bounding box center [144, 144] width 223 height 13
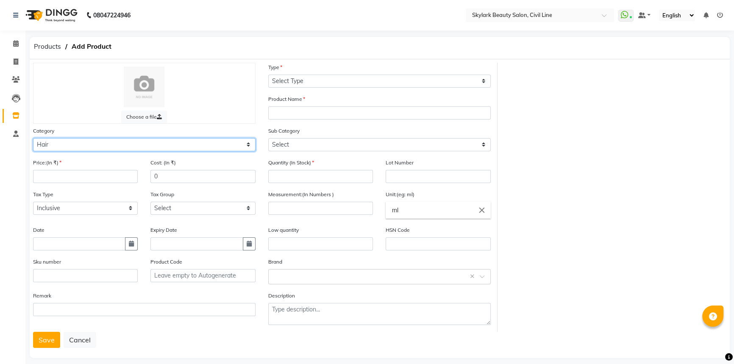
click at [33, 139] on select "Select Hair Skin Makeup Personal Care Appliances [PERSON_NAME] Waxing Disposabl…" at bounding box center [144, 144] width 223 height 13
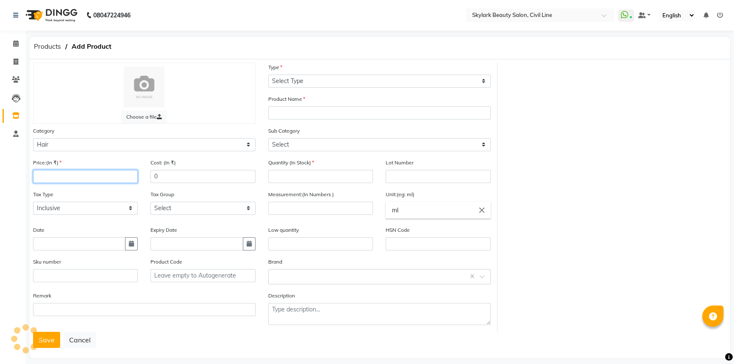
click at [70, 179] on input "number" at bounding box center [85, 176] width 105 height 13
click at [51, 242] on input "text" at bounding box center [79, 243] width 92 height 13
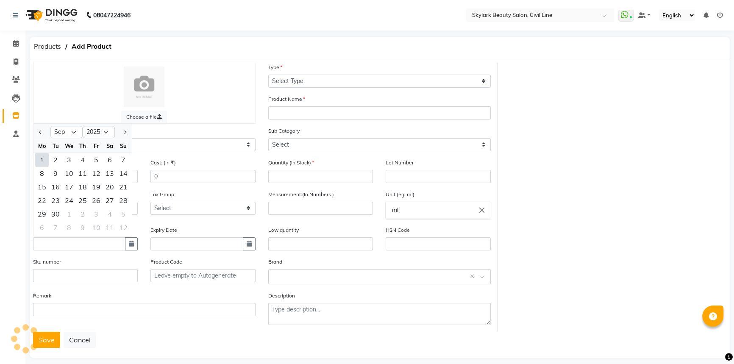
click at [41, 163] on div "1" at bounding box center [42, 160] width 14 height 14
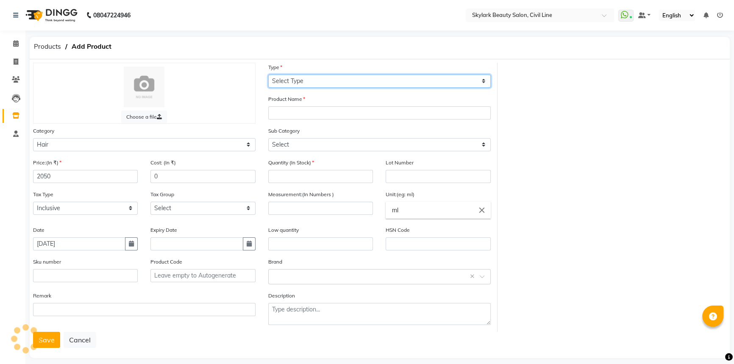
click at [299, 83] on select "Select Type Both Retail Consumable" at bounding box center [379, 81] width 223 height 13
click at [268, 75] on select "Select Type Both Retail Consumable" at bounding box center [379, 81] width 223 height 13
click at [295, 98] on label "Product Name" at bounding box center [286, 99] width 37 height 8
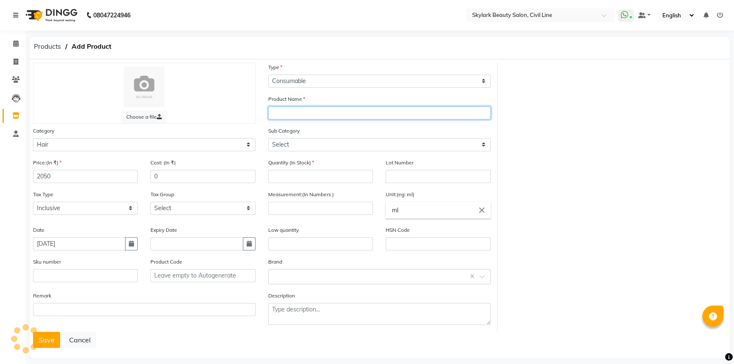
click at [292, 112] on input "text" at bounding box center [379, 112] width 223 height 13
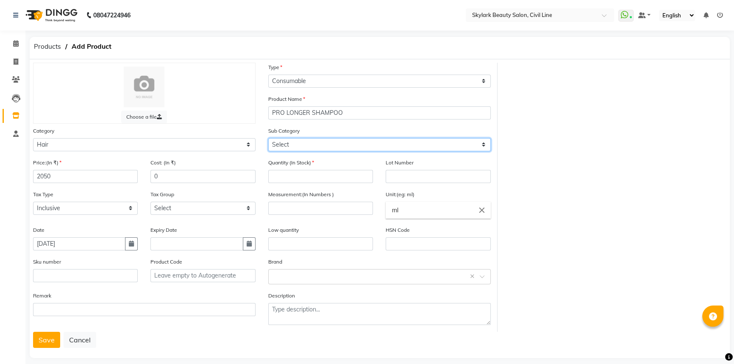
click at [314, 148] on select "Select Shampoo Conditioner Cream Mask Oil Serum Color Appliances Treatment Styl…" at bounding box center [379, 144] width 223 height 13
click at [268, 139] on select "Select Shampoo Conditioner Cream Mask Oil Serum Color Appliances Treatment Styl…" at bounding box center [379, 144] width 223 height 13
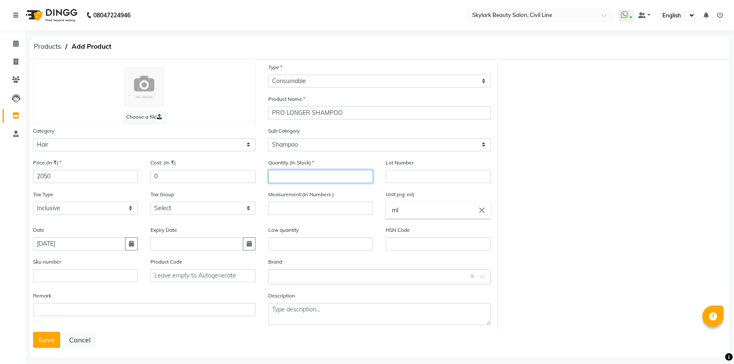
click at [301, 181] on input "number" at bounding box center [320, 176] width 105 height 13
click at [307, 208] on input "number" at bounding box center [320, 208] width 105 height 13
click at [289, 275] on input "text" at bounding box center [371, 276] width 196 height 9
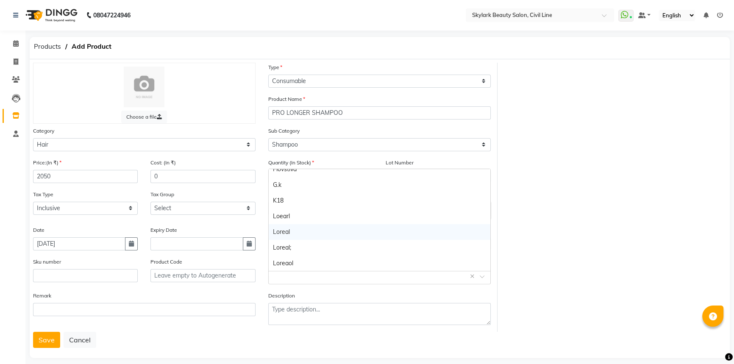
scroll to position [115, 0]
click at [284, 219] on div "Loreal" at bounding box center [380, 219] width 222 height 16
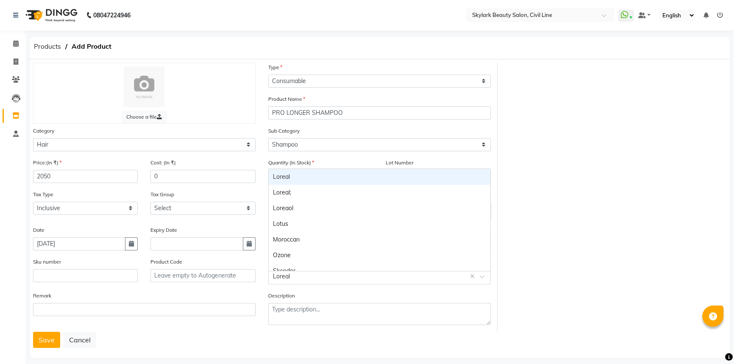
drag, startPoint x: 297, startPoint y: 277, endPoint x: 248, endPoint y: 284, distance: 49.2
click at [248, 284] on div "Price:(In ₹) 2050 Cost: (In ₹) 0 Quantity (In Stock) 1 Lot Number Tax Type Sele…" at bounding box center [262, 245] width 470 height 174
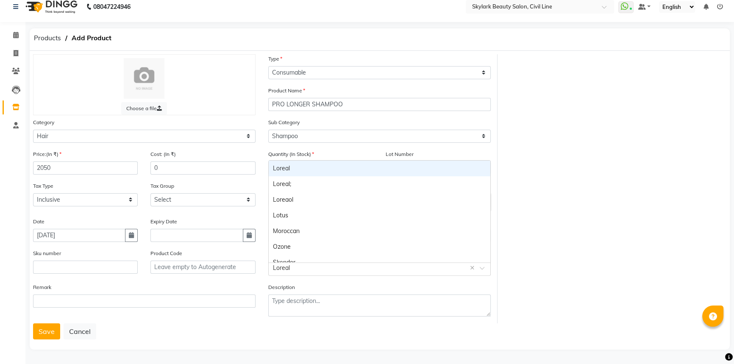
scroll to position [10, 0]
click at [382, 269] on input "text" at bounding box center [371, 267] width 196 height 9
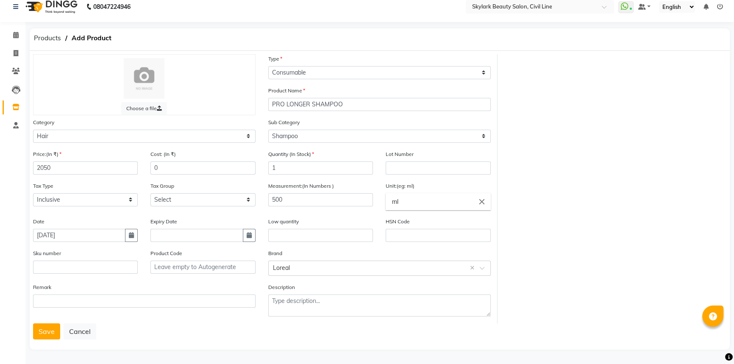
drag, startPoint x: 553, startPoint y: 280, endPoint x: 527, endPoint y: 283, distance: 26.5
click at [552, 281] on div "Choose a file Type Select Type Both Retail Consumable Product Name PRO LONGER S…" at bounding box center [380, 188] width 706 height 269
click at [45, 334] on button "Save" at bounding box center [46, 331] width 27 height 16
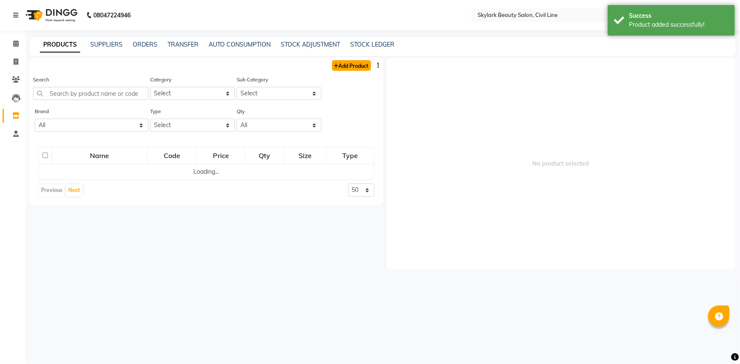
click at [344, 67] on link "Add Product" at bounding box center [351, 65] width 39 height 11
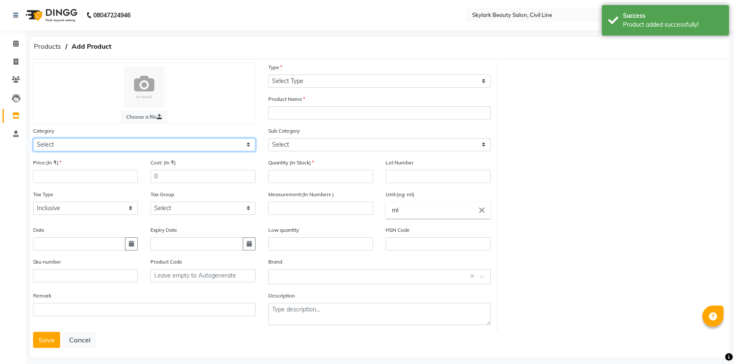
click at [154, 145] on select "Select Hair Skin Makeup Personal Care Appliances [PERSON_NAME] Waxing Disposabl…" at bounding box center [144, 144] width 223 height 13
click at [33, 139] on select "Select Hair Skin Makeup Personal Care Appliances [PERSON_NAME] Waxing Disposabl…" at bounding box center [144, 144] width 223 height 13
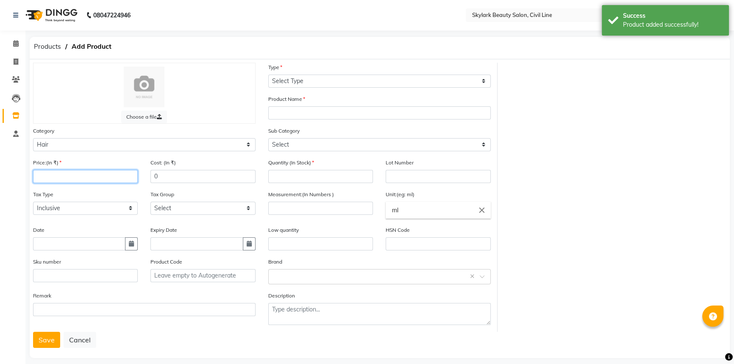
click at [56, 175] on input "number" at bounding box center [85, 176] width 105 height 13
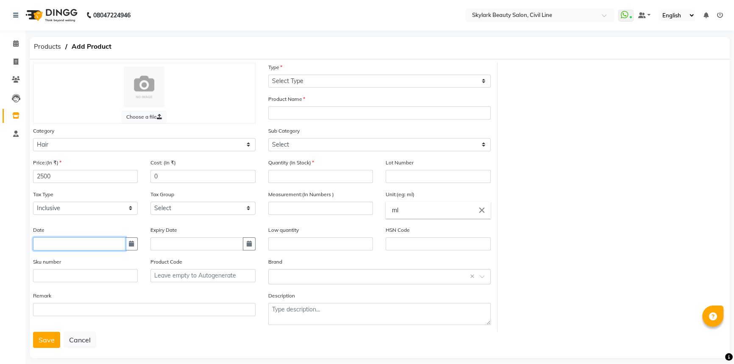
click at [60, 250] on input "text" at bounding box center [79, 243] width 92 height 13
click at [331, 90] on div "Type Select Type Both Retail Consumable" at bounding box center [379, 79] width 235 height 32
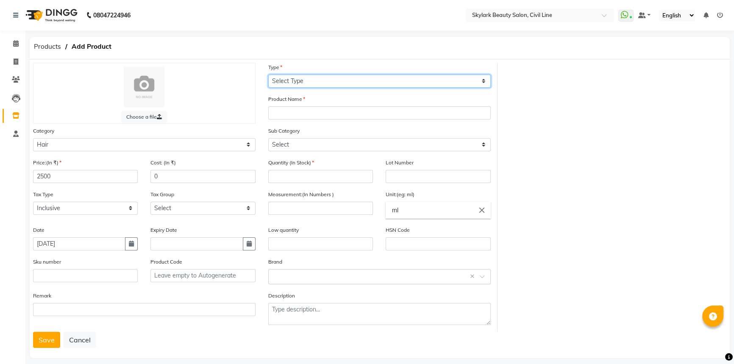
click at [333, 83] on select "Select Type Both Retail Consumable" at bounding box center [379, 81] width 223 height 13
click at [268, 75] on select "Select Type Both Retail Consumable" at bounding box center [379, 81] width 223 height 13
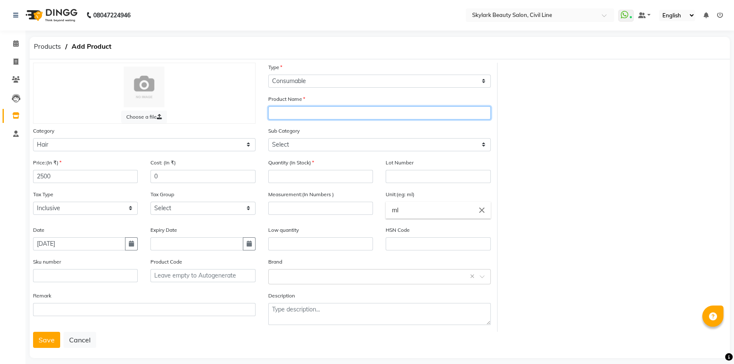
click at [310, 106] on input "text" at bounding box center [379, 112] width 223 height 13
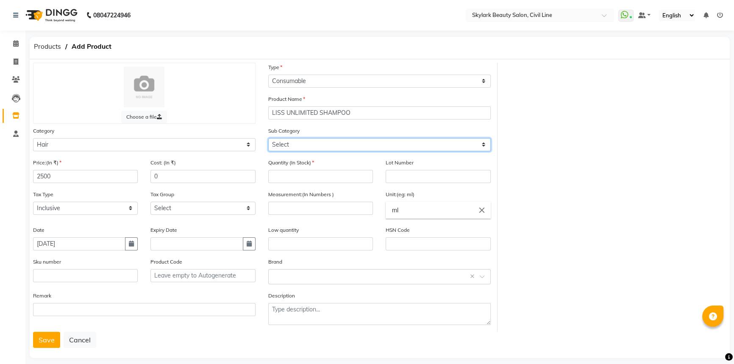
click at [297, 150] on select "Select Shampoo Conditioner Cream Mask Oil Serum Color Appliances Treatment Styl…" at bounding box center [379, 144] width 223 height 13
click at [268, 139] on select "Select Shampoo Conditioner Cream Mask Oil Serum Color Appliances Treatment Styl…" at bounding box center [379, 144] width 223 height 13
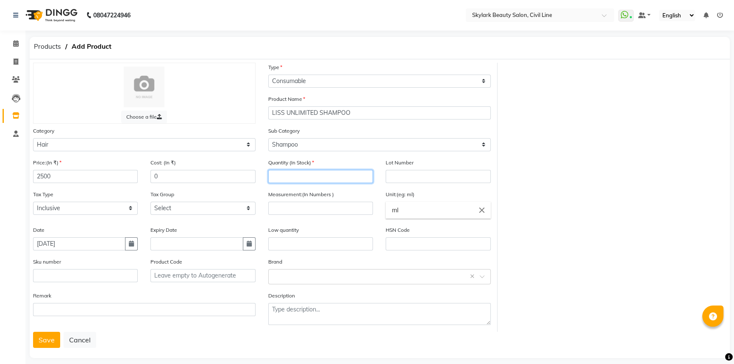
click at [295, 174] on input "number" at bounding box center [320, 176] width 105 height 13
click at [315, 206] on input "number" at bounding box center [320, 208] width 105 height 13
click at [299, 280] on input "text" at bounding box center [371, 276] width 196 height 9
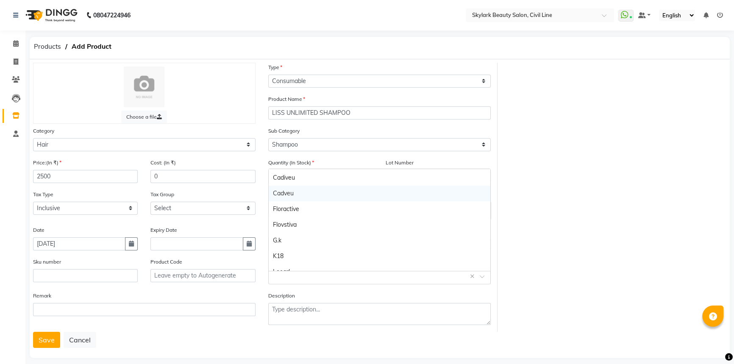
scroll to position [77, 0]
click at [293, 257] on div "Loreal" at bounding box center [380, 257] width 222 height 16
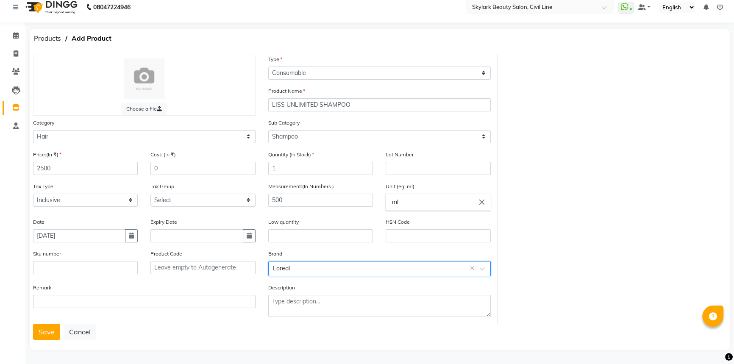
scroll to position [10, 0]
click at [44, 332] on button "Save" at bounding box center [46, 331] width 27 height 16
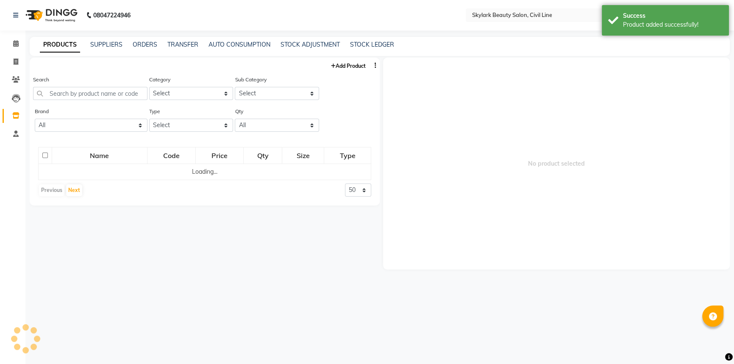
click at [344, 59] on div "Add Product" at bounding box center [205, 65] width 350 height 14
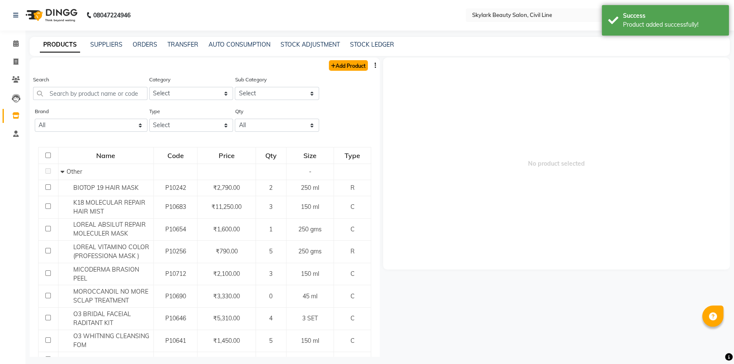
click at [331, 65] on link "Add Product" at bounding box center [348, 65] width 39 height 11
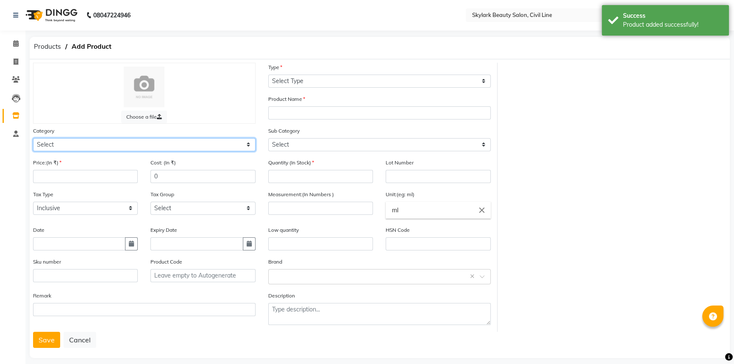
drag, startPoint x: 97, startPoint y: 144, endPoint x: 93, endPoint y: 151, distance: 8.6
click at [97, 144] on select "Select Hair Skin Makeup Personal Care Appliances [PERSON_NAME] Waxing Disposabl…" at bounding box center [144, 144] width 223 height 13
click at [33, 139] on select "Select Hair Skin Makeup Personal Care Appliances [PERSON_NAME] Waxing Disposabl…" at bounding box center [144, 144] width 223 height 13
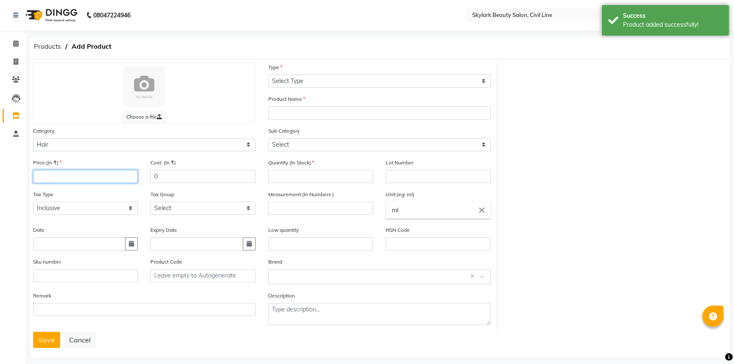
click at [50, 173] on input "number" at bounding box center [85, 176] width 105 height 13
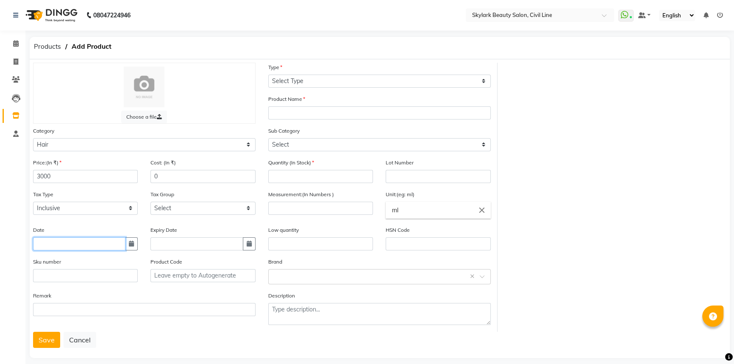
click at [45, 246] on input "text" at bounding box center [79, 243] width 92 height 13
click at [53, 248] on input "text" at bounding box center [79, 243] width 92 height 13
click at [300, 173] on input "number" at bounding box center [320, 176] width 105 height 13
click at [301, 208] on input "number" at bounding box center [320, 208] width 105 height 13
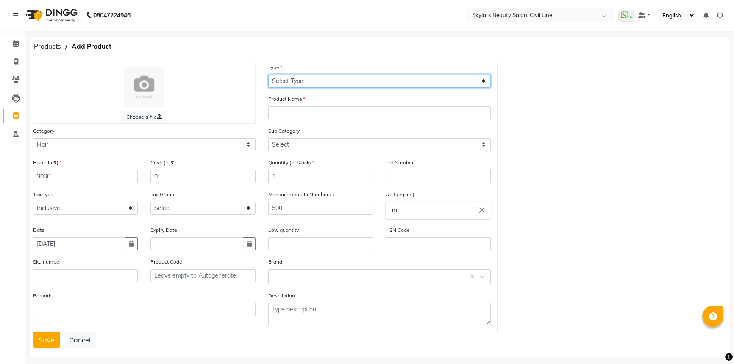
drag, startPoint x: 355, startPoint y: 83, endPoint x: 351, endPoint y: 86, distance: 5.4
click at [355, 83] on select "Select Type Both Retail Consumable" at bounding box center [379, 81] width 223 height 13
click at [268, 75] on select "Select Type Both Retail Consumable" at bounding box center [379, 81] width 223 height 13
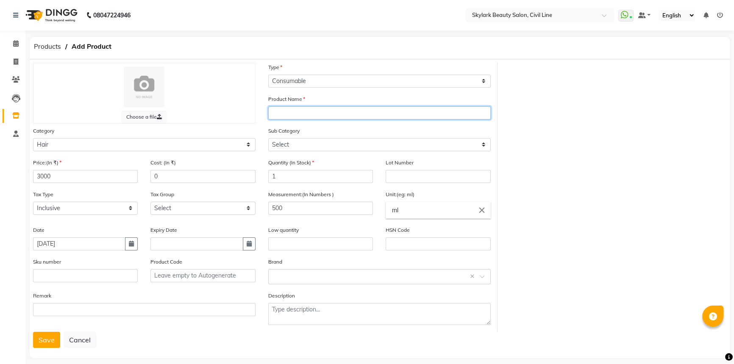
click at [299, 117] on input "text" at bounding box center [379, 112] width 223 height 13
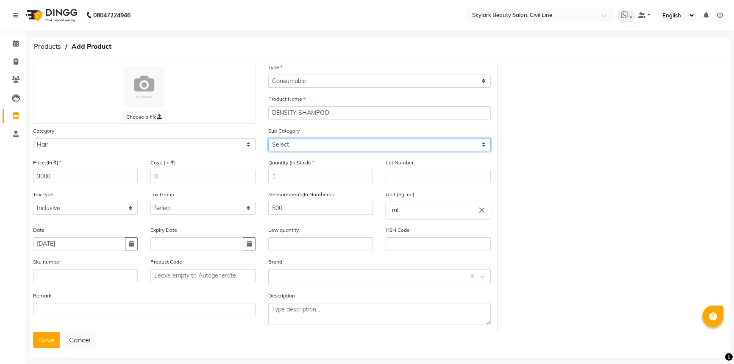
click at [297, 141] on select "Select Shampoo Conditioner Cream Mask Oil Serum Color Appliances Treatment Styl…" at bounding box center [379, 144] width 223 height 13
click at [268, 139] on select "Select Shampoo Conditioner Cream Mask Oil Serum Color Appliances Treatment Styl…" at bounding box center [379, 144] width 223 height 13
click at [295, 277] on input "text" at bounding box center [371, 276] width 196 height 9
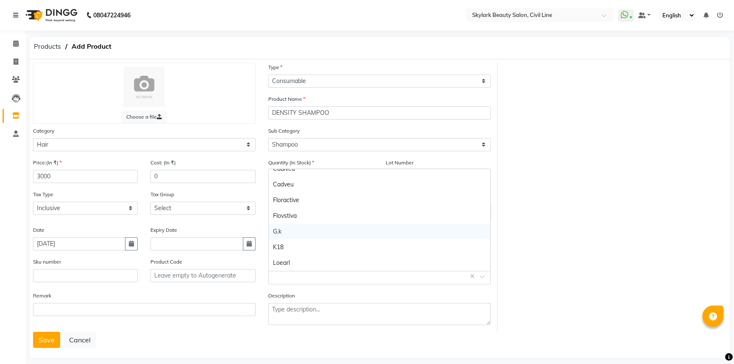
scroll to position [77, 0]
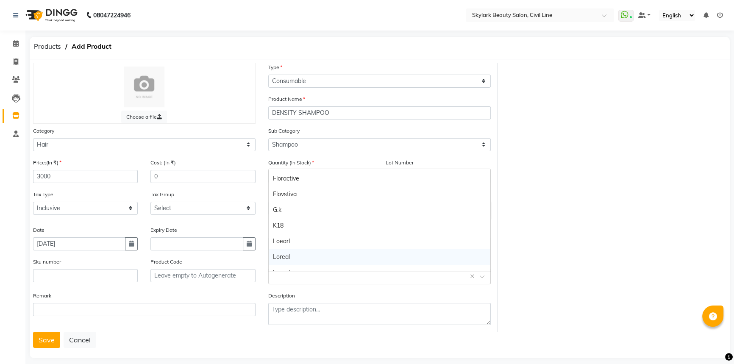
click at [292, 257] on div "Loreal" at bounding box center [380, 257] width 222 height 16
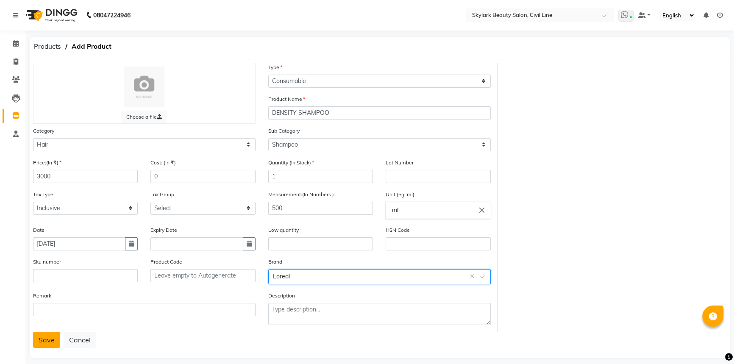
click at [44, 346] on button "Save" at bounding box center [46, 340] width 27 height 16
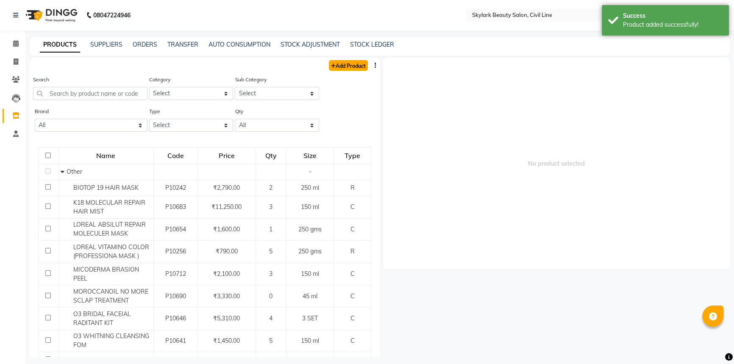
click at [334, 67] on link "Add Product" at bounding box center [348, 65] width 39 height 11
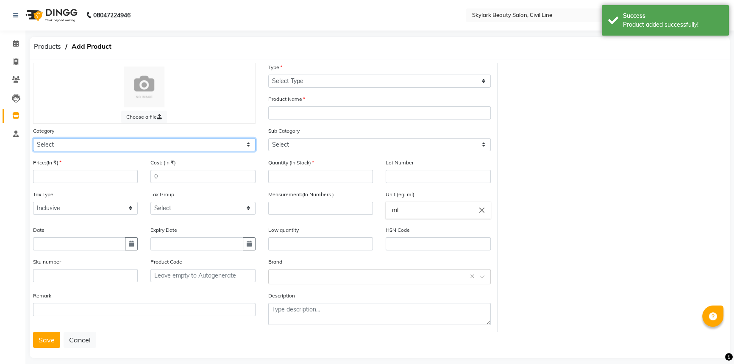
click at [55, 144] on select "Select Hair Skin Makeup Personal Care Appliances [PERSON_NAME] Waxing Disposabl…" at bounding box center [144, 144] width 223 height 13
click at [33, 139] on select "Select Hair Skin Makeup Personal Care Appliances [PERSON_NAME] Waxing Disposabl…" at bounding box center [144, 144] width 223 height 13
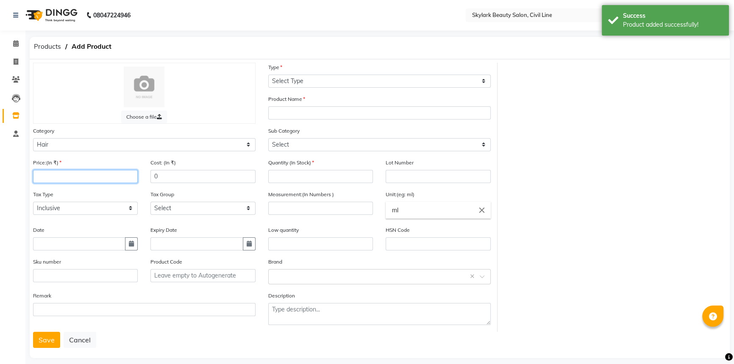
click at [47, 179] on input "number" at bounding box center [85, 176] width 105 height 13
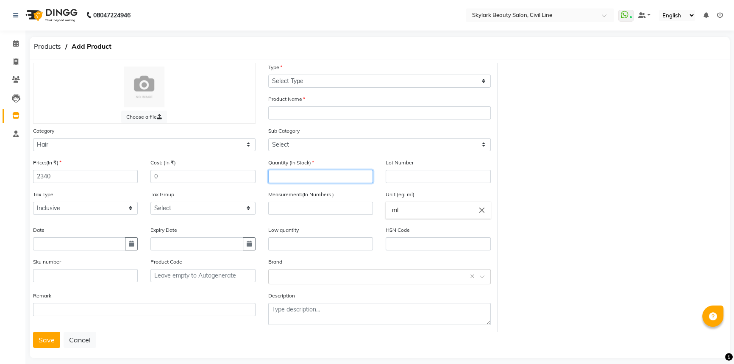
click at [285, 180] on input "number" at bounding box center [320, 176] width 105 height 13
click at [291, 209] on input "number" at bounding box center [320, 208] width 105 height 13
click at [57, 245] on input "text" at bounding box center [79, 243] width 92 height 13
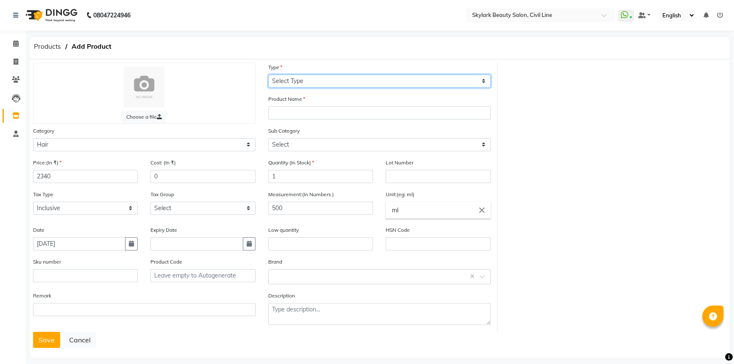
click at [301, 78] on select "Select Type Both Retail Consumable" at bounding box center [379, 81] width 223 height 13
click at [268, 75] on select "Select Type Both Retail Consumable" at bounding box center [379, 81] width 223 height 13
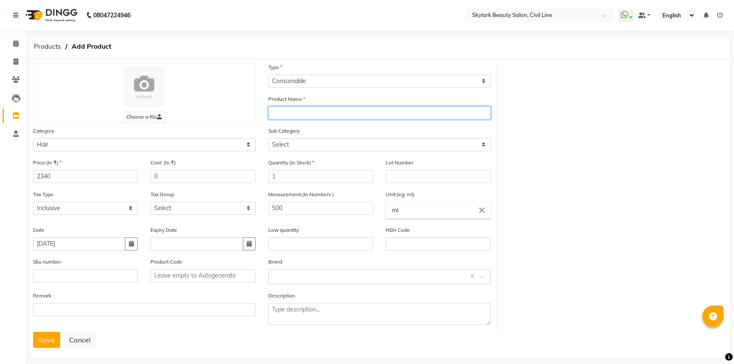
click at [288, 111] on input "text" at bounding box center [379, 112] width 223 height 13
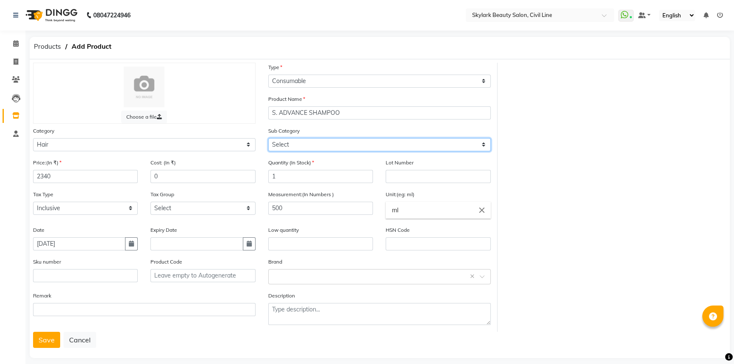
click at [322, 143] on select "Select Shampoo Conditioner Cream Mask Oil Serum Color Appliances Treatment Styl…" at bounding box center [379, 144] width 223 height 13
click at [268, 139] on select "Select Shampoo Conditioner Cream Mask Oil Serum Color Appliances Treatment Styl…" at bounding box center [379, 144] width 223 height 13
click at [282, 284] on div "Select brand or add custom brand ×" at bounding box center [379, 276] width 223 height 15
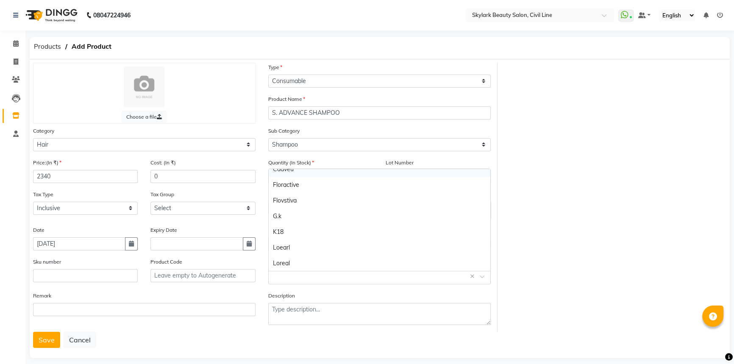
scroll to position [77, 0]
click at [282, 259] on div "Loreal" at bounding box center [380, 257] width 222 height 16
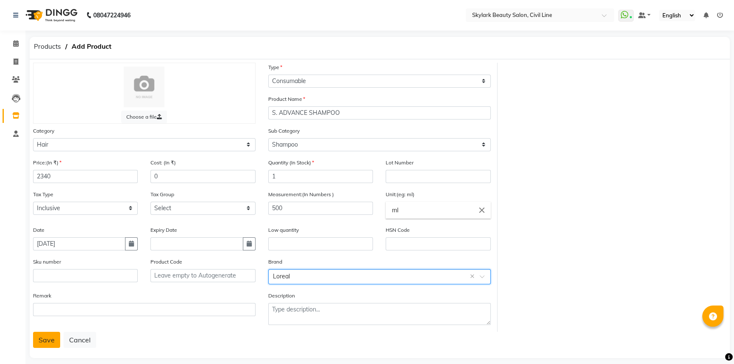
click at [46, 342] on button "Save" at bounding box center [46, 340] width 27 height 16
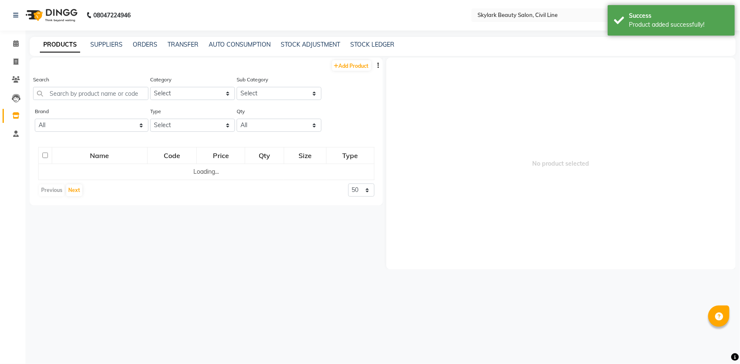
click at [345, 71] on div "Add Product" at bounding box center [206, 65] width 353 height 14
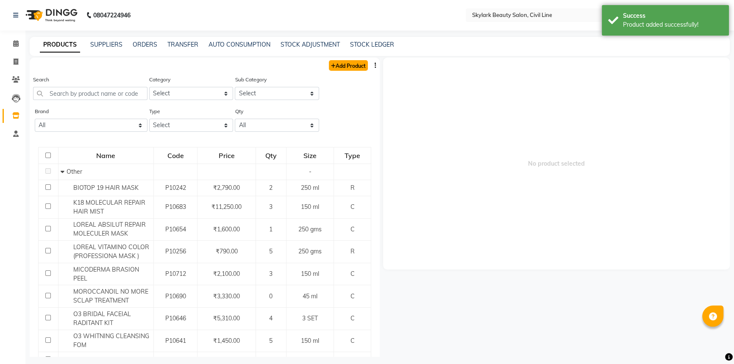
click at [345, 70] on link "Add Product" at bounding box center [348, 65] width 39 height 11
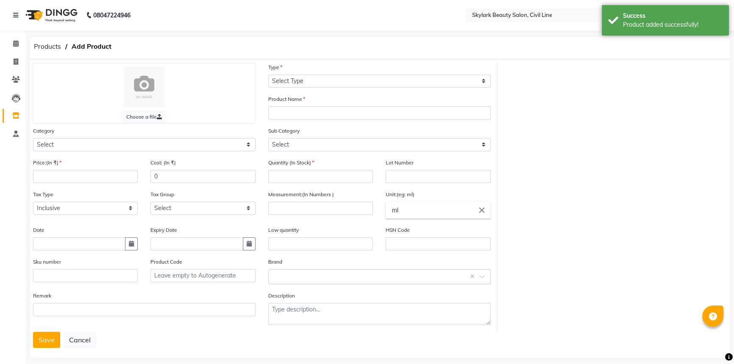
drag, startPoint x: 59, startPoint y: 153, endPoint x: 62, endPoint y: 149, distance: 4.8
click at [62, 149] on div "Category Select Hair Skin Makeup Personal Care Appliances [PERSON_NAME] Waxing …" at bounding box center [144, 142] width 235 height 32
click at [62, 148] on select "Select Hair Skin Makeup Personal Care Appliances [PERSON_NAME] Waxing Disposabl…" at bounding box center [144, 144] width 223 height 13
click at [33, 139] on select "Select Hair Skin Makeup Personal Care Appliances [PERSON_NAME] Waxing Disposabl…" at bounding box center [144, 144] width 223 height 13
click at [55, 175] on input "number" at bounding box center [85, 176] width 105 height 13
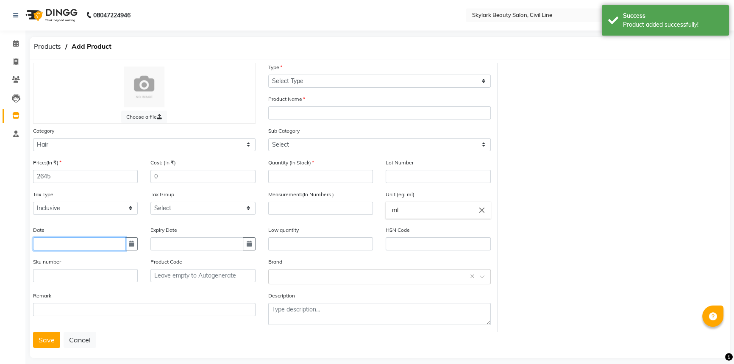
click at [59, 251] on input "text" at bounding box center [79, 243] width 92 height 13
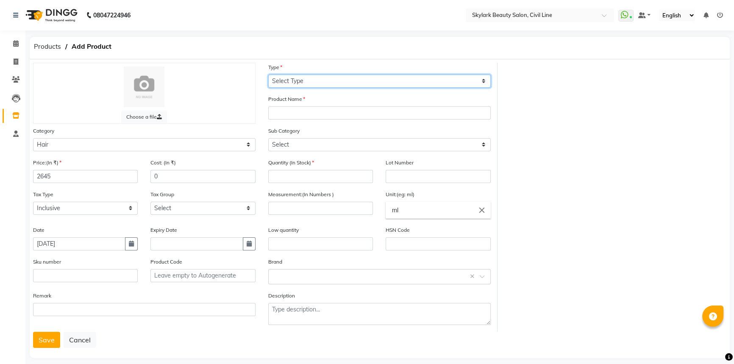
drag, startPoint x: 290, startPoint y: 81, endPoint x: 290, endPoint y: 87, distance: 6.4
click at [290, 81] on select "Select Type Both Retail Consumable" at bounding box center [379, 81] width 223 height 13
click at [268, 75] on select "Select Type Both Retail Consumable" at bounding box center [379, 81] width 223 height 13
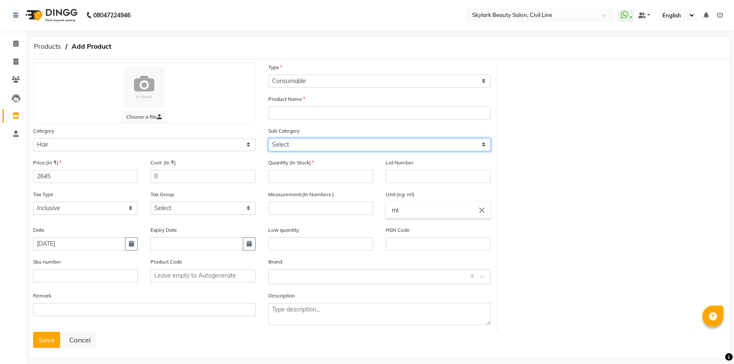
click at [288, 143] on select "Select Shampoo Conditioner Cream Mask Oil Serum Color Appliances Treatment Styl…" at bounding box center [379, 144] width 223 height 13
click at [268, 139] on select "Select Shampoo Conditioner Cream Mask Oil Serum Color Appliances Treatment Styl…" at bounding box center [379, 144] width 223 height 13
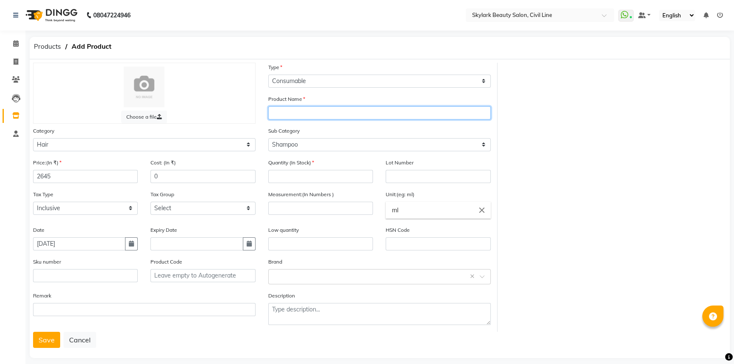
click at [295, 111] on input "text" at bounding box center [379, 112] width 223 height 13
click at [297, 178] on input "number" at bounding box center [320, 176] width 105 height 13
click at [317, 202] on div "Measurement:(In Numbers )" at bounding box center [320, 202] width 105 height 25
click at [318, 208] on input "number" at bounding box center [320, 208] width 105 height 13
click at [298, 275] on input "text" at bounding box center [371, 276] width 196 height 9
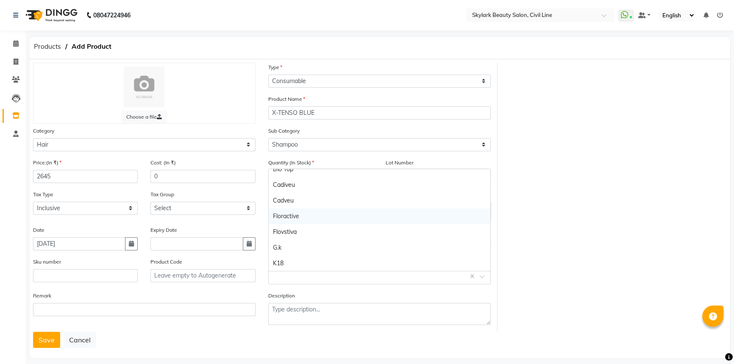
scroll to position [115, 0]
click at [296, 217] on div "Loreal" at bounding box center [380, 219] width 222 height 16
click at [45, 338] on button "Save" at bounding box center [46, 340] width 27 height 16
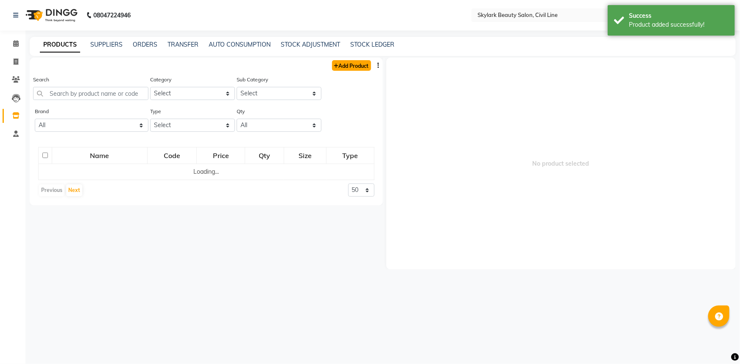
click at [347, 67] on link "Add Product" at bounding box center [351, 65] width 39 height 11
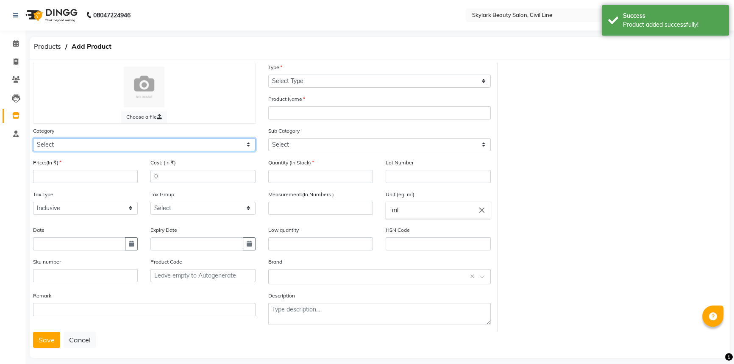
click at [91, 143] on select "Select Hair Skin Makeup Personal Care Appliances [PERSON_NAME] Waxing Disposabl…" at bounding box center [144, 144] width 223 height 13
click at [33, 139] on select "Select Hair Skin Makeup Personal Care Appliances [PERSON_NAME] Waxing Disposabl…" at bounding box center [144, 144] width 223 height 13
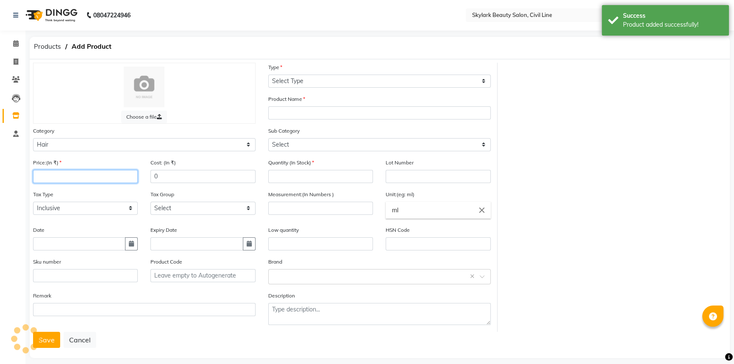
click at [59, 177] on input "number" at bounding box center [85, 176] width 105 height 13
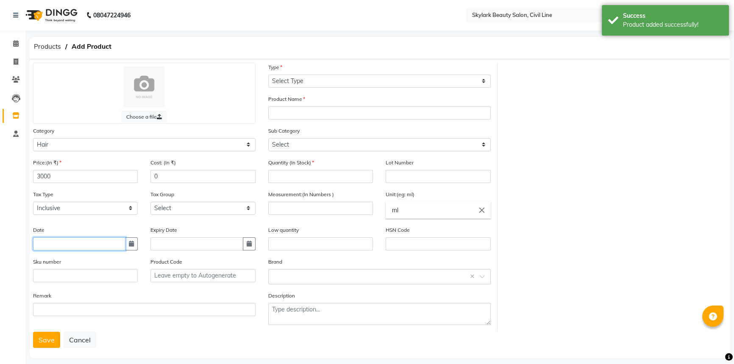
click at [62, 251] on input "text" at bounding box center [79, 243] width 92 height 13
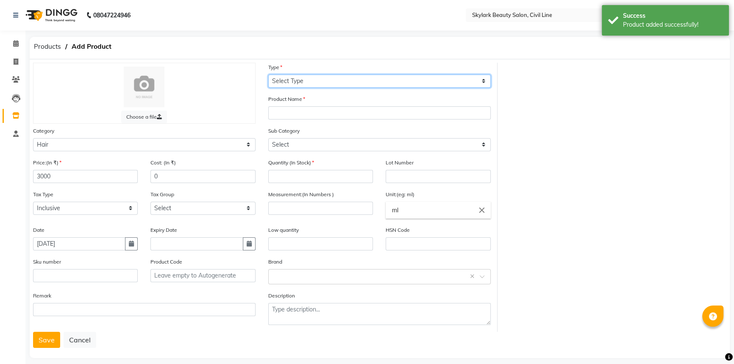
drag, startPoint x: 300, startPoint y: 77, endPoint x: 295, endPoint y: 87, distance: 11.4
click at [300, 77] on select "Select Type Both Retail Consumable" at bounding box center [379, 81] width 223 height 13
click at [268, 75] on select "Select Type Both Retail Consumable" at bounding box center [379, 81] width 223 height 13
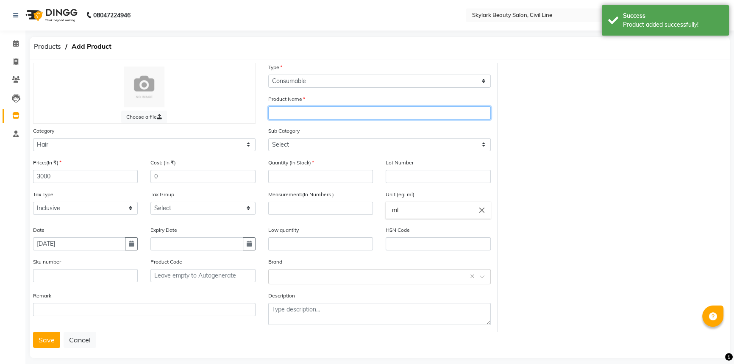
click at [292, 113] on input "text" at bounding box center [379, 112] width 223 height 13
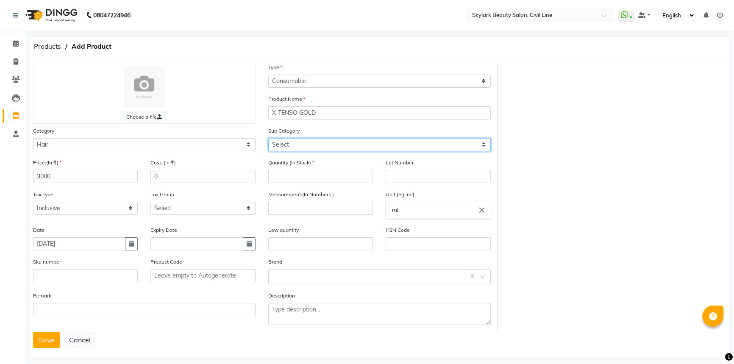
drag, startPoint x: 291, startPoint y: 143, endPoint x: 289, endPoint y: 151, distance: 8.3
click at [291, 143] on select "Select Shampoo Conditioner Cream Mask Oil Serum Color Appliances Treatment Styl…" at bounding box center [379, 144] width 223 height 13
click at [268, 139] on select "Select Shampoo Conditioner Cream Mask Oil Serum Color Appliances Treatment Styl…" at bounding box center [379, 144] width 223 height 13
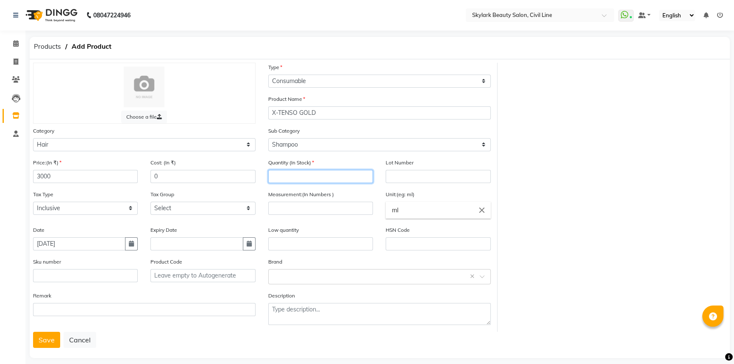
click at [292, 175] on input "number" at bounding box center [320, 176] width 105 height 13
click at [290, 206] on input "number" at bounding box center [320, 208] width 105 height 13
click at [290, 276] on input "text" at bounding box center [371, 276] width 196 height 9
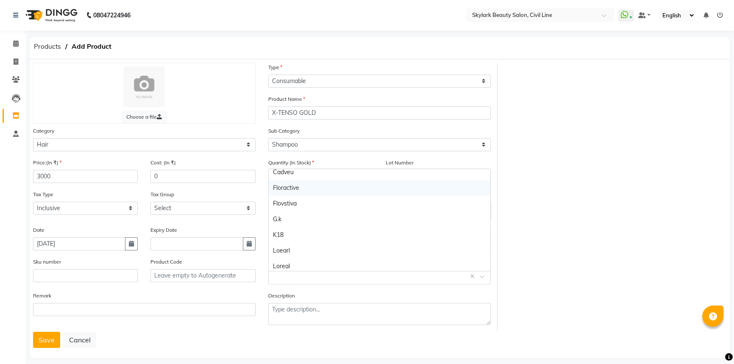
scroll to position [77, 0]
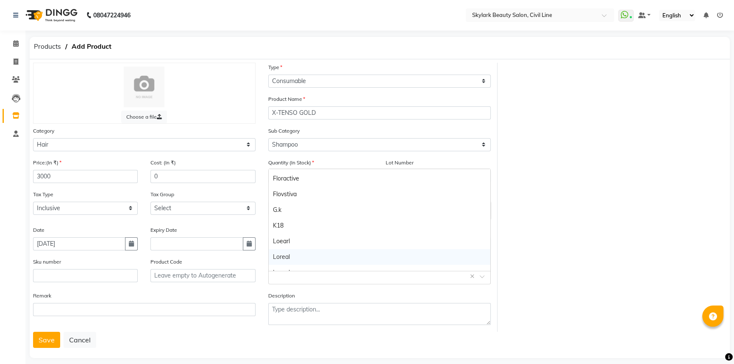
drag, startPoint x: 284, startPoint y: 254, endPoint x: 288, endPoint y: 250, distance: 5.4
click at [285, 253] on div "Loreal" at bounding box center [380, 257] width 222 height 16
click at [42, 342] on button "Save" at bounding box center [46, 340] width 27 height 16
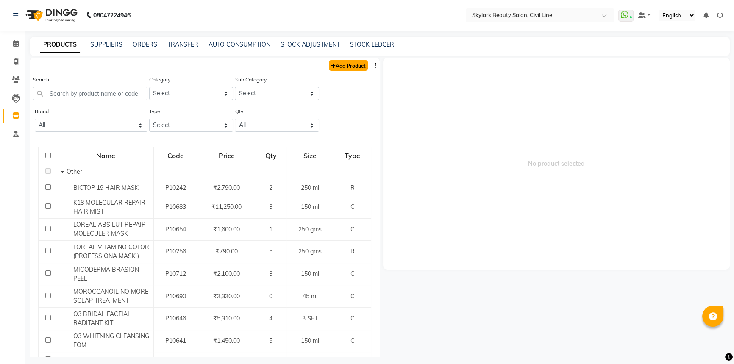
click at [337, 68] on link "Add Product" at bounding box center [348, 65] width 39 height 11
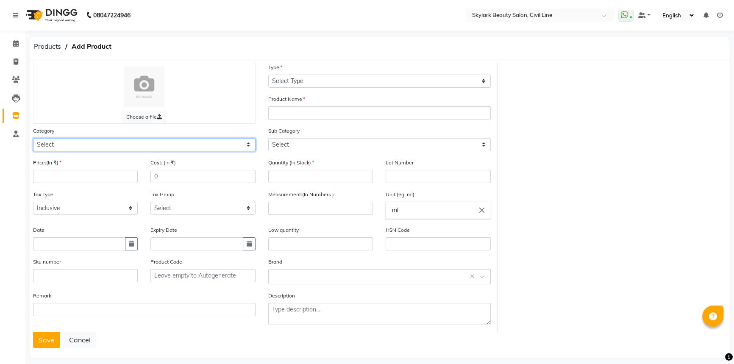
click at [95, 147] on select "Select Hair Skin Makeup Personal Care Appliances [PERSON_NAME] Waxing Disposabl…" at bounding box center [144, 144] width 223 height 13
click at [33, 139] on select "Select Hair Skin Makeup Personal Care Appliances [PERSON_NAME] Waxing Disposabl…" at bounding box center [144, 144] width 223 height 13
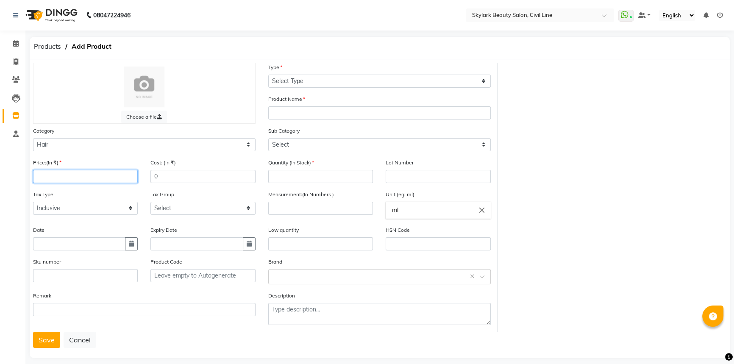
click at [76, 177] on input "number" at bounding box center [85, 176] width 105 height 13
click at [62, 253] on div "Date" at bounding box center [85, 241] width 117 height 32
click at [64, 248] on input "text" at bounding box center [79, 243] width 92 height 13
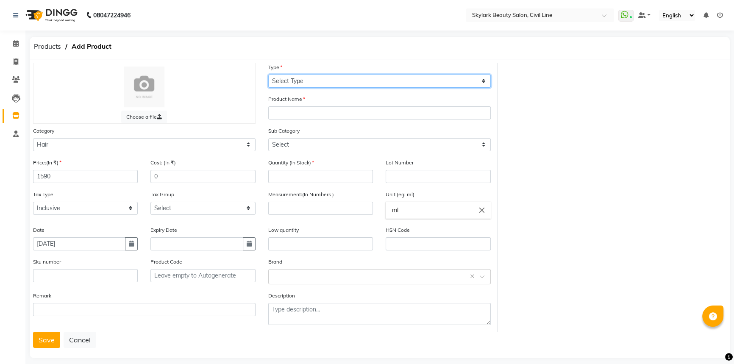
click at [320, 81] on select "Select Type Both Retail Consumable" at bounding box center [379, 81] width 223 height 13
click at [268, 75] on select "Select Type Both Retail Consumable" at bounding box center [379, 81] width 223 height 13
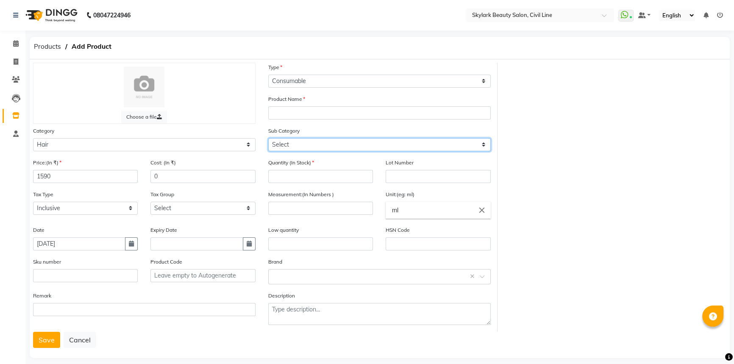
click at [303, 148] on select "Select Shampoo Conditioner Cream Mask Oil Serum Color Appliances Treatment Styl…" at bounding box center [379, 144] width 223 height 13
click at [268, 139] on select "Select Shampoo Conditioner Cream Mask Oil Serum Color Appliances Treatment Styl…" at bounding box center [379, 144] width 223 height 13
click at [310, 145] on select "Select Shampoo Conditioner Cream Mask Oil Serum Color Appliances Treatment Styl…" at bounding box center [379, 144] width 223 height 13
click at [268, 139] on select "Select Shampoo Conditioner Cream Mask Oil Serum Color Appliances Treatment Styl…" at bounding box center [379, 144] width 223 height 13
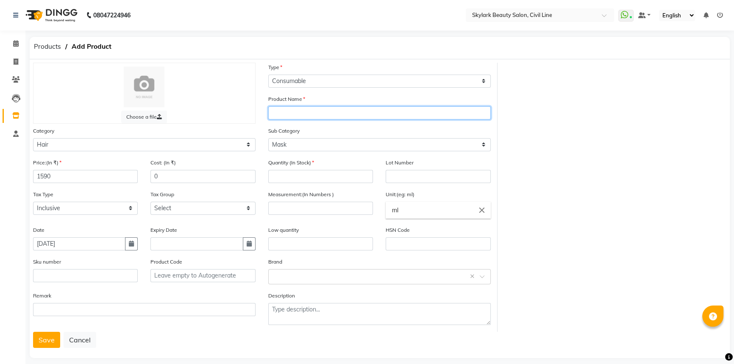
click at [309, 112] on input "text" at bounding box center [379, 112] width 223 height 13
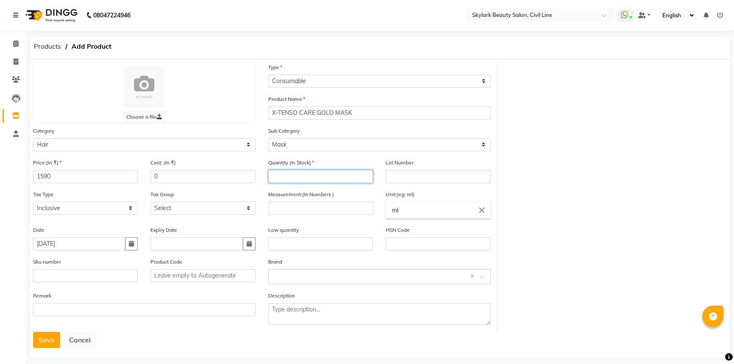
click at [294, 178] on input "number" at bounding box center [320, 176] width 105 height 13
click at [290, 208] on input "number" at bounding box center [320, 208] width 105 height 13
click at [290, 276] on input "text" at bounding box center [371, 276] width 196 height 9
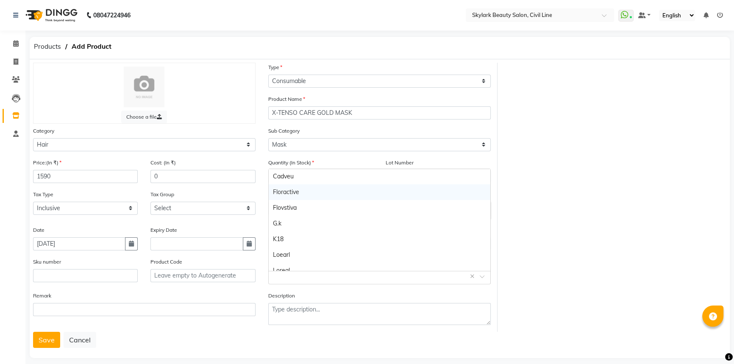
scroll to position [77, 0]
click at [297, 258] on div "Loreal" at bounding box center [380, 257] width 222 height 16
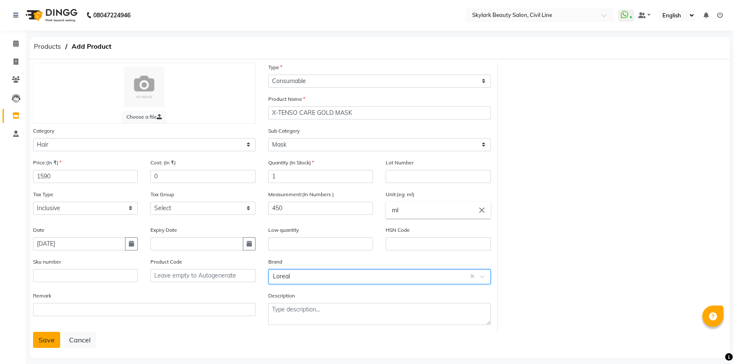
click at [40, 342] on button "Save" at bounding box center [46, 340] width 27 height 16
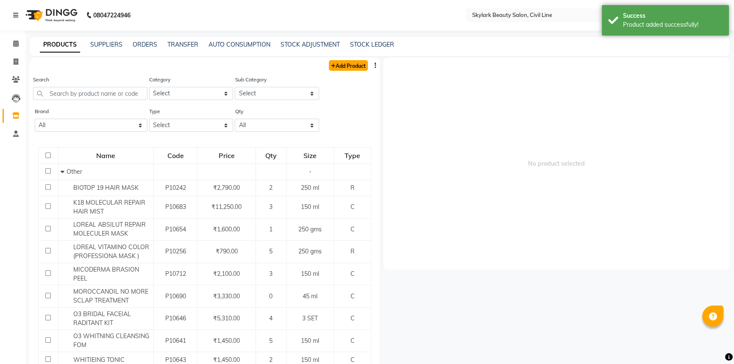
click at [344, 67] on link "Add Product" at bounding box center [348, 65] width 39 height 11
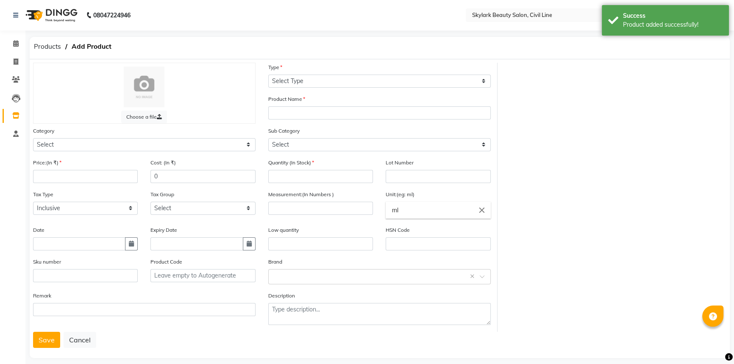
click at [131, 136] on div "Category Select Hair Skin Makeup Personal Care Appliances [PERSON_NAME] Waxing …" at bounding box center [144, 138] width 223 height 25
drag, startPoint x: 89, startPoint y: 148, endPoint x: 53, endPoint y: 152, distance: 36.7
click at [87, 148] on select "Select Hair Skin Makeup Personal Care Appliances [PERSON_NAME] Waxing Disposabl…" at bounding box center [144, 144] width 223 height 13
click at [33, 139] on select "Select Hair Skin Makeup Personal Care Appliances [PERSON_NAME] Waxing Disposabl…" at bounding box center [144, 144] width 223 height 13
click at [55, 177] on input "number" at bounding box center [85, 176] width 105 height 13
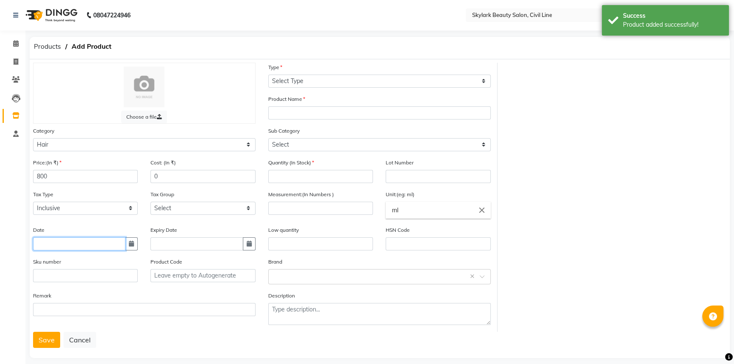
click at [50, 250] on input "text" at bounding box center [79, 243] width 92 height 13
click at [295, 73] on div "Type Select Type Both Retail Consumable" at bounding box center [379, 75] width 223 height 25
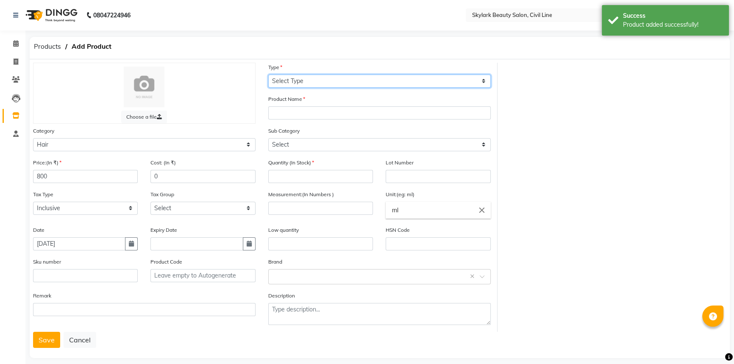
click at [292, 80] on select "Select Type Both Retail Consumable" at bounding box center [379, 81] width 223 height 13
click at [268, 75] on select "Select Type Both Retail Consumable" at bounding box center [379, 81] width 223 height 13
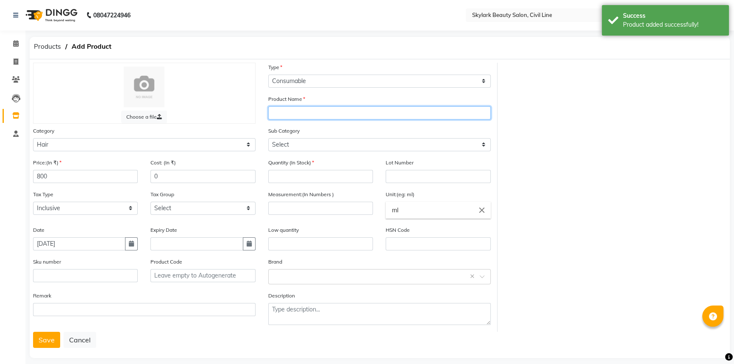
click at [295, 112] on input "text" at bounding box center [379, 112] width 223 height 13
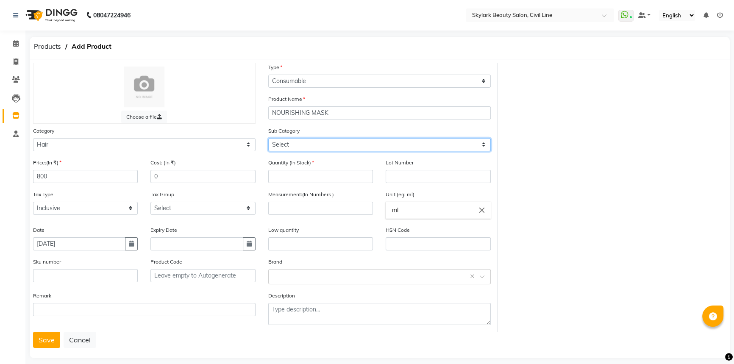
click at [303, 141] on select "Select Shampoo Conditioner Cream Mask Oil Serum Color Appliances Treatment Styl…" at bounding box center [379, 144] width 223 height 13
click at [268, 139] on select "Select Shampoo Conditioner Cream Mask Oil Serum Color Appliances Treatment Styl…" at bounding box center [379, 144] width 223 height 13
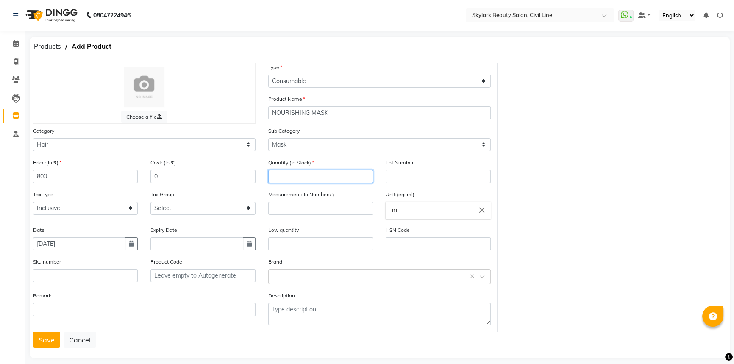
click at [289, 178] on input "number" at bounding box center [320, 176] width 105 height 13
click at [294, 209] on input "number" at bounding box center [320, 208] width 105 height 13
drag, startPoint x: 406, startPoint y: 215, endPoint x: 375, endPoint y: 219, distance: 31.2
click at [386, 219] on ng-autocomplete "ml close ml" at bounding box center [438, 210] width 105 height 17
click at [410, 207] on input "ml" at bounding box center [438, 210] width 105 height 17
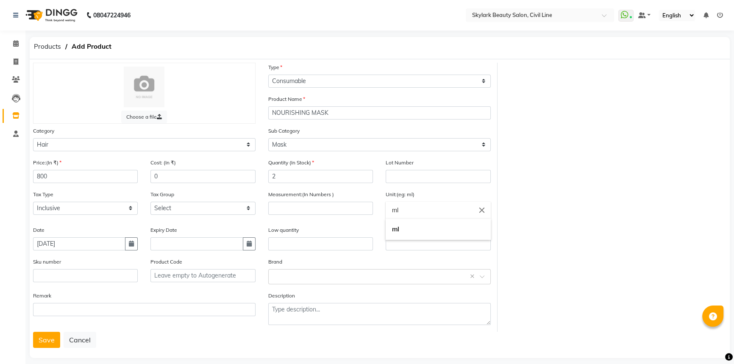
click at [334, 204] on div at bounding box center [367, 182] width 734 height 364
click at [334, 216] on div "Measurement:(In Numbers )" at bounding box center [320, 208] width 117 height 36
click at [335, 207] on input "number" at bounding box center [320, 208] width 105 height 13
click at [310, 278] on input "text" at bounding box center [371, 276] width 196 height 9
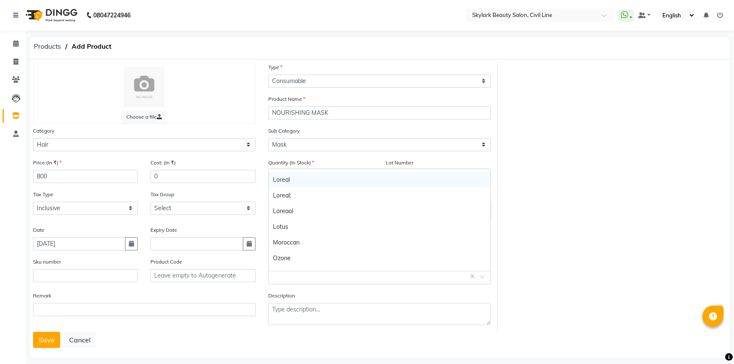
click at [295, 179] on div "Loreal" at bounding box center [380, 180] width 222 height 16
click at [39, 342] on button "Save" at bounding box center [46, 340] width 27 height 16
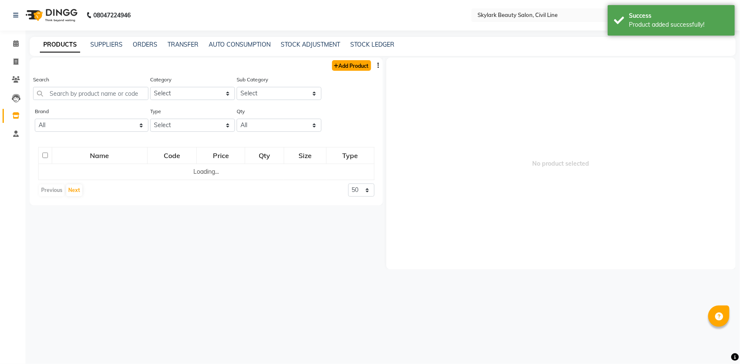
click at [342, 64] on link "Add Product" at bounding box center [351, 65] width 39 height 11
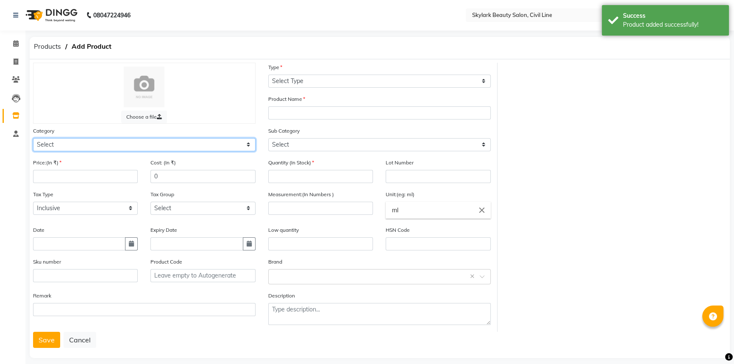
click at [78, 144] on select "Select Hair Skin Makeup Personal Care Appliances [PERSON_NAME] Waxing Disposabl…" at bounding box center [144, 144] width 223 height 13
click at [33, 139] on select "Select Hair Skin Makeup Personal Care Appliances [PERSON_NAME] Waxing Disposabl…" at bounding box center [144, 144] width 223 height 13
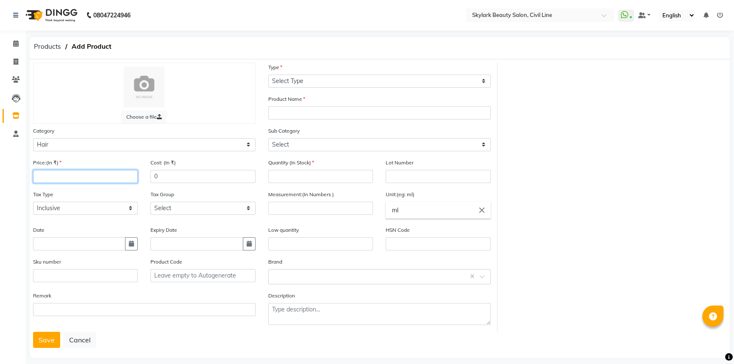
click at [52, 175] on input "number" at bounding box center [85, 176] width 105 height 13
click at [55, 246] on input "text" at bounding box center [79, 243] width 92 height 13
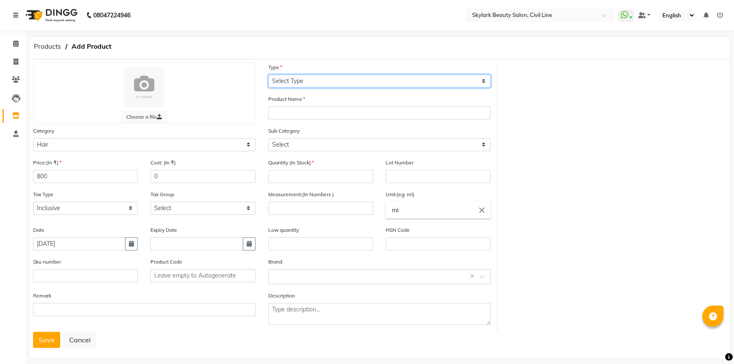
click at [341, 80] on select "Select Type Both Retail Consumable" at bounding box center [379, 81] width 223 height 13
click at [268, 75] on select "Select Type Both Retail Consumable" at bounding box center [379, 81] width 223 height 13
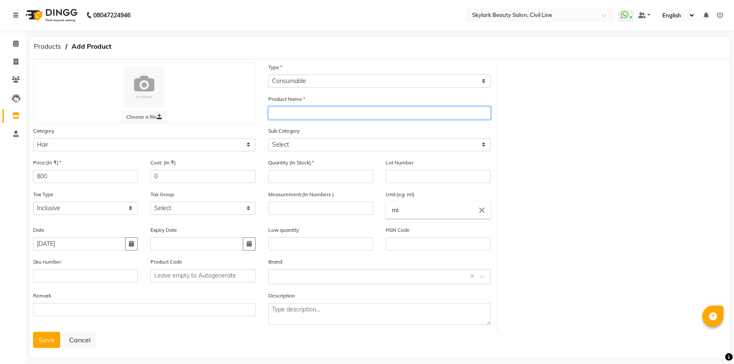
click at [296, 111] on input "text" at bounding box center [379, 112] width 223 height 13
click at [298, 117] on input "SMOOTHING MASK" at bounding box center [379, 112] width 223 height 13
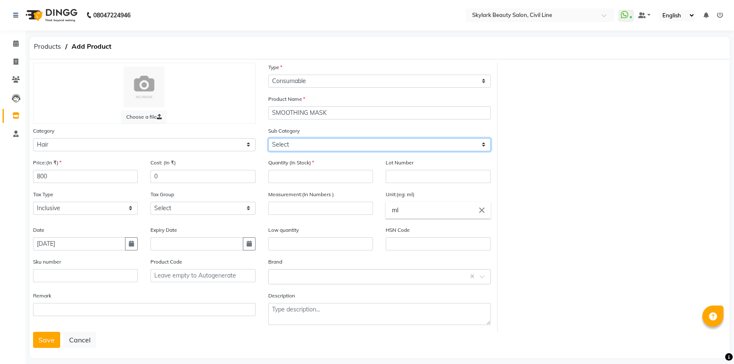
click at [292, 146] on select "Select Shampoo Conditioner Cream Mask Oil Serum Color Appliances Treatment Styl…" at bounding box center [379, 144] width 223 height 13
click at [268, 139] on select "Select Shampoo Conditioner Cream Mask Oil Serum Color Appliances Treatment Styl…" at bounding box center [379, 144] width 223 height 13
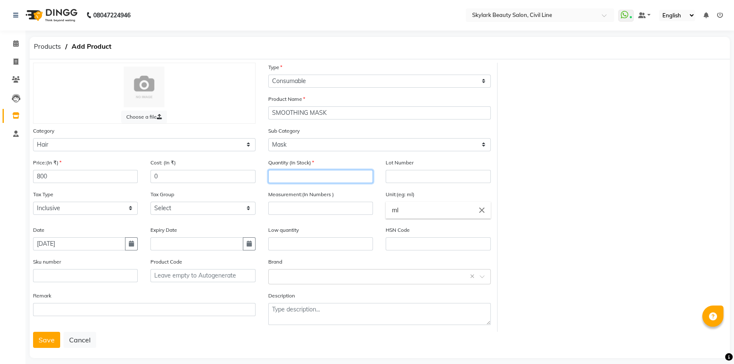
click at [295, 178] on input "number" at bounding box center [320, 176] width 105 height 13
click at [311, 211] on input "number" at bounding box center [320, 208] width 105 height 13
click at [304, 281] on input "text" at bounding box center [371, 276] width 196 height 9
click at [288, 256] on div "Loreal" at bounding box center [380, 257] width 222 height 16
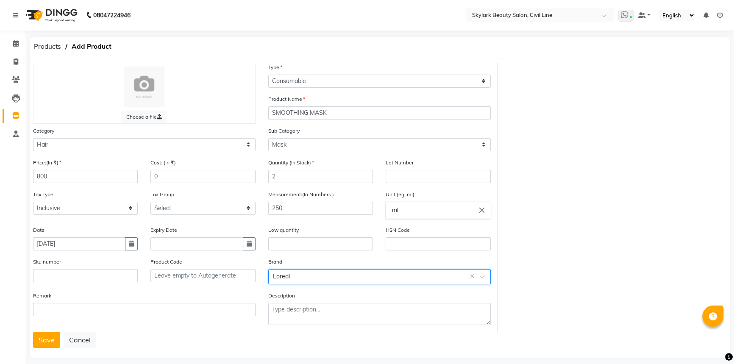
drag, startPoint x: 42, startPoint y: 344, endPoint x: 46, endPoint y: 338, distance: 6.8
click at [42, 344] on button "Save" at bounding box center [46, 340] width 27 height 16
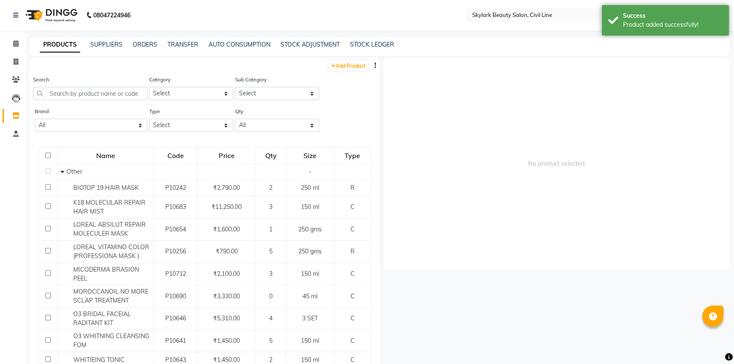
click at [337, 59] on div "Add Product" at bounding box center [205, 65] width 350 height 14
click at [335, 68] on link "Add Product" at bounding box center [348, 65] width 39 height 11
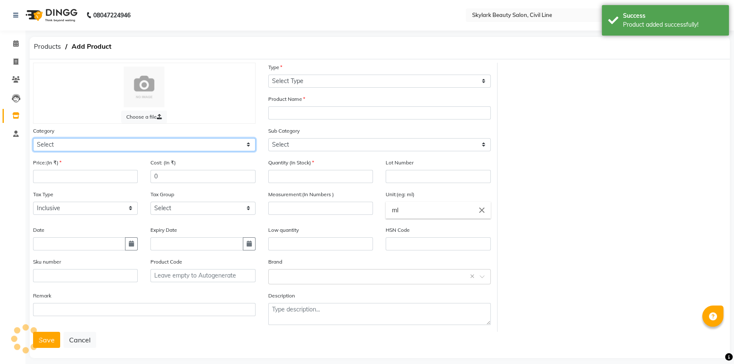
drag, startPoint x: 72, startPoint y: 147, endPoint x: 69, endPoint y: 151, distance: 5.2
click at [70, 149] on select "Select Hair Skin Makeup Personal Care Appliances [PERSON_NAME] Waxing Disposabl…" at bounding box center [144, 144] width 223 height 13
click at [33, 139] on select "Select Hair Skin Makeup Personal Care Appliances [PERSON_NAME] Waxing Disposabl…" at bounding box center [144, 144] width 223 height 13
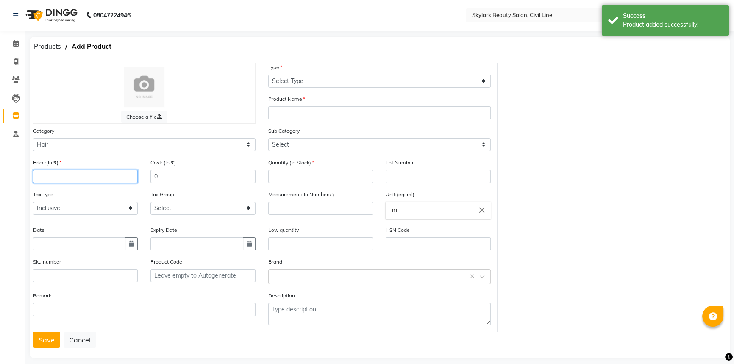
click at [56, 174] on input "number" at bounding box center [85, 176] width 105 height 13
click at [56, 249] on input "text" at bounding box center [79, 243] width 92 height 13
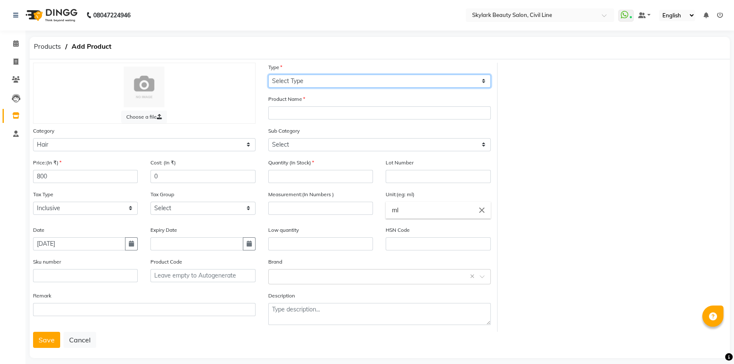
click at [348, 87] on select "Select Type Both Retail Consumable" at bounding box center [379, 81] width 223 height 13
click at [268, 75] on select "Select Type Both Retail Consumable" at bounding box center [379, 81] width 223 height 13
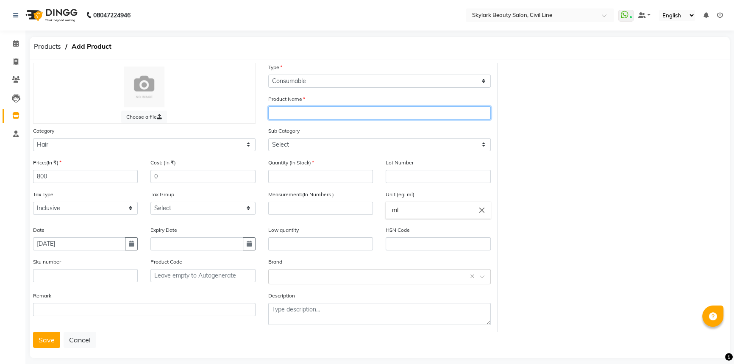
click at [305, 115] on input "text" at bounding box center [379, 112] width 223 height 13
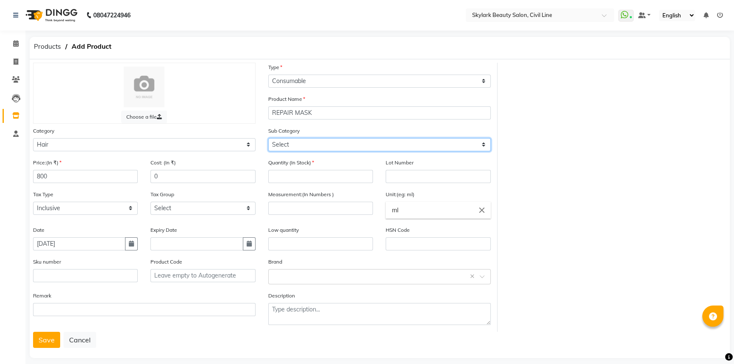
drag, startPoint x: 301, startPoint y: 144, endPoint x: 301, endPoint y: 151, distance: 7.2
click at [301, 144] on select "Select Shampoo Conditioner Cream Mask Oil Serum Color Appliances Treatment Styl…" at bounding box center [379, 144] width 223 height 13
click at [268, 139] on select "Select Shampoo Conditioner Cream Mask Oil Serum Color Appliances Treatment Styl…" at bounding box center [379, 144] width 223 height 13
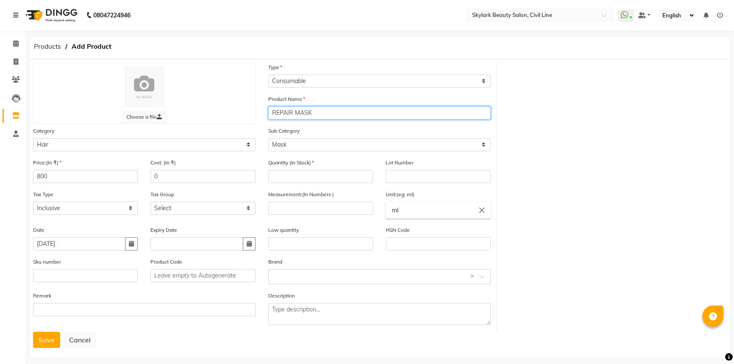
drag, startPoint x: 321, startPoint y: 111, endPoint x: 294, endPoint y: 115, distance: 27.3
click at [294, 115] on input "REPAIR MASK" at bounding box center [379, 112] width 223 height 13
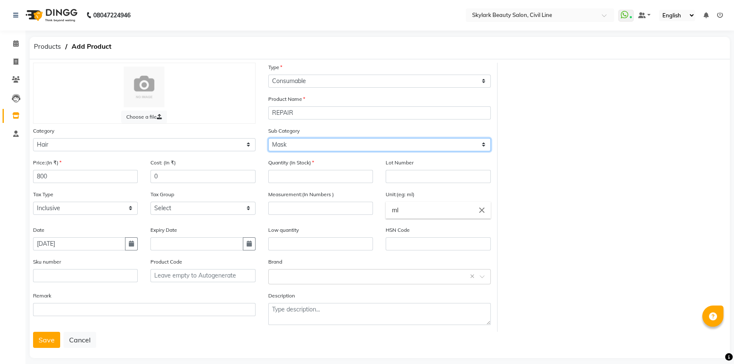
click at [282, 147] on select "Select Shampoo Conditioner Cream Mask Oil Serum Color Appliances Treatment Styl…" at bounding box center [379, 144] width 223 height 13
click at [268, 139] on select "Select Shampoo Conditioner Cream Mask Oil Serum Color Appliances Treatment Styl…" at bounding box center [379, 144] width 223 height 13
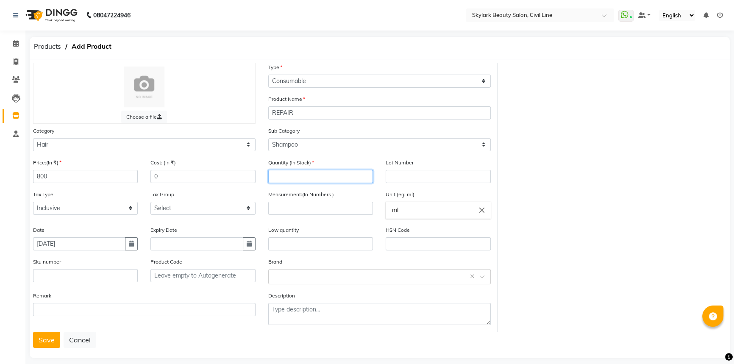
click at [312, 178] on input "number" at bounding box center [320, 176] width 105 height 13
click at [309, 210] on input "number" at bounding box center [320, 208] width 105 height 13
drag, startPoint x: 305, startPoint y: 281, endPoint x: 309, endPoint y: 248, distance: 33.3
click at [305, 281] on input "text" at bounding box center [371, 276] width 196 height 9
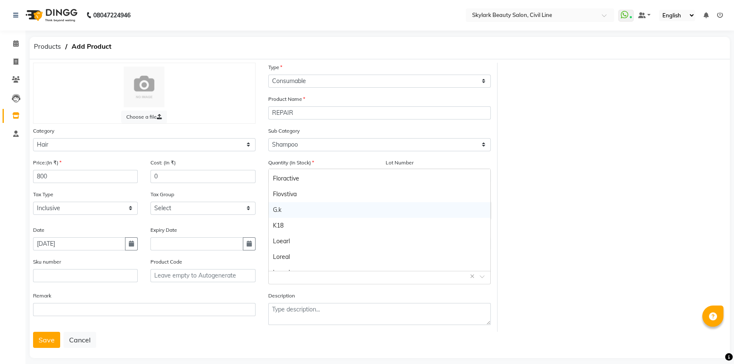
scroll to position [115, 0]
click at [296, 217] on div "Loreal" at bounding box center [380, 219] width 222 height 16
click at [49, 343] on button "Save" at bounding box center [46, 340] width 27 height 16
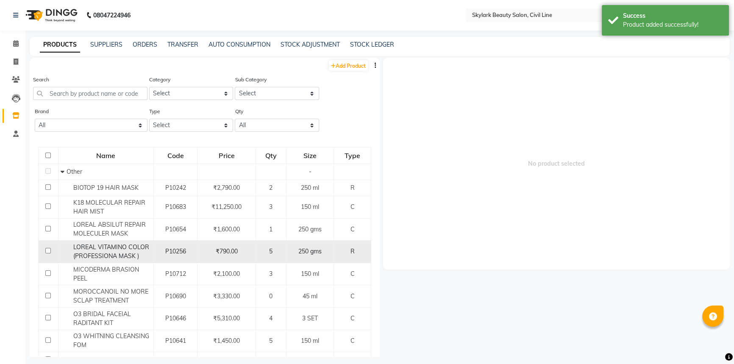
click at [47, 252] on input "checkbox" at bounding box center [48, 251] width 6 height 6
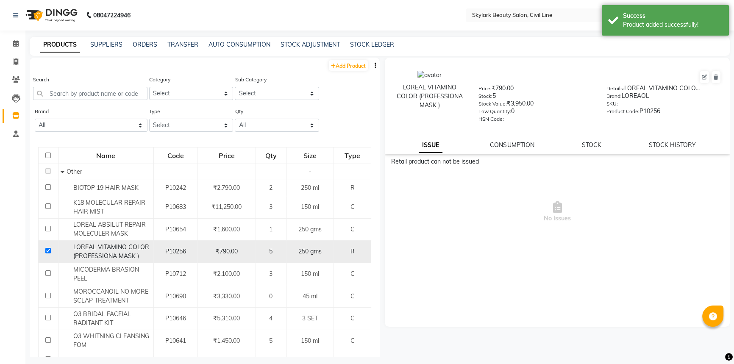
click at [45, 250] on input "checkbox" at bounding box center [48, 251] width 6 height 6
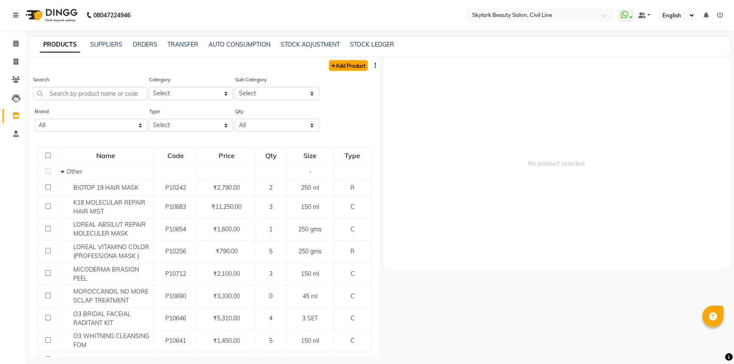
click at [344, 66] on link "Add Product" at bounding box center [348, 65] width 39 height 11
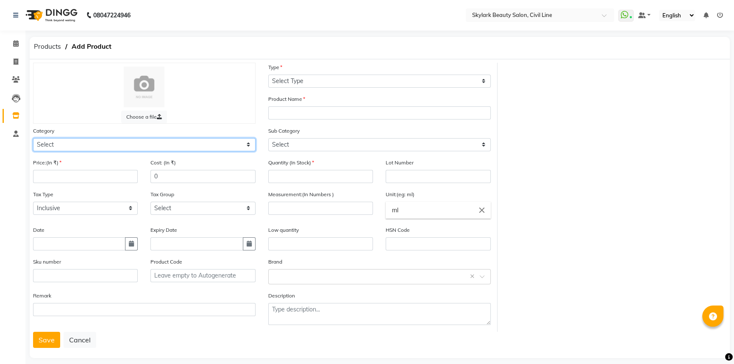
click at [119, 143] on select "Select Hair Skin Makeup Personal Care Appliances [PERSON_NAME] Waxing Disposabl…" at bounding box center [144, 144] width 223 height 13
click at [33, 139] on select "Select Hair Skin Makeup Personal Care Appliances [PERSON_NAME] Waxing Disposabl…" at bounding box center [144, 144] width 223 height 13
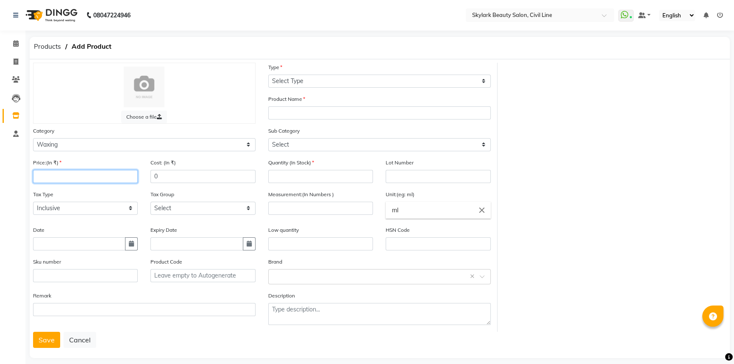
click at [96, 181] on input "number" at bounding box center [85, 176] width 105 height 13
click at [59, 246] on input "text" at bounding box center [79, 243] width 92 height 13
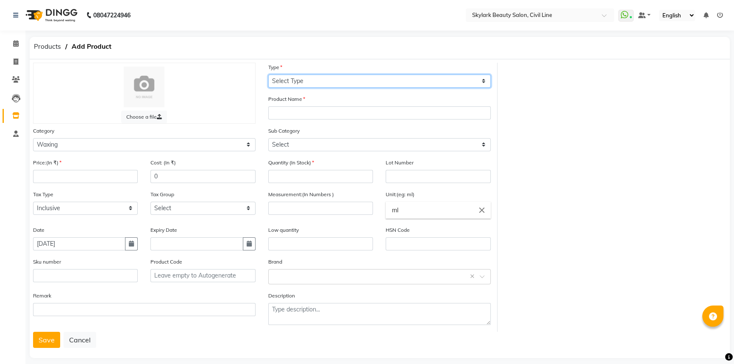
click at [327, 80] on select "Select Type Both Retail Consumable" at bounding box center [379, 81] width 223 height 13
click at [268, 75] on select "Select Type Both Retail Consumable" at bounding box center [379, 81] width 223 height 13
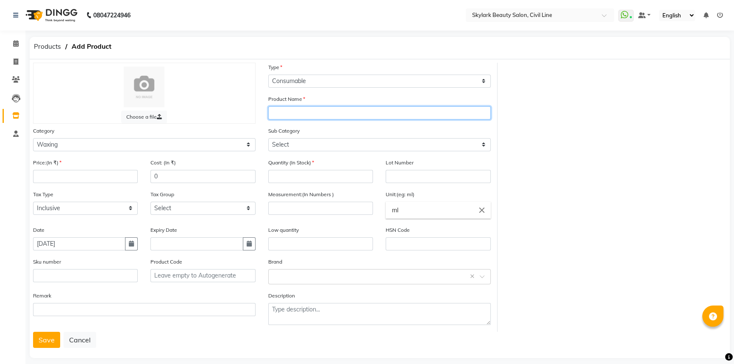
click at [344, 110] on input "text" at bounding box center [379, 112] width 223 height 13
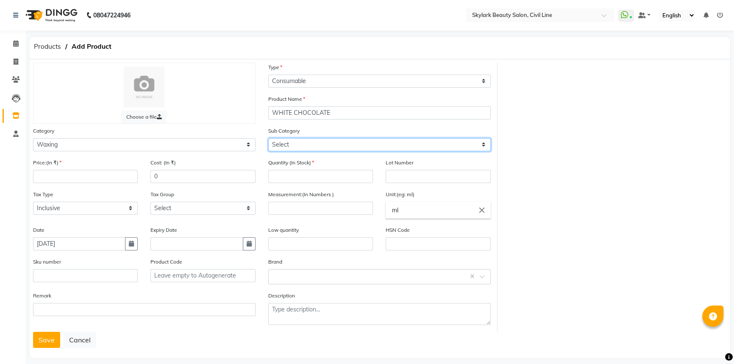
click at [310, 147] on select "Select Honey Liposoulable Brazilian Pre Post Massage Cream Strips Appliances Ot…" at bounding box center [379, 144] width 223 height 13
click at [268, 139] on select "Select Honey Liposoulable Brazilian Pre Post Massage Cream Strips Appliances Ot…" at bounding box center [379, 144] width 223 height 13
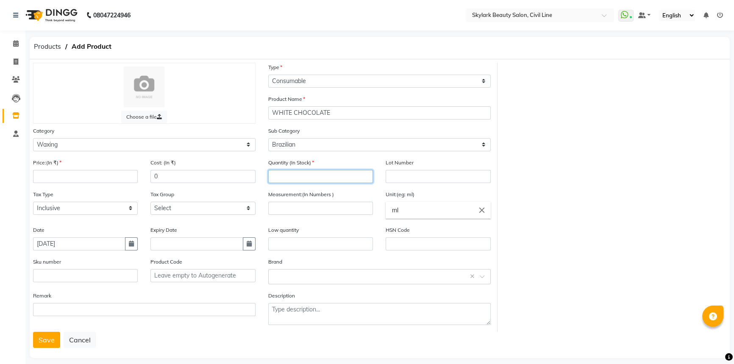
click at [322, 178] on input "number" at bounding box center [320, 176] width 105 height 13
click at [284, 208] on input "number" at bounding box center [320, 208] width 105 height 13
drag, startPoint x: 293, startPoint y: 207, endPoint x: 260, endPoint y: 212, distance: 33.3
click at [260, 212] on div "Price:(In ₹) Cost: (In ₹) 0 Quantity (In Stock) 3 Lot Number Tax Type Select In…" at bounding box center [262, 245] width 470 height 174
drag, startPoint x: 291, startPoint y: 178, endPoint x: 262, endPoint y: 179, distance: 29.3
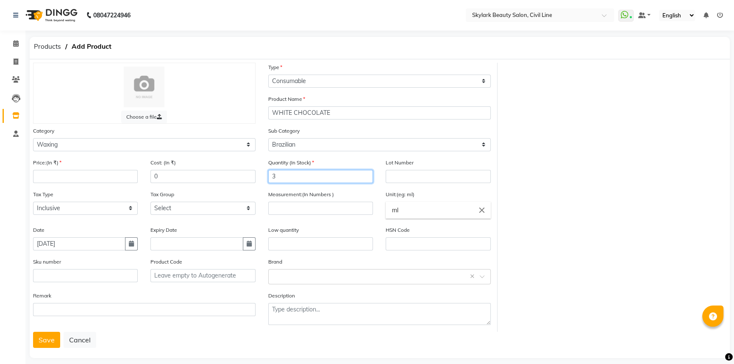
click at [262, 179] on div "Quantity (In Stock) 3" at bounding box center [320, 174] width 117 height 32
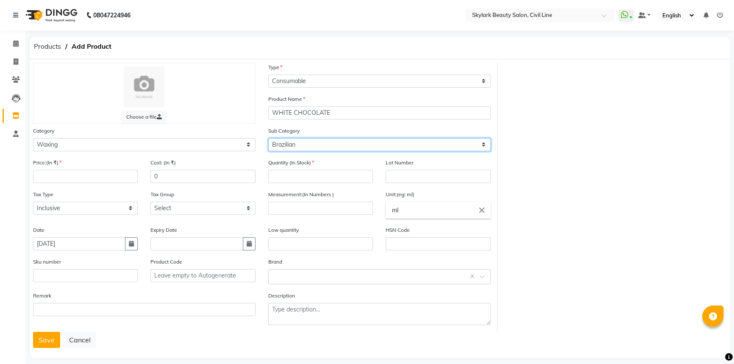
drag, startPoint x: 315, startPoint y: 144, endPoint x: 257, endPoint y: 144, distance: 57.6
click at [257, 144] on div "Category Select Hair Skin Makeup Personal Care Appliances [PERSON_NAME] Waxing …" at bounding box center [262, 142] width 470 height 32
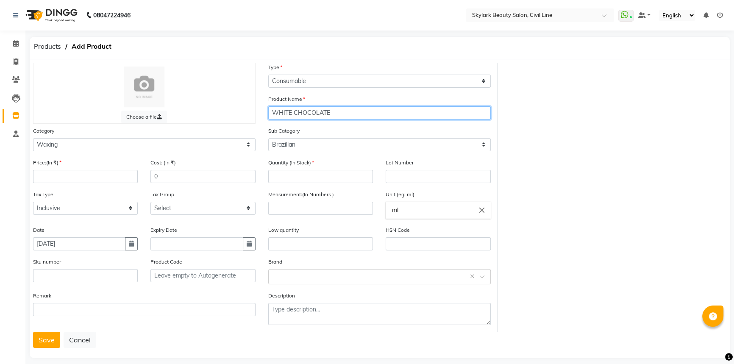
drag, startPoint x: 348, startPoint y: 113, endPoint x: 192, endPoint y: 118, distance: 156.1
click at [192, 118] on div "Choose a file Type Select Type Both Retail Consumable Product Name WHITE CHOCOL…" at bounding box center [262, 197] width 471 height 269
click at [15, 45] on icon at bounding box center [16, 43] width 6 height 6
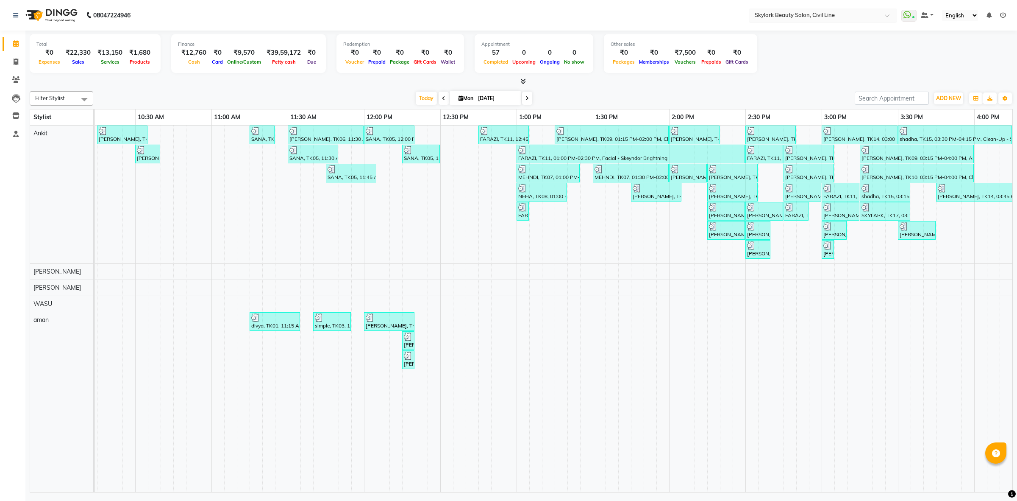
click at [774, 14] on input "text" at bounding box center [814, 15] width 123 height 8
click at [779, 32] on span "Skylark Prime Beauty Salon, Gauriganj" at bounding box center [804, 29] width 100 height 7
click at [799, 18] on input "text" at bounding box center [814, 15] width 123 height 8
click at [787, 60] on span "Skylark Beauty Salon, Civil Line" at bounding box center [794, 59] width 80 height 7
click at [813, 12] on icon at bounding box center [1003, 15] width 6 height 6
